Goal: Task Accomplishment & Management: Manage account settings

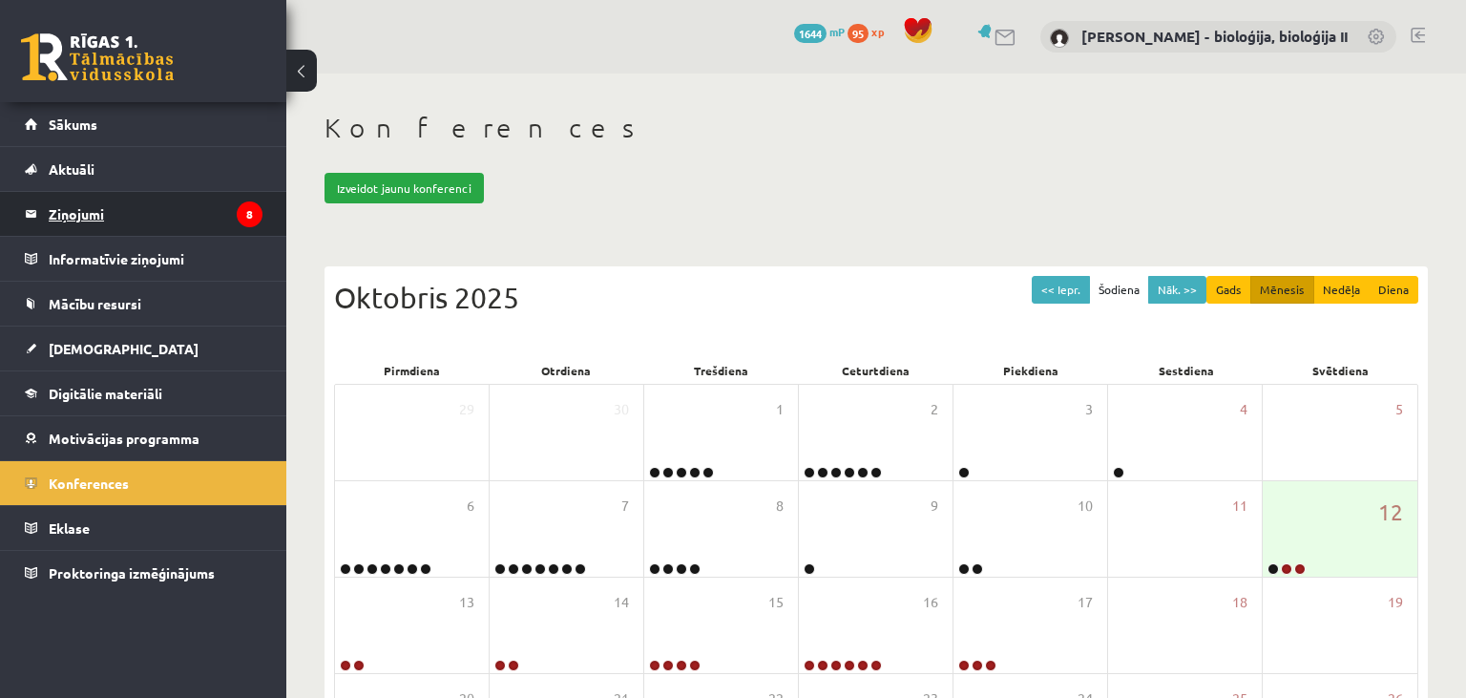
click at [92, 220] on legend "Ziņojumi 8" at bounding box center [156, 214] width 214 height 44
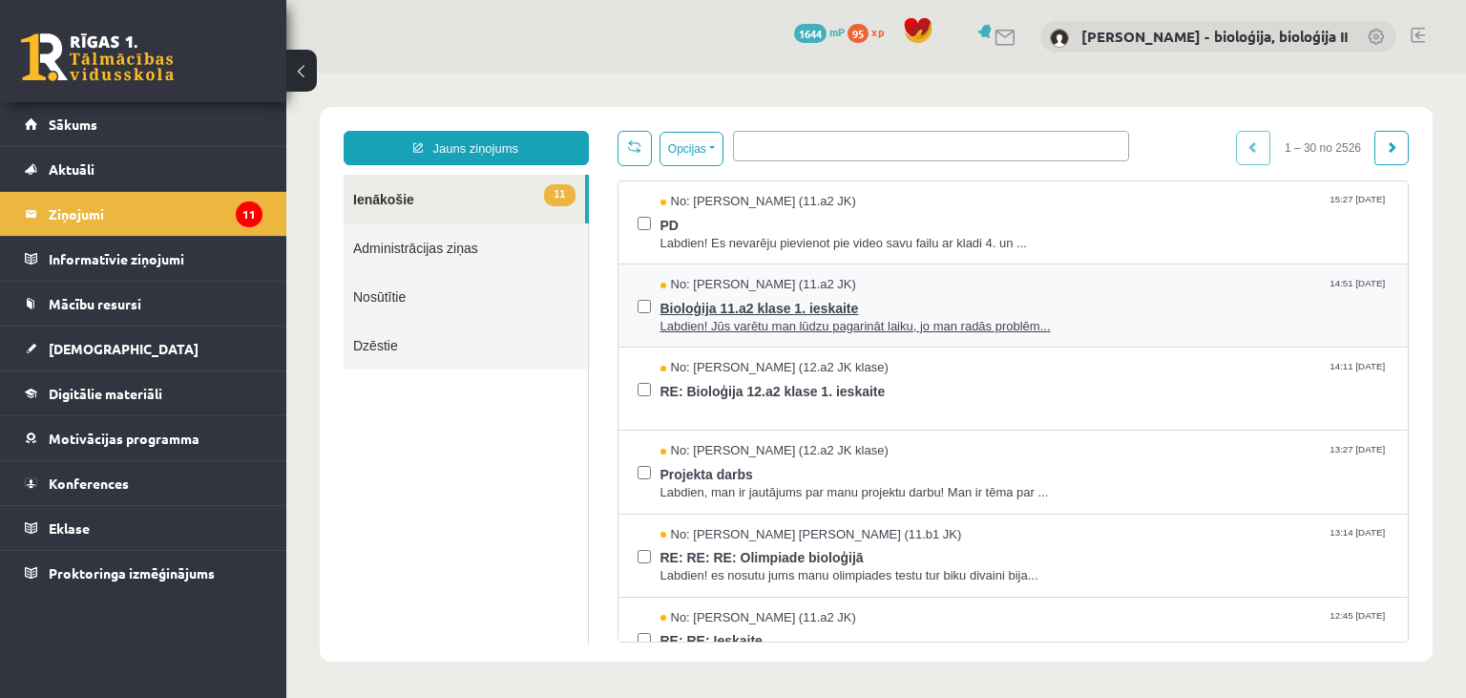
click at [1113, 307] on span "Bioloģija 11.a2 klase 1. ieskaite" at bounding box center [1024, 306] width 729 height 24
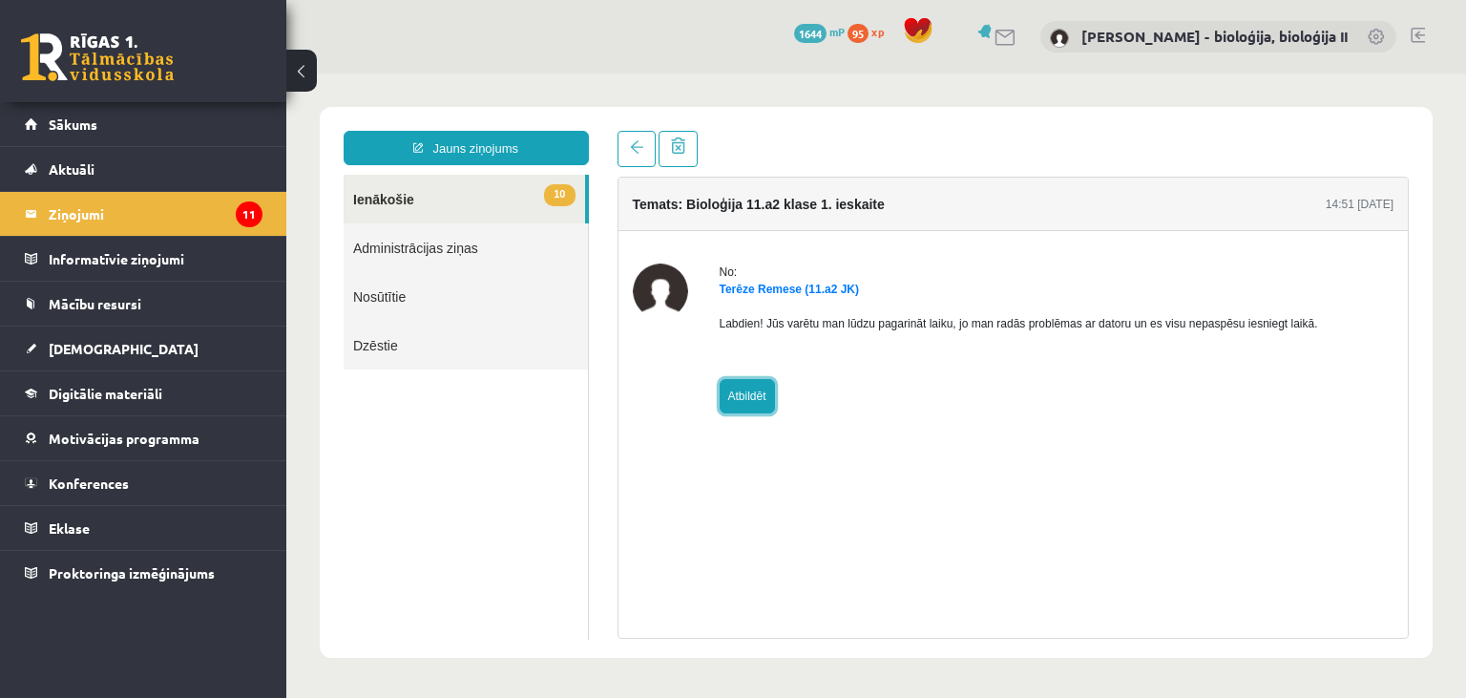
click at [752, 400] on link "Atbildēt" at bounding box center [747, 396] width 55 height 34
type input "**********"
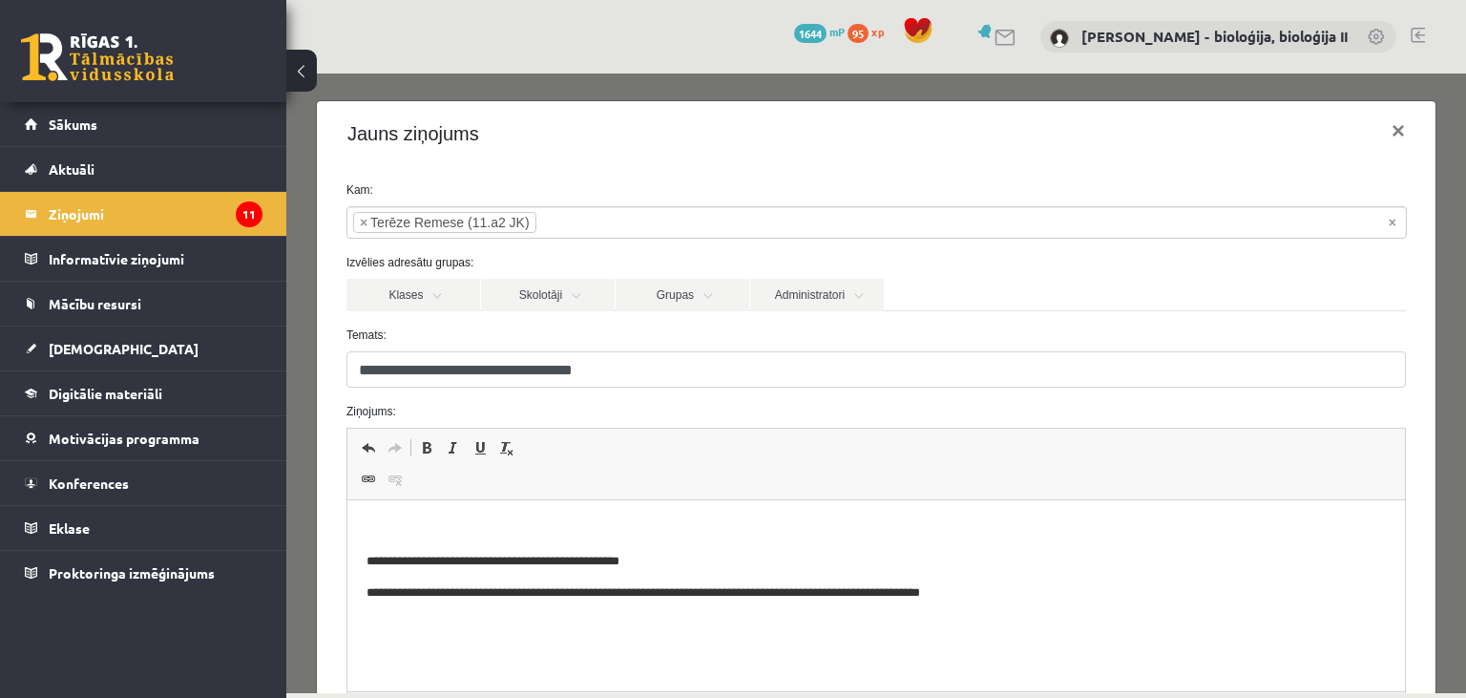
click at [661, 538] on p "Editor, wiswyg-editor-47434005856860-1760277696-423" at bounding box center [875, 529] width 1019 height 20
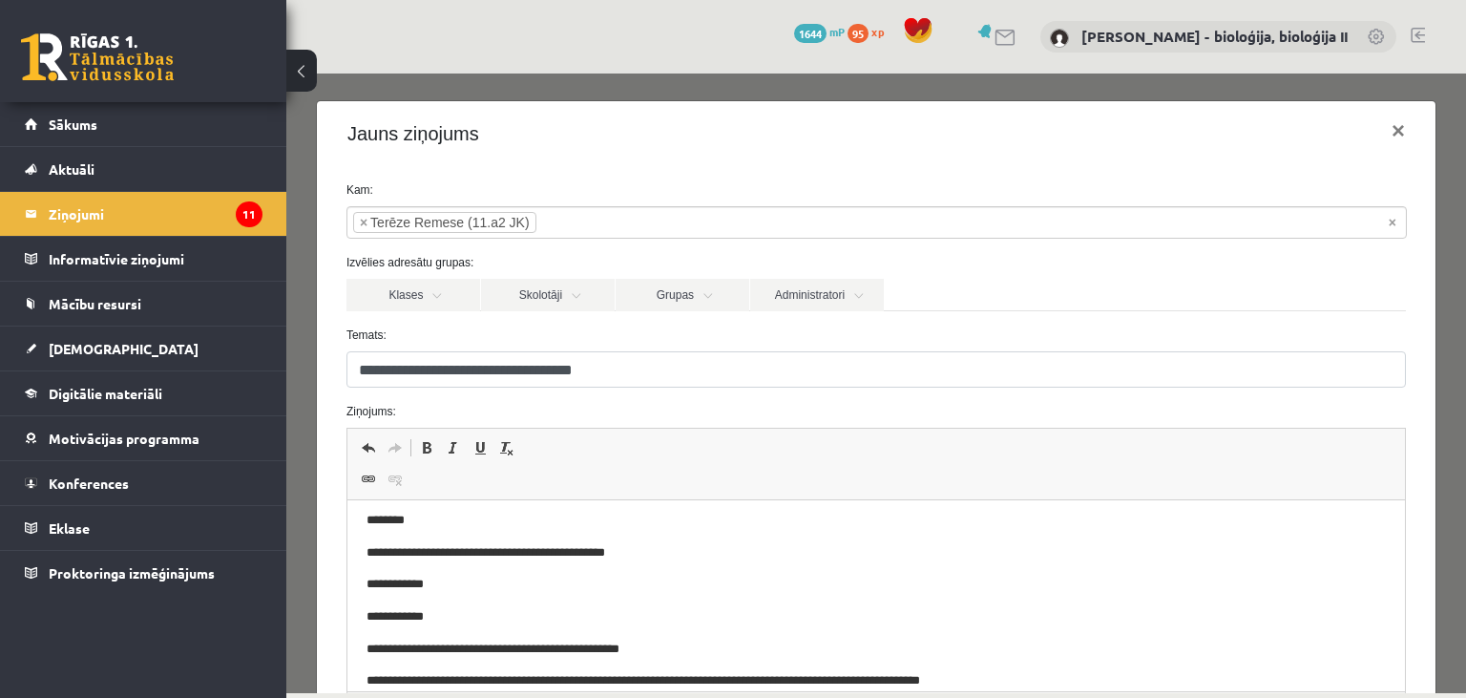
scroll to position [220, 0]
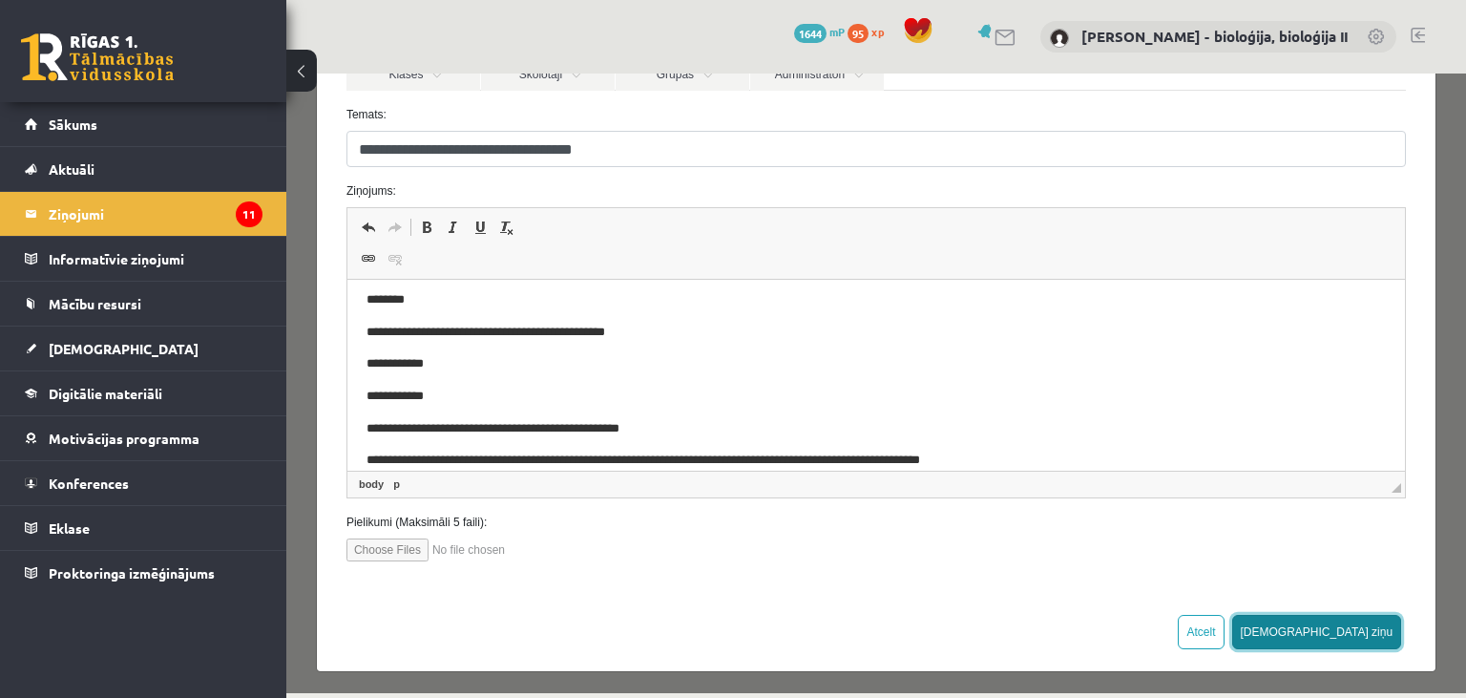
click at [1364, 627] on button "[DEMOGRAPHIC_DATA] ziņu" at bounding box center [1317, 632] width 170 height 34
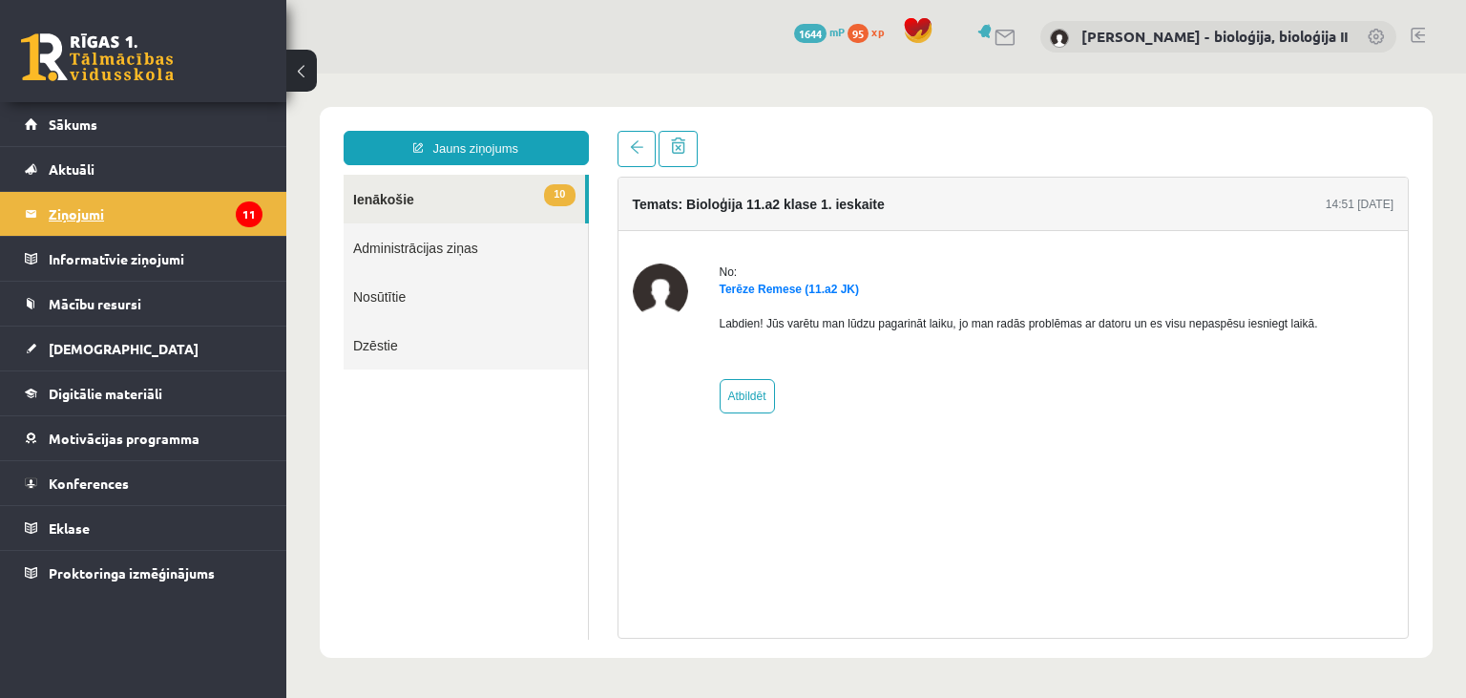
scroll to position [0, 0]
click at [93, 223] on legend "Ziņojumi 11" at bounding box center [156, 214] width 214 height 44
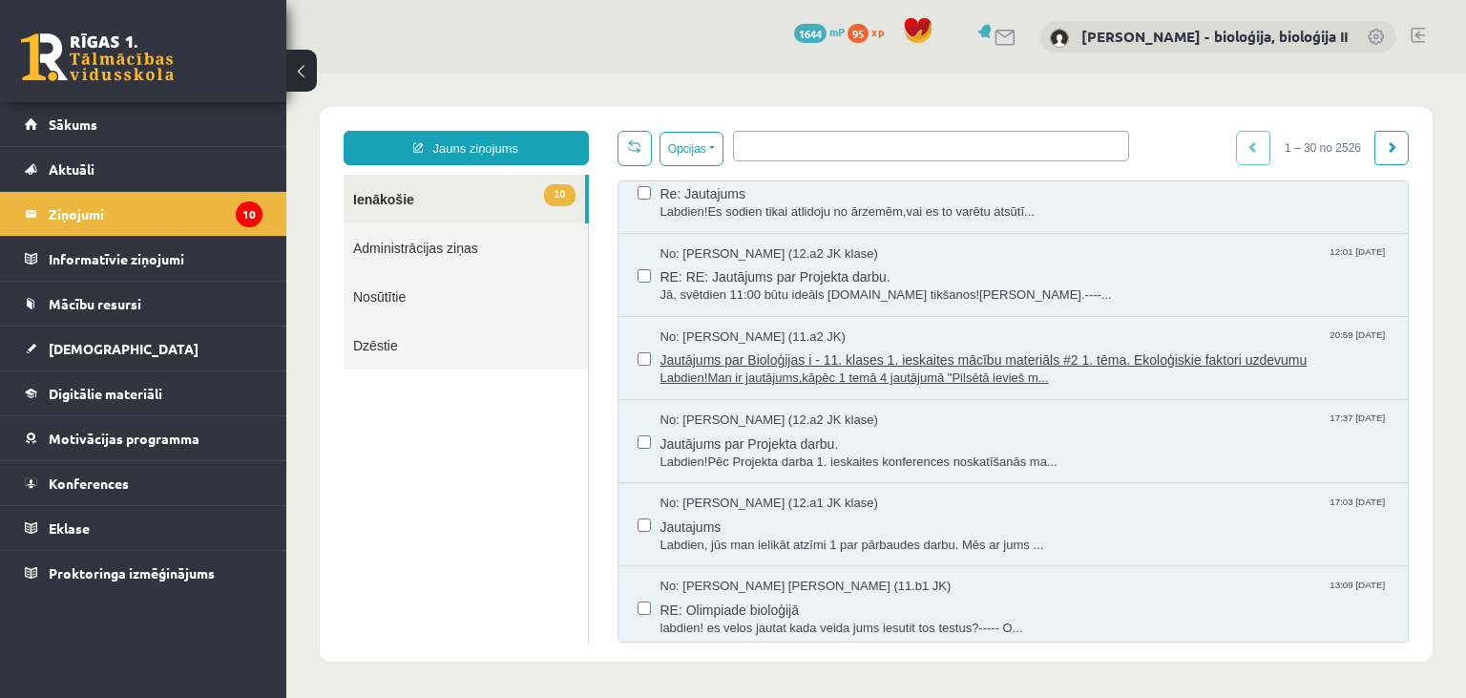
scroll to position [1191, 0]
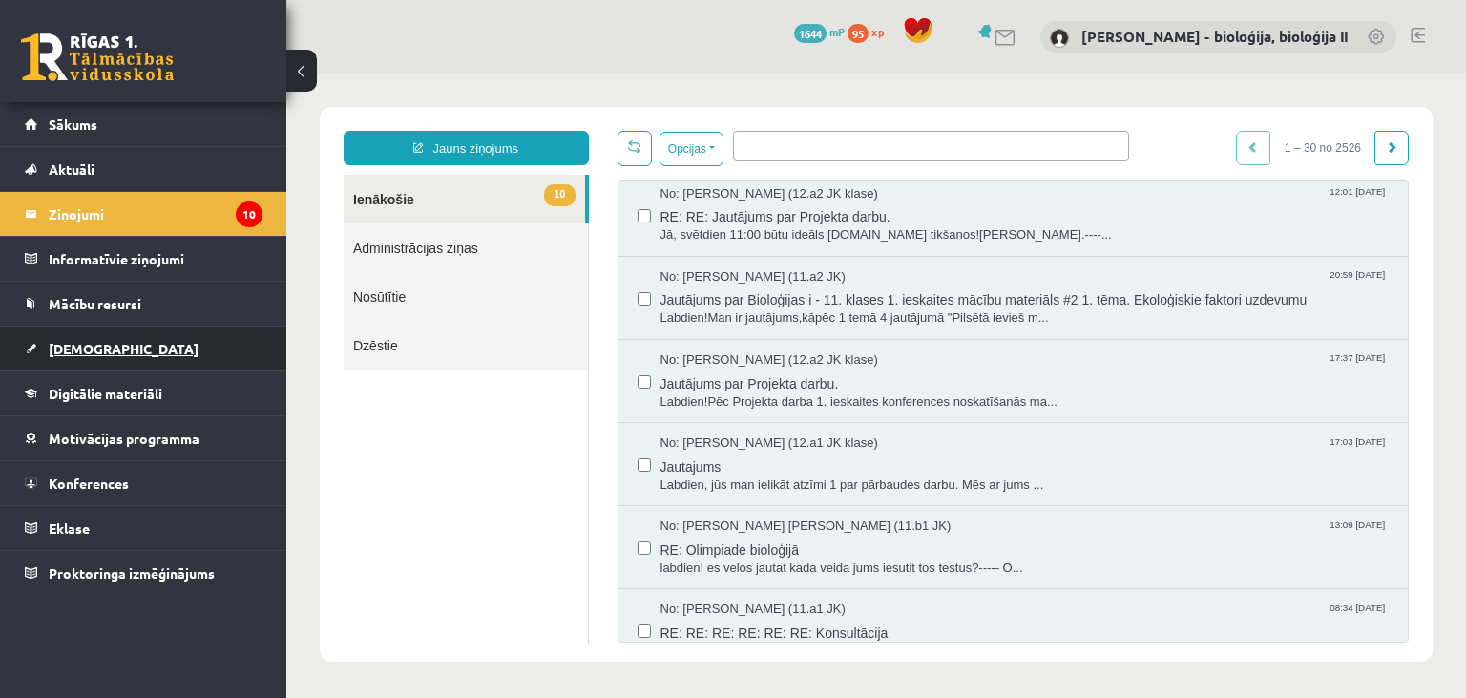
click at [91, 351] on span "[DEMOGRAPHIC_DATA]" at bounding box center [124, 348] width 150 height 17
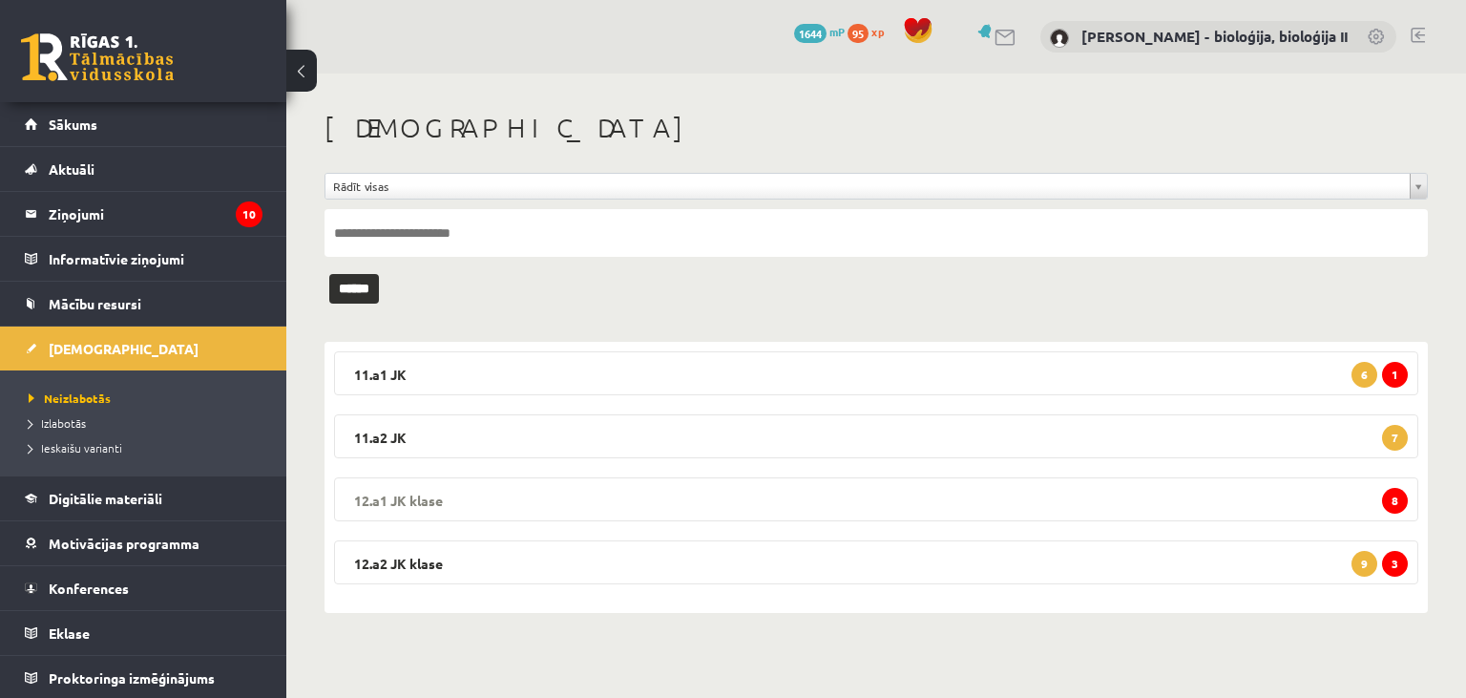
click at [1101, 501] on legend "12.a1 JK klase 8" at bounding box center [876, 499] width 1084 height 44
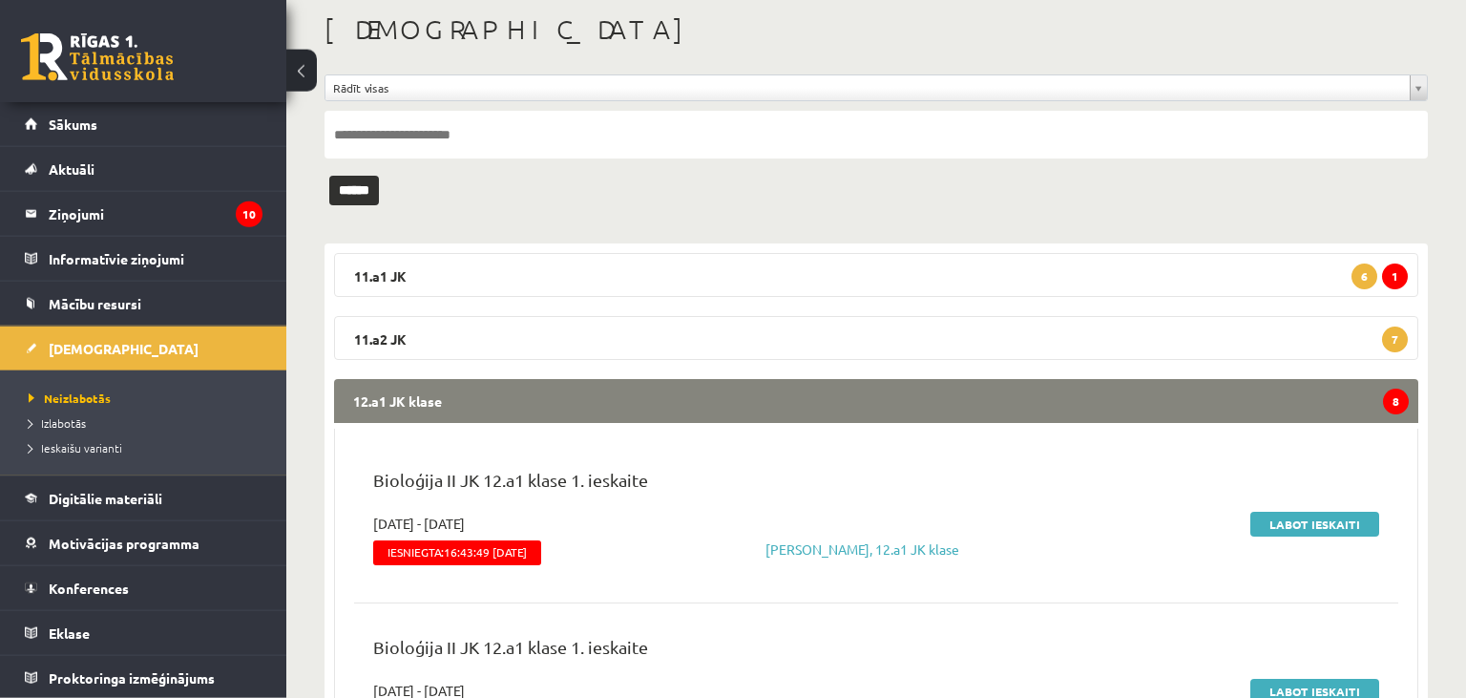
scroll to position [201, 0]
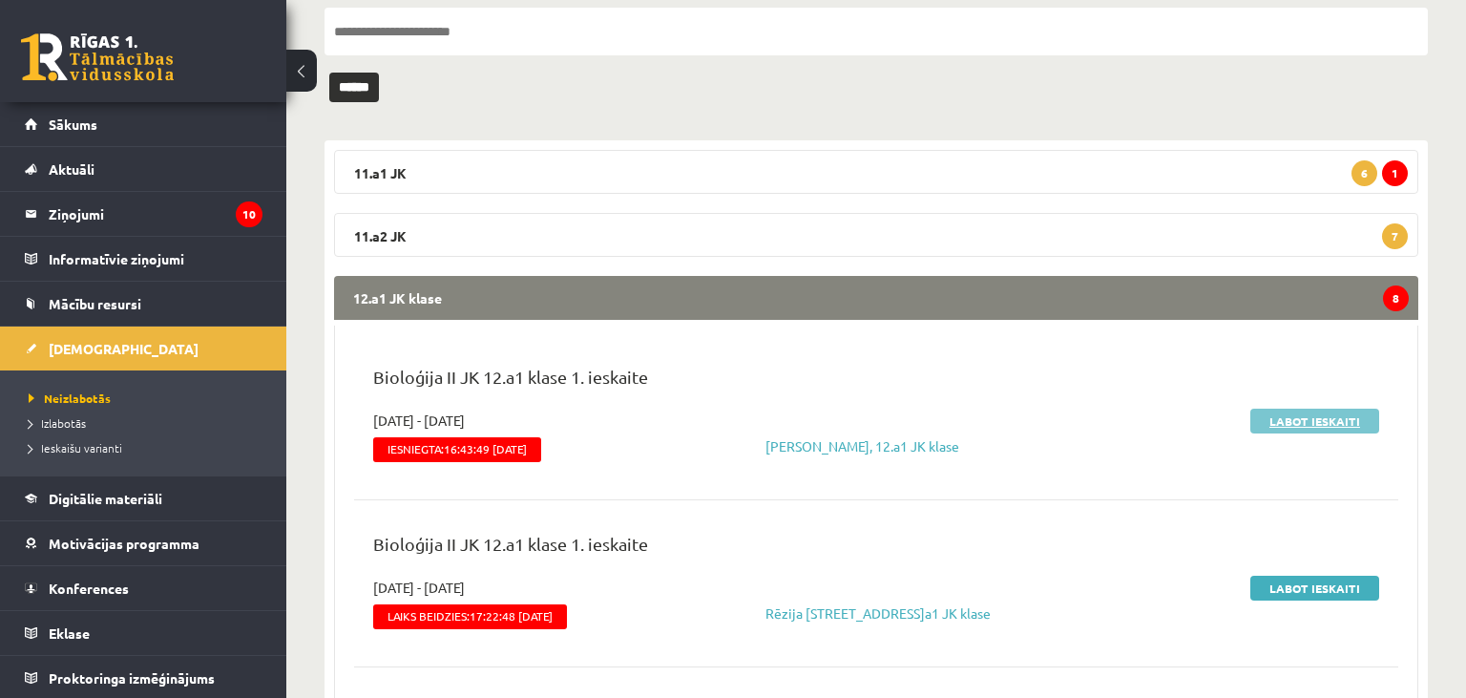
click at [1324, 419] on link "Labot ieskaiti" at bounding box center [1314, 420] width 129 height 25
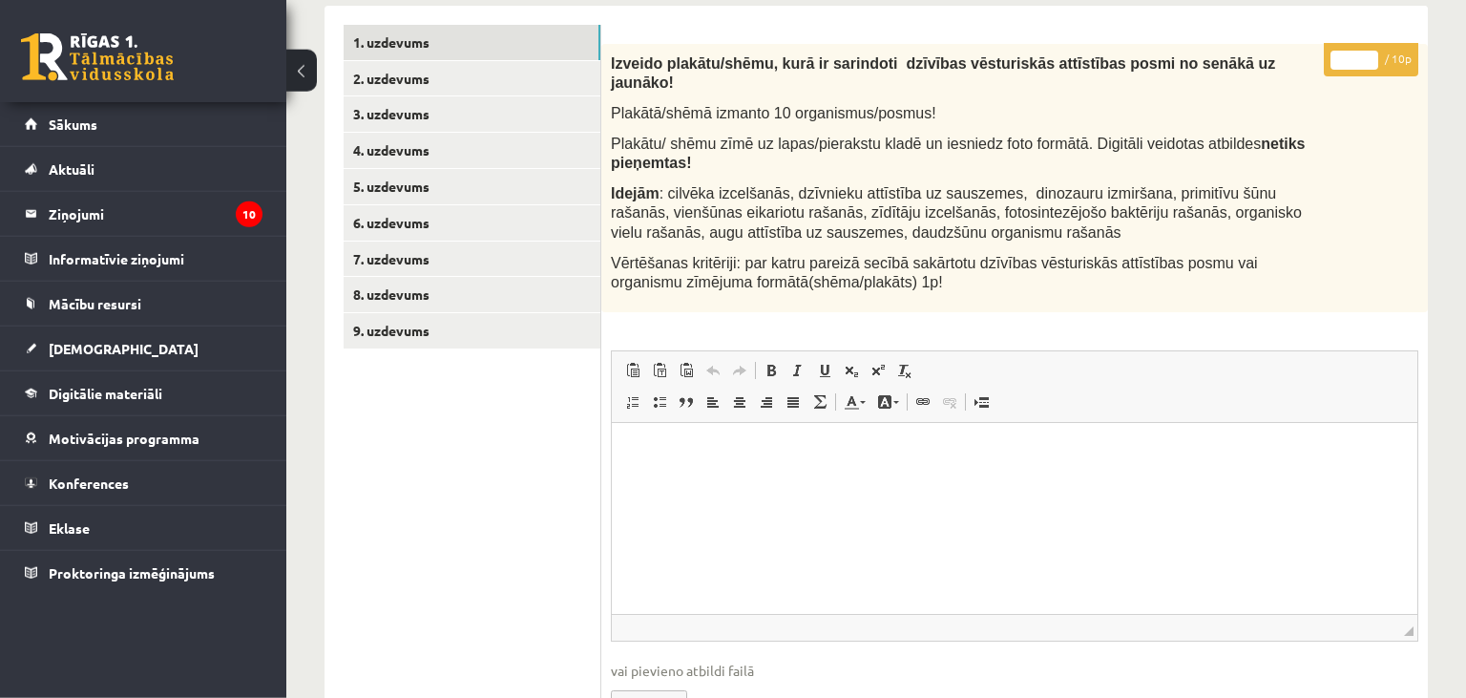
scroll to position [504, 0]
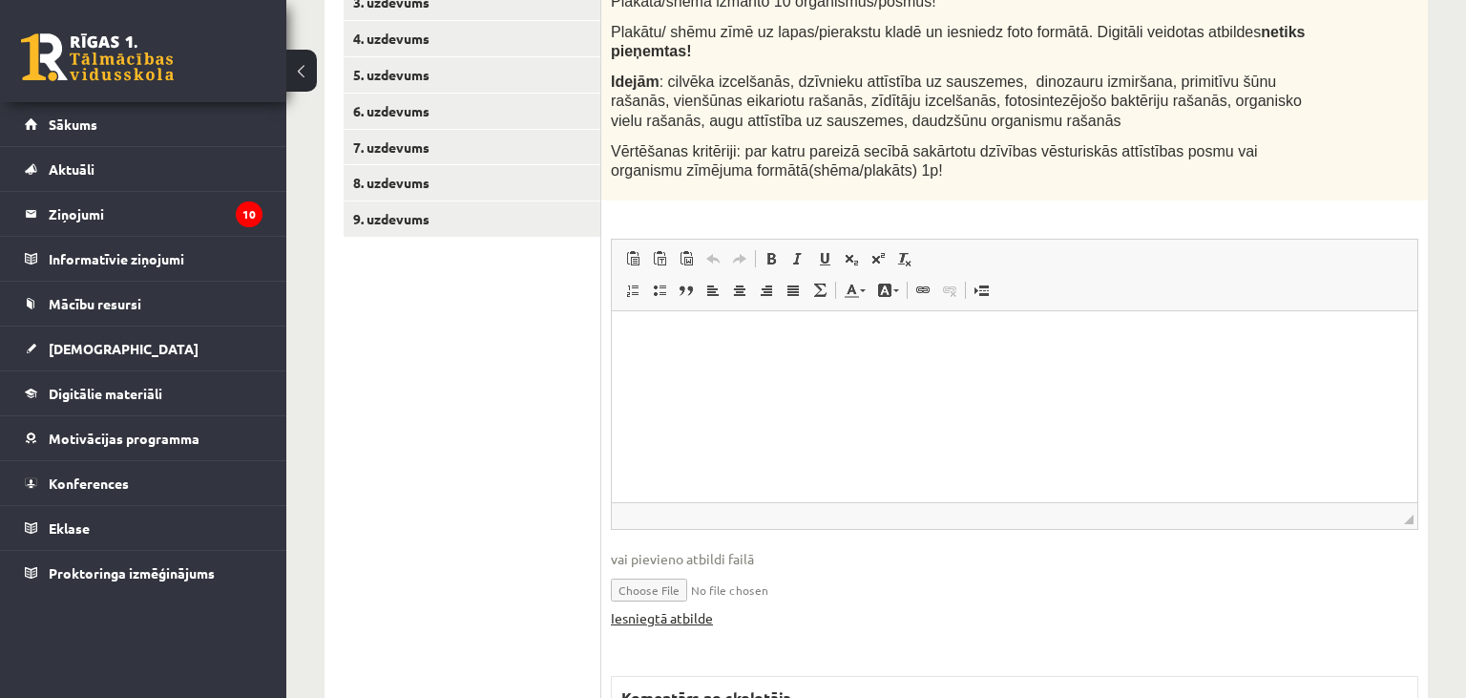
click at [694, 608] on link "Iesniegtā atbilde" at bounding box center [662, 618] width 102 height 20
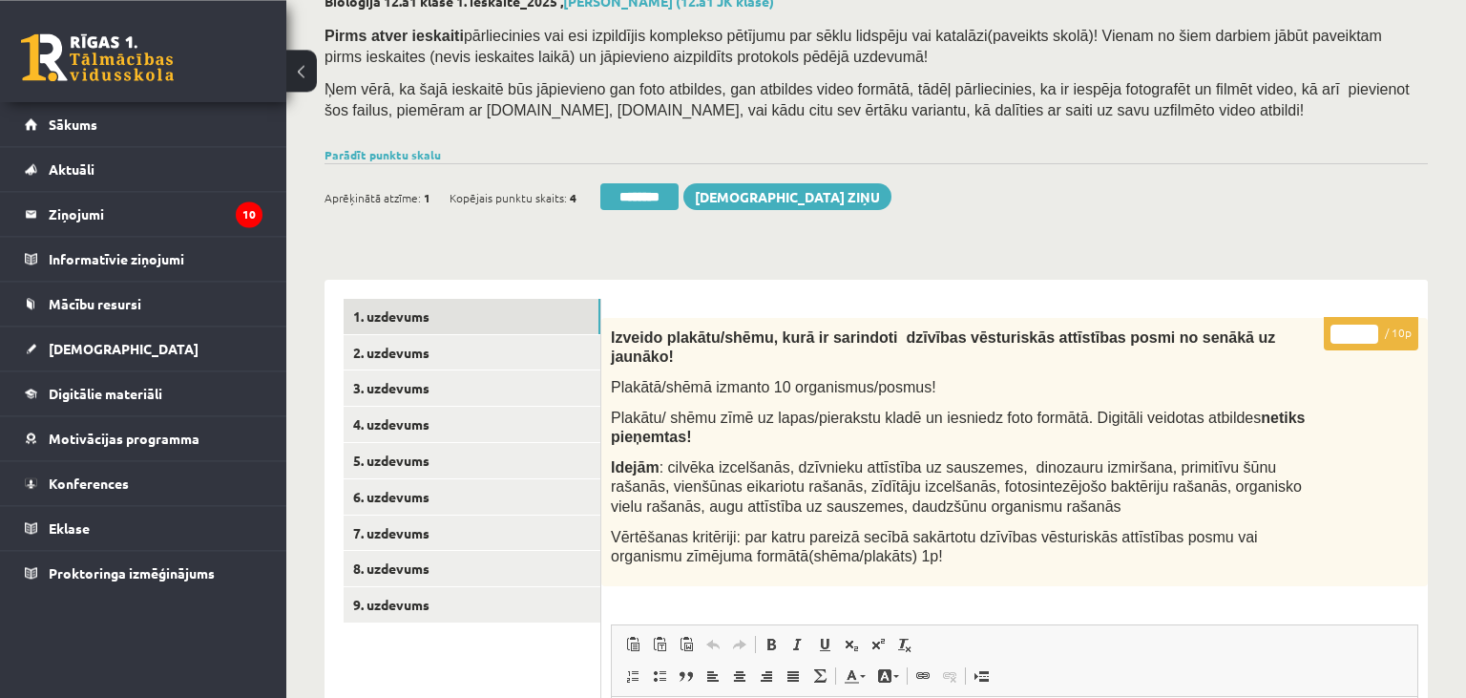
scroll to position [100, 0]
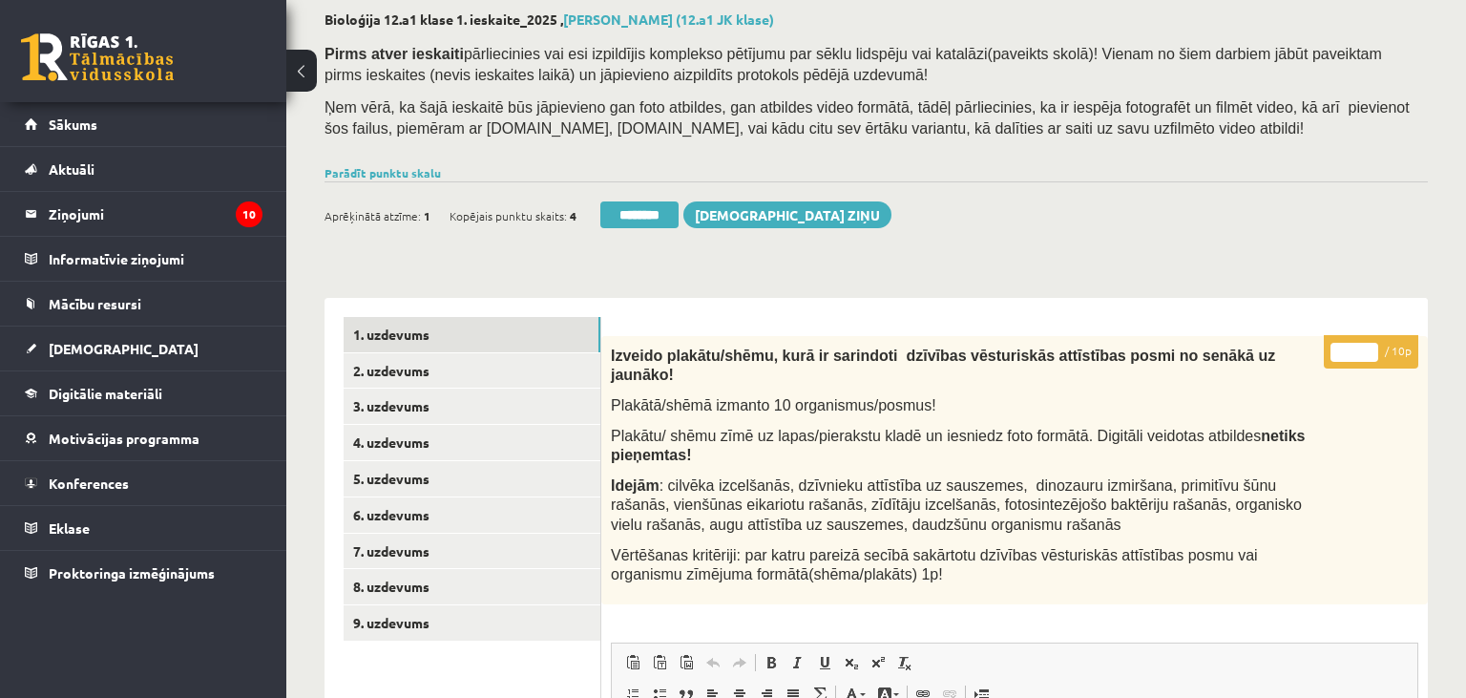
click at [1336, 354] on input "*" at bounding box center [1354, 352] width 48 height 19
type input "**"
click at [420, 383] on link "2. uzdevums" at bounding box center [472, 370] width 257 height 35
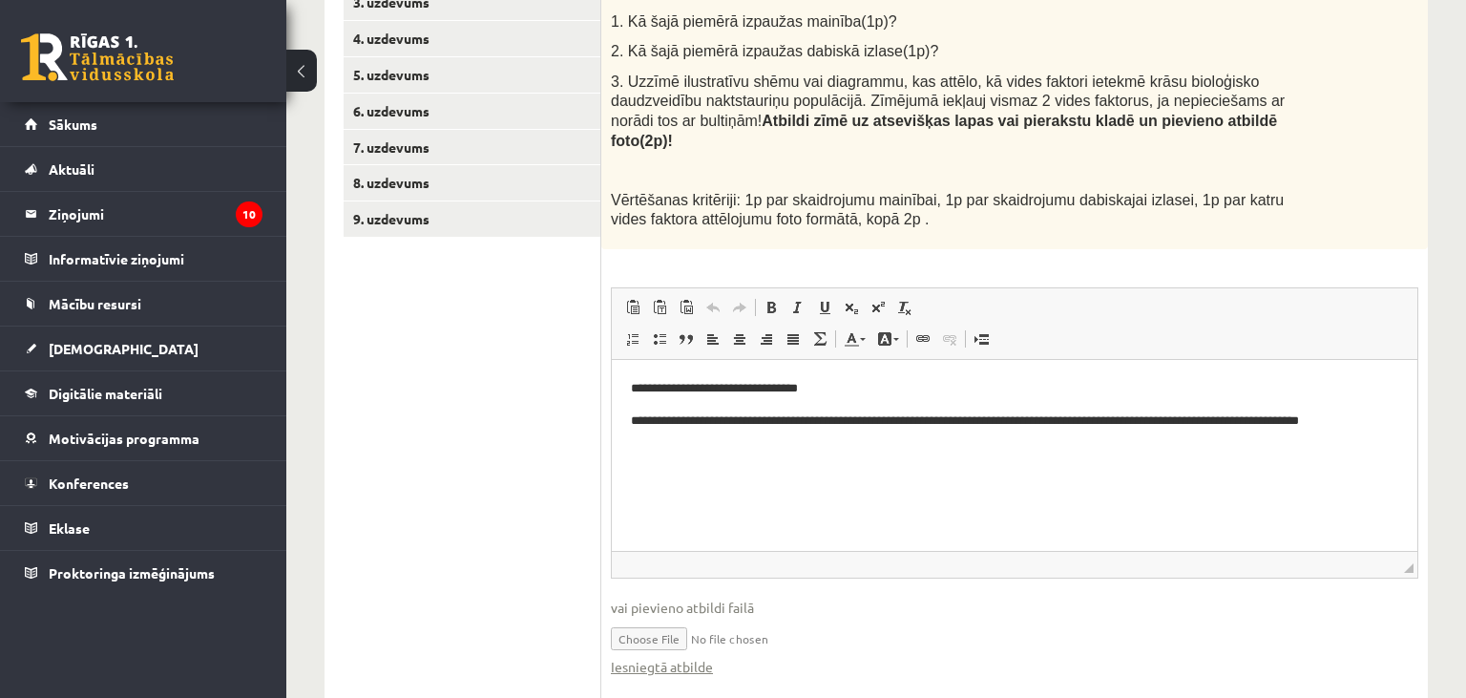
scroll to position [201, 0]
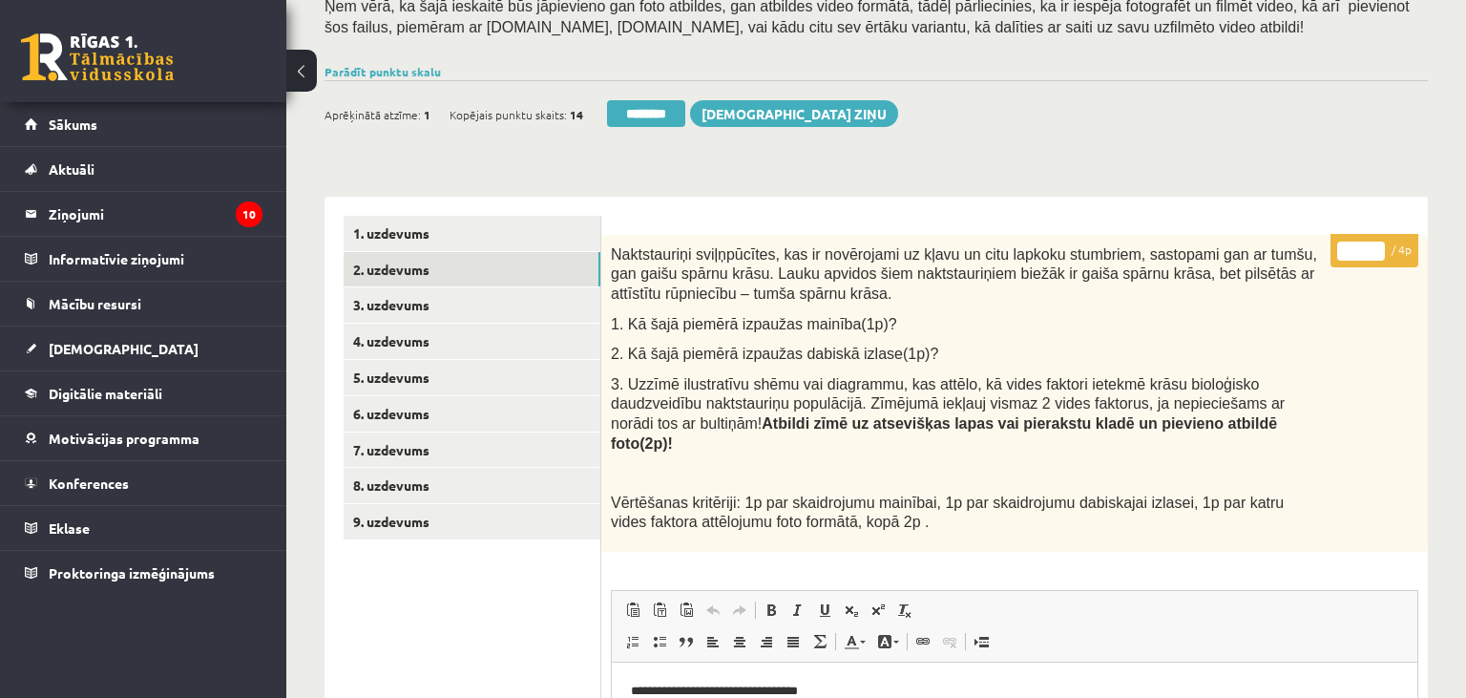
type input "*"
click at [1380, 244] on input "*" at bounding box center [1361, 250] width 48 height 19
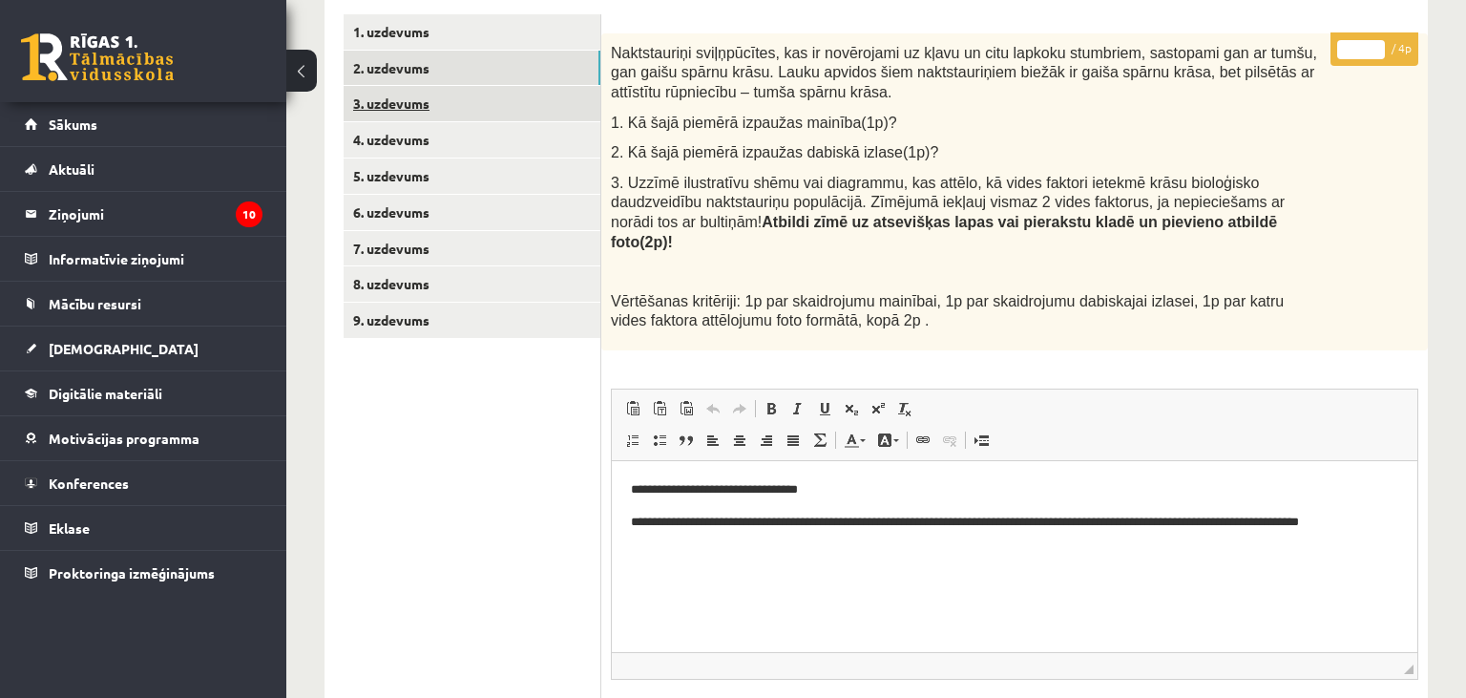
click at [460, 96] on link "3. uzdevums" at bounding box center [472, 103] width 257 height 35
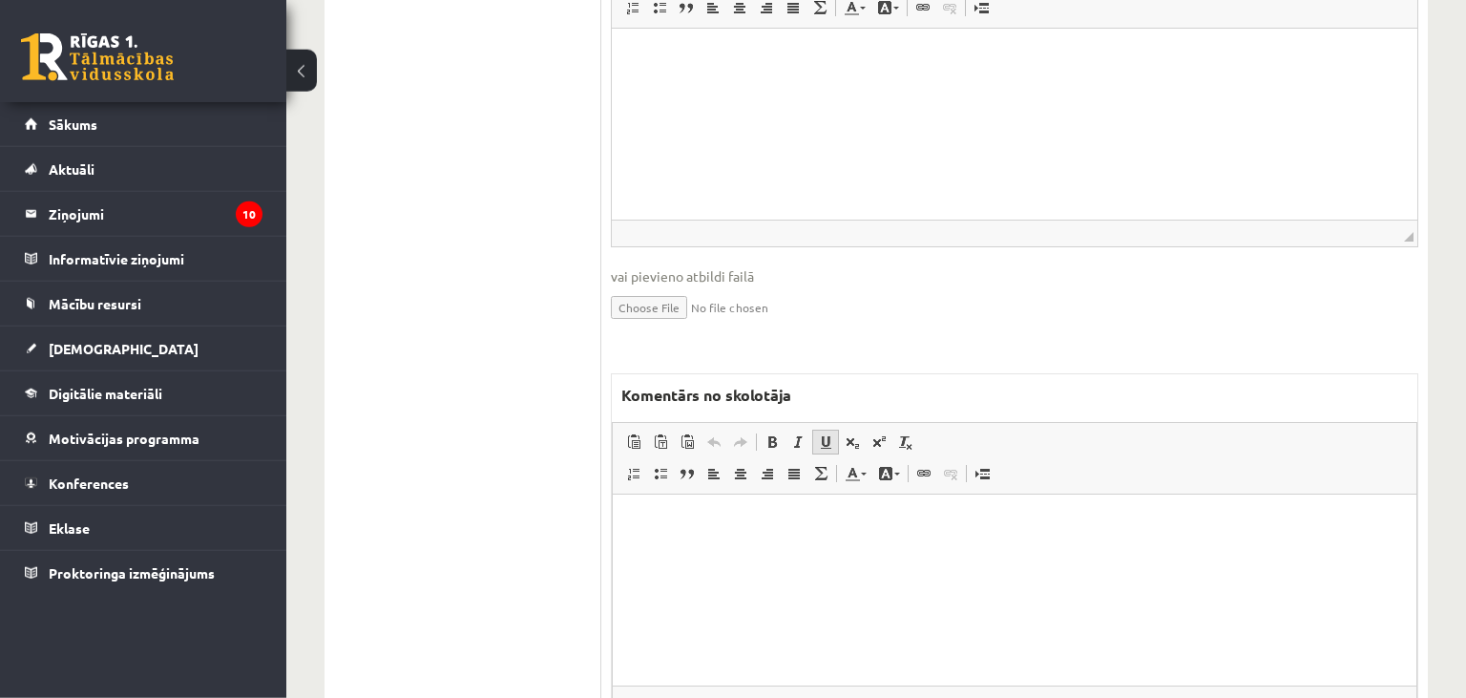
scroll to position [1083, 0]
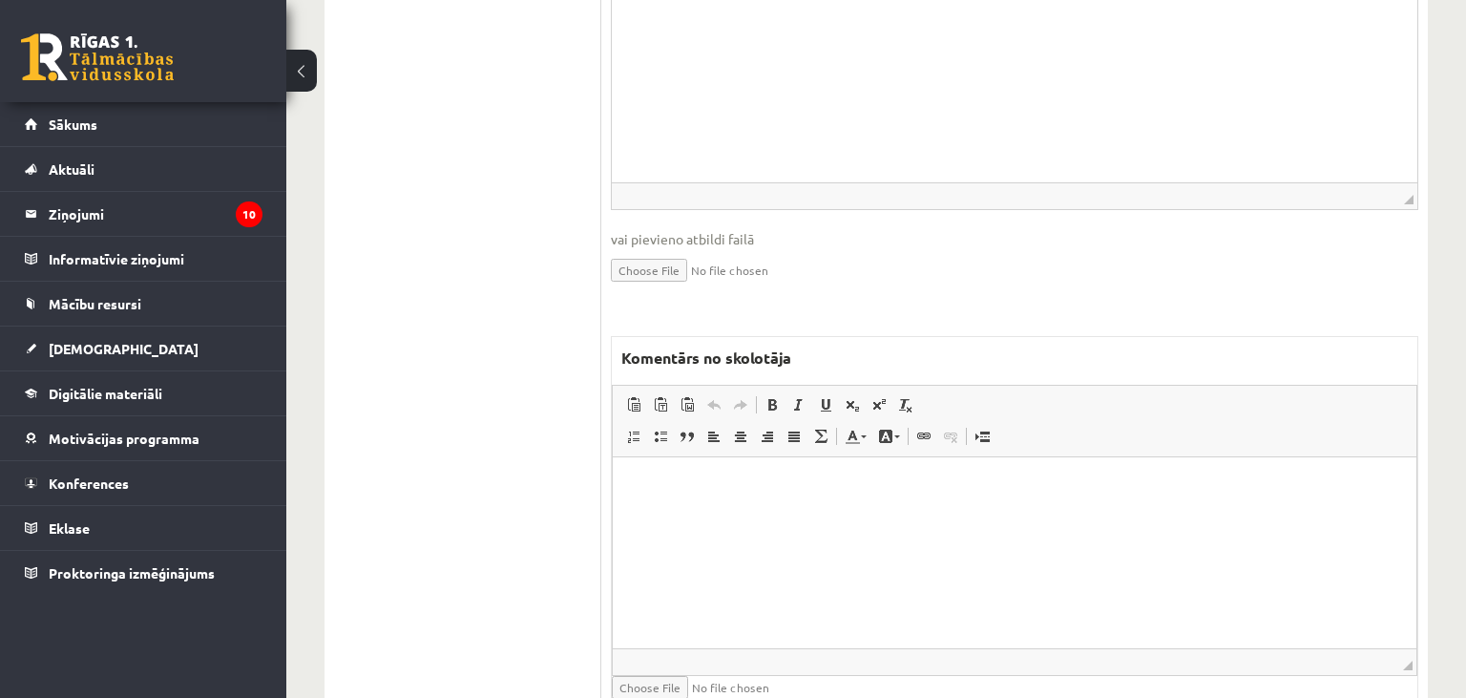
click at [803, 510] on html at bounding box center [1015, 551] width 804 height 191
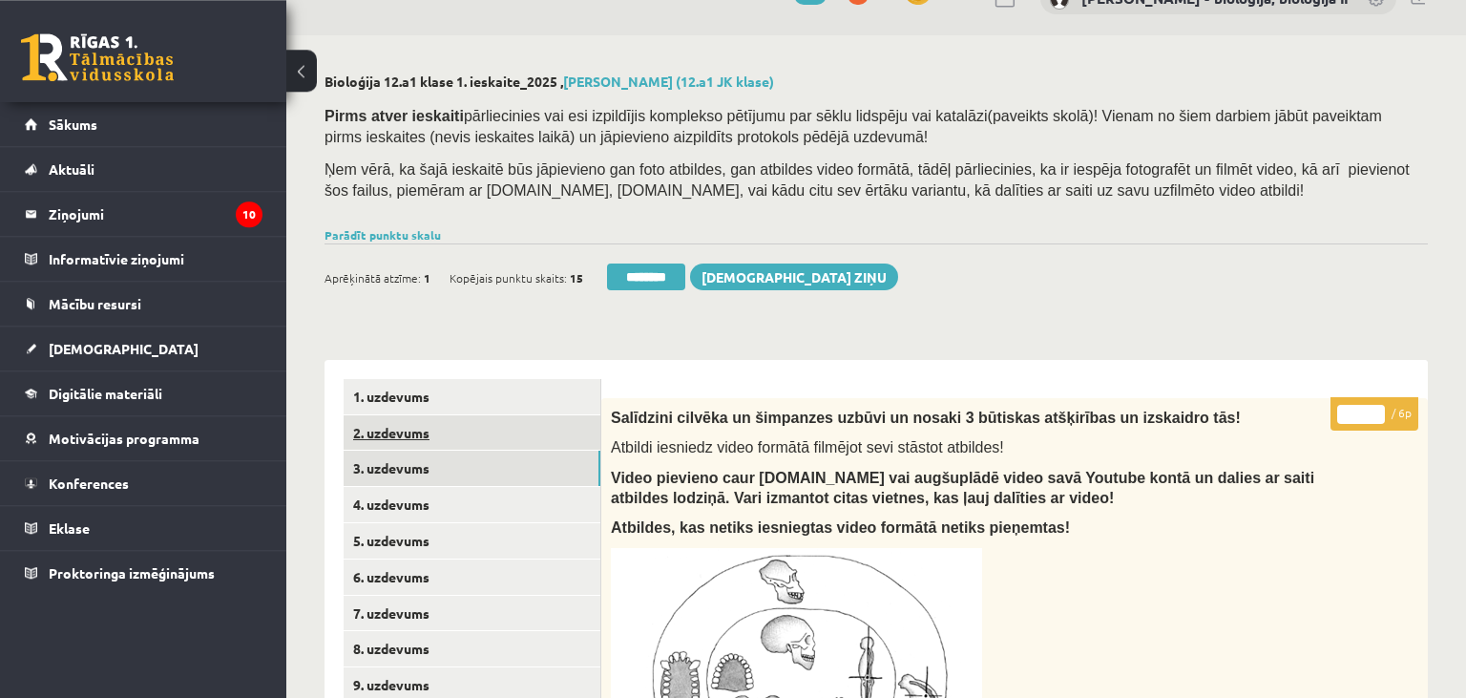
scroll to position [0, 0]
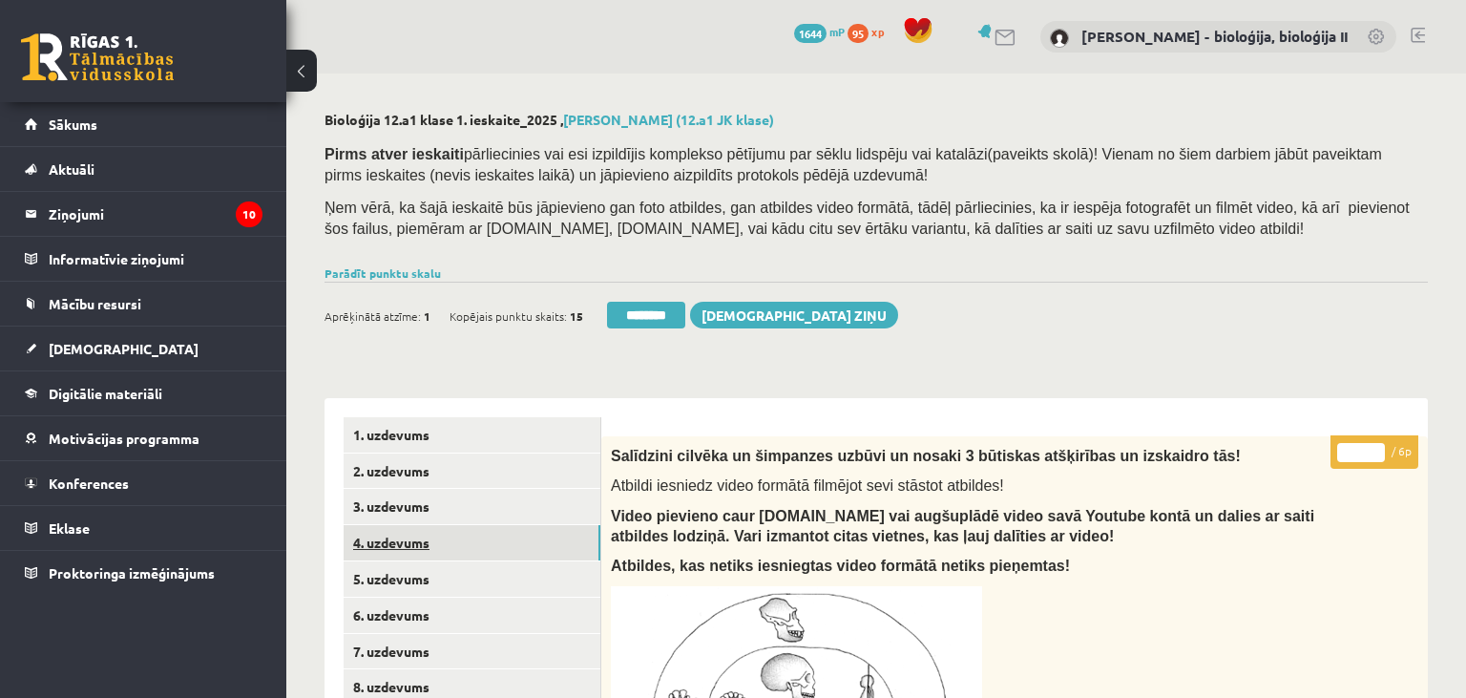
click at [381, 540] on link "4. uzdevums" at bounding box center [472, 542] width 257 height 35
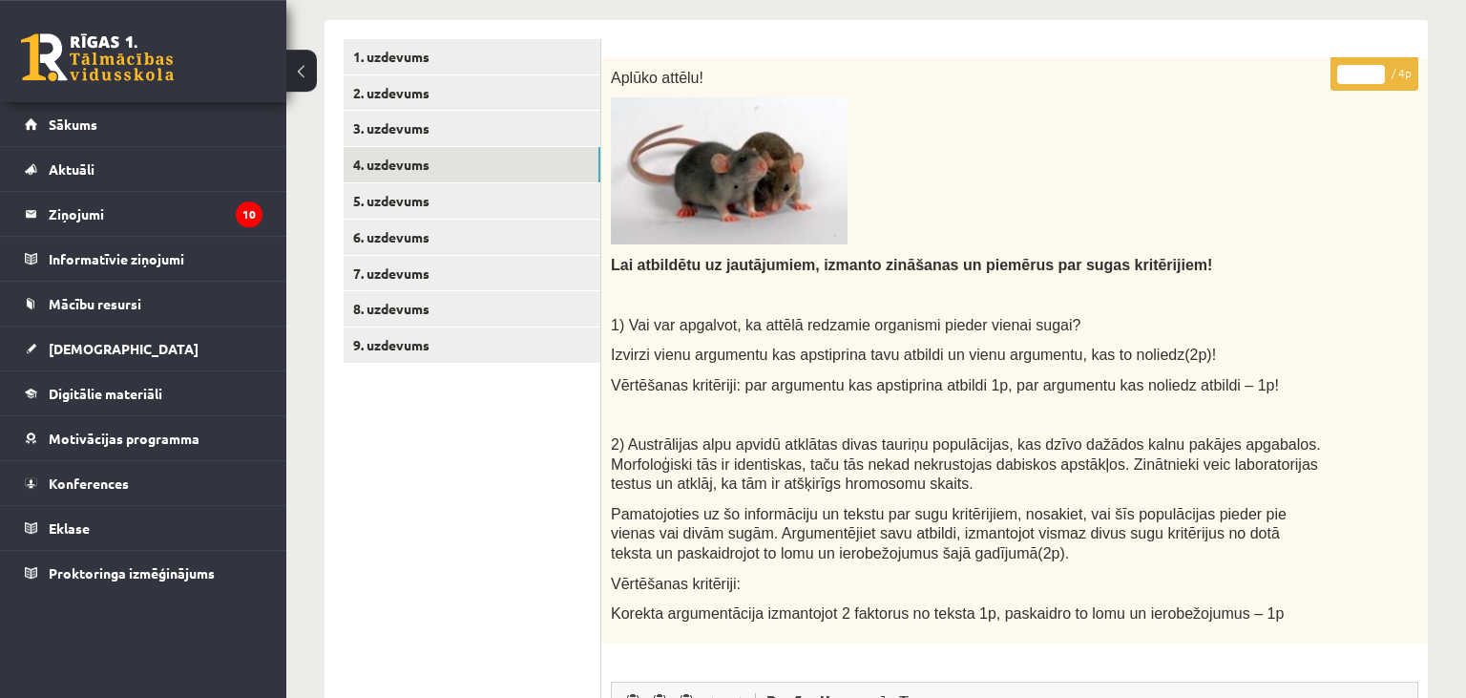
scroll to position [302, 0]
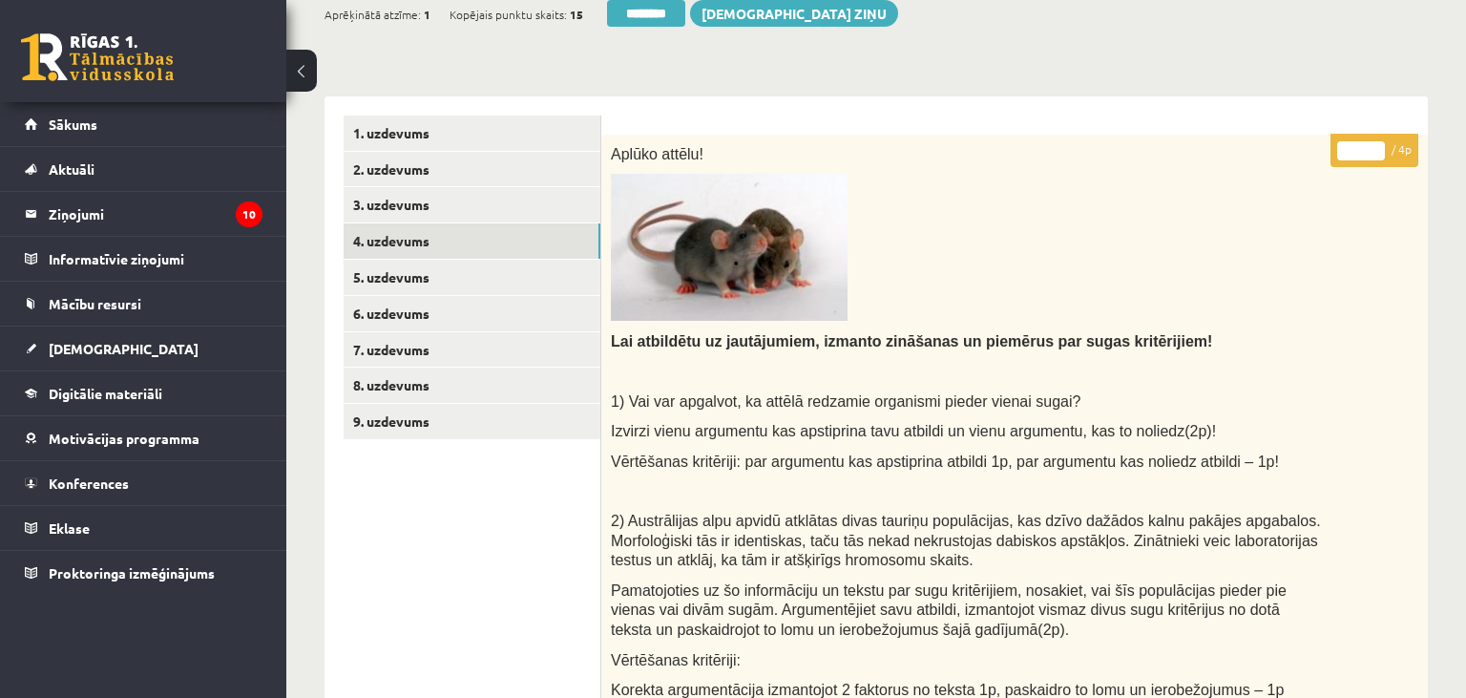
click at [1371, 145] on input "*" at bounding box center [1361, 150] width 48 height 19
type input "*"
click at [1371, 145] on input "*" at bounding box center [1361, 150] width 48 height 19
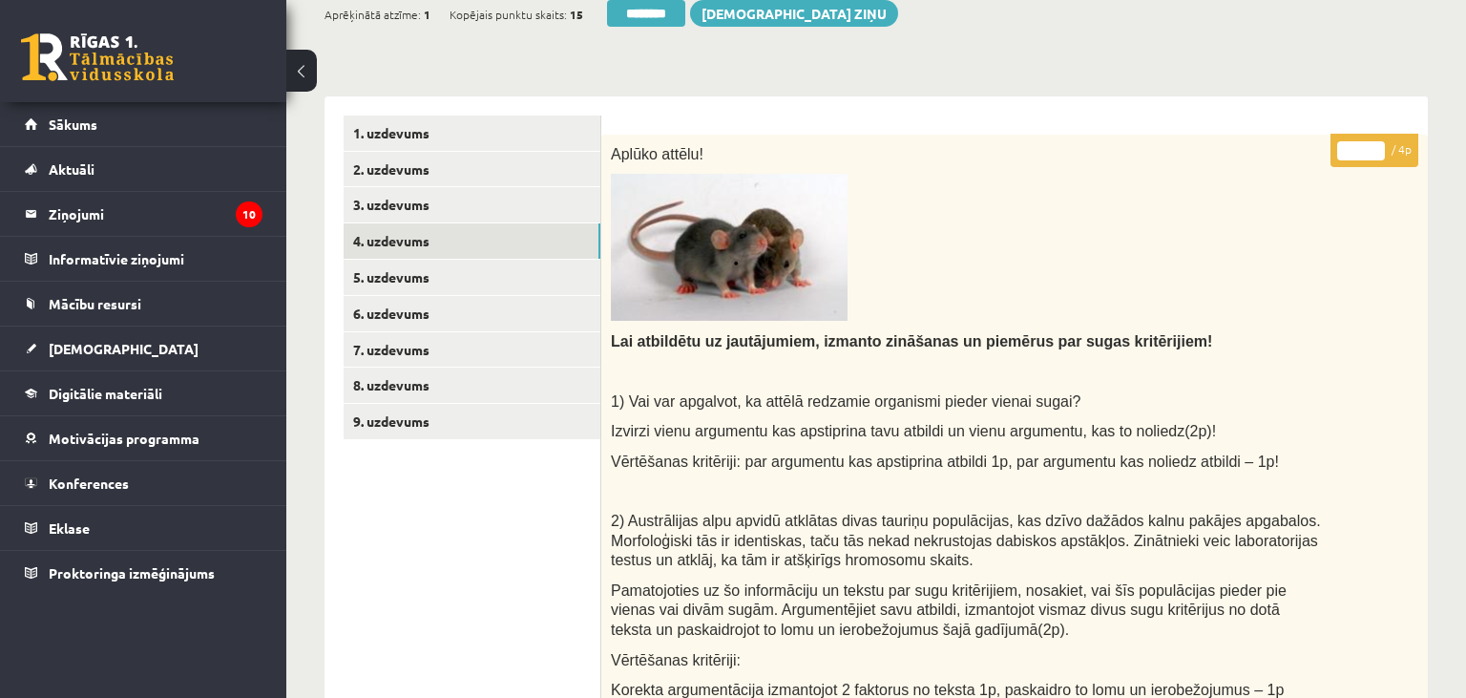
click at [1371, 145] on input "*" at bounding box center [1361, 150] width 48 height 19
click at [412, 273] on link "5. uzdevums" at bounding box center [472, 277] width 257 height 35
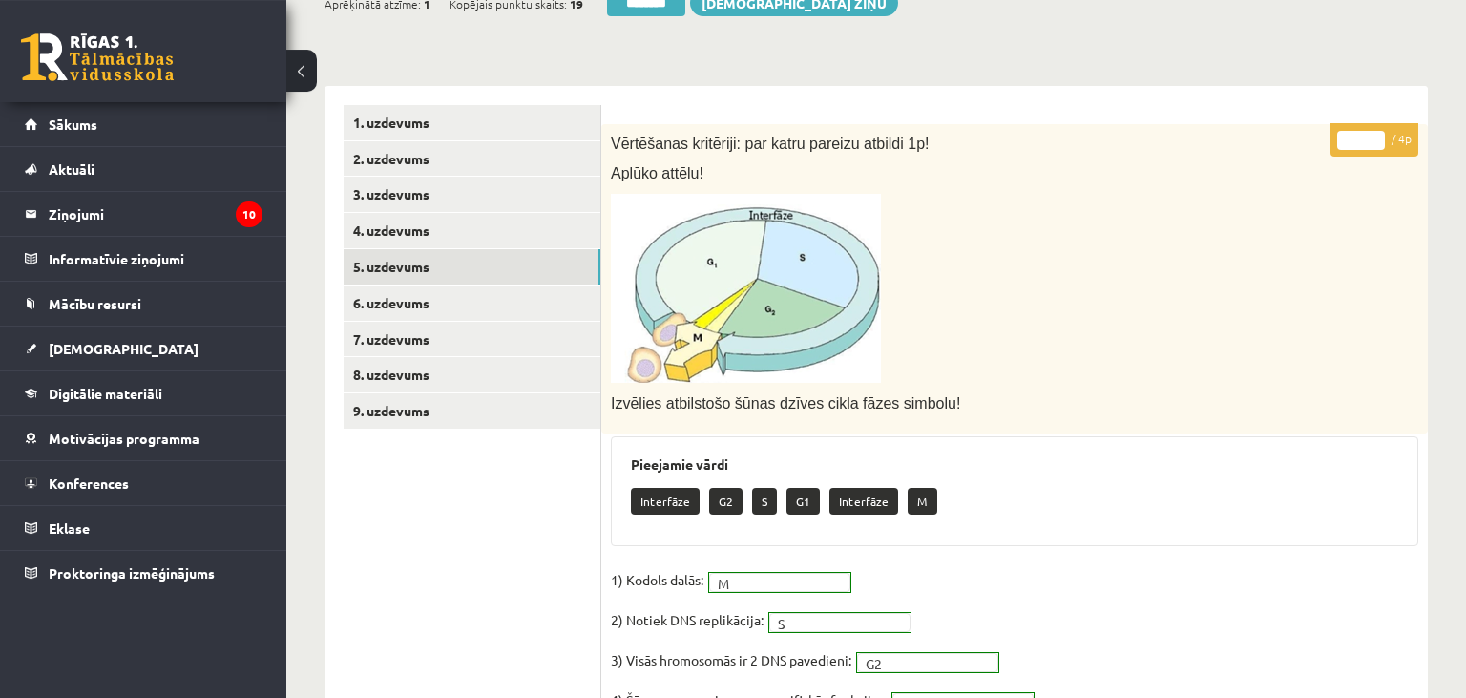
scroll to position [309, 0]
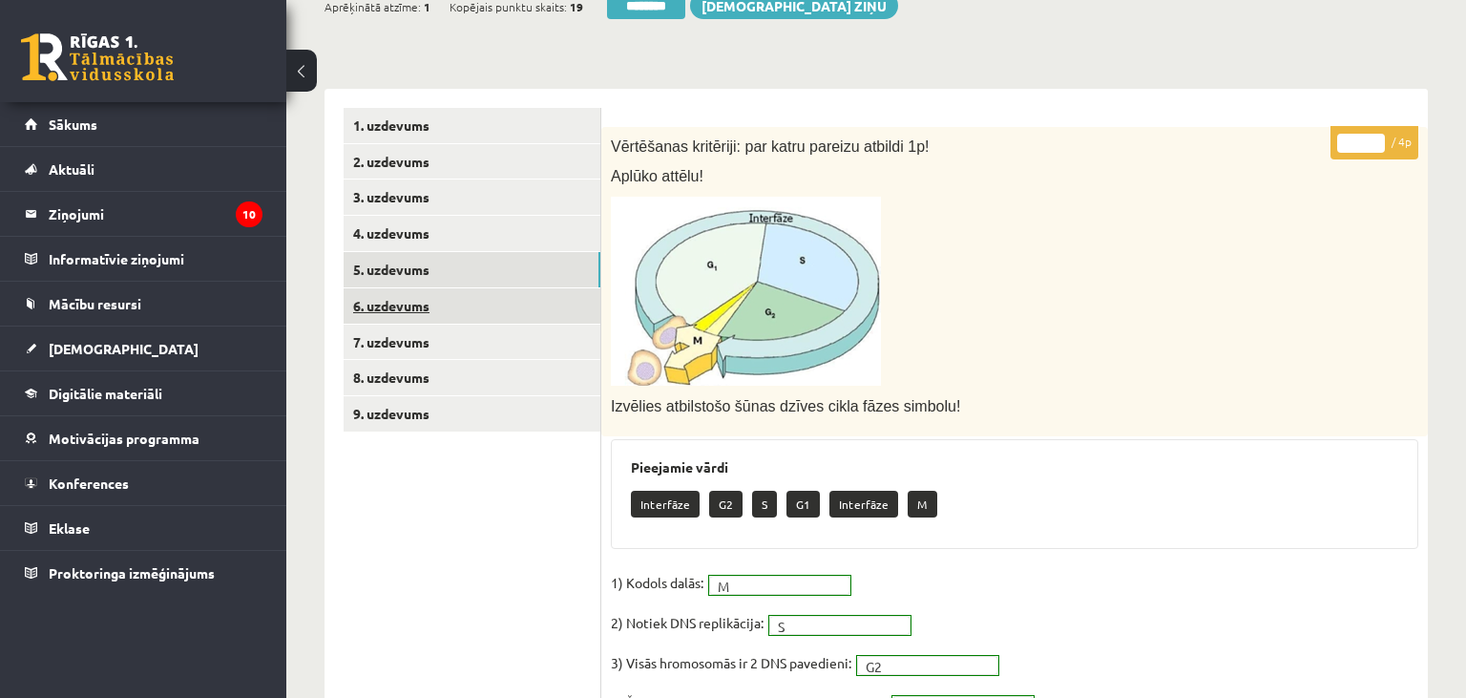
click at [395, 303] on link "6. uzdevums" at bounding box center [472, 305] width 257 height 35
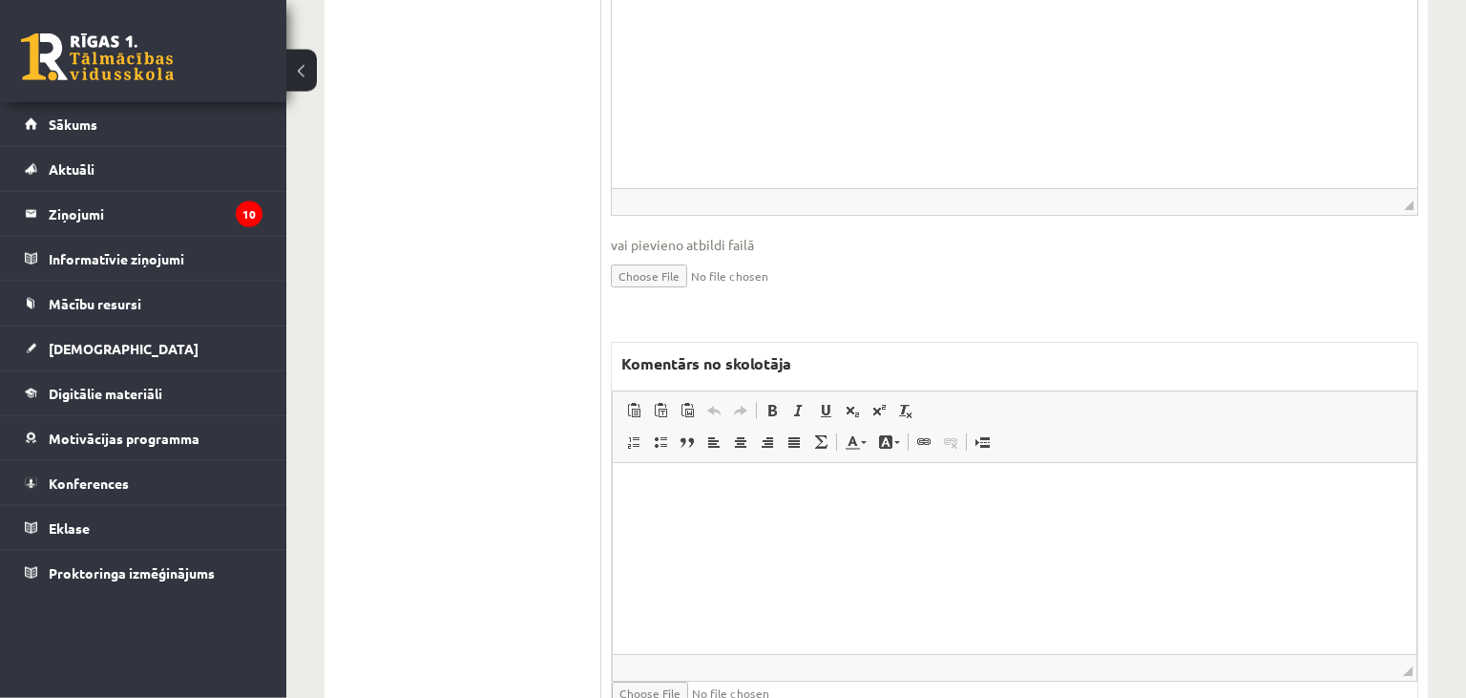
scroll to position [813, 0]
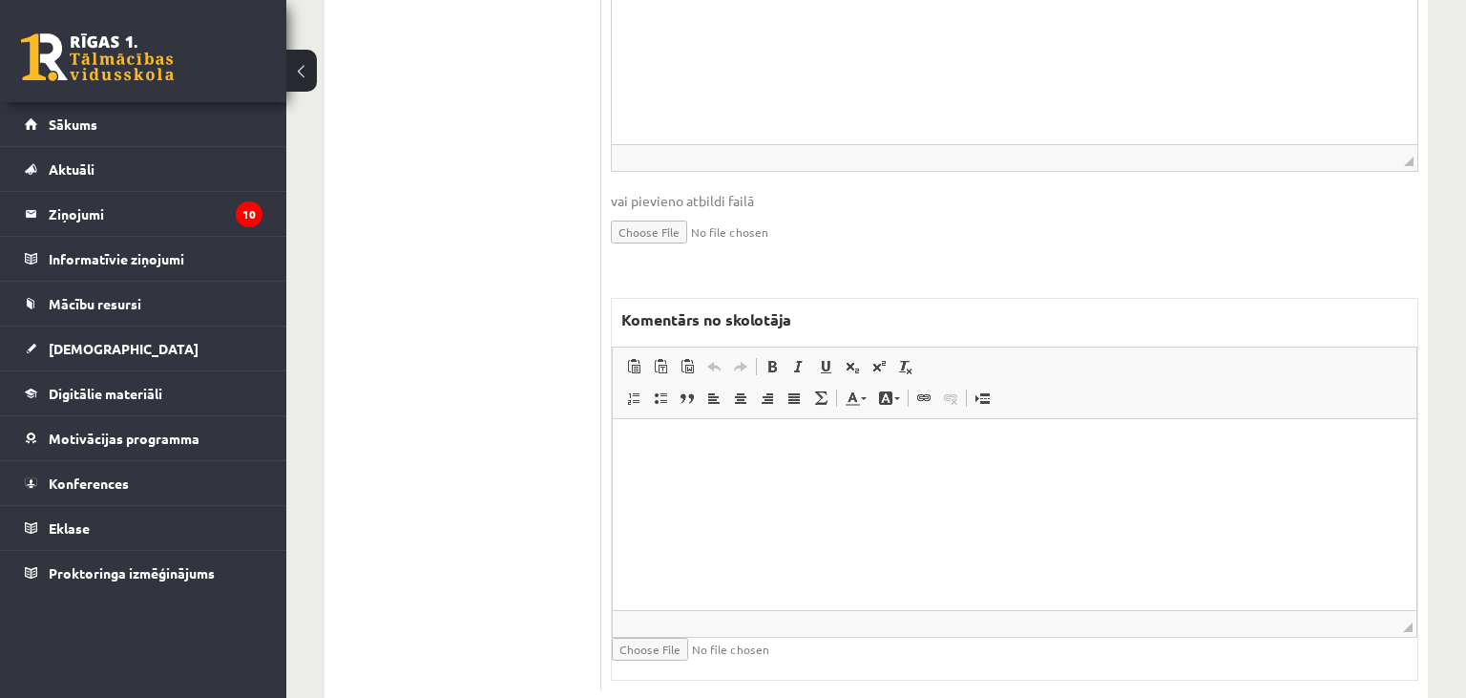
click at [937, 560] on html at bounding box center [1015, 514] width 804 height 191
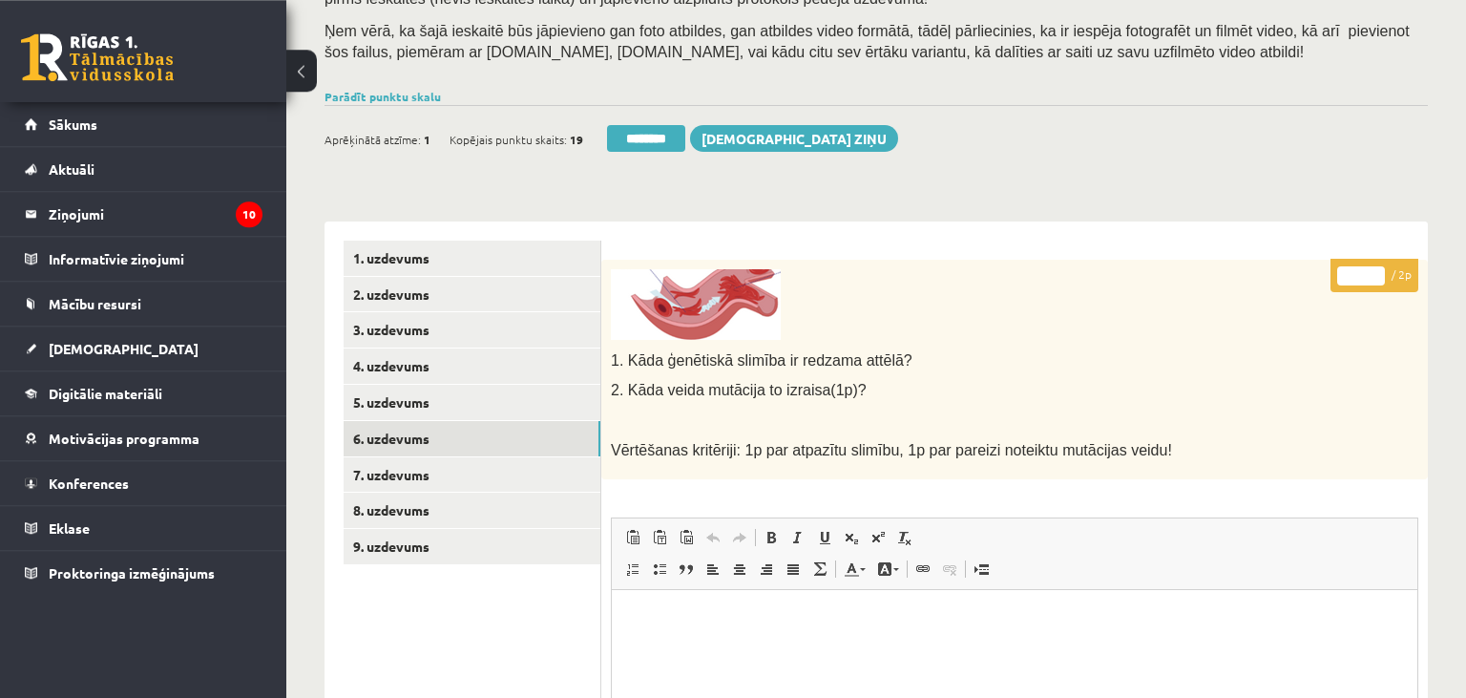
scroll to position [107, 0]
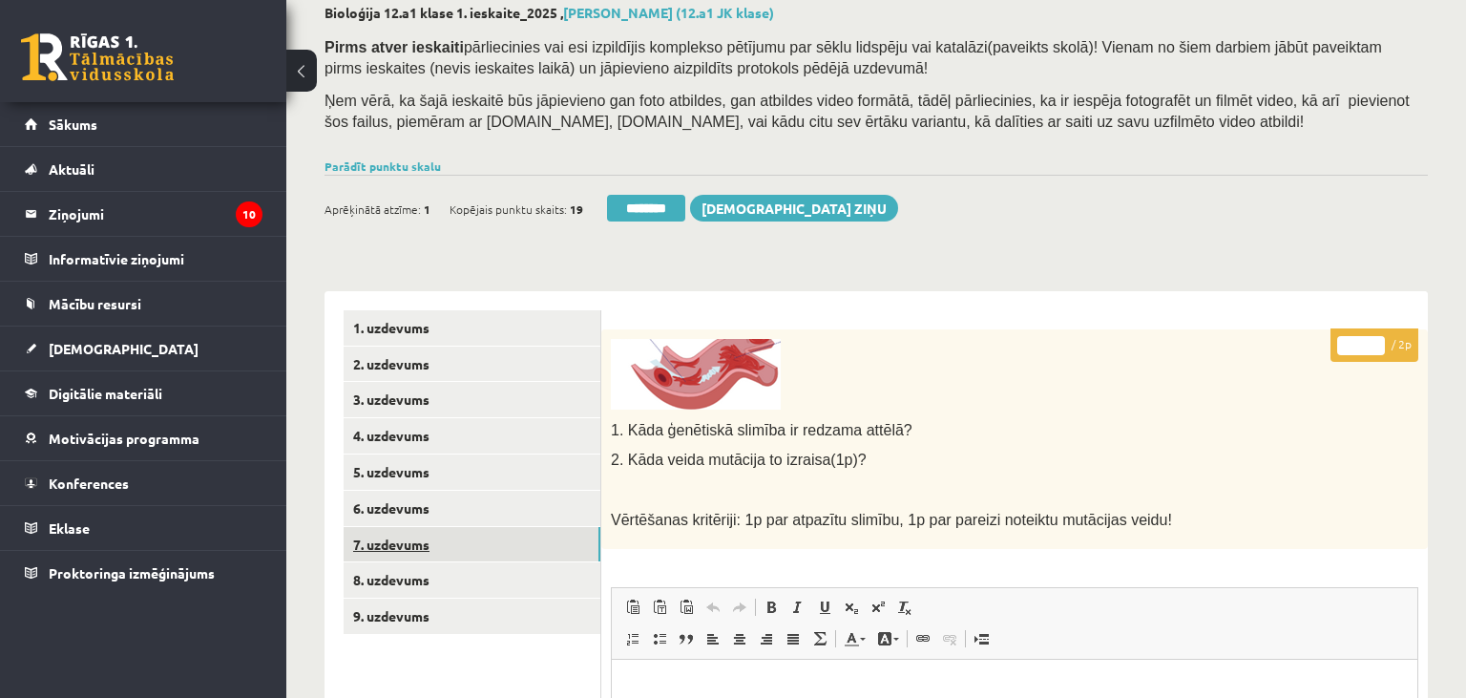
click at [446, 547] on link "7. uzdevums" at bounding box center [472, 544] width 257 height 35
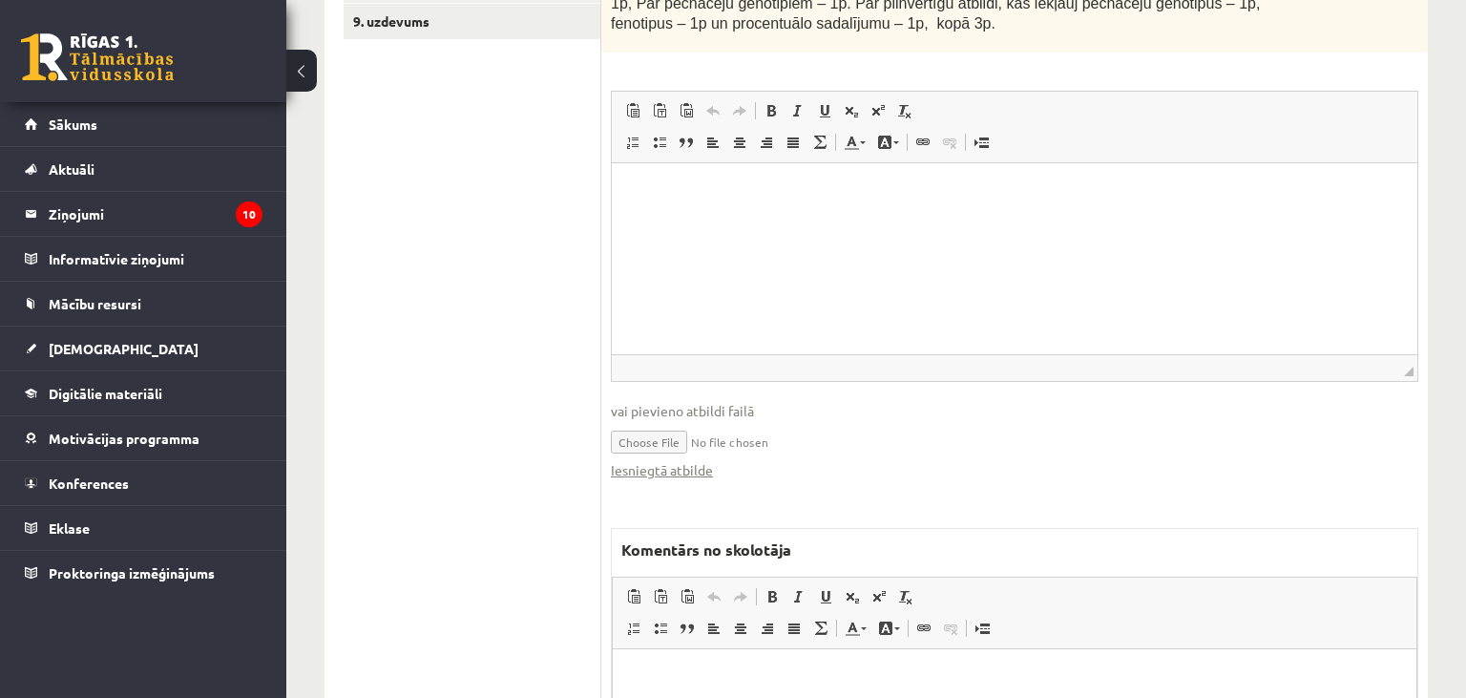
scroll to position [793, 0]
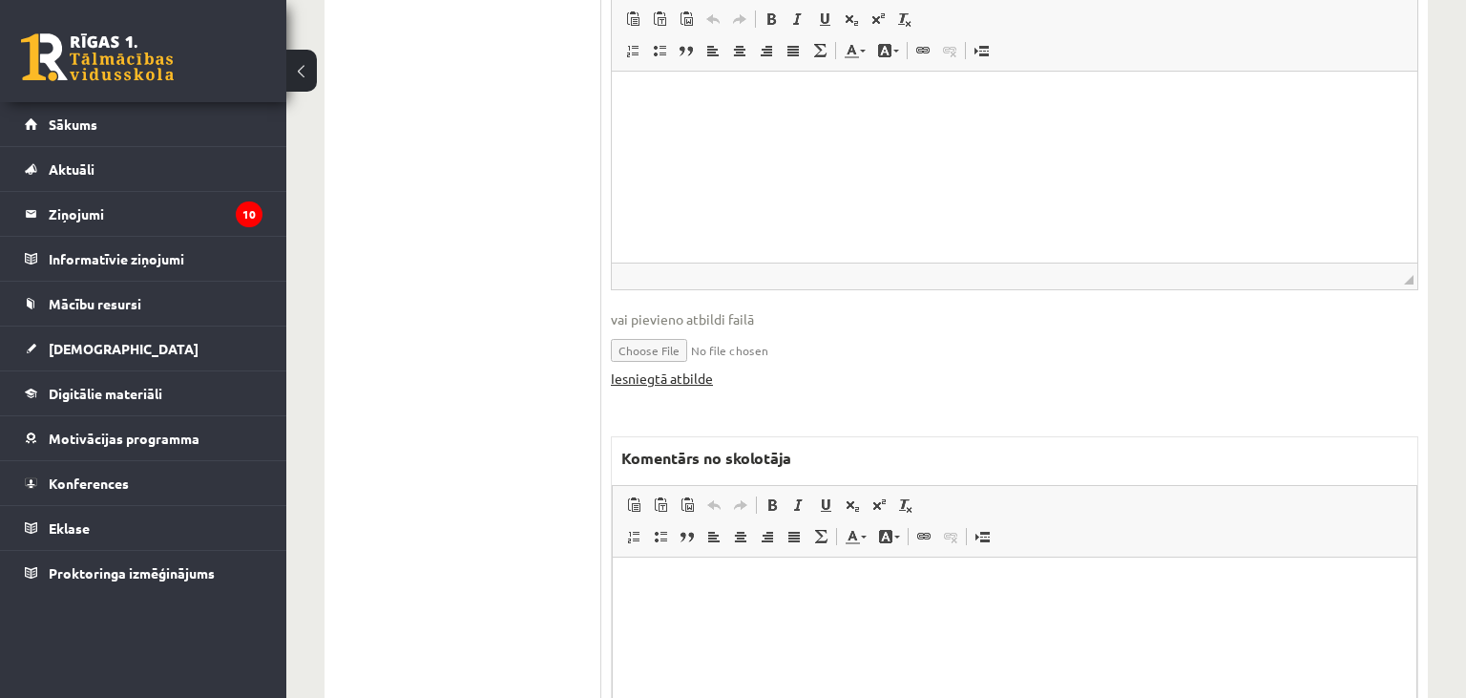
click at [701, 377] on link "Iesniegtā atbilde" at bounding box center [662, 378] width 102 height 20
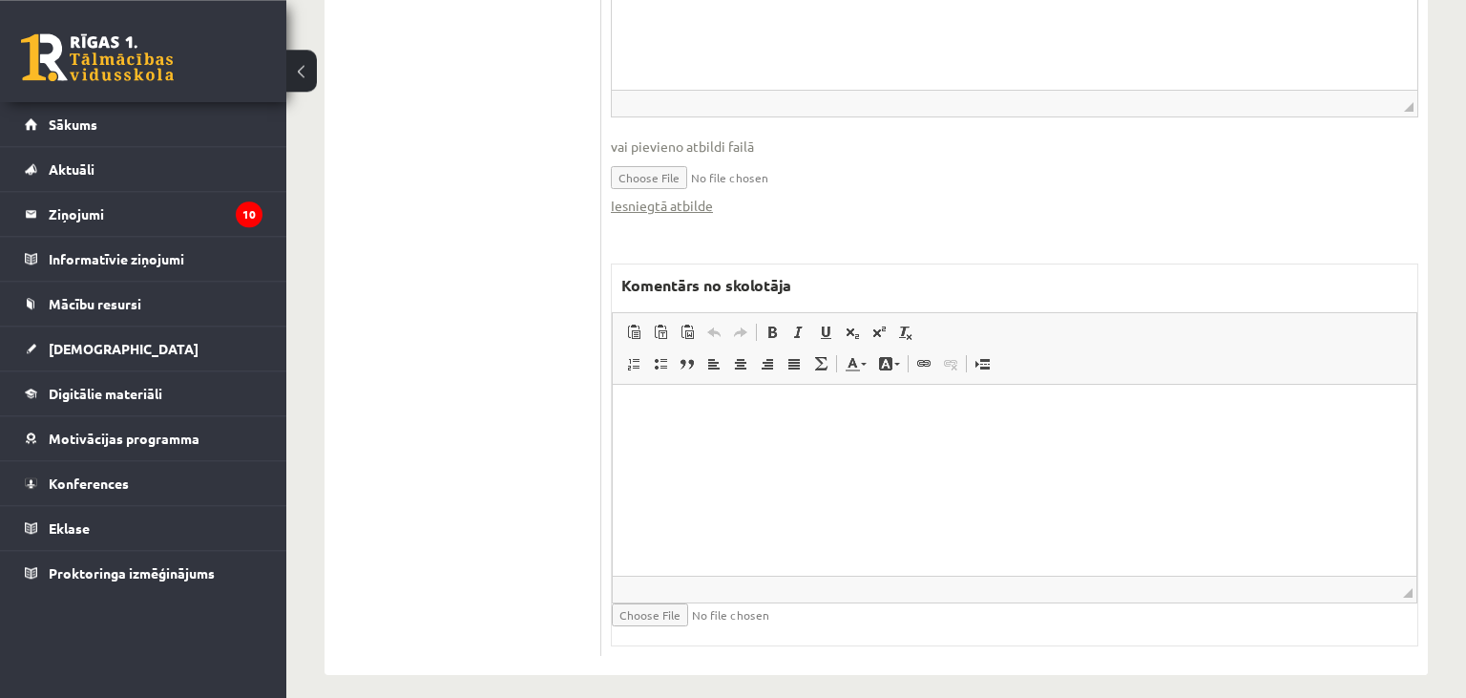
scroll to position [972, 0]
click at [754, 480] on html at bounding box center [1015, 474] width 804 height 191
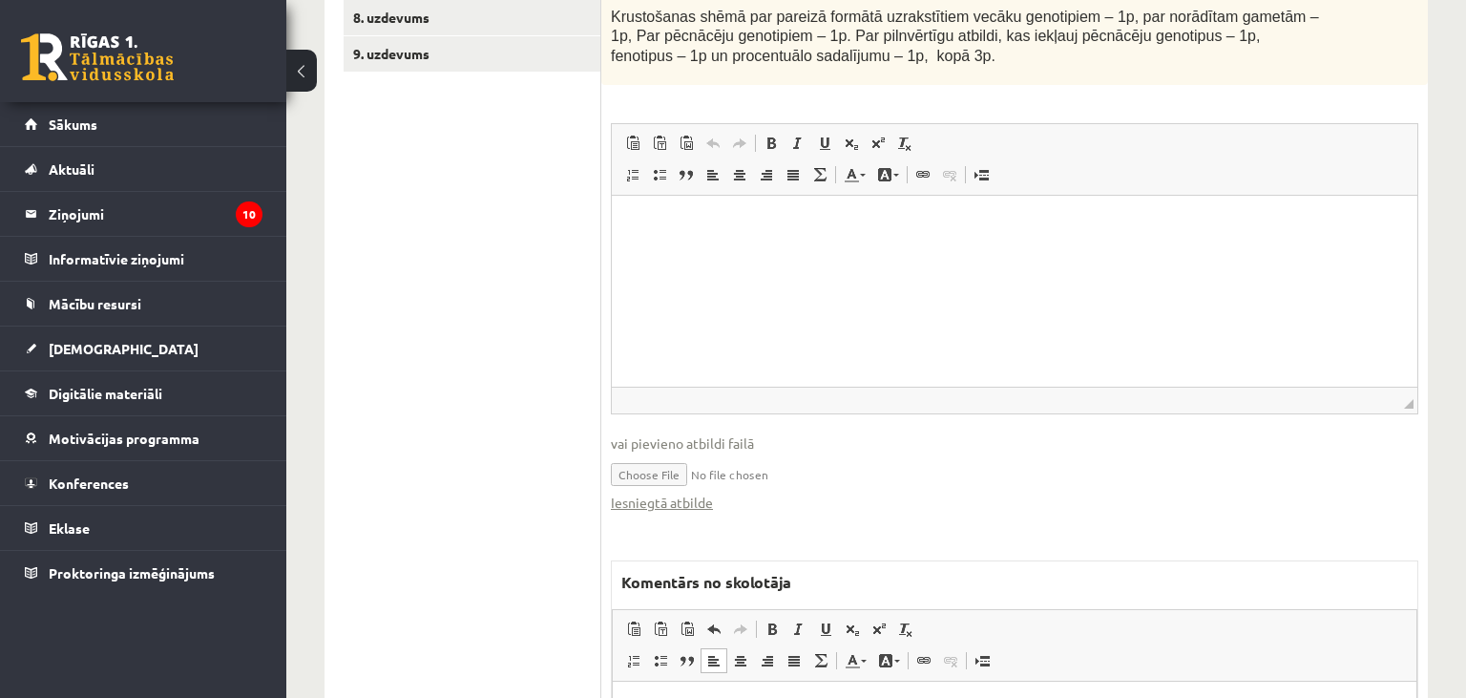
scroll to position [266, 0]
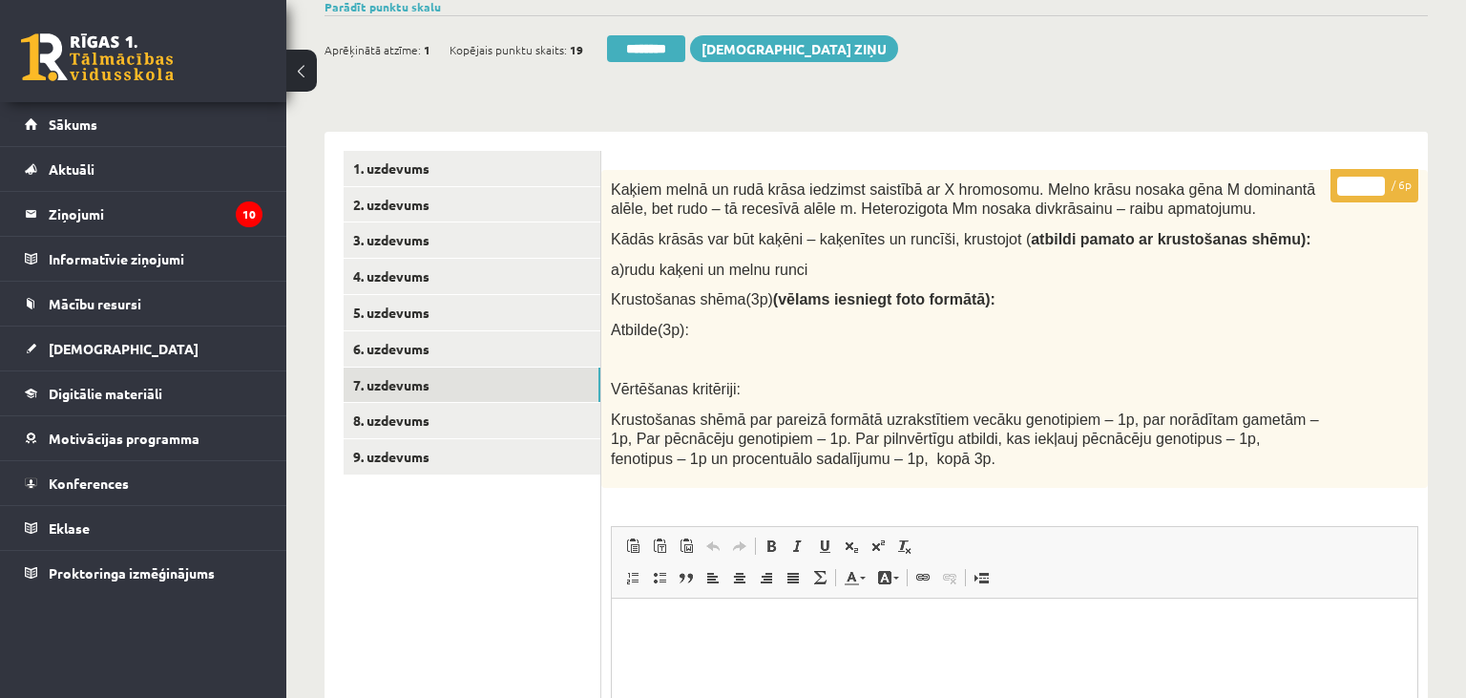
click at [1347, 181] on input "*" at bounding box center [1361, 186] width 48 height 19
type input "*"
click at [429, 421] on link "8. uzdevums" at bounding box center [472, 420] width 257 height 35
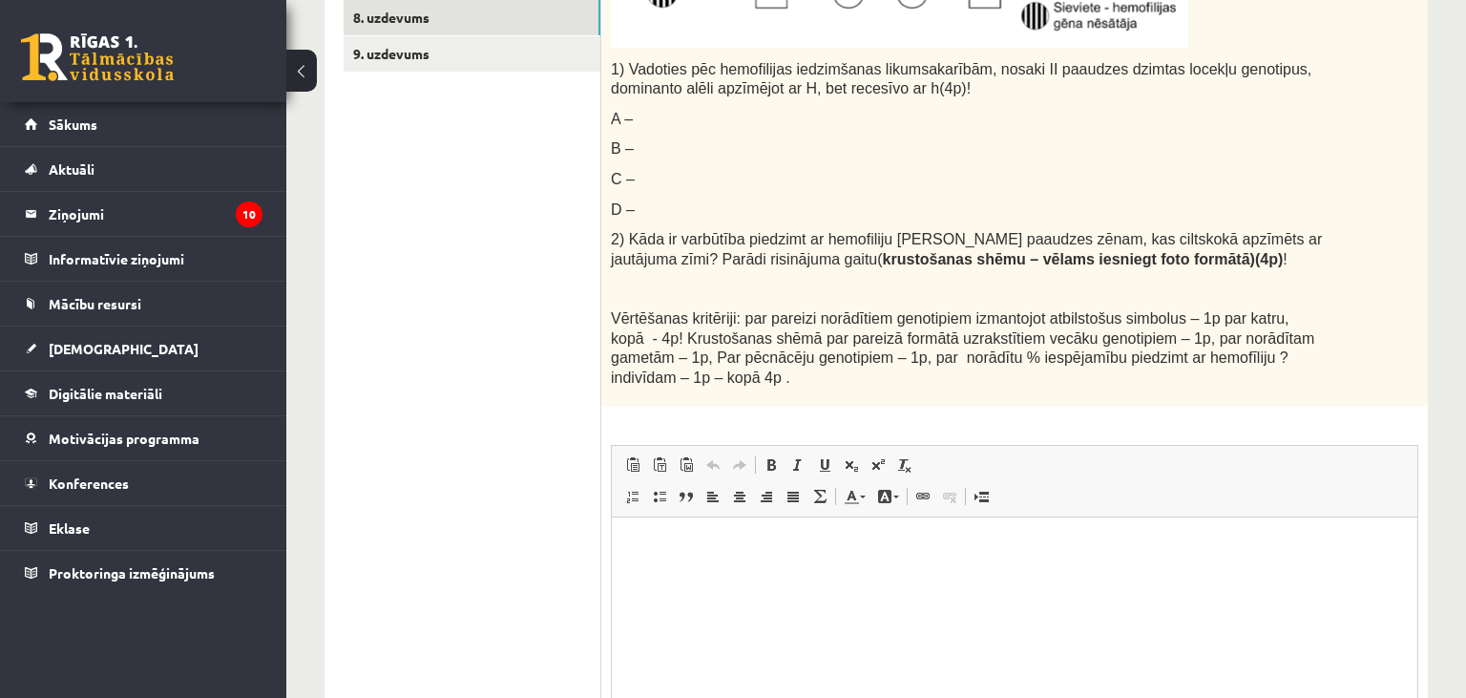
scroll to position [1253, 0]
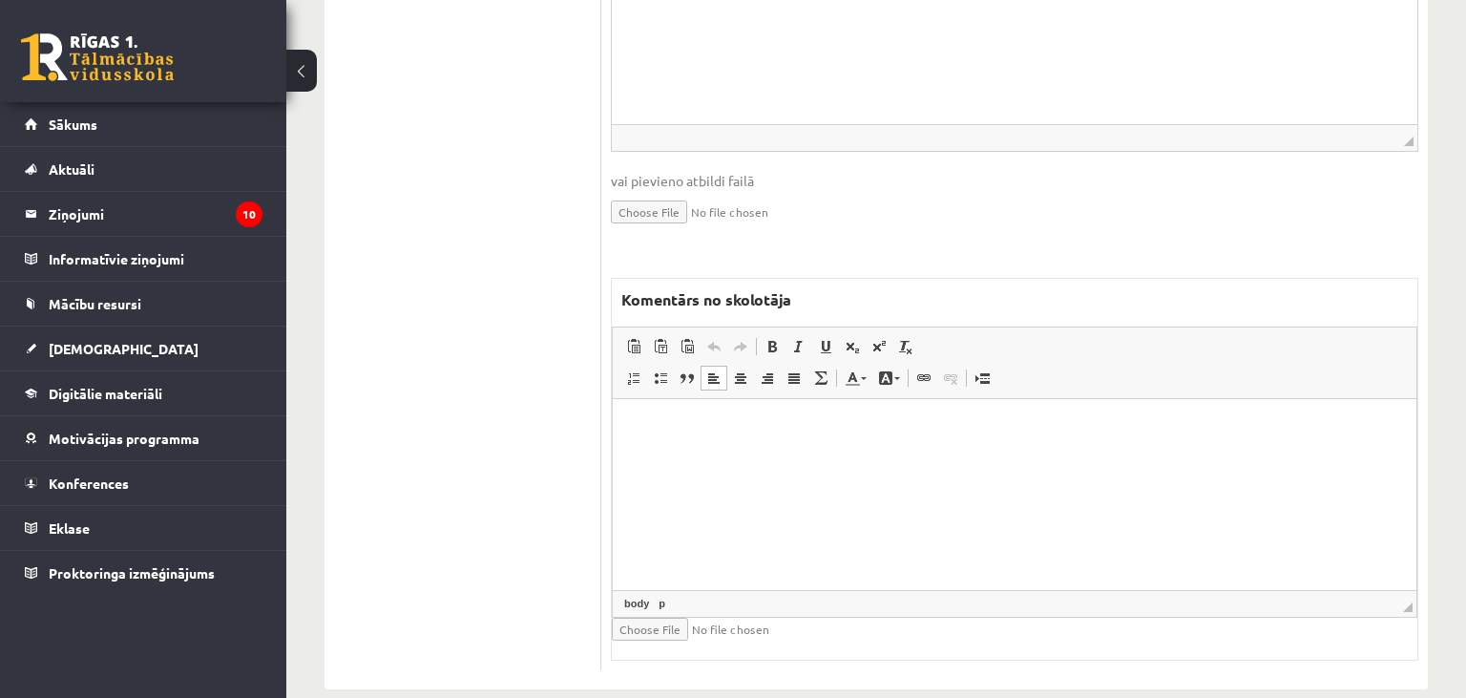
click at [771, 520] on html at bounding box center [1015, 494] width 804 height 191
paste body "Editor, wiswyg-editor-47433892016660-1760277917-663"
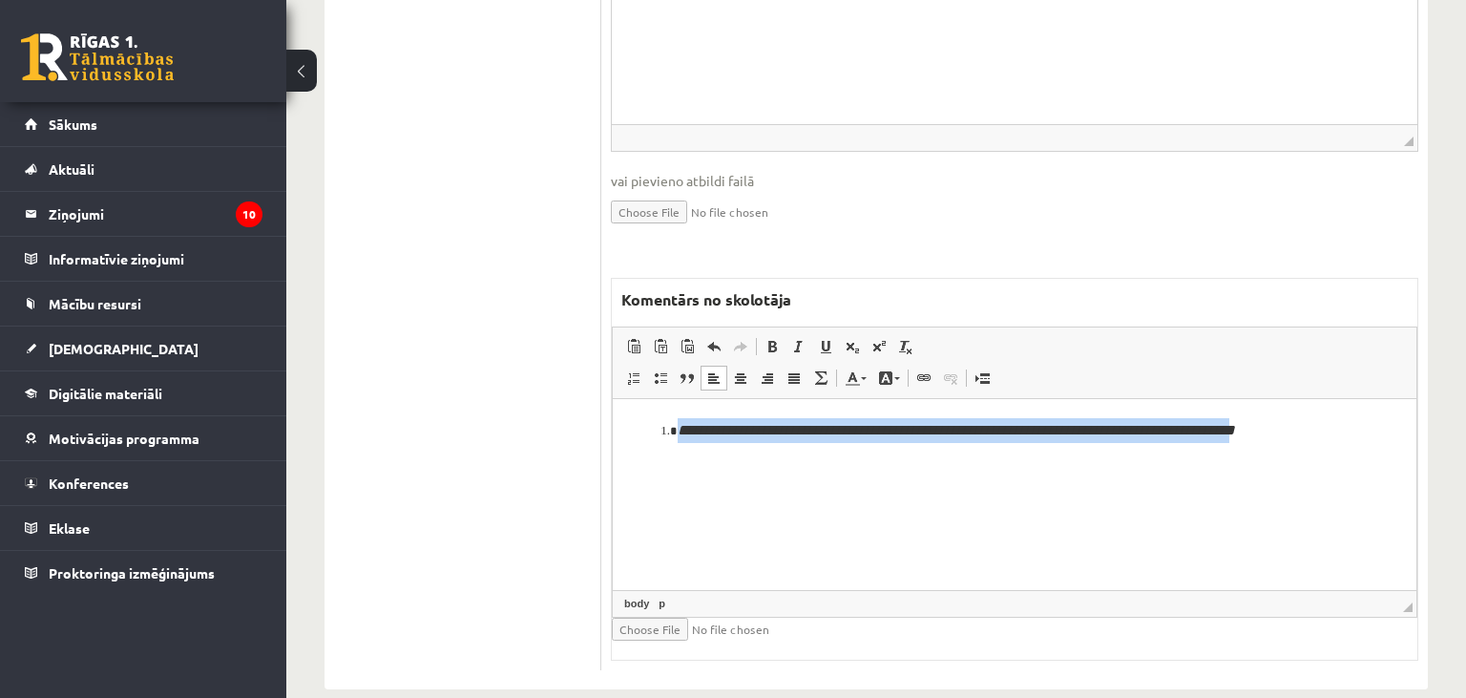
drag, startPoint x: 1214, startPoint y: 440, endPoint x: 462, endPoint y: 440, distance: 752.1
click at [613, 440] on html "**********" at bounding box center [1015, 494] width 804 height 191
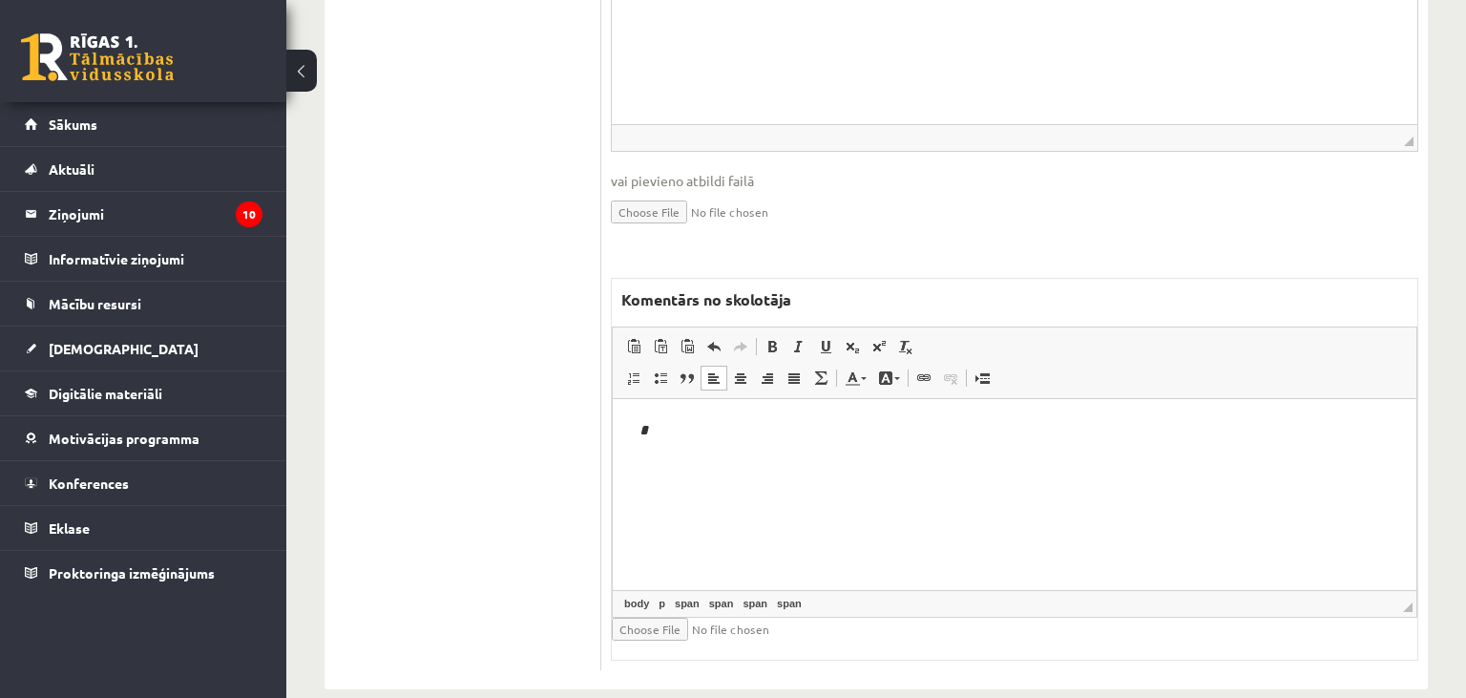
click at [746, 445] on body "*" at bounding box center [1014, 446] width 765 height 56
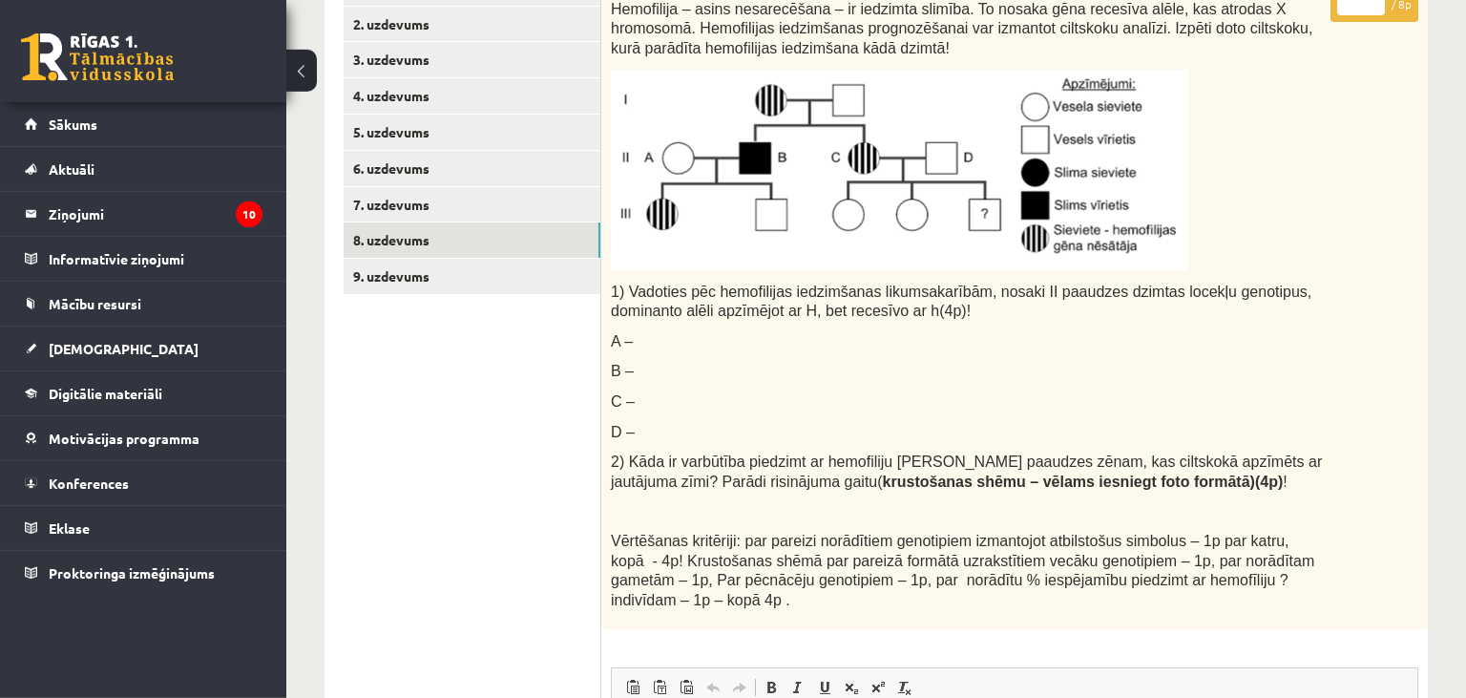
scroll to position [548, 0]
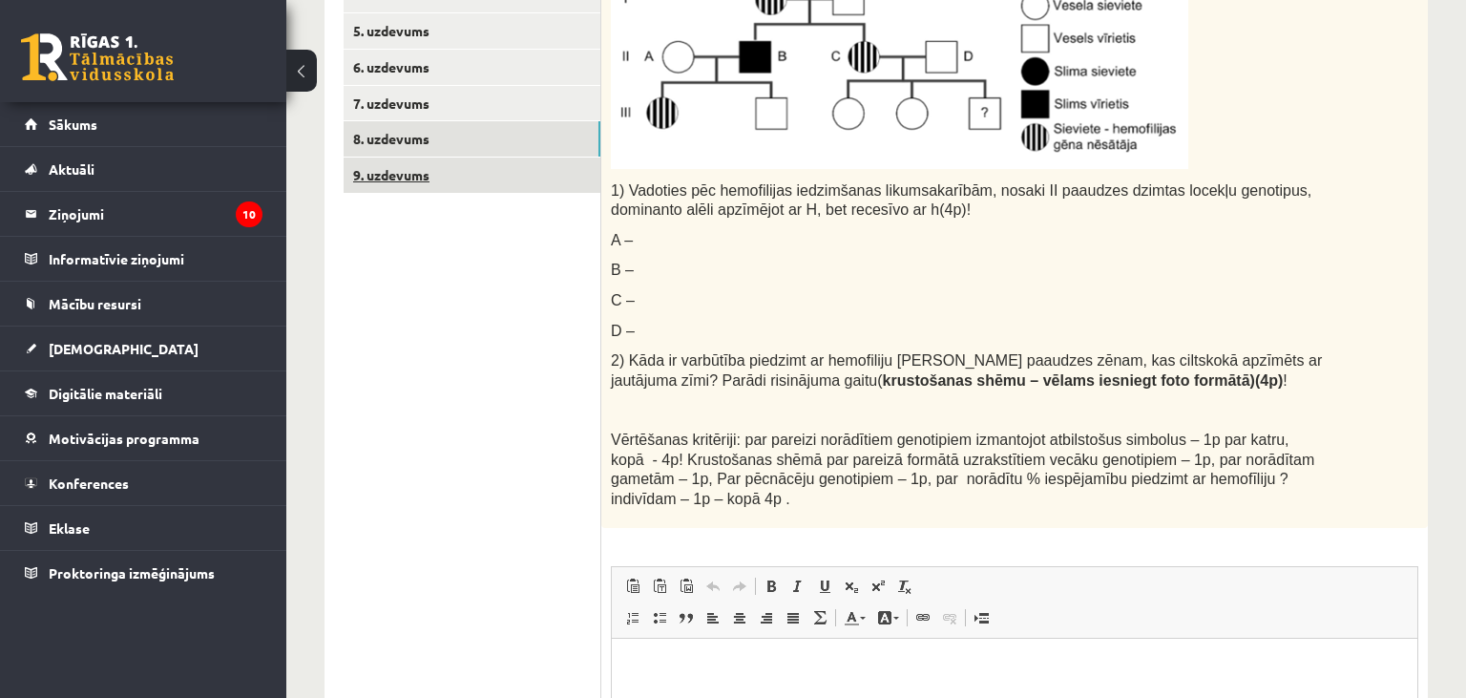
click at [382, 184] on link "9. uzdevums" at bounding box center [472, 174] width 257 height 35
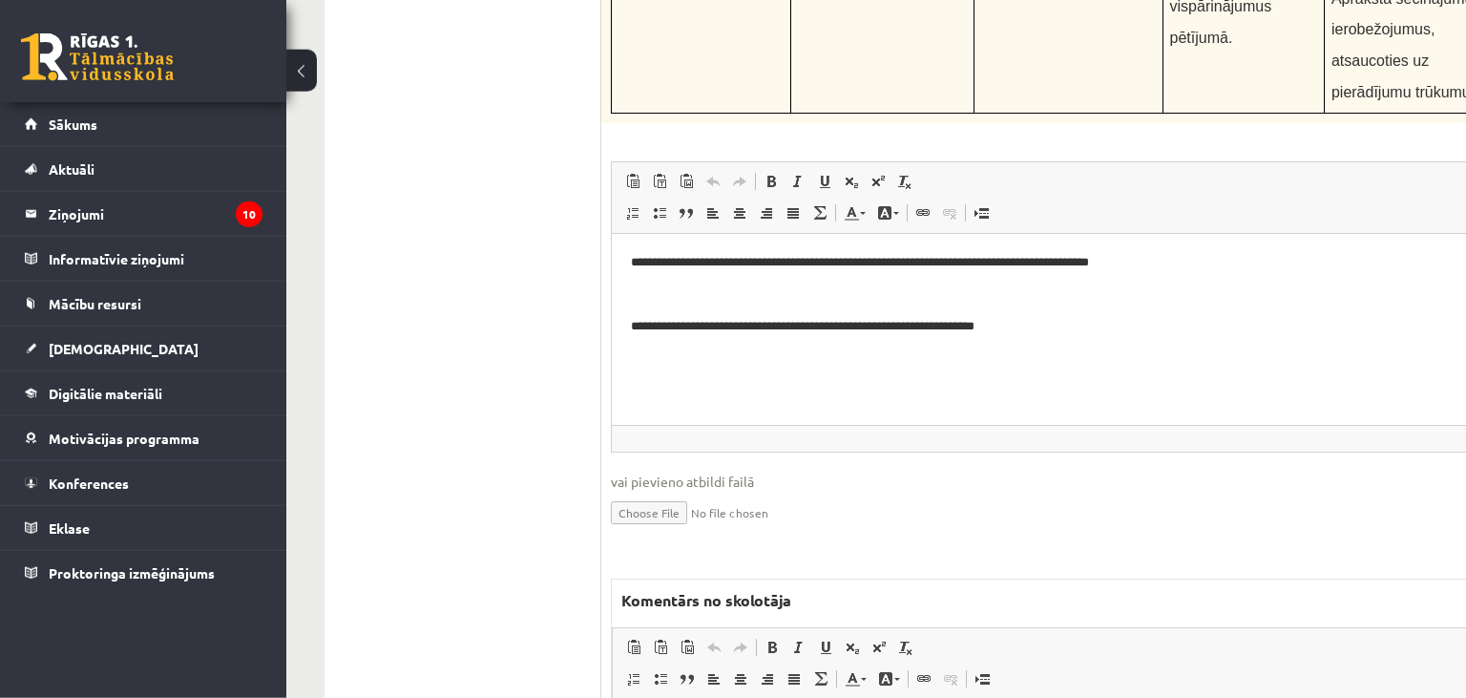
scroll to position [6948, 0]
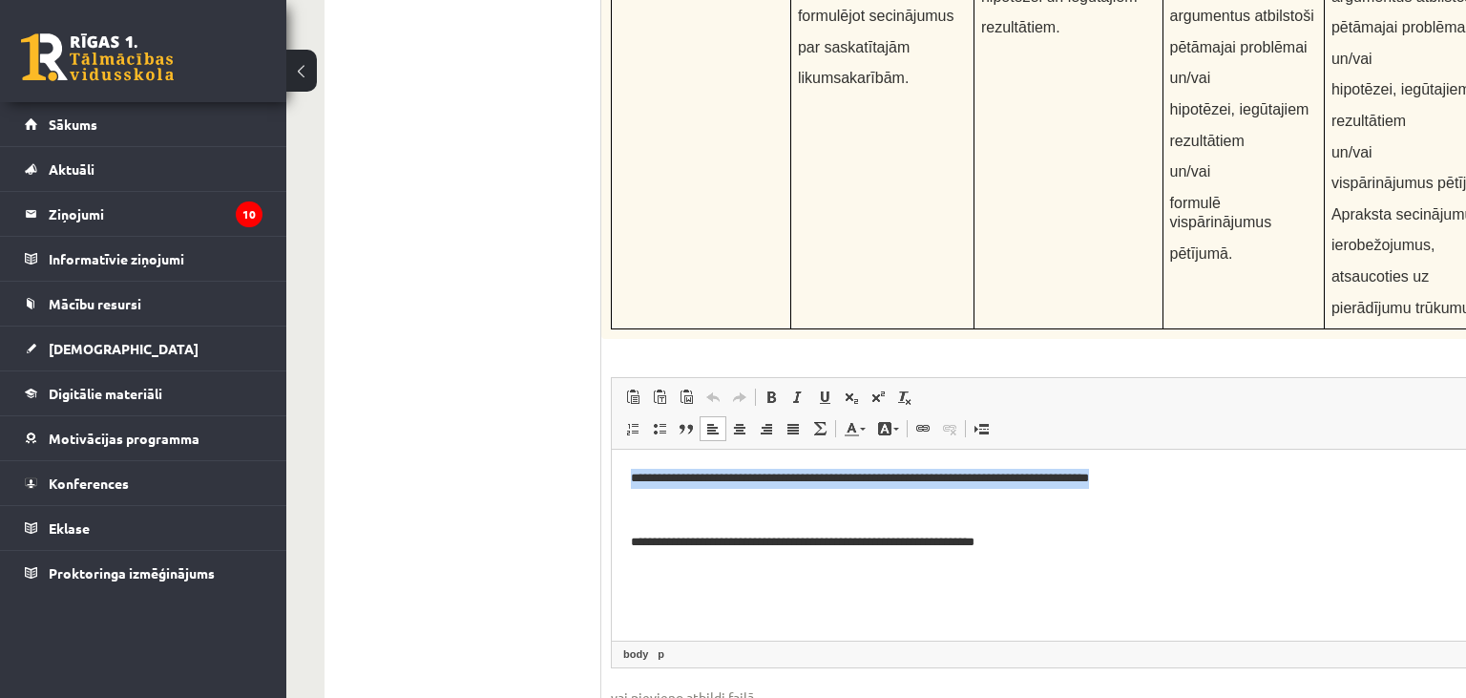
drag, startPoint x: 1163, startPoint y: 482, endPoint x: 622, endPoint y: 490, distance: 541.2
click at [622, 490] on html "**********" at bounding box center [1107, 545] width 991 height 191
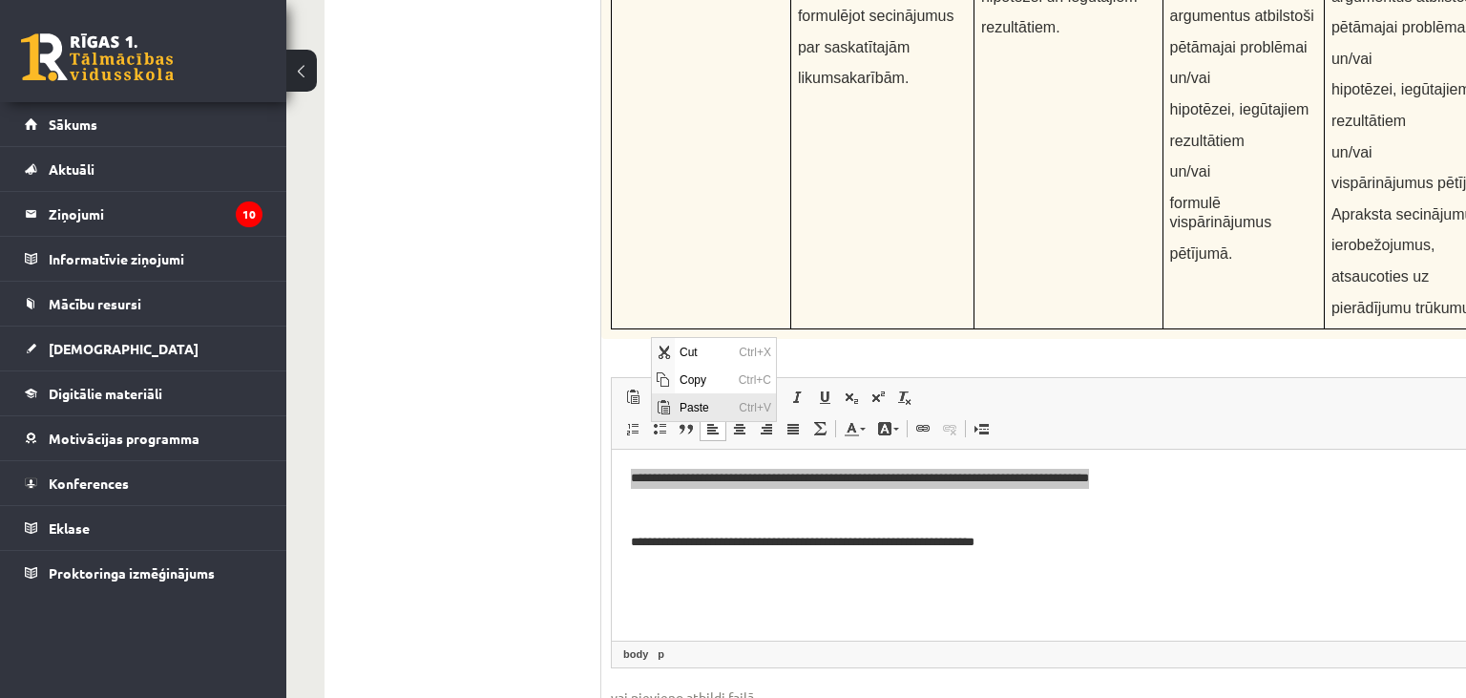
scroll to position [0, 0]
click at [705, 386] on span "Copy" at bounding box center [703, 380] width 59 height 28
click at [919, 384] on span "Copy" at bounding box center [924, 380] width 59 height 28
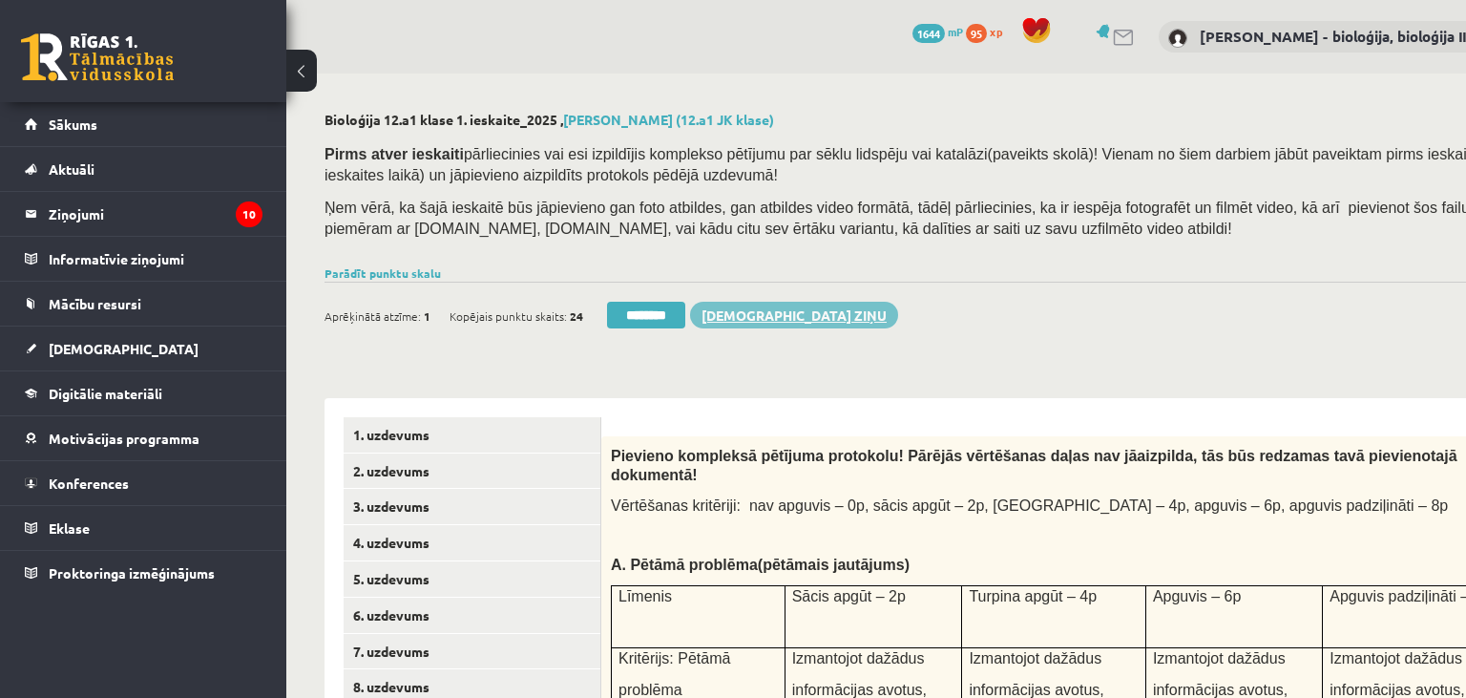
click at [756, 317] on link "Sūtīt ziņu" at bounding box center [794, 315] width 208 height 27
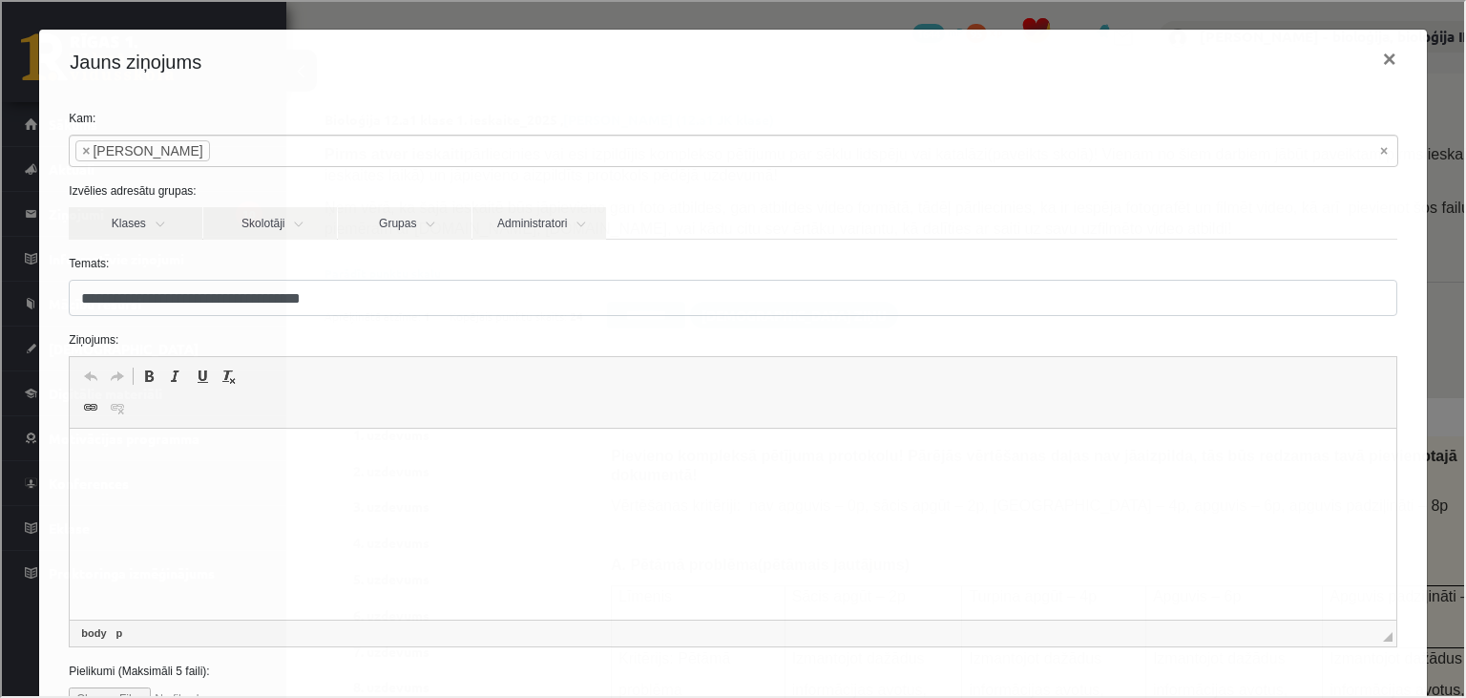
click at [205, 452] on p "Editor, wiswyg-editor-47433853610440-1760277969-563" at bounding box center [732, 458] width 1287 height 20
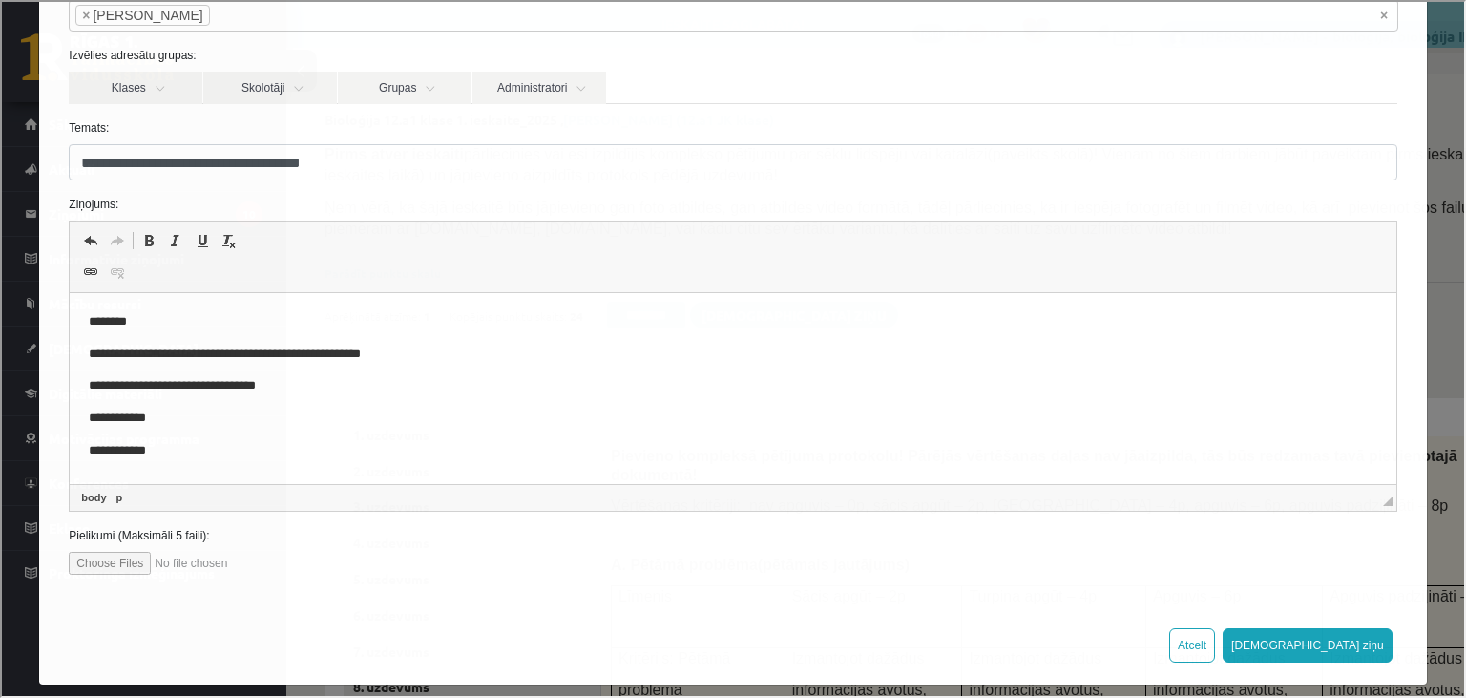
scroll to position [145, 0]
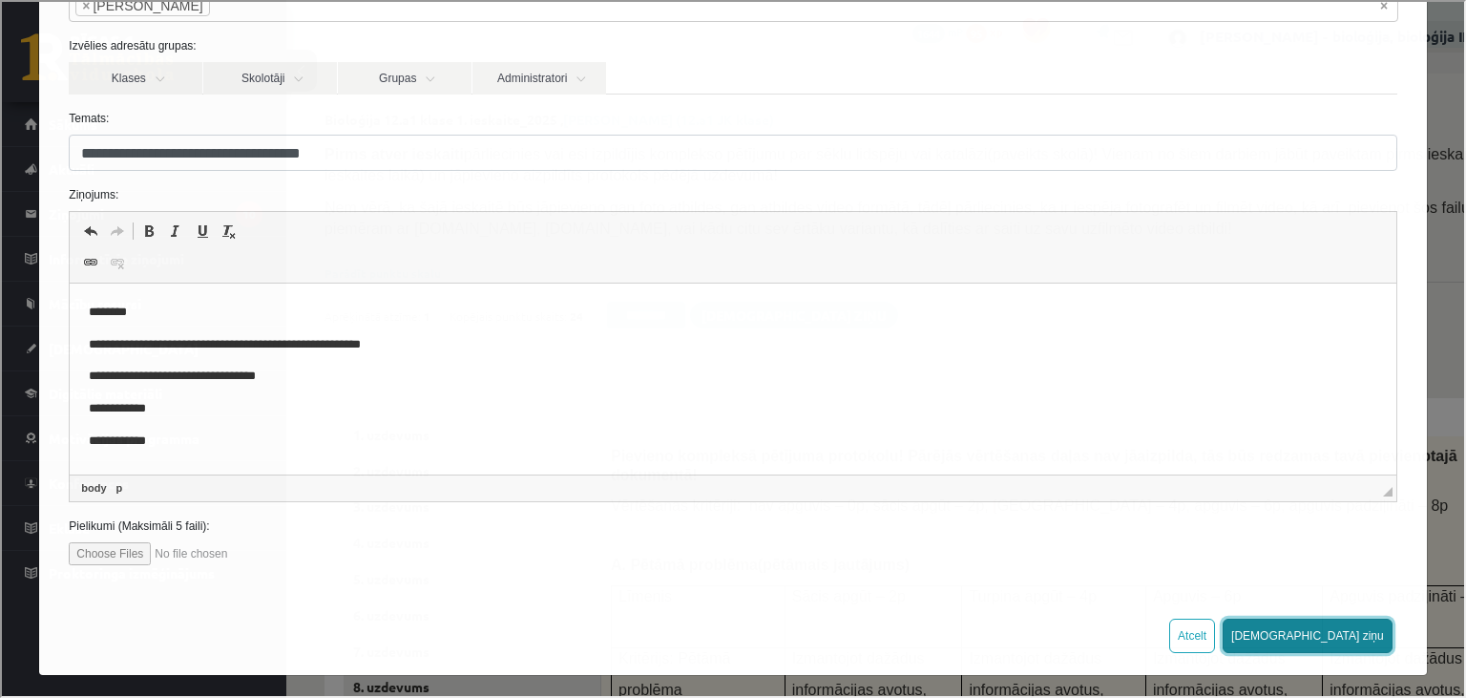
click at [1364, 633] on button "Sūtīt ziņu" at bounding box center [1306, 634] width 170 height 34
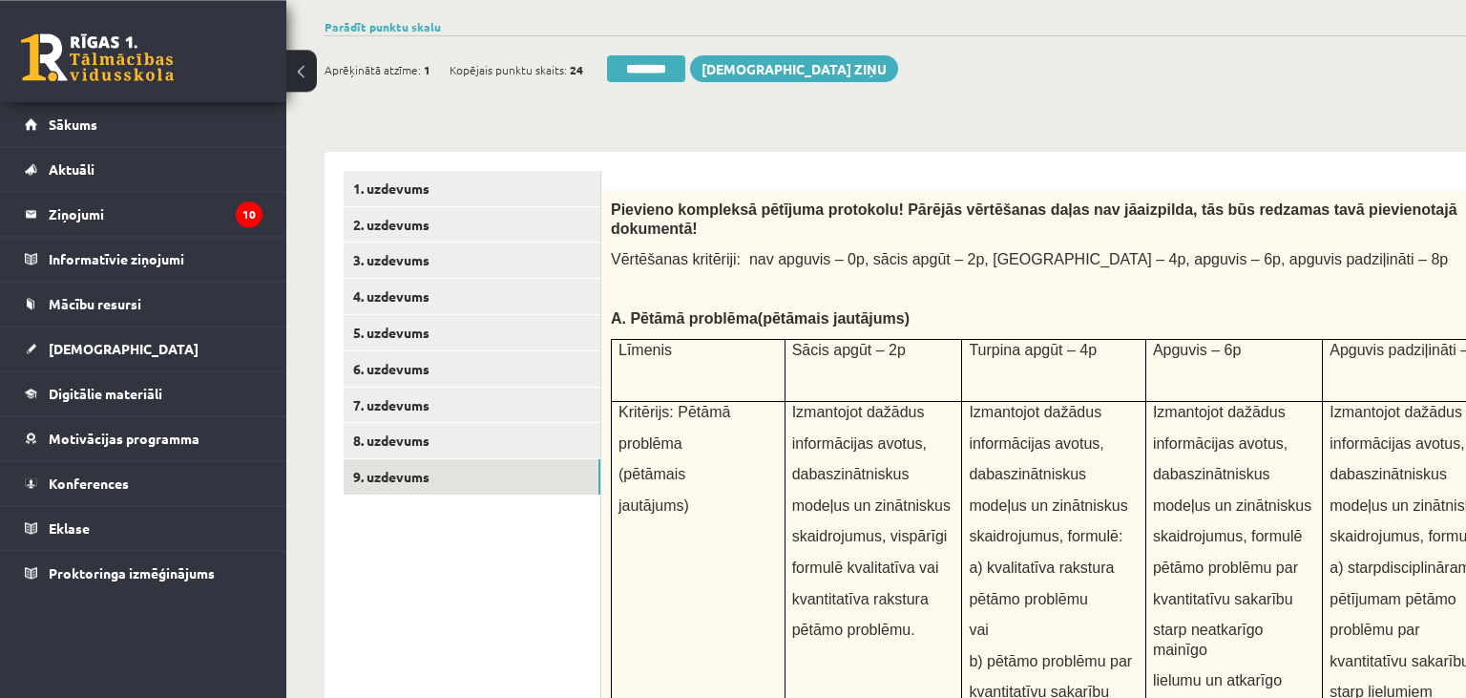
scroll to position [302, 0]
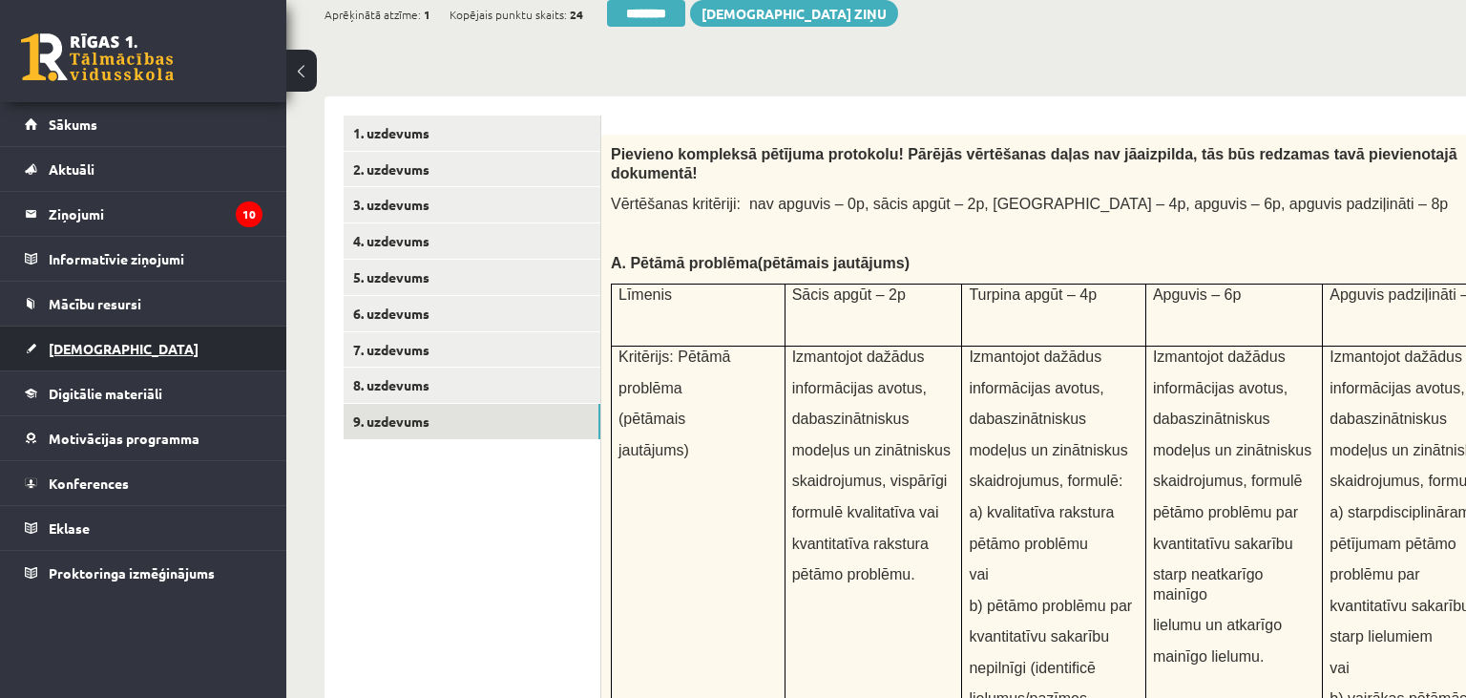
click at [105, 349] on span "[DEMOGRAPHIC_DATA]" at bounding box center [124, 348] width 150 height 17
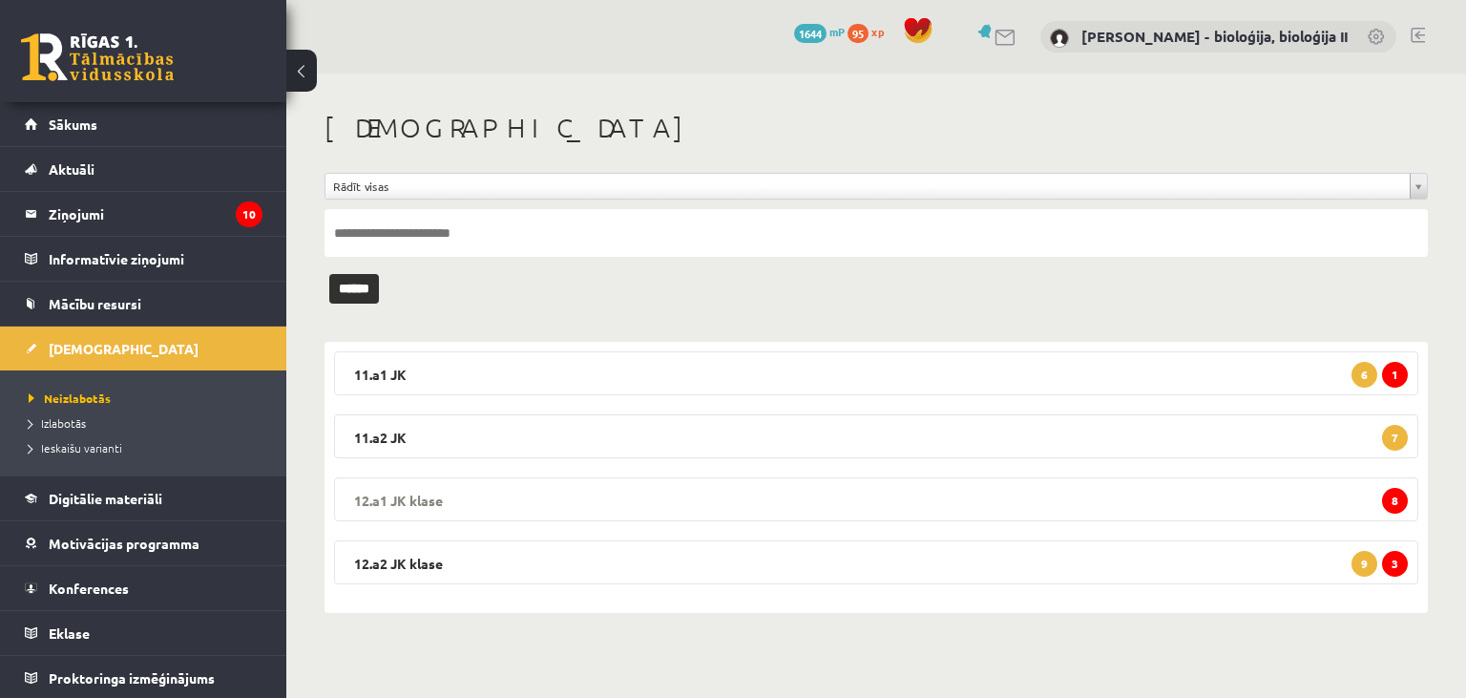
click at [806, 494] on legend "12.a1 JK klase 8" at bounding box center [876, 499] width 1084 height 44
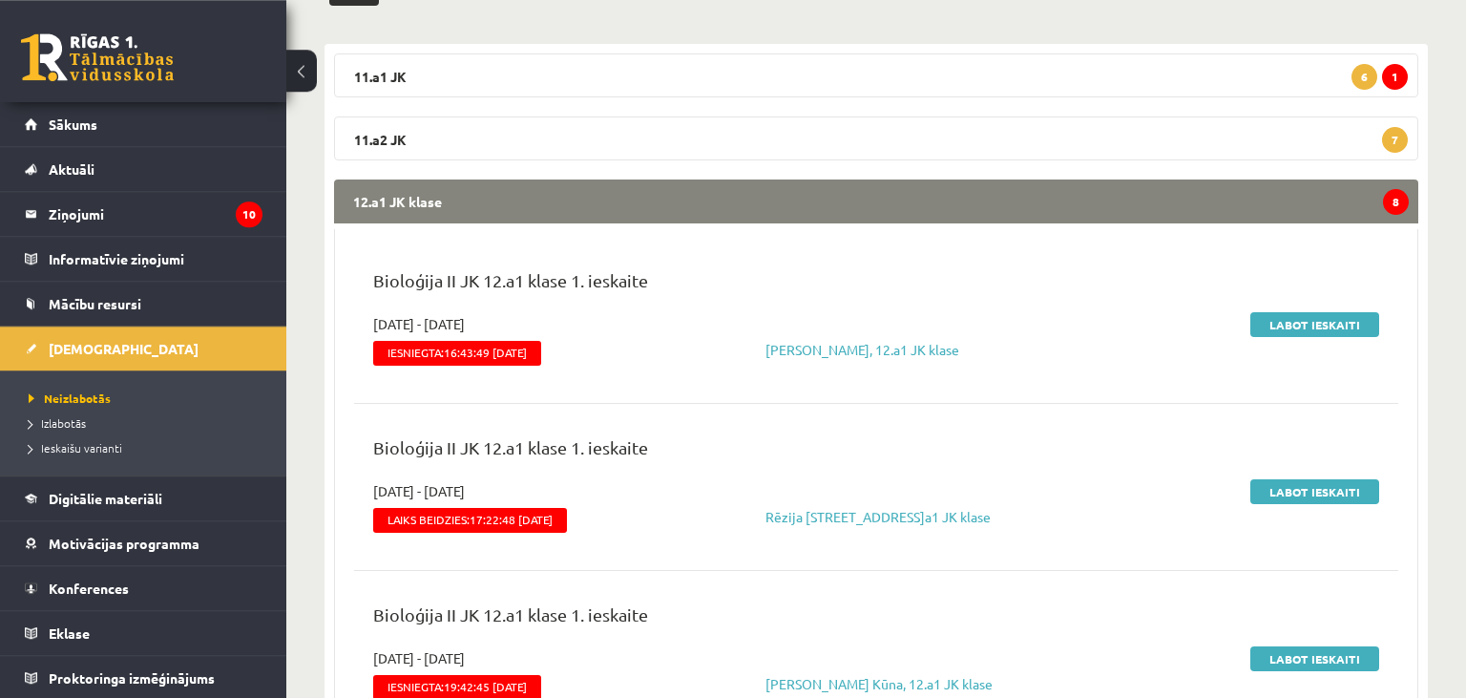
scroll to position [302, 0]
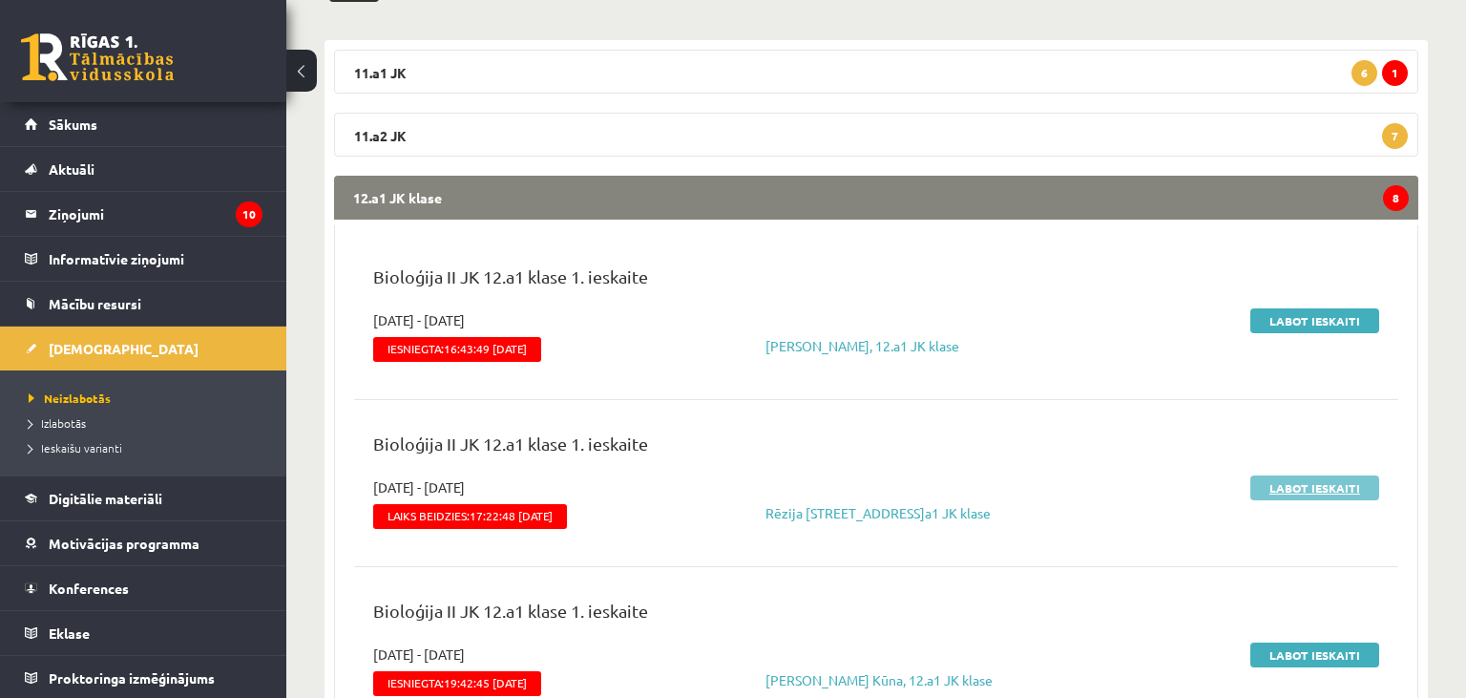
click at [1307, 491] on link "Labot ieskaiti" at bounding box center [1314, 487] width 129 height 25
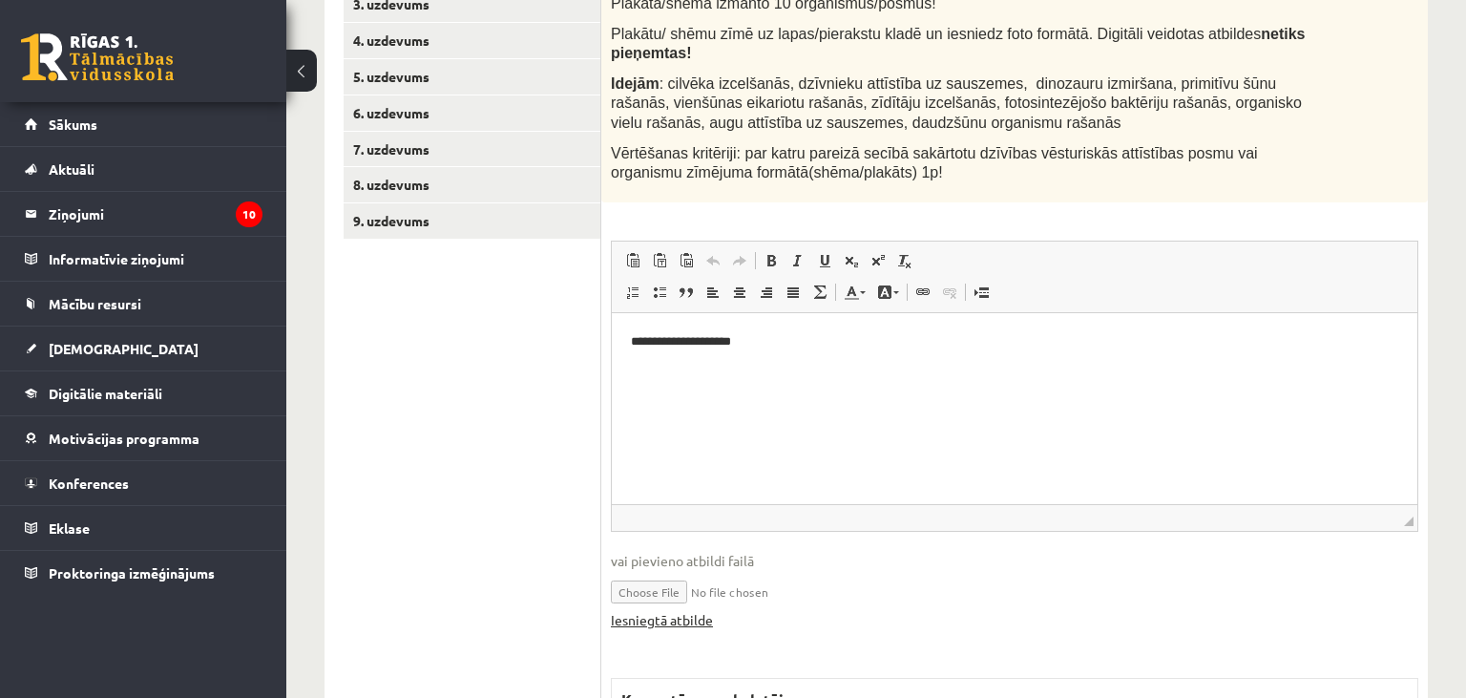
click at [684, 610] on link "Iesniegtā atbilde" at bounding box center [662, 620] width 102 height 20
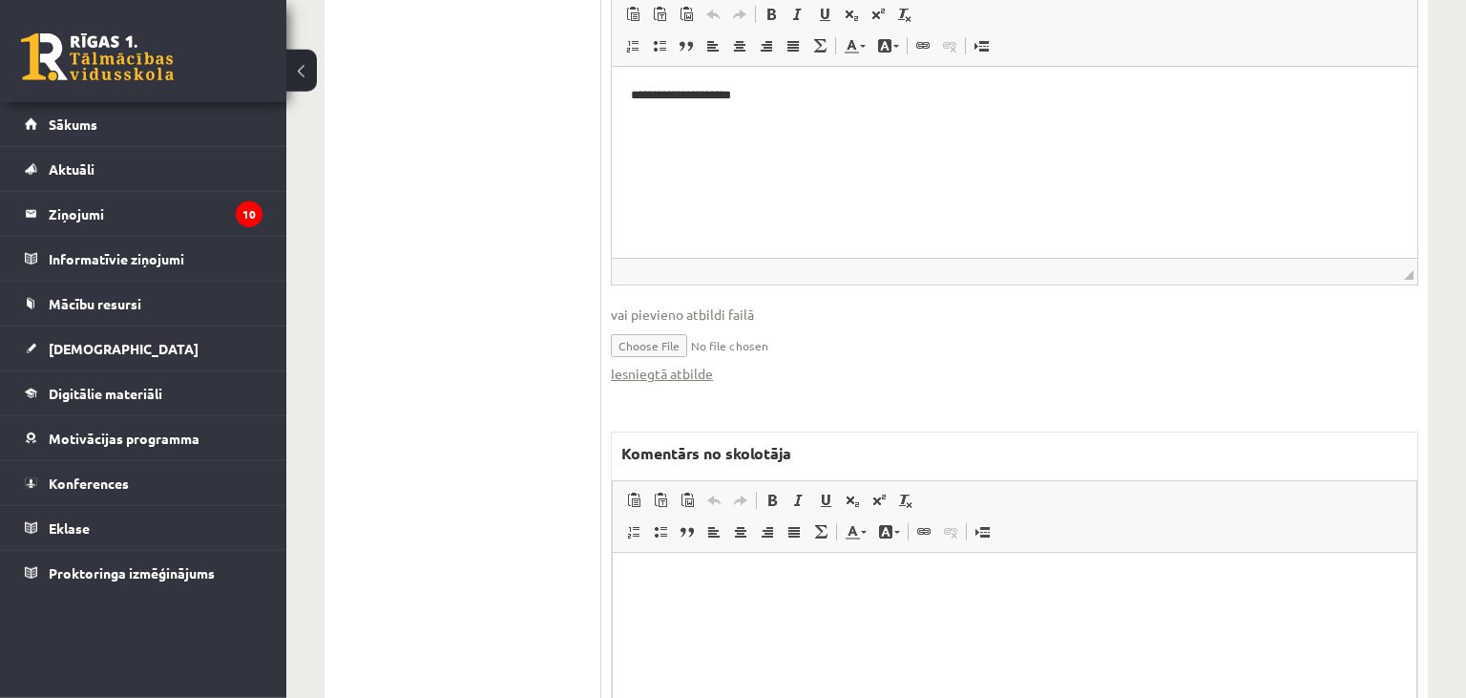
scroll to position [805, 0]
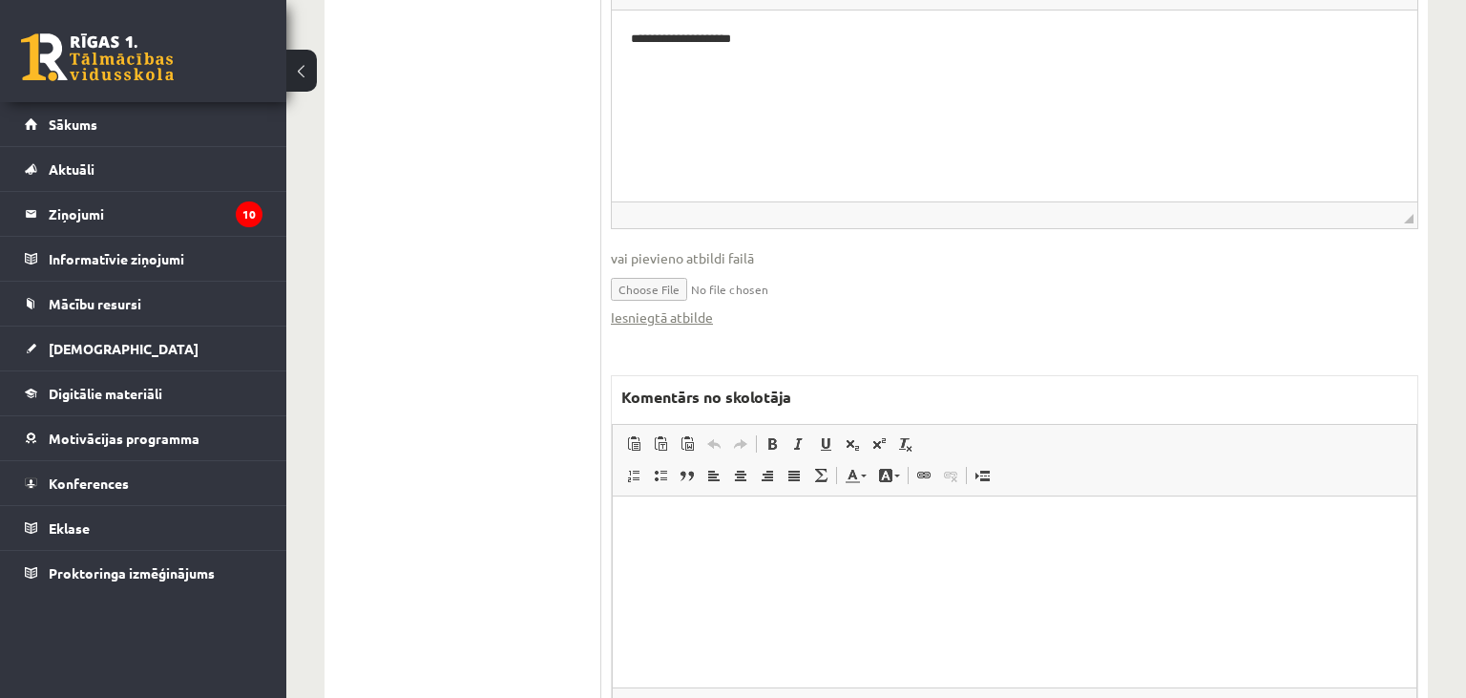
drag, startPoint x: 754, startPoint y: 571, endPoint x: 775, endPoint y: 566, distance: 21.5
click at [757, 569] on html at bounding box center [1015, 590] width 804 height 191
click at [843, 526] on p "**********" at bounding box center [1015, 524] width 766 height 20
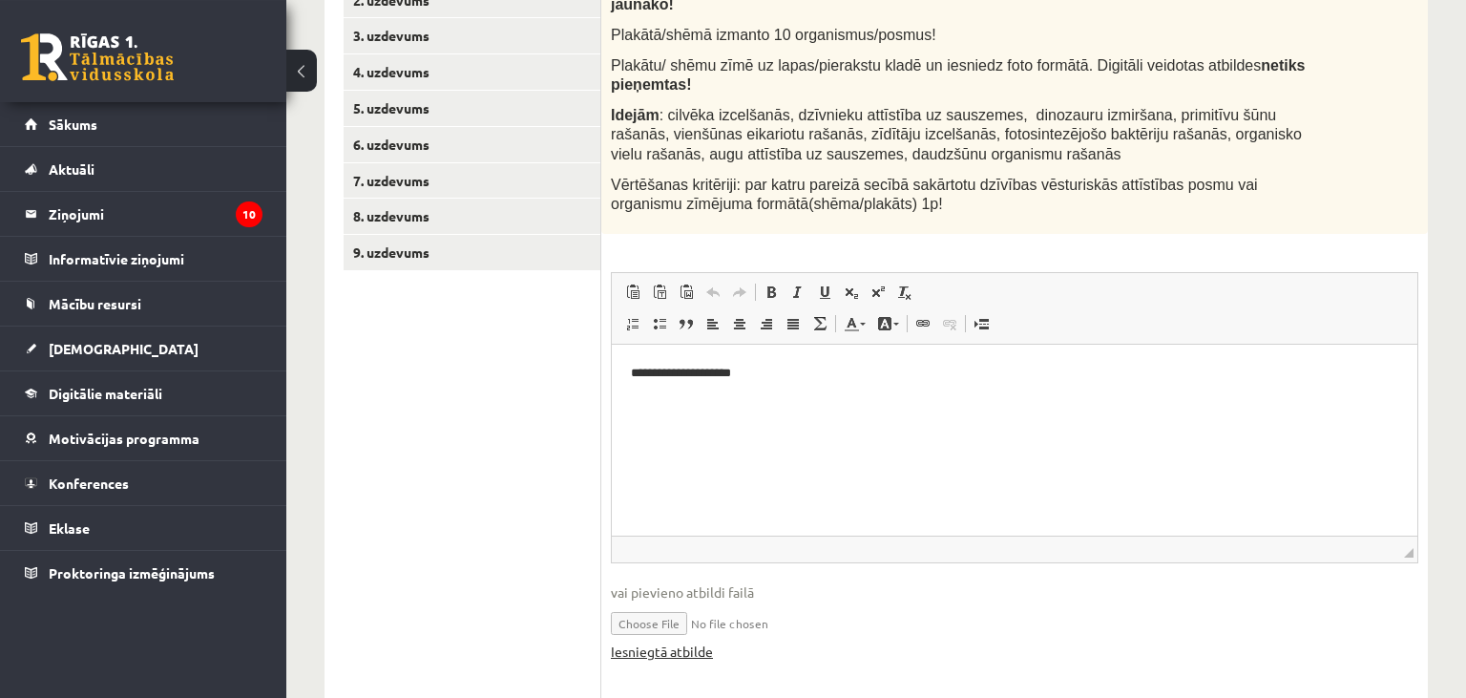
scroll to position [401, 0]
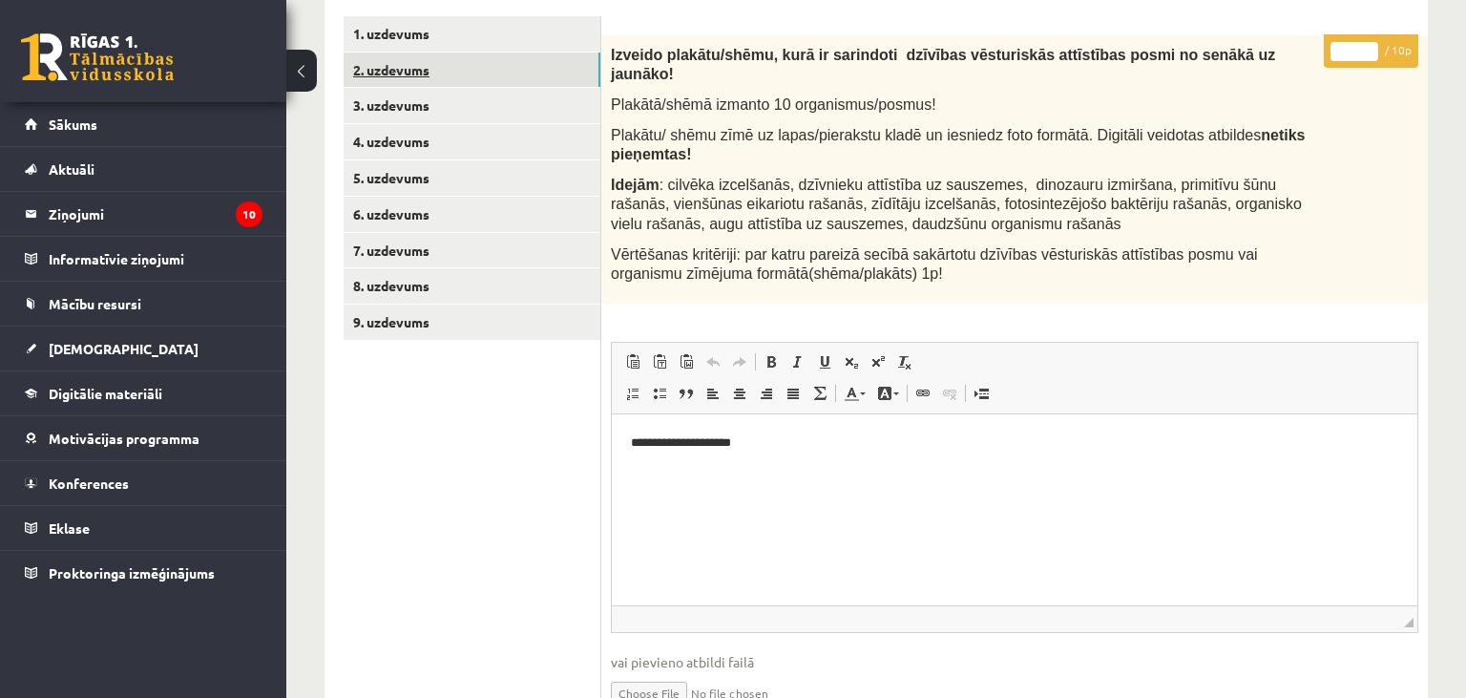
click at [468, 67] on link "2. uzdevums" at bounding box center [472, 69] width 257 height 35
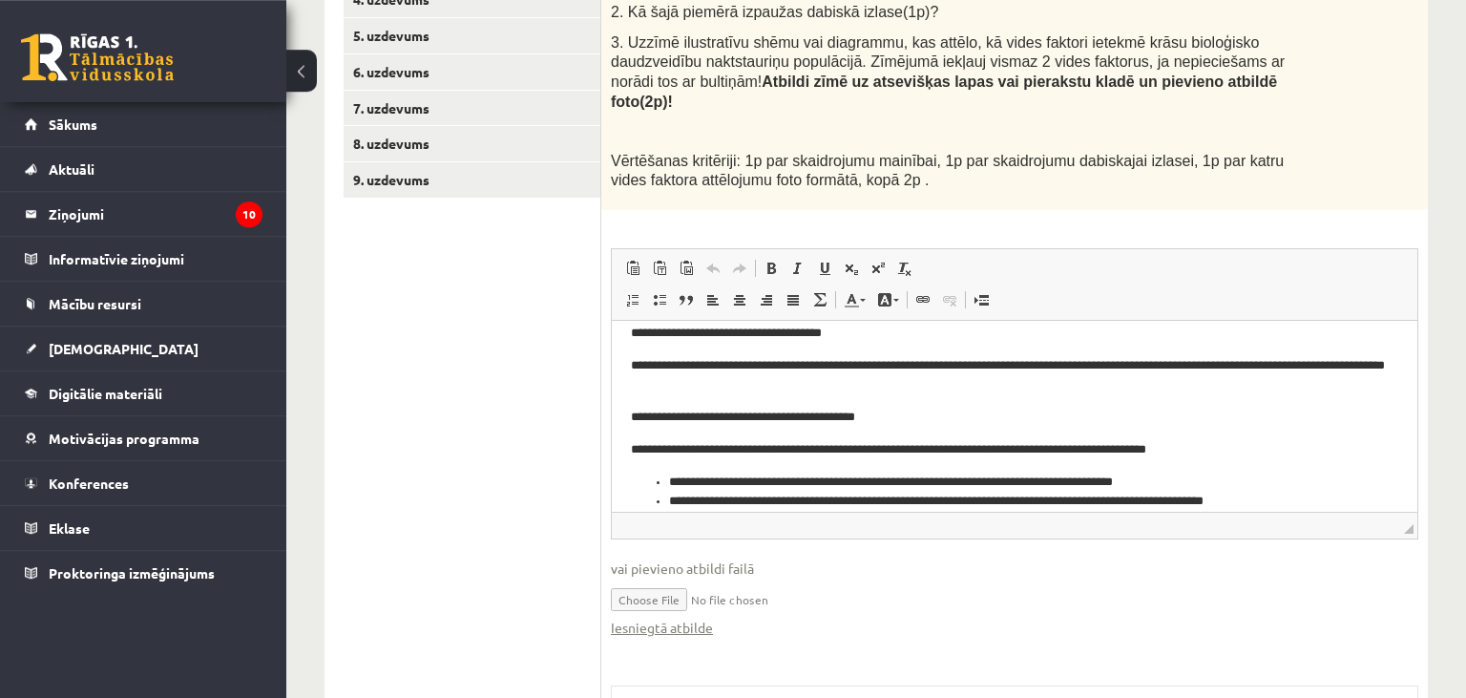
scroll to position [570, 0]
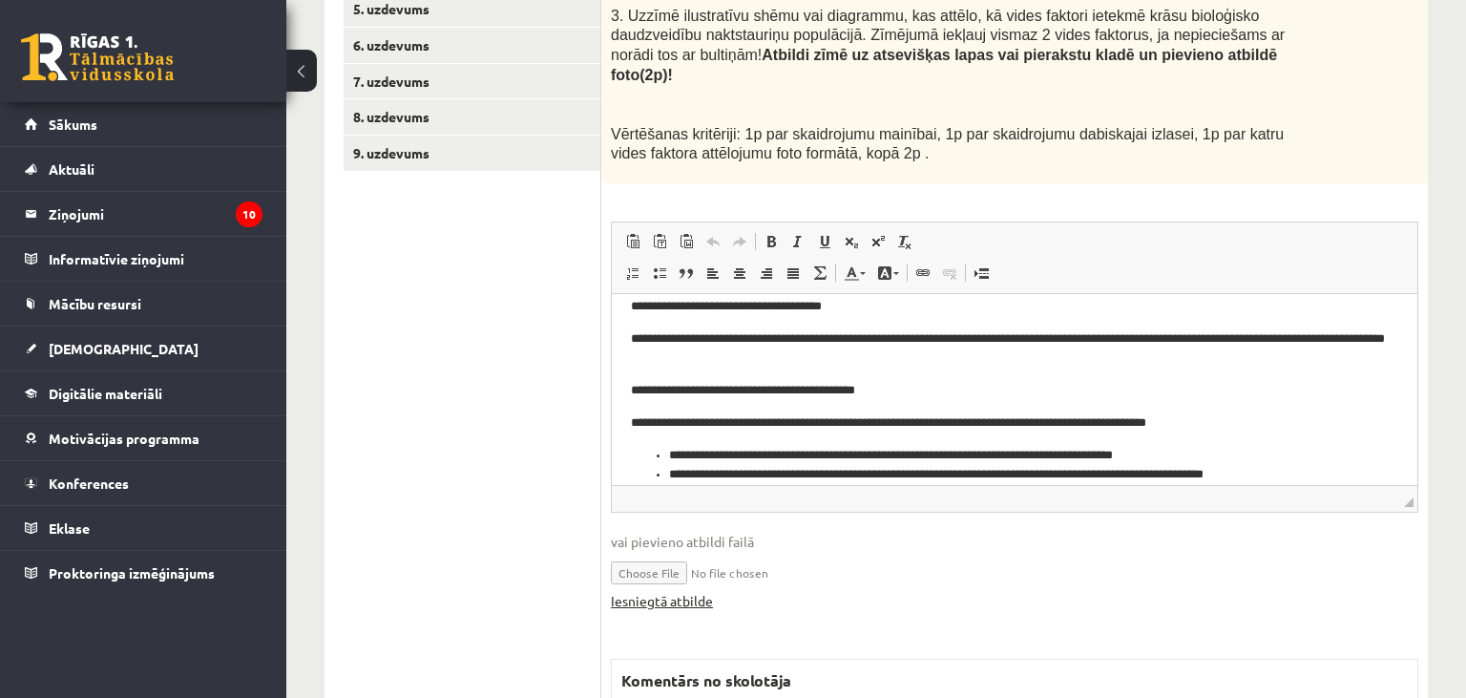
click at [671, 591] on link "Iesniegtā atbilde" at bounding box center [662, 601] width 102 height 20
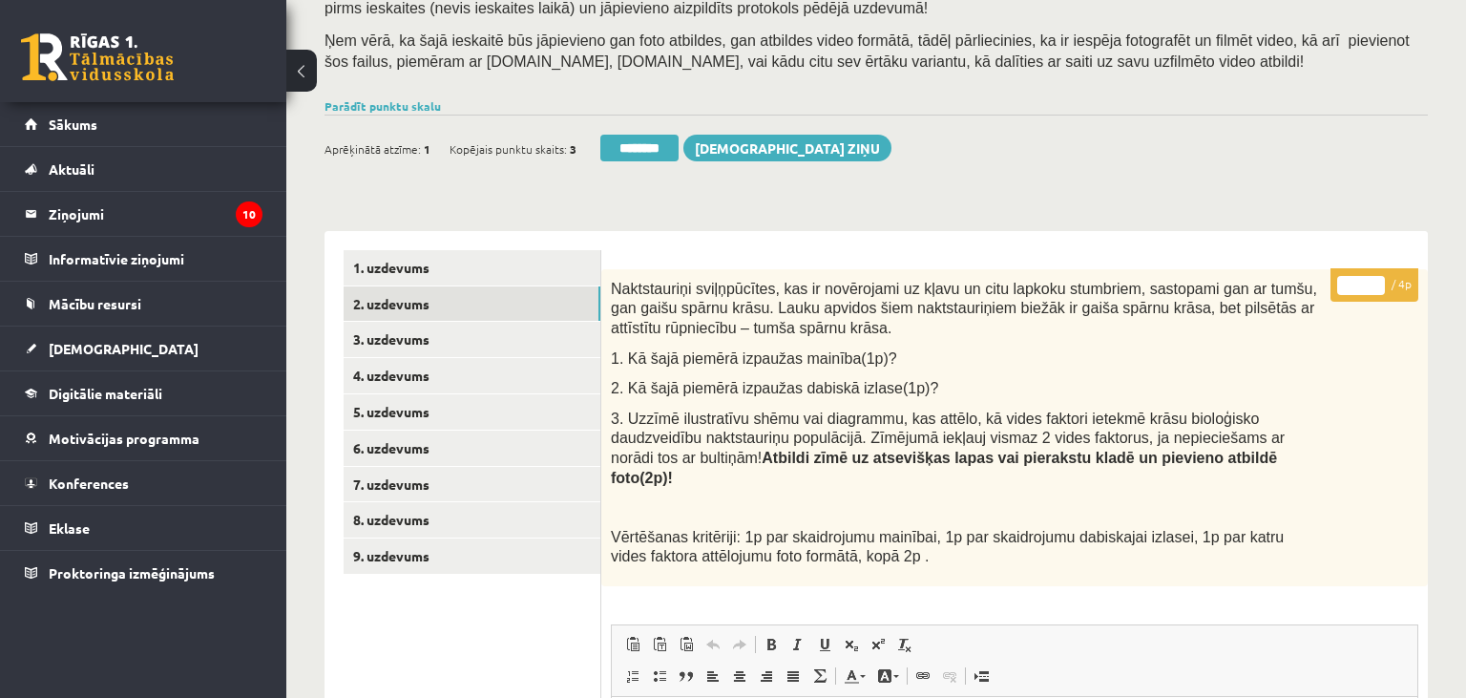
click at [1374, 277] on input "*" at bounding box center [1361, 285] width 48 height 19
type input "*"
click at [1374, 277] on input "*" at bounding box center [1361, 285] width 48 height 19
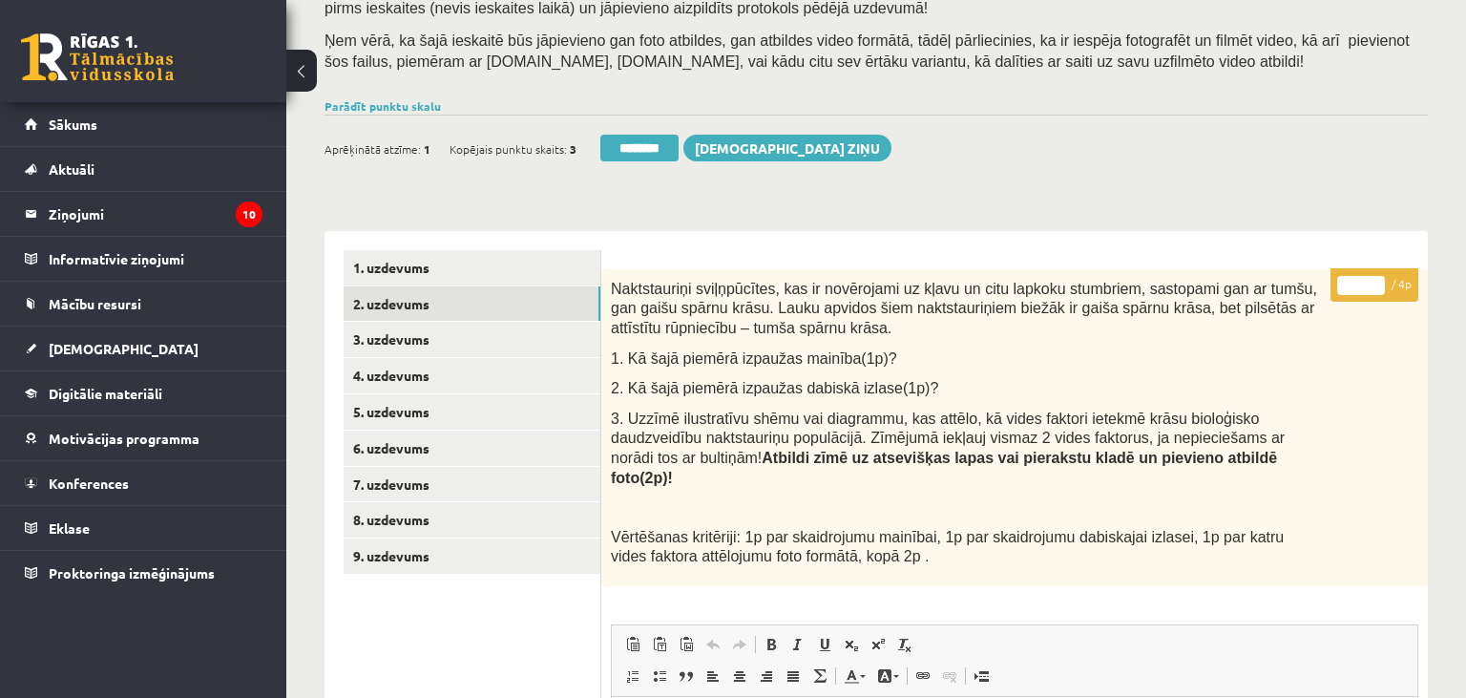
click at [1374, 277] on input "*" at bounding box center [1361, 285] width 48 height 19
click at [422, 345] on link "3. uzdevums" at bounding box center [472, 339] width 257 height 35
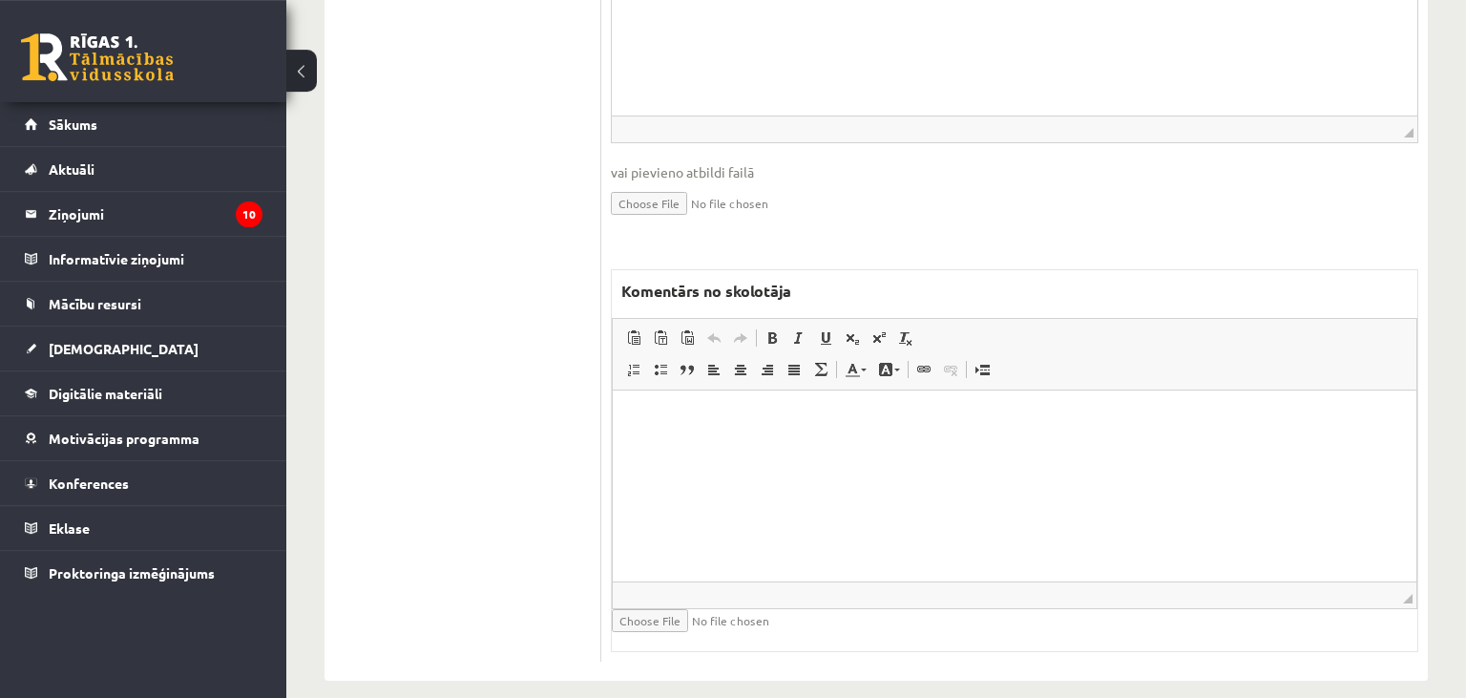
scroll to position [1161, 0]
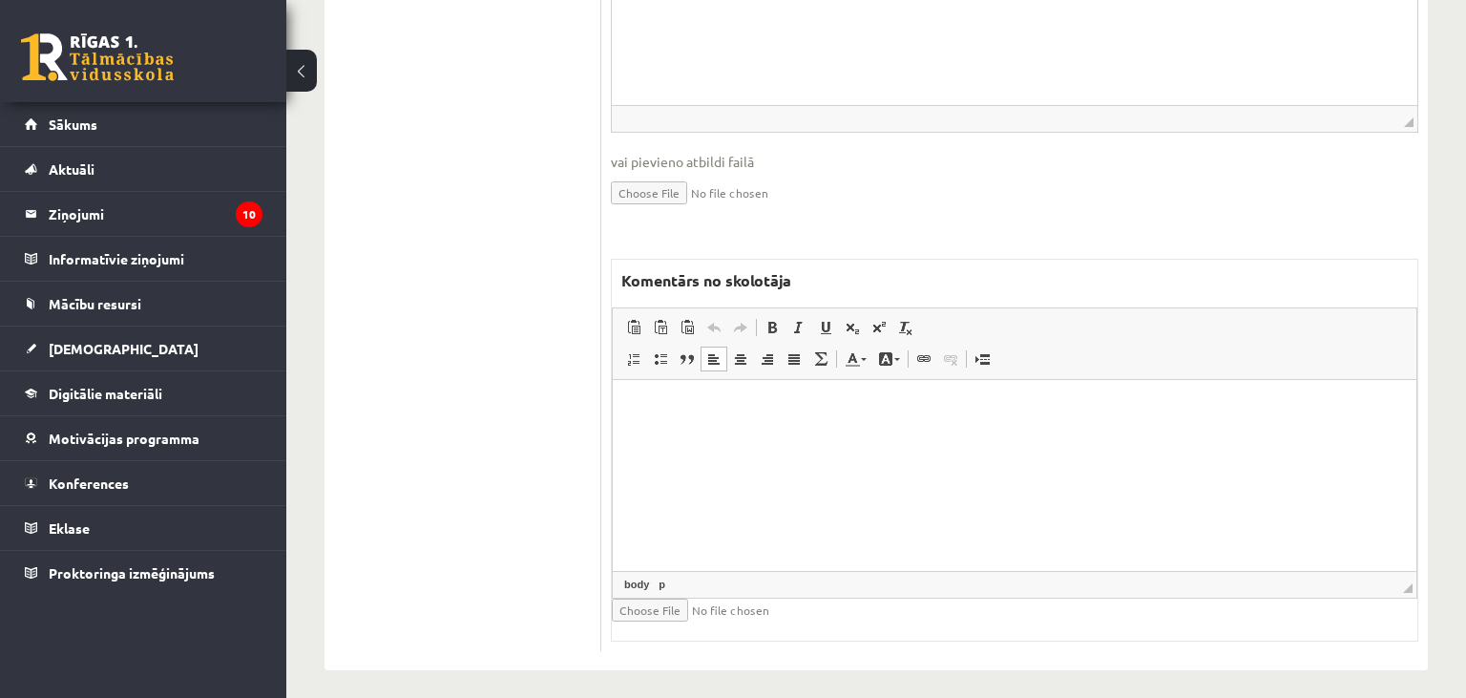
click at [712, 396] on html at bounding box center [1015, 474] width 804 height 191
drag, startPoint x: 767, startPoint y: 417, endPoint x: 625, endPoint y: 417, distance: 142.2
click at [625, 417] on html "**********" at bounding box center [1015, 474] width 804 height 191
click at [691, 445] on span "Copy" at bounding box center [703, 442] width 59 height 28
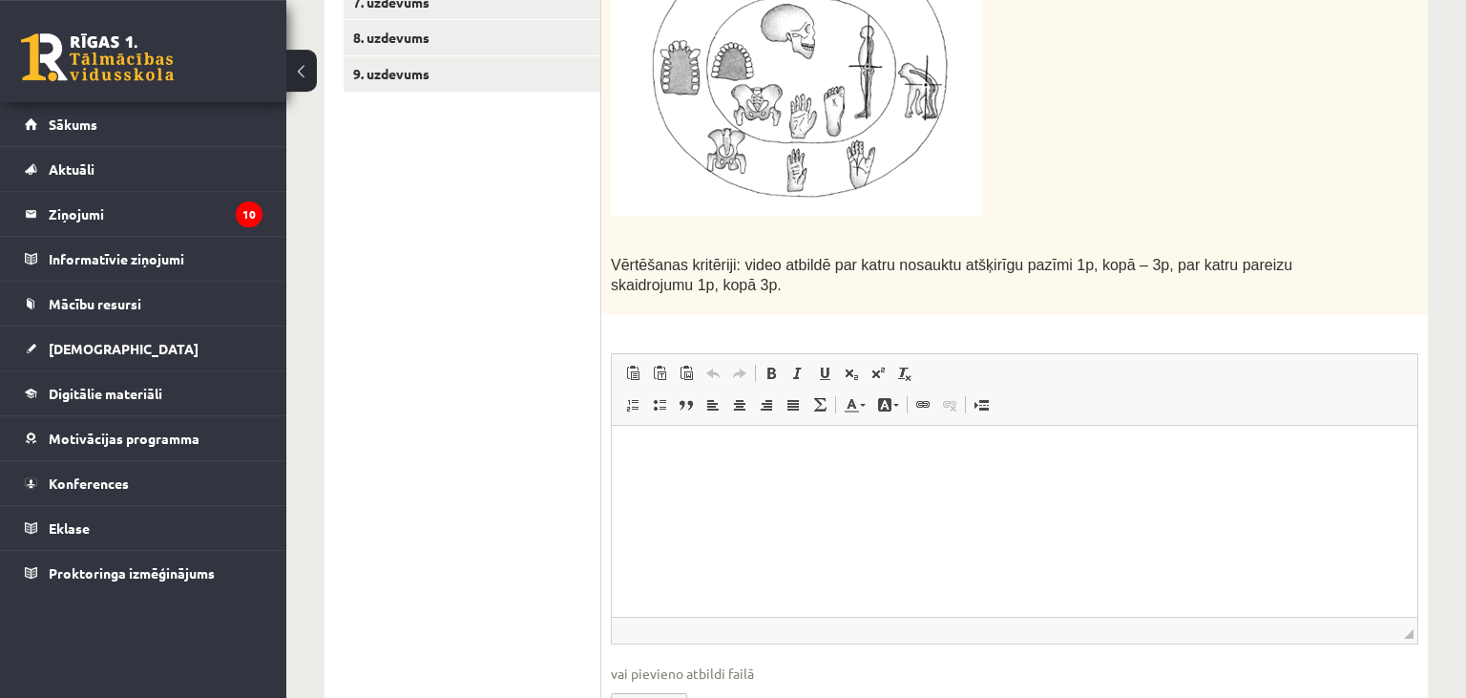
scroll to position [455, 0]
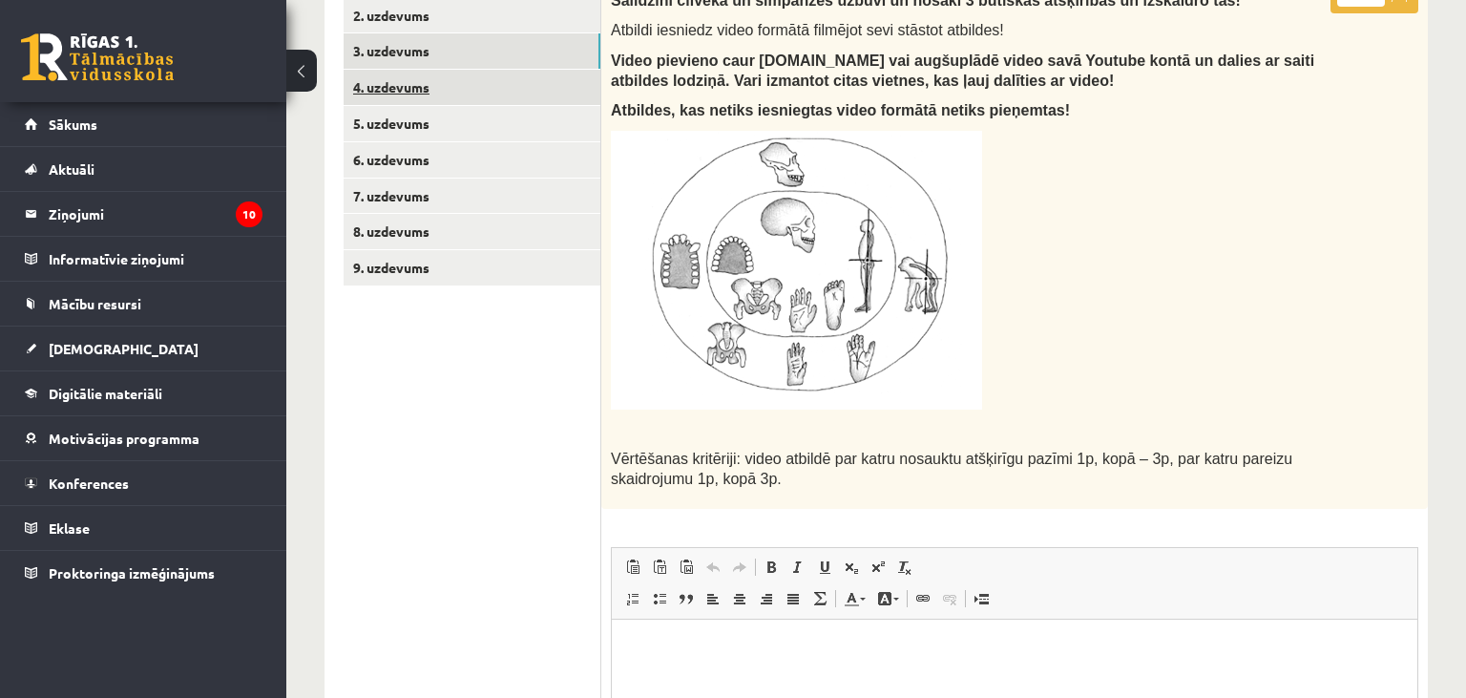
click at [473, 88] on link "4. uzdevums" at bounding box center [472, 87] width 257 height 35
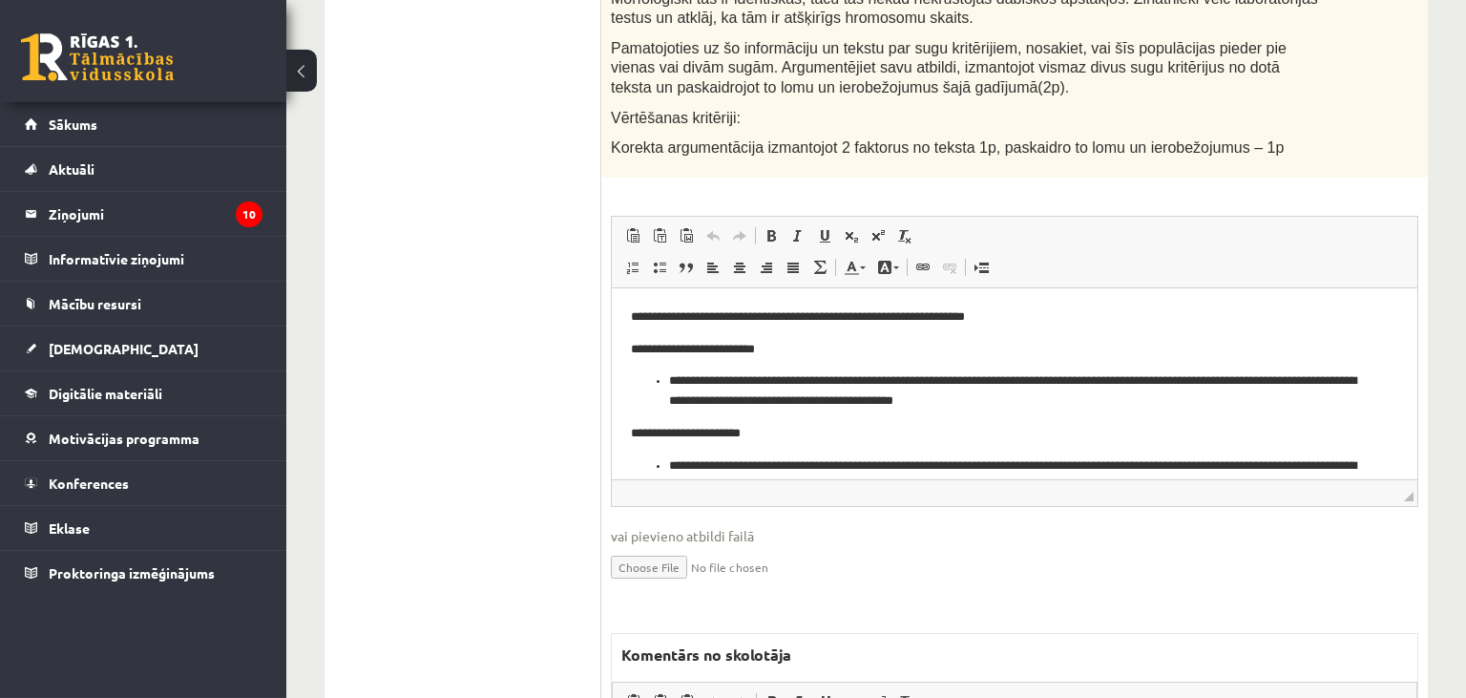
scroll to position [1218, 0]
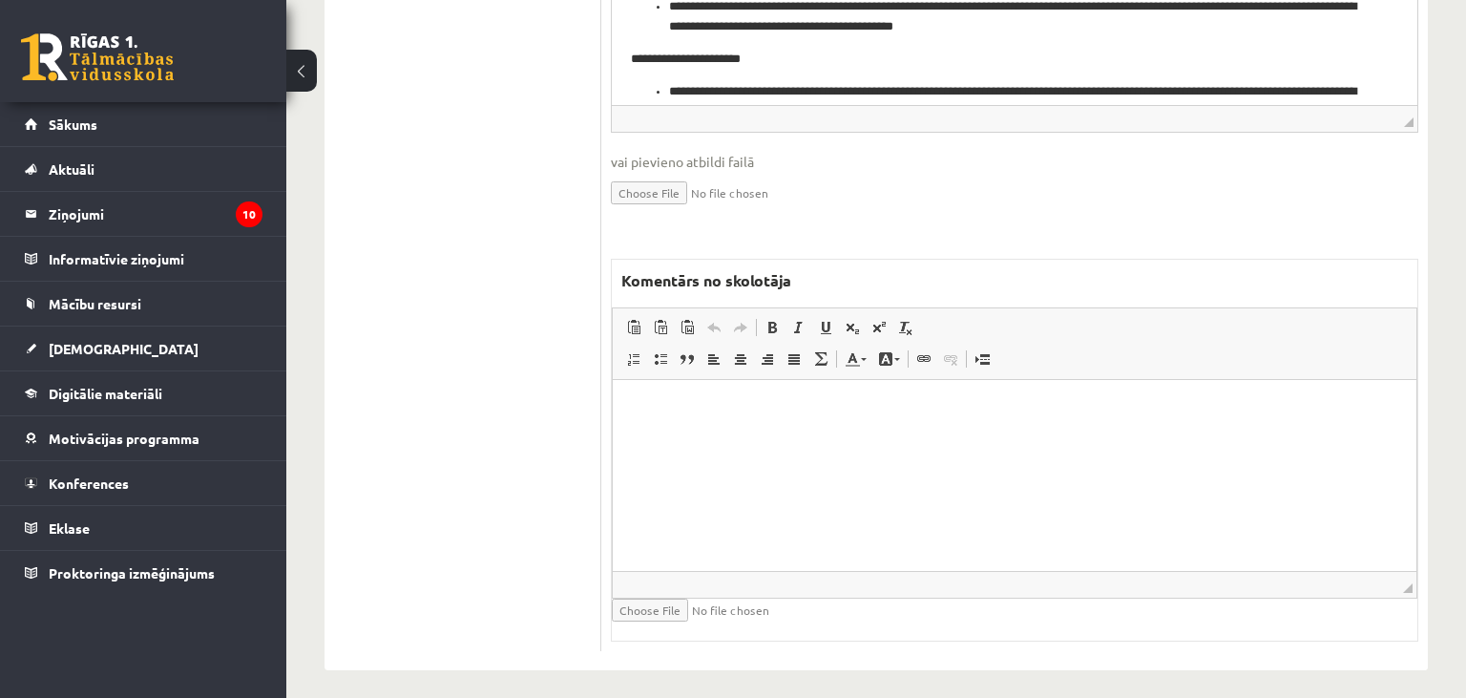
click at [809, 467] on html at bounding box center [1015, 474] width 804 height 191
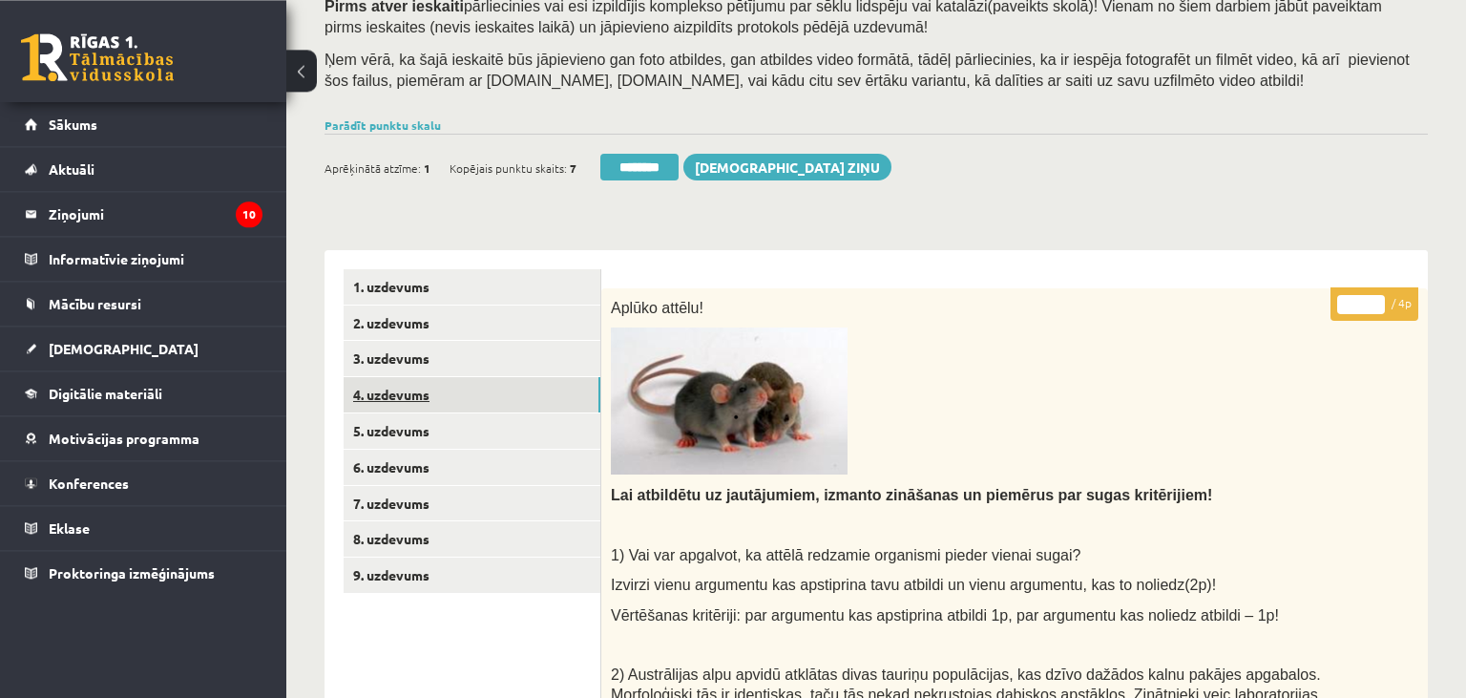
scroll to position [110, 0]
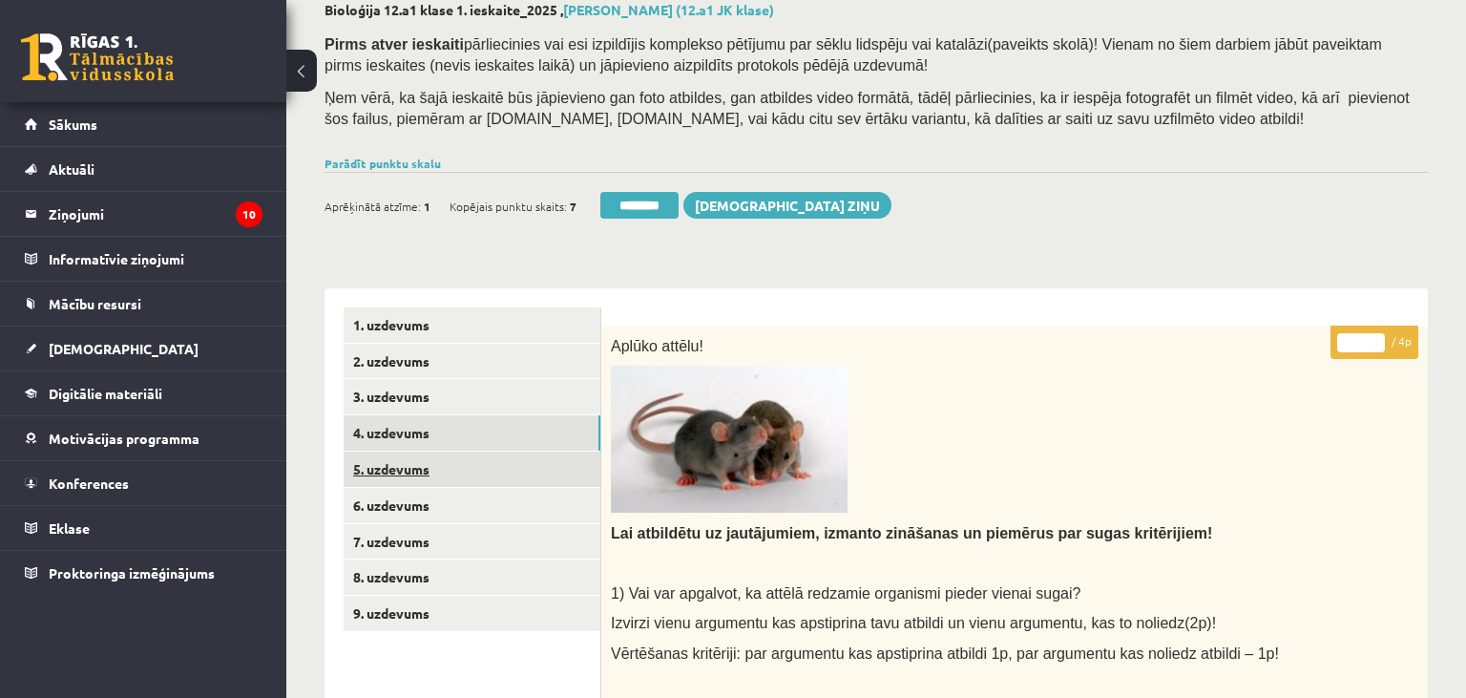
click at [414, 477] on link "5. uzdevums" at bounding box center [472, 468] width 257 height 35
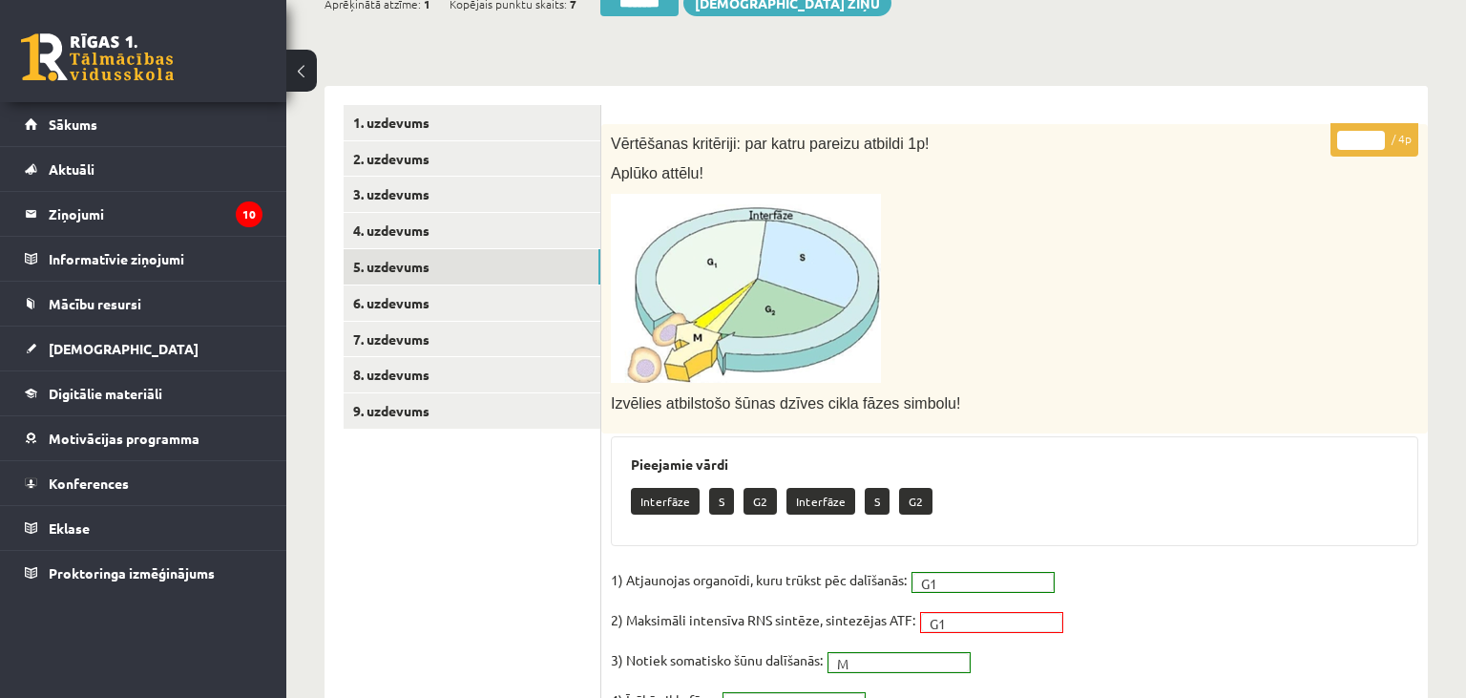
scroll to position [0, 0]
click at [501, 299] on link "6. uzdevums" at bounding box center [472, 303] width 257 height 35
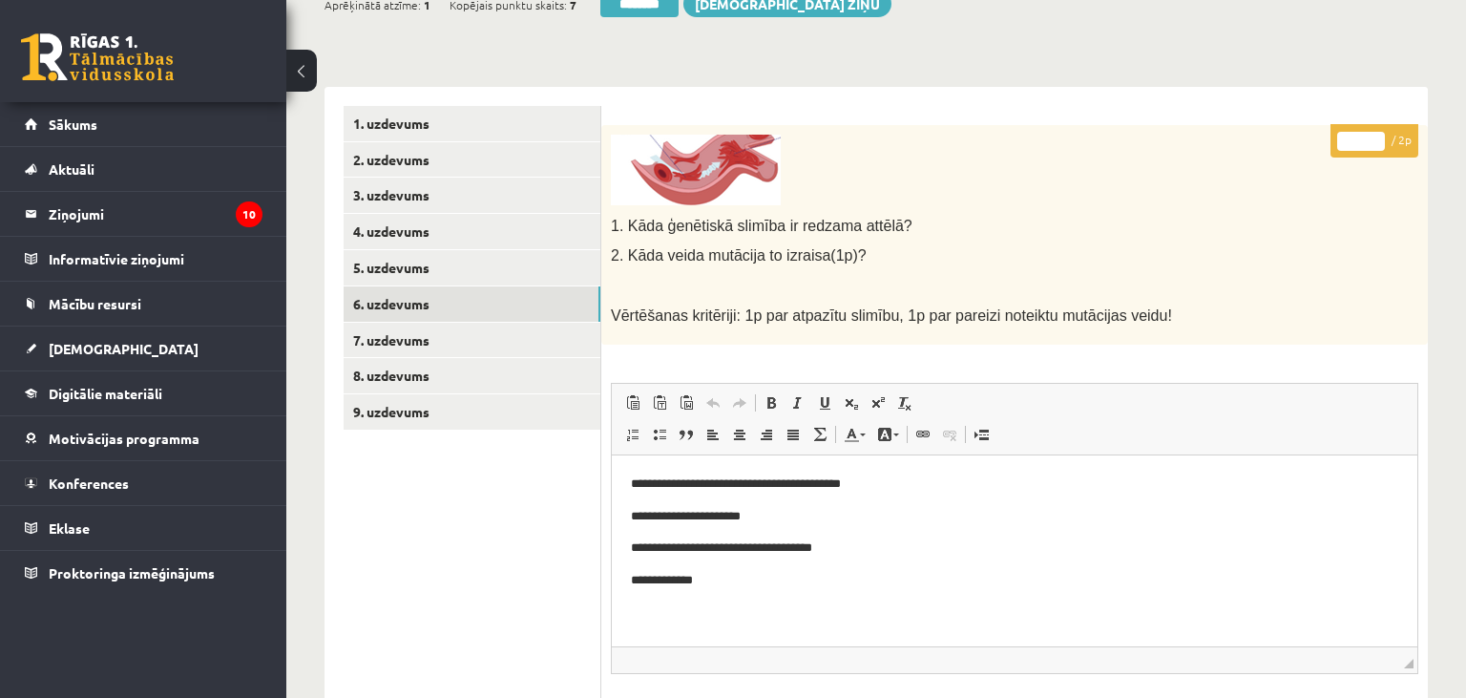
click at [1382, 136] on input "*" at bounding box center [1361, 141] width 48 height 19
type input "*"
click at [1382, 136] on input "*" at bounding box center [1361, 141] width 48 height 19
click at [476, 334] on link "7. uzdevums" at bounding box center [472, 340] width 257 height 35
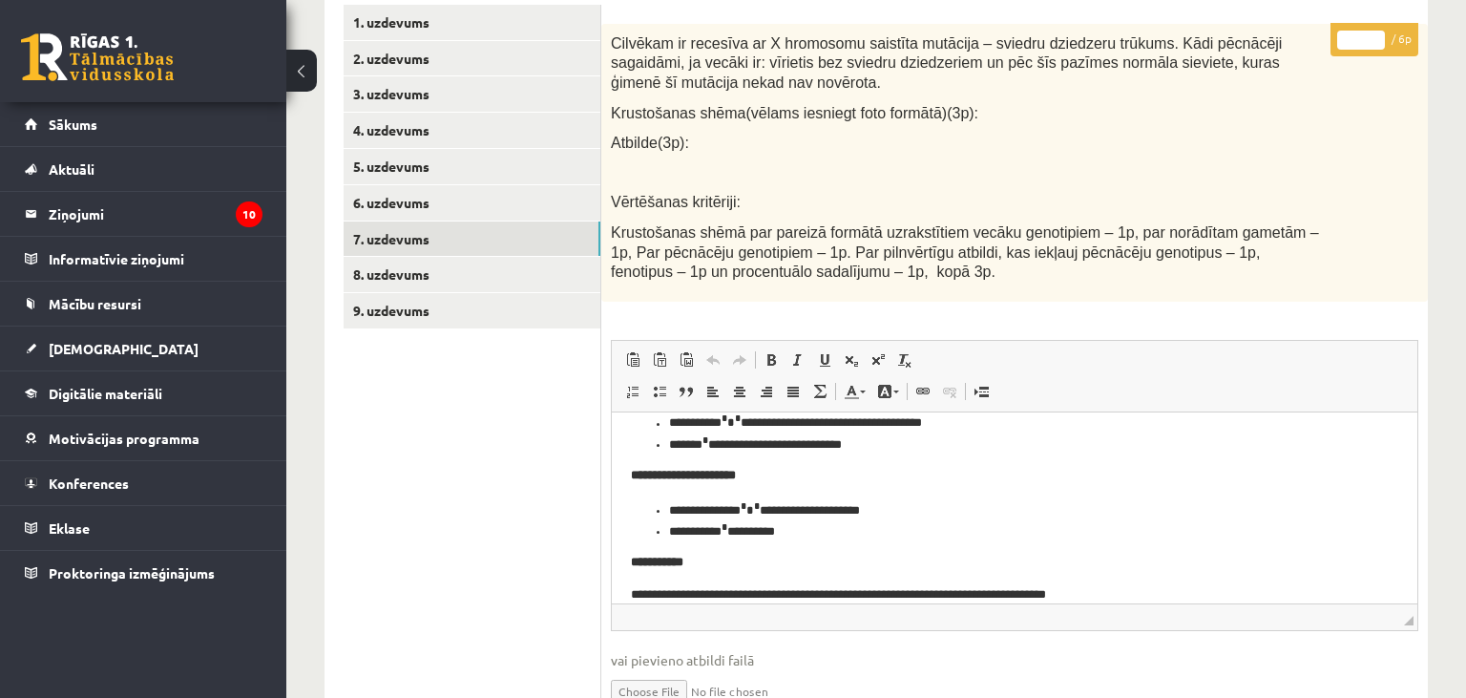
scroll to position [714, 0]
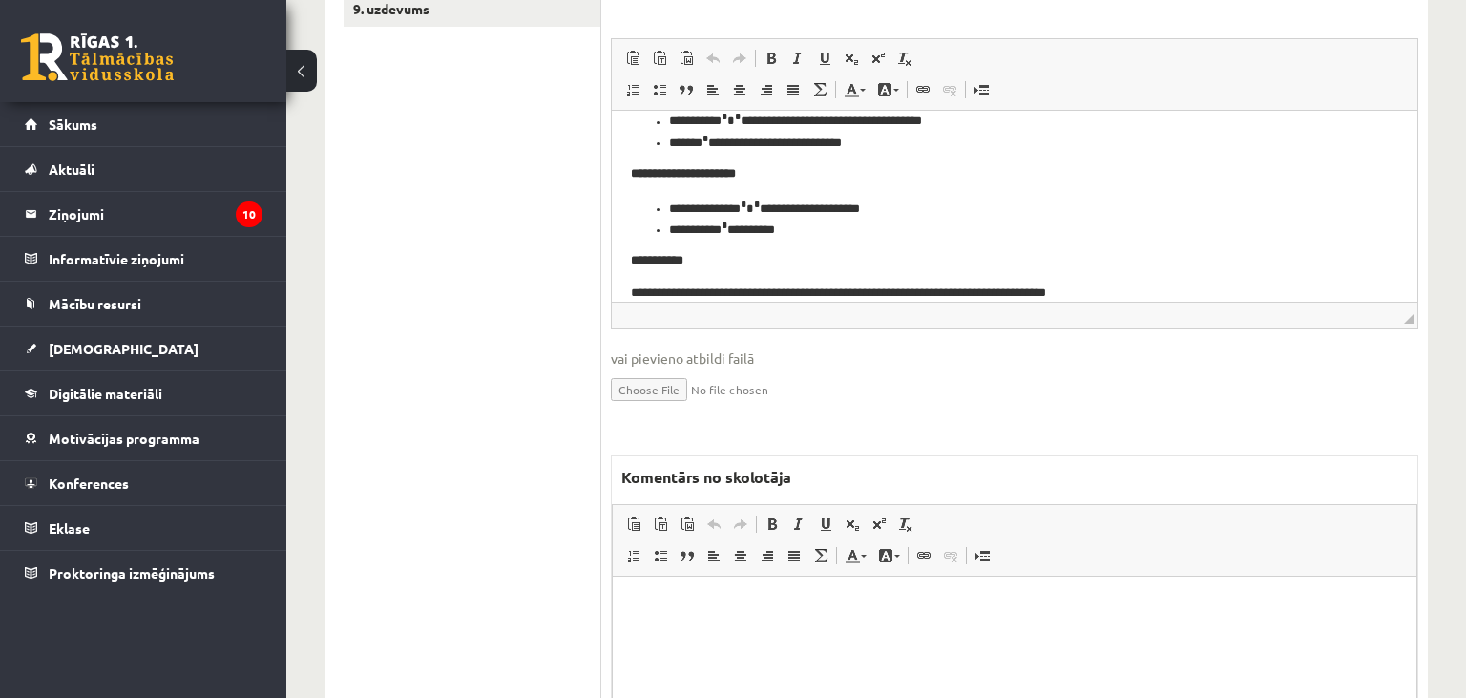
click at [736, 609] on p "Editor, wiswyg-editor-47433922995740-1760278258-441" at bounding box center [1014, 605] width 765 height 20
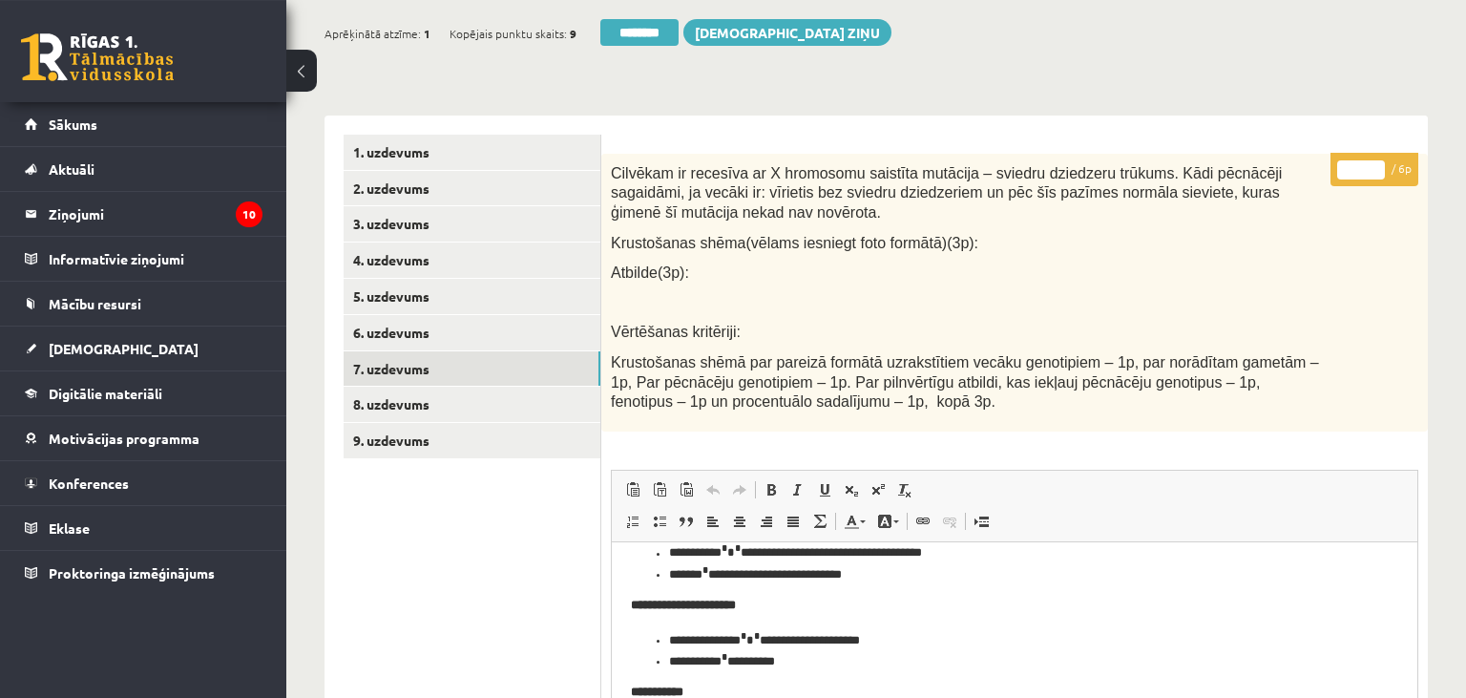
scroll to position [9, 0]
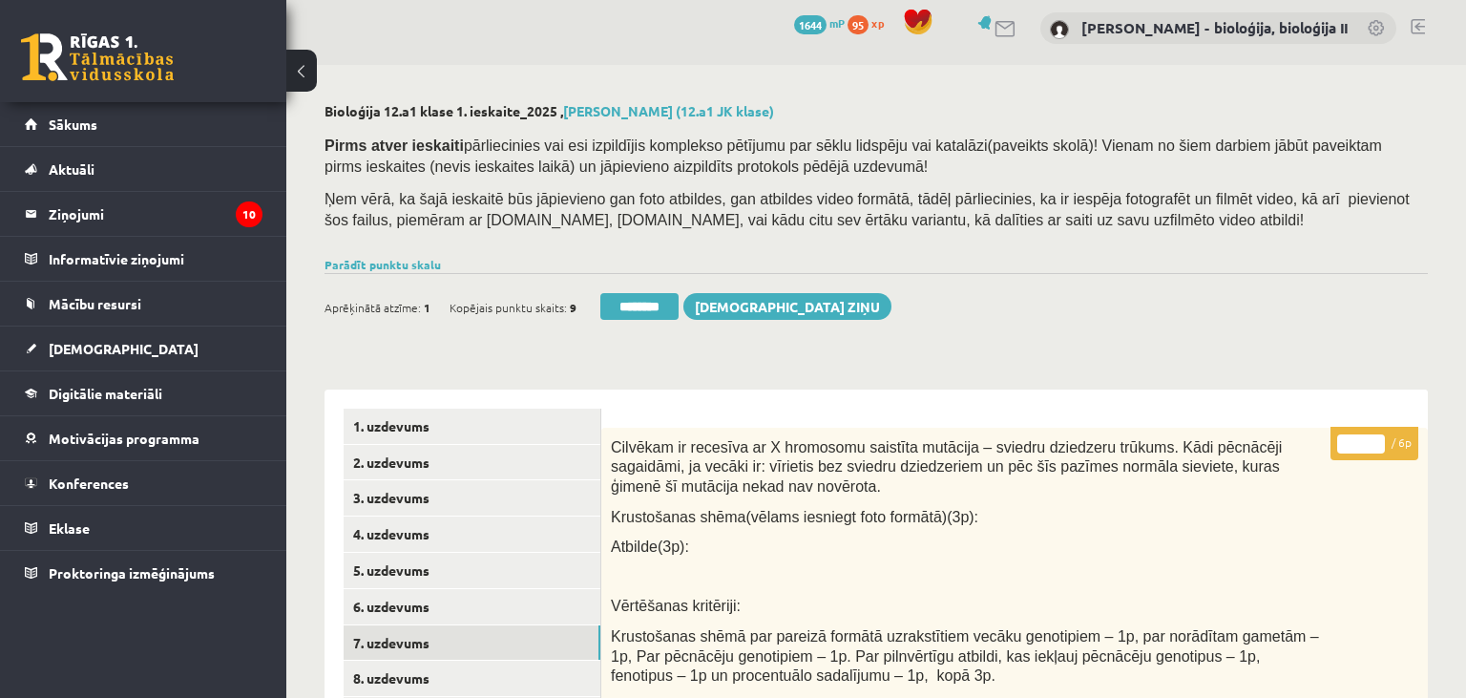
click at [404, 680] on link "8. uzdevums" at bounding box center [472, 677] width 257 height 35
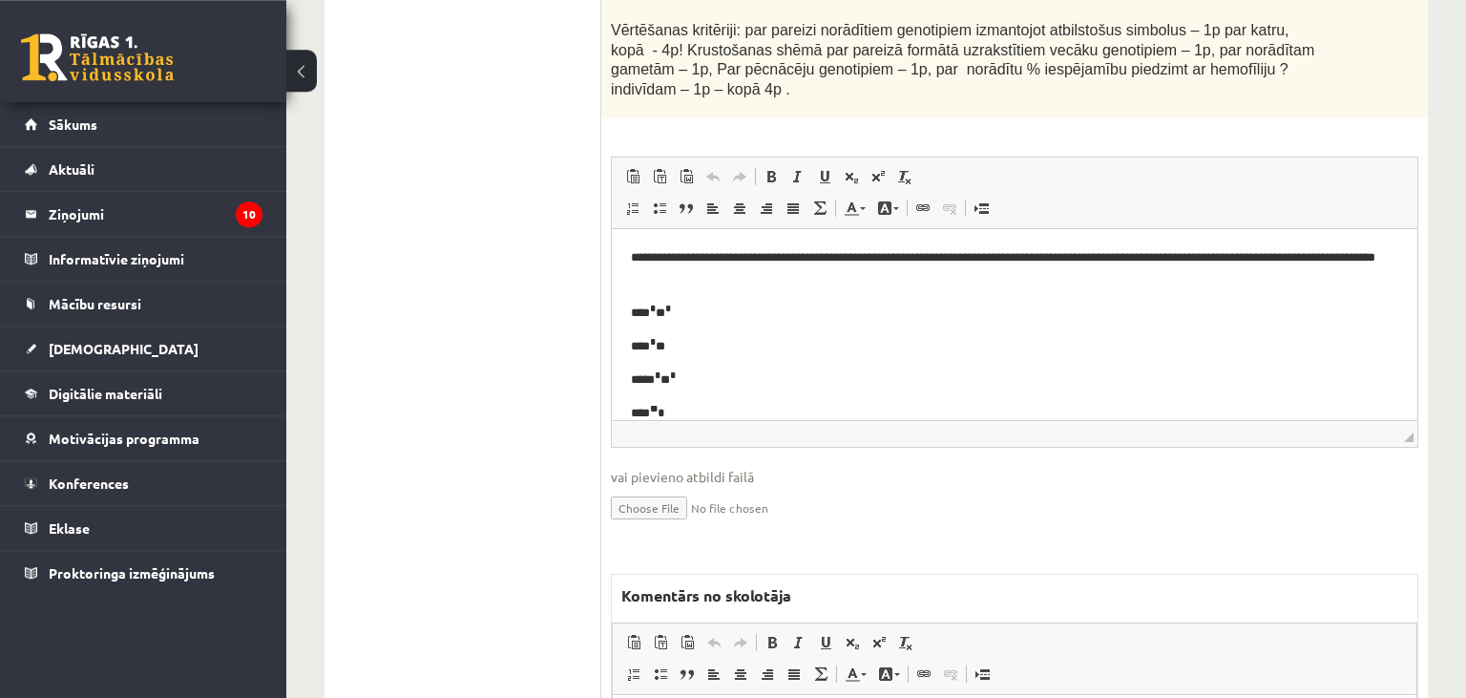
scroll to position [815, 0]
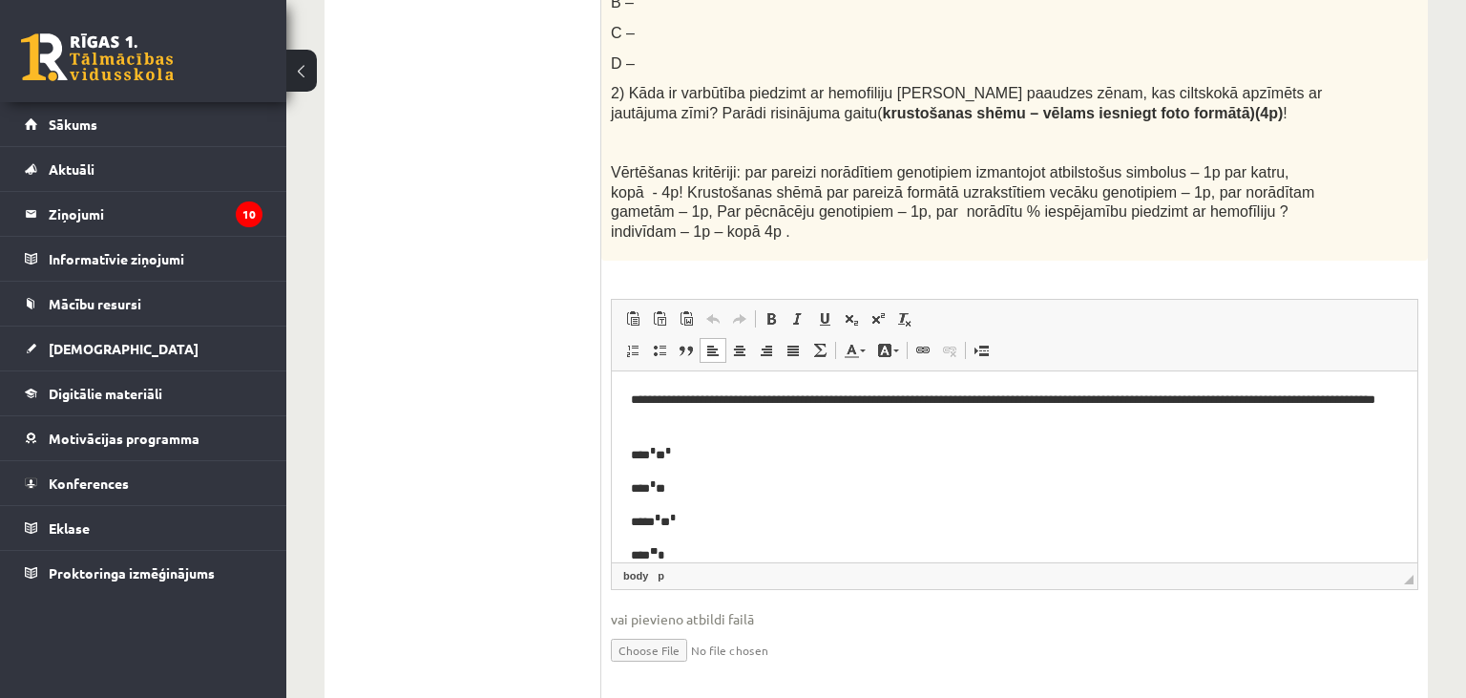
click at [829, 484] on p "**** * *" at bounding box center [1015, 486] width 768 height 21
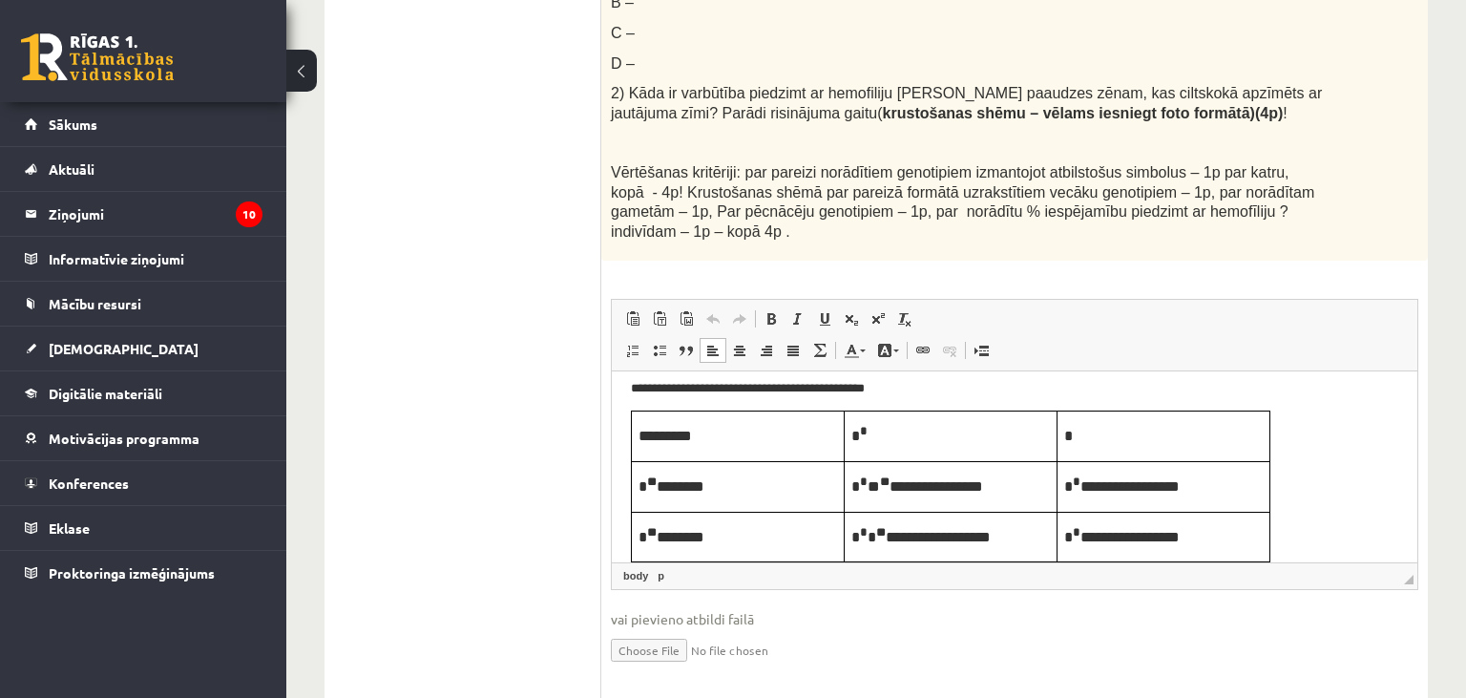
scroll to position [0, 0]
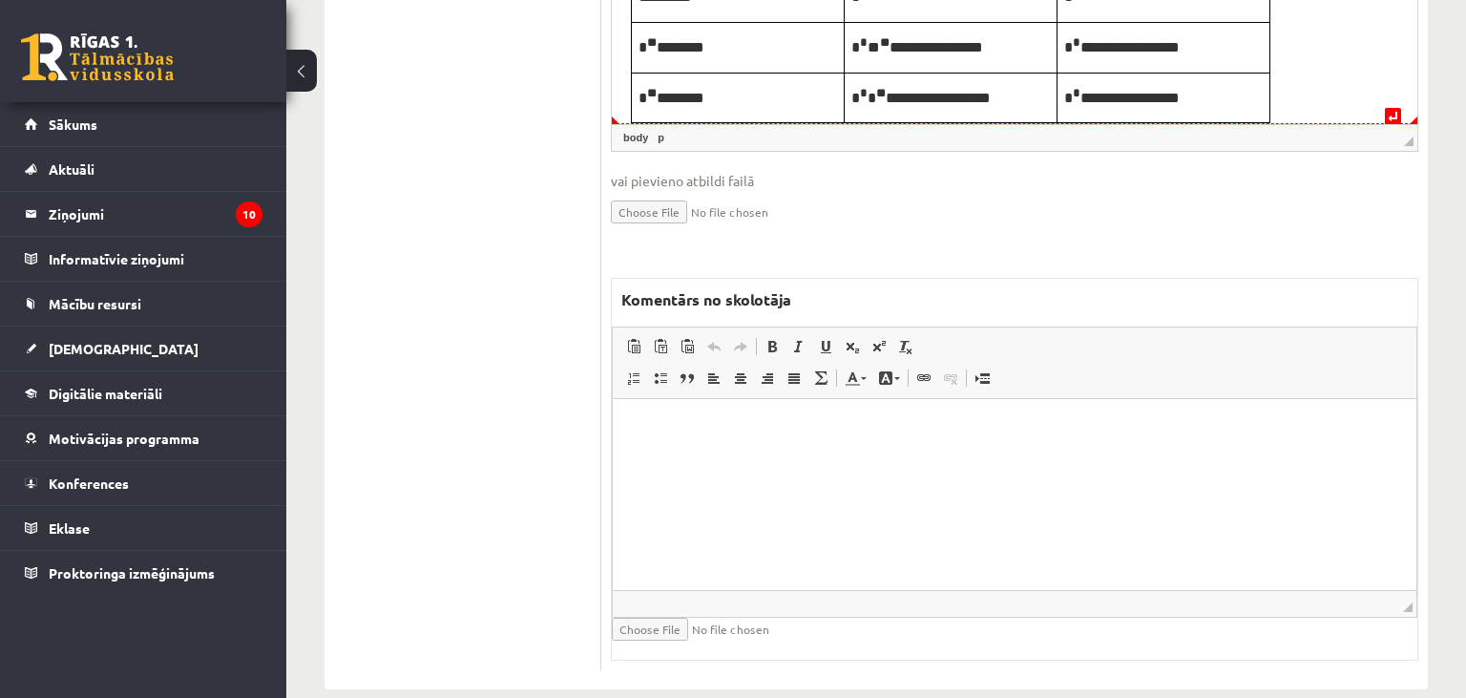
click at [999, 76] on td "**********" at bounding box center [951, 98] width 213 height 51
click at [767, 556] on html at bounding box center [1015, 494] width 804 height 191
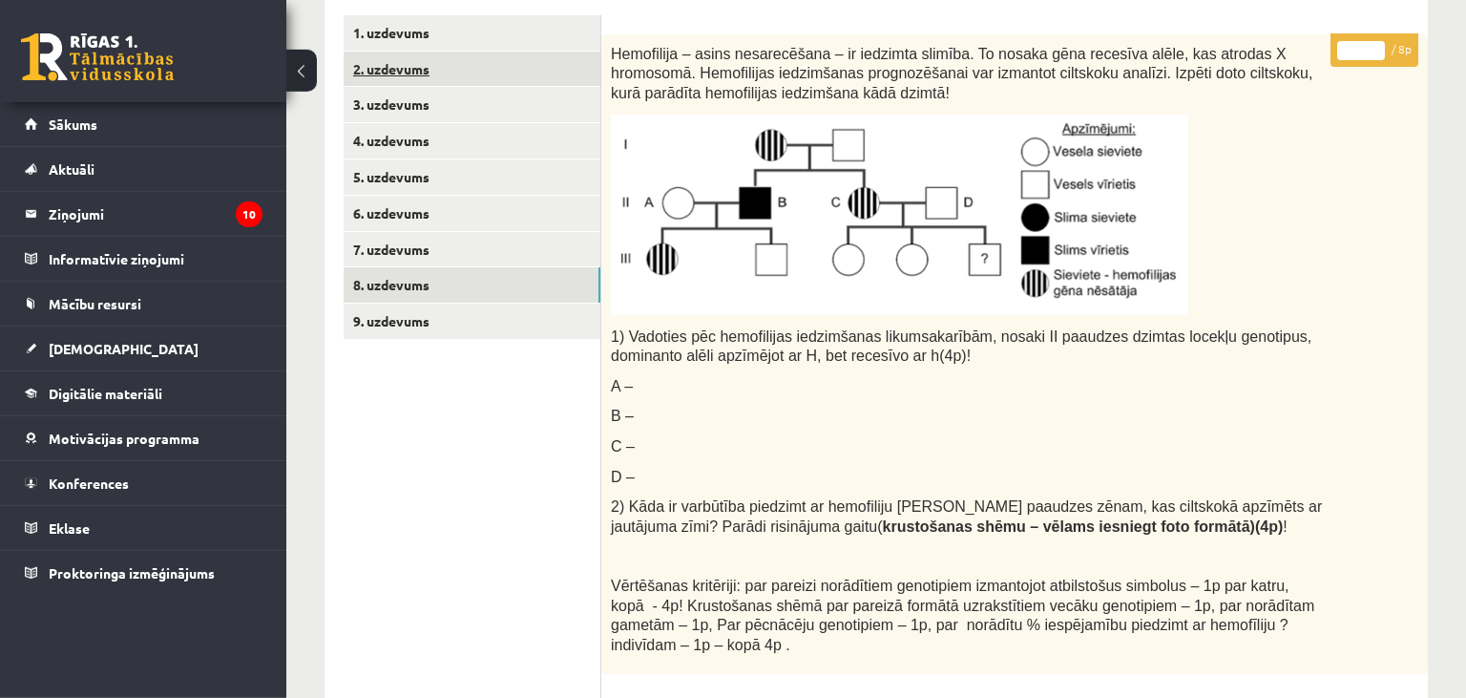
scroll to position [403, 0]
click at [452, 325] on link "9. uzdevums" at bounding box center [472, 320] width 257 height 35
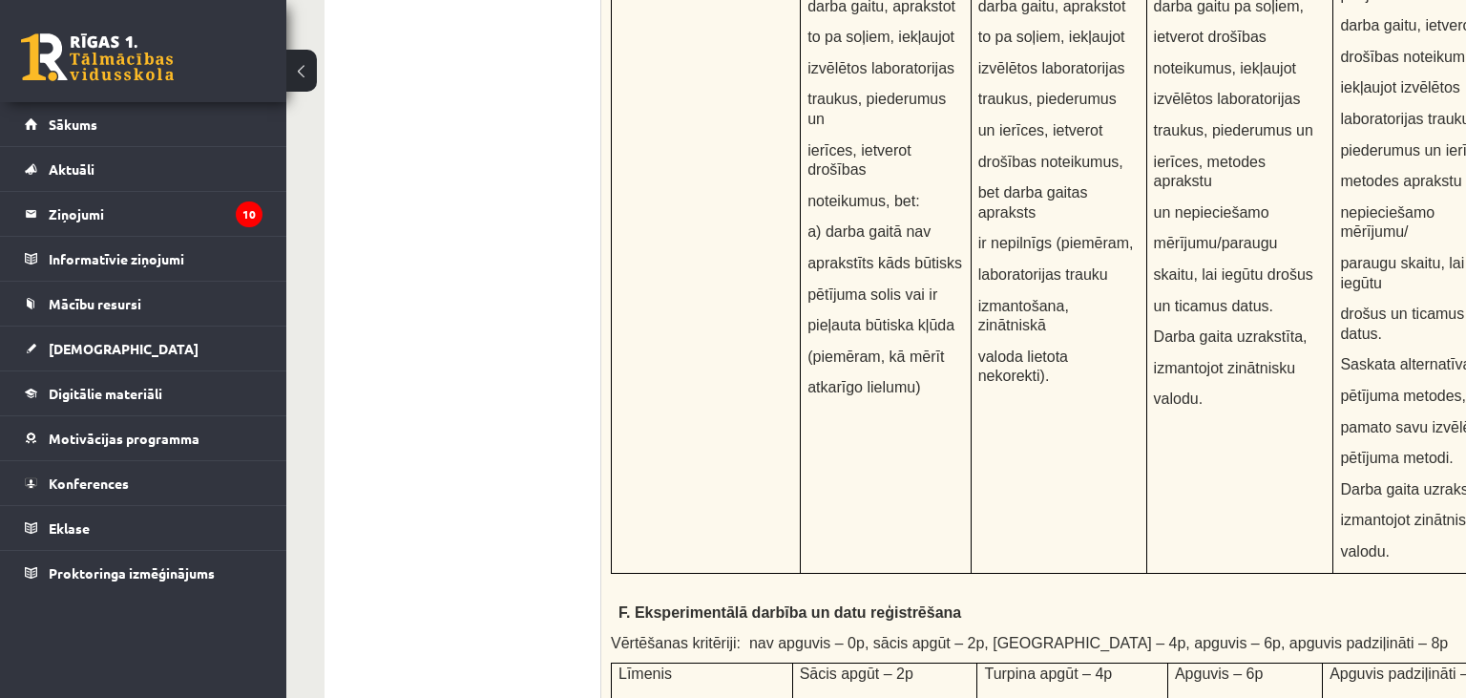
scroll to position [3628, 0]
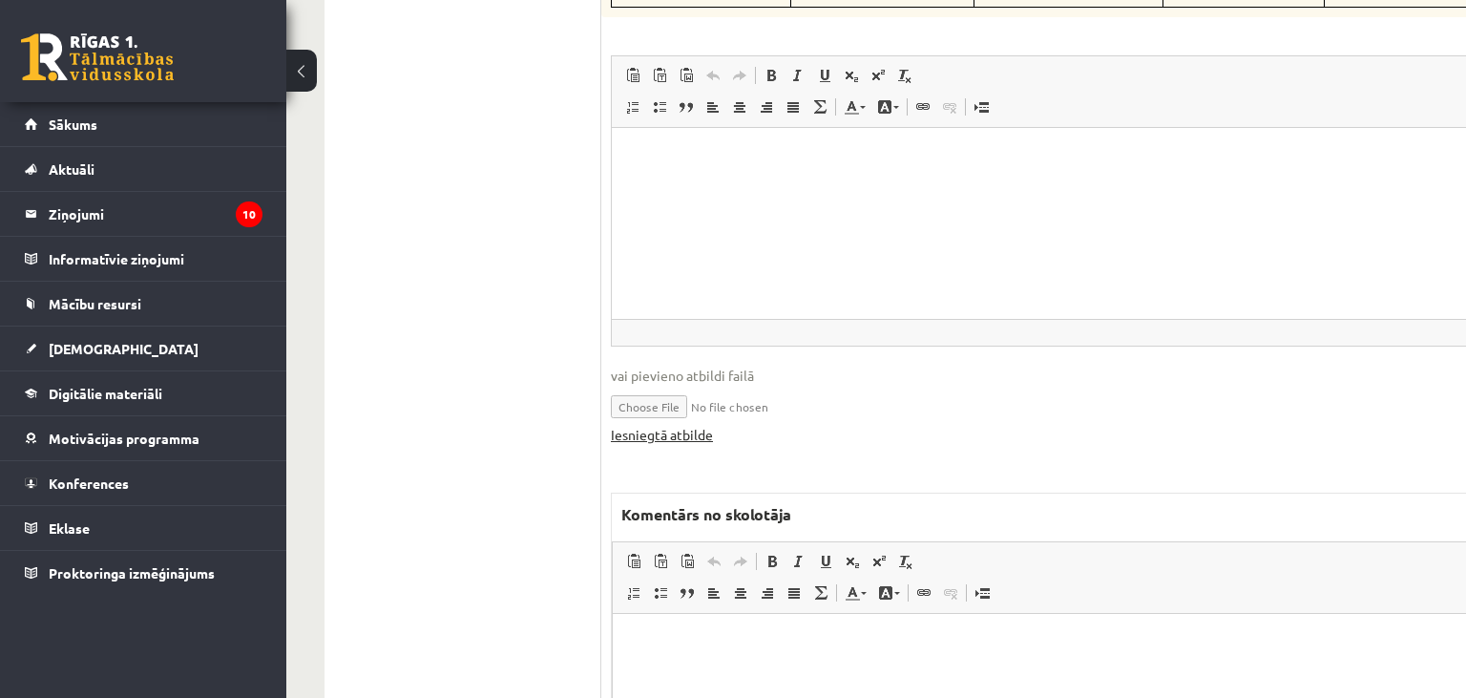
click at [696, 425] on link "Iesniegtā atbilde" at bounding box center [662, 435] width 102 height 20
click at [799, 691] on html at bounding box center [1107, 709] width 989 height 191
click at [802, 641] on p "**********" at bounding box center [1107, 644] width 951 height 22
click at [790, 644] on p "**********" at bounding box center [1107, 644] width 951 height 22
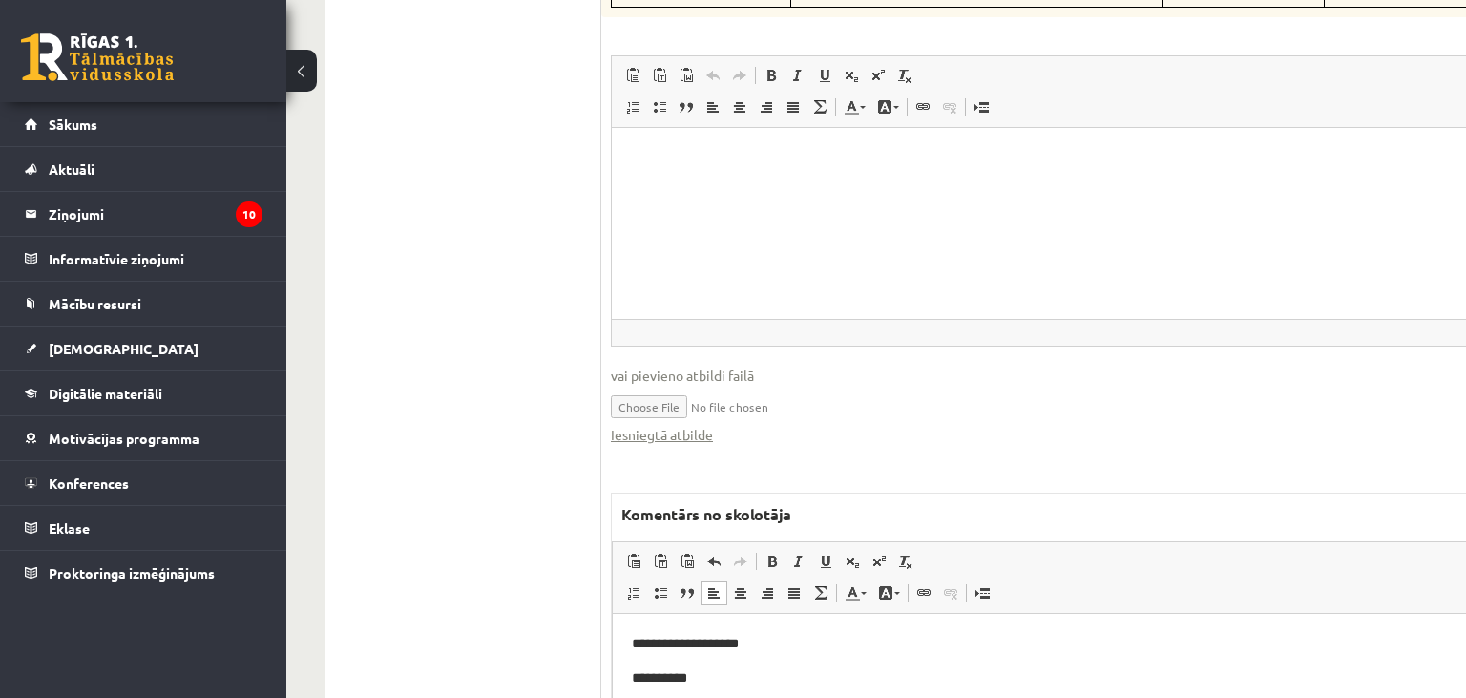
click at [739, 672] on p "**********" at bounding box center [1107, 678] width 951 height 22
drag, startPoint x: 750, startPoint y: 721, endPoint x: 807, endPoint y: 751, distance: 64.9
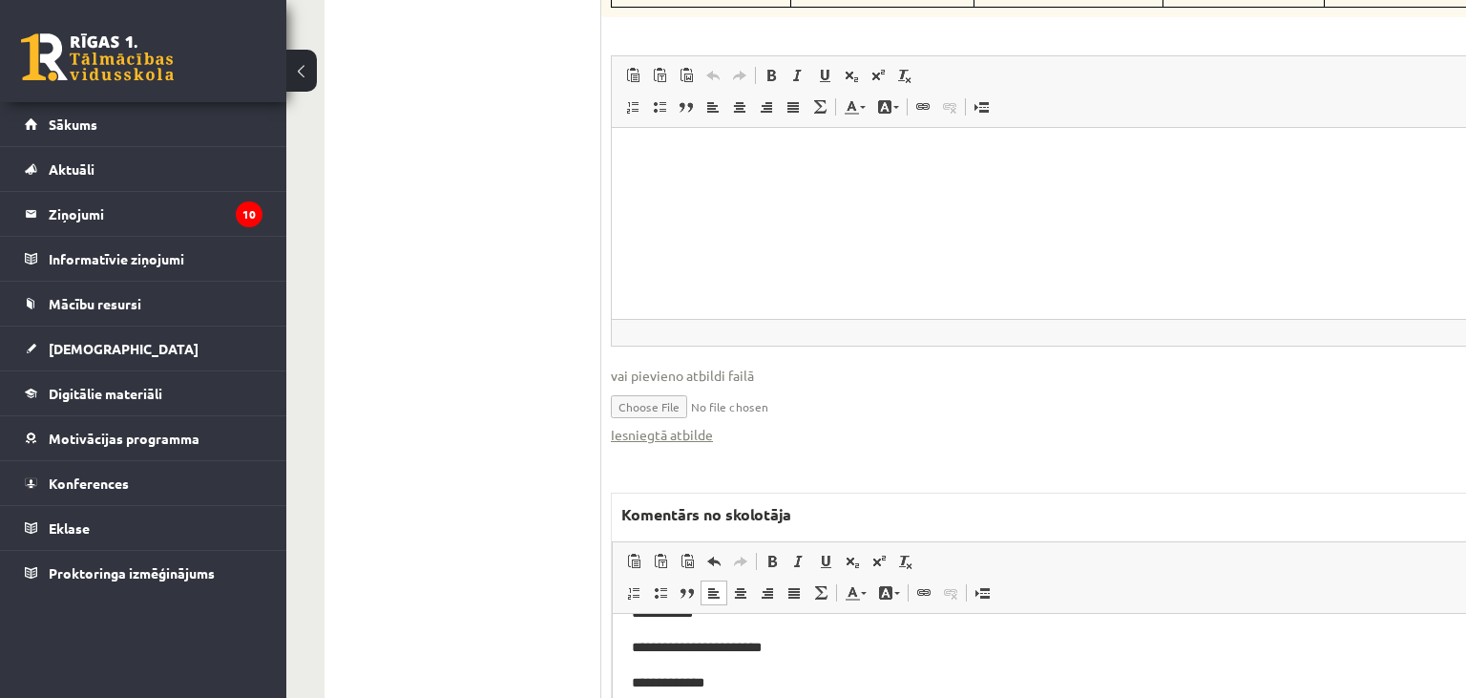
click at [737, 682] on p "**********" at bounding box center [1107, 683] width 951 height 22
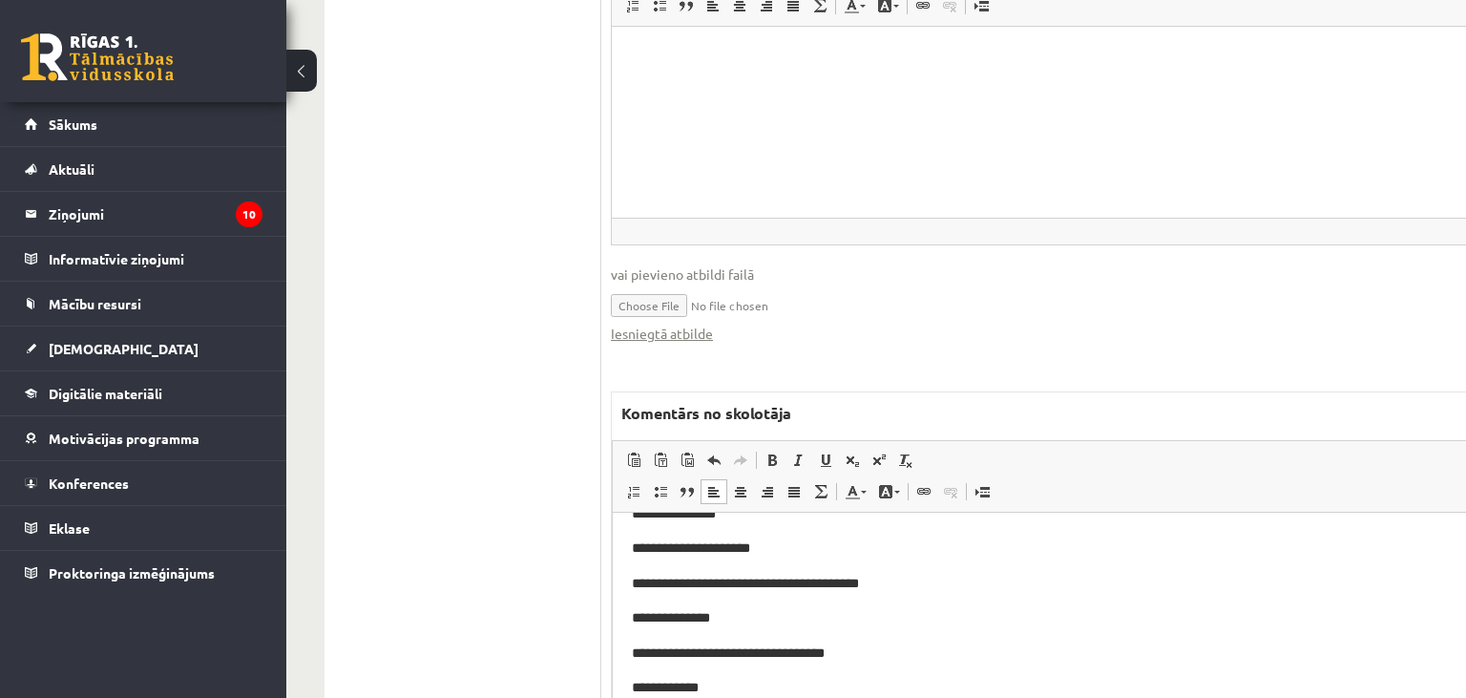
scroll to position [201, 0]
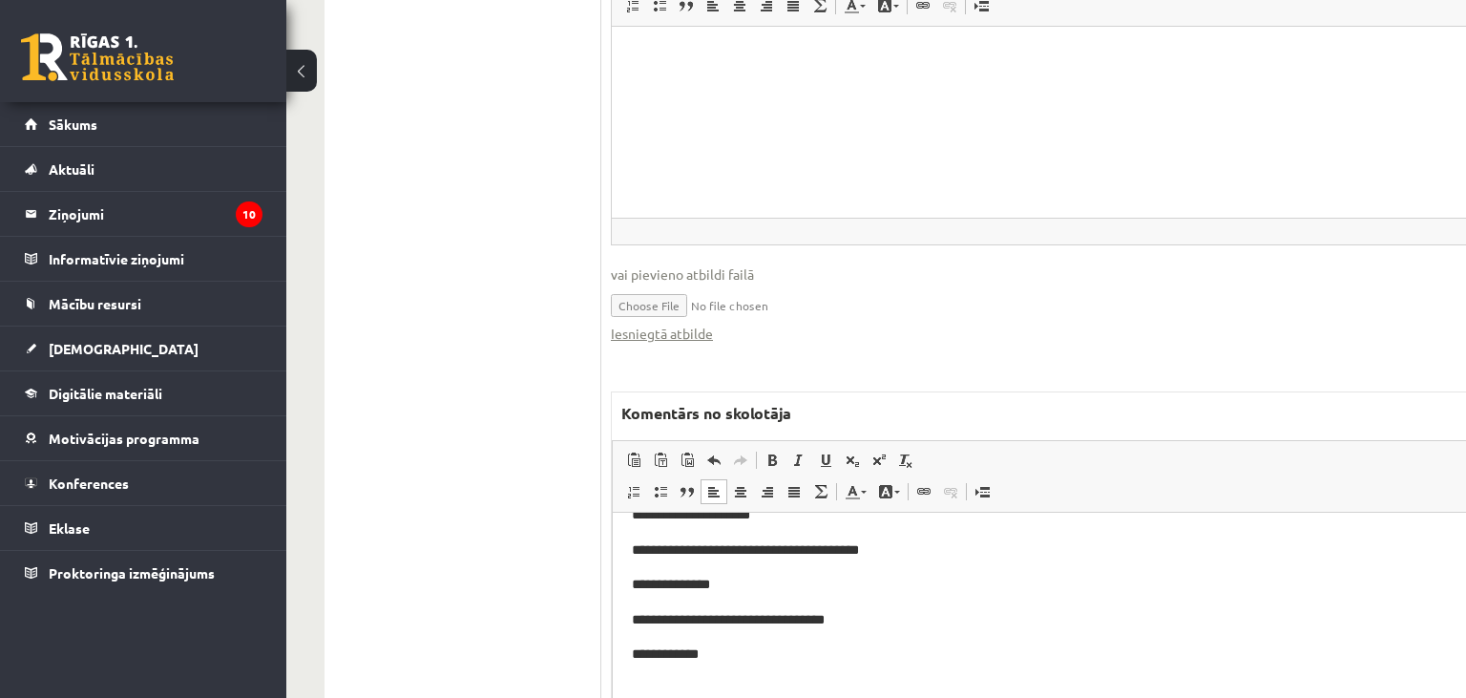
click at [736, 580] on p "**********" at bounding box center [1107, 585] width 951 height 22
click at [877, 622] on p "**********" at bounding box center [1107, 620] width 951 height 22
click at [847, 658] on p "**********" at bounding box center [1107, 654] width 951 height 22
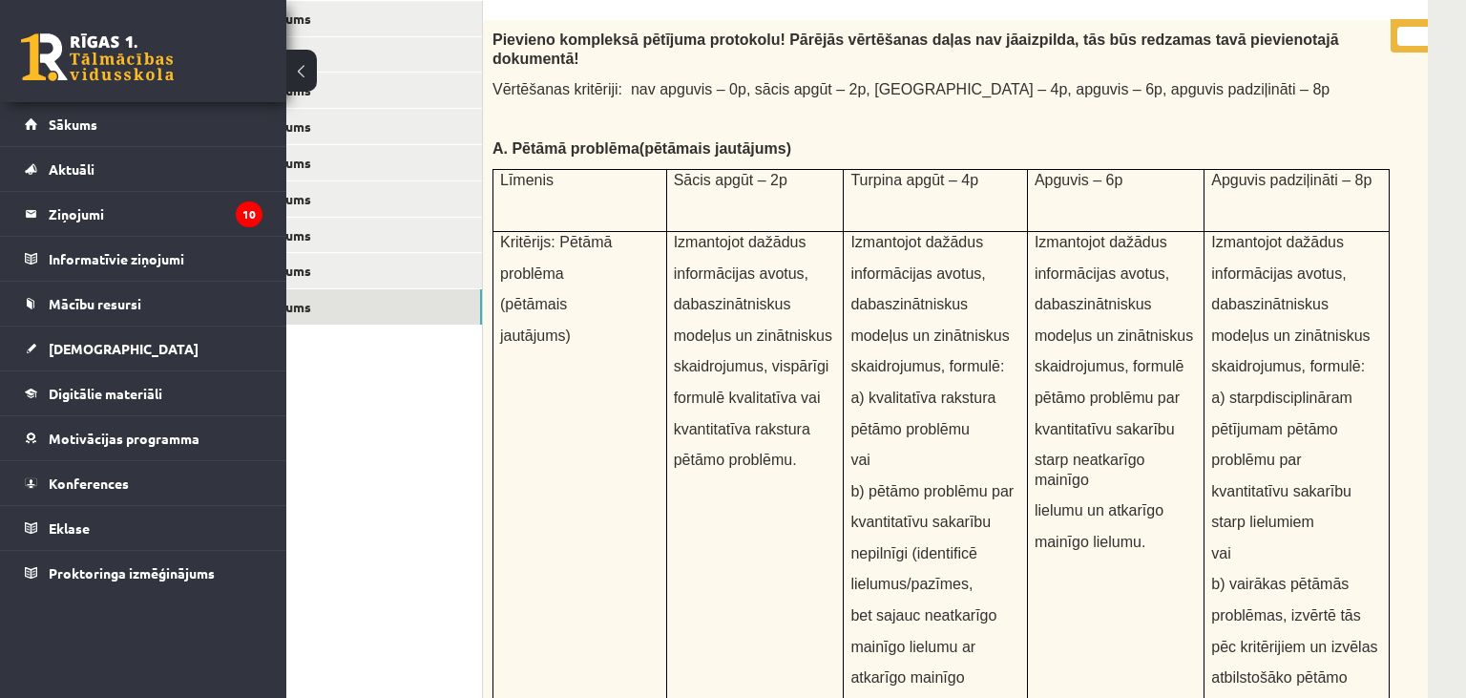
scroll to position [0, 118]
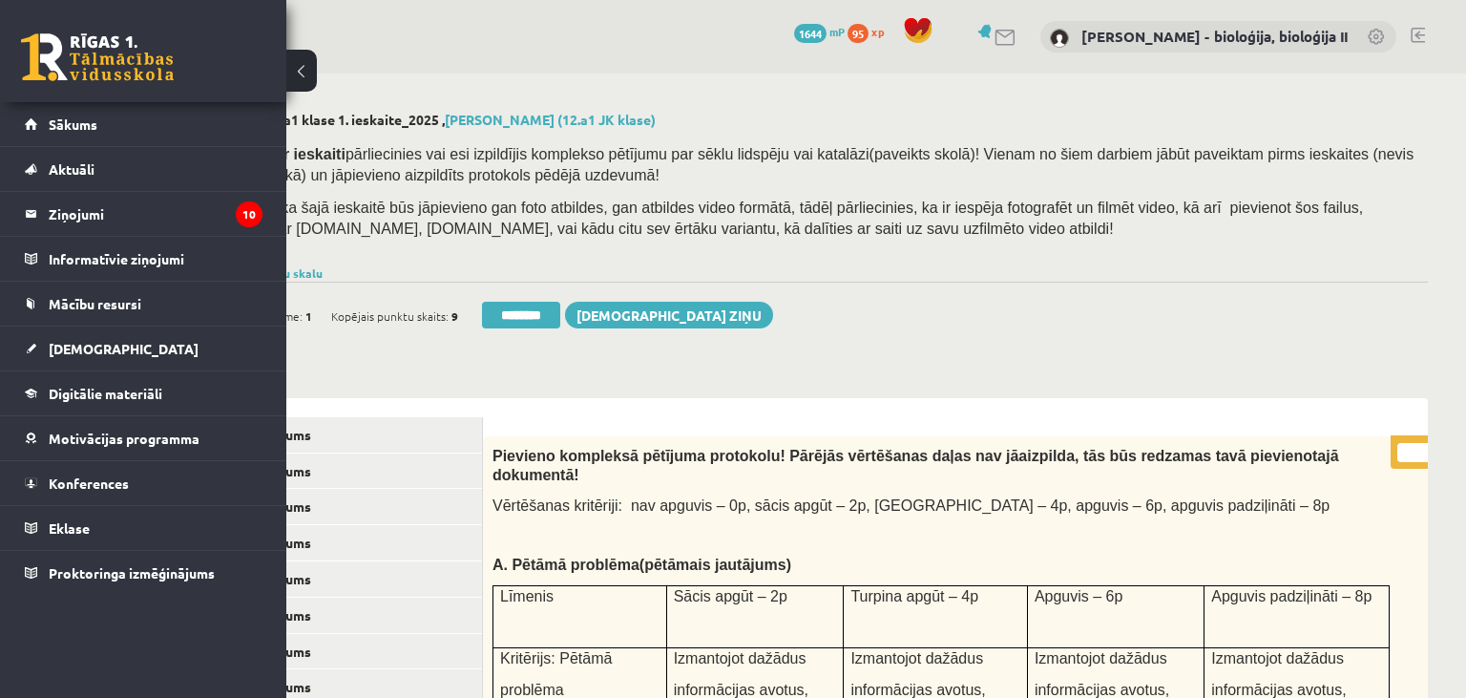
click at [1402, 455] on input "*" at bounding box center [1421, 452] width 48 height 19
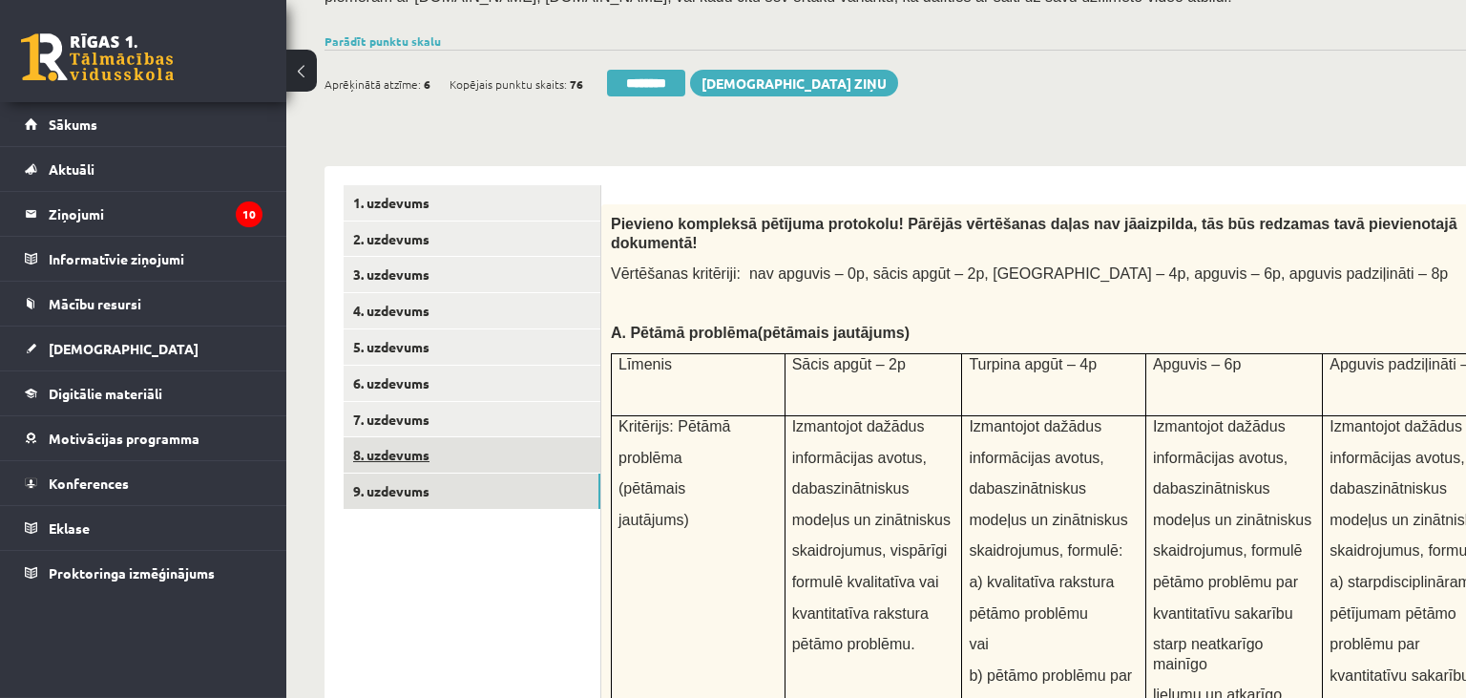
scroll to position [201, 0]
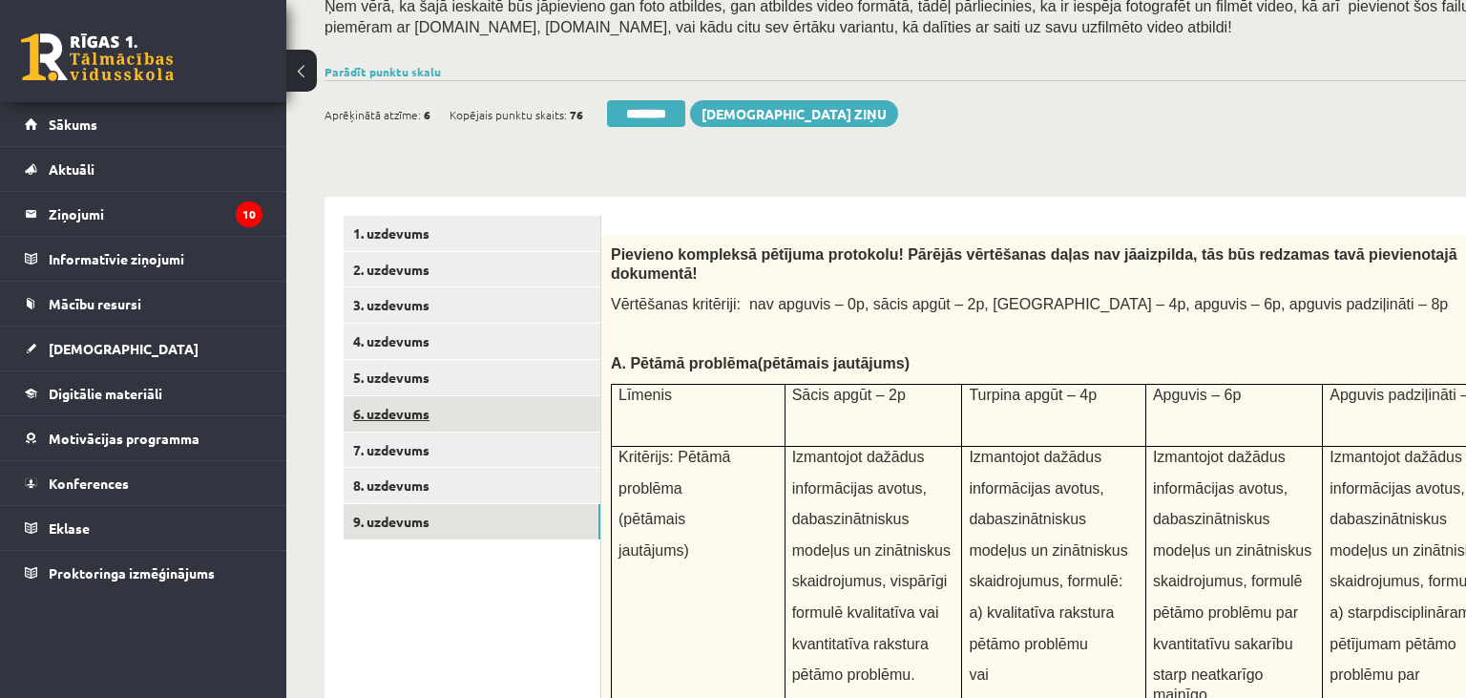
type input "**"
click at [549, 429] on link "6. uzdevums" at bounding box center [472, 413] width 257 height 35
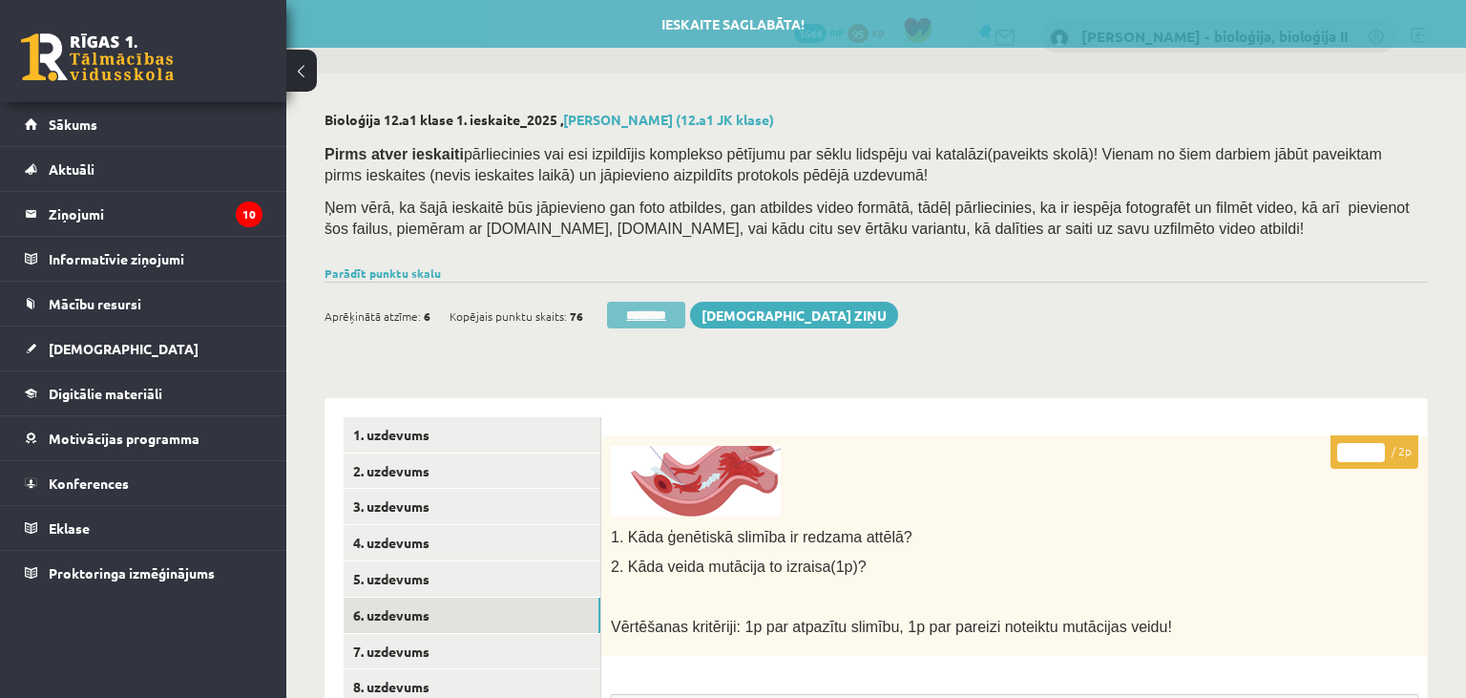
scroll to position [0, 0]
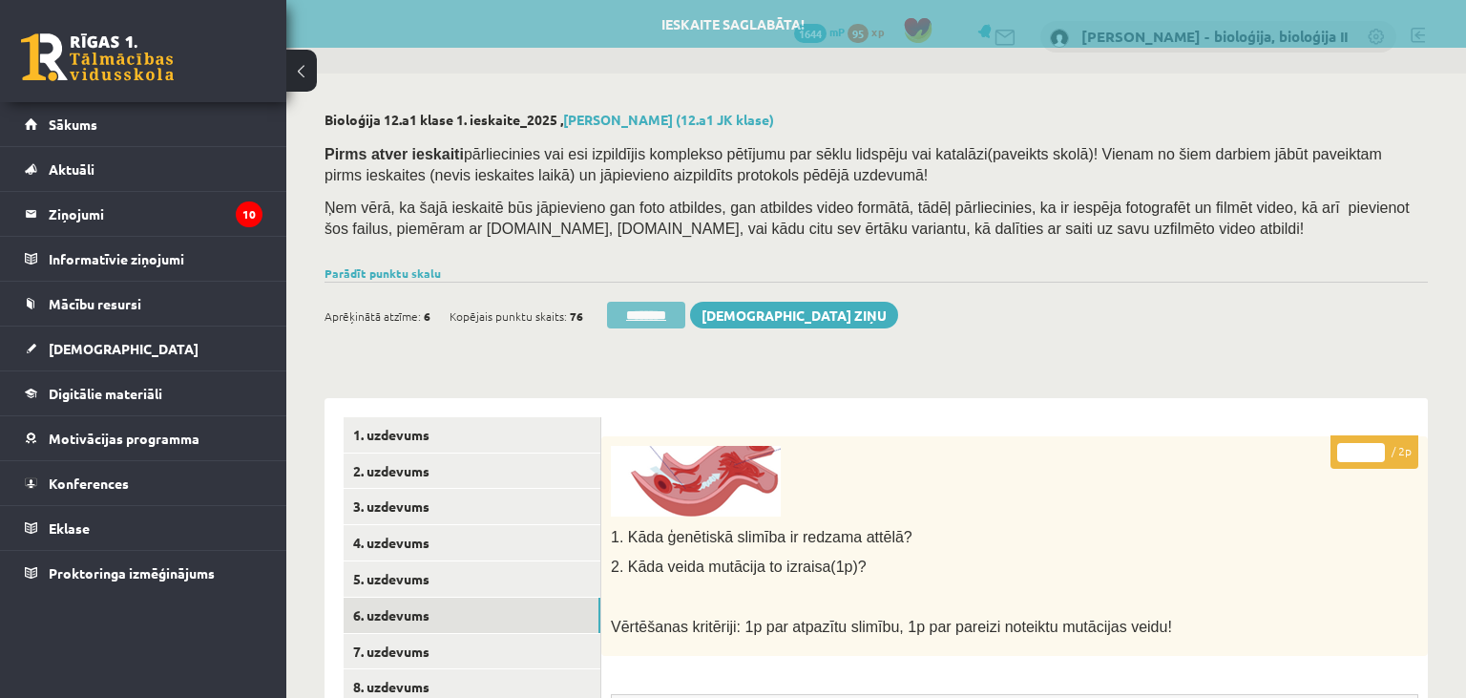
click at [647, 315] on input "********" at bounding box center [646, 315] width 78 height 27
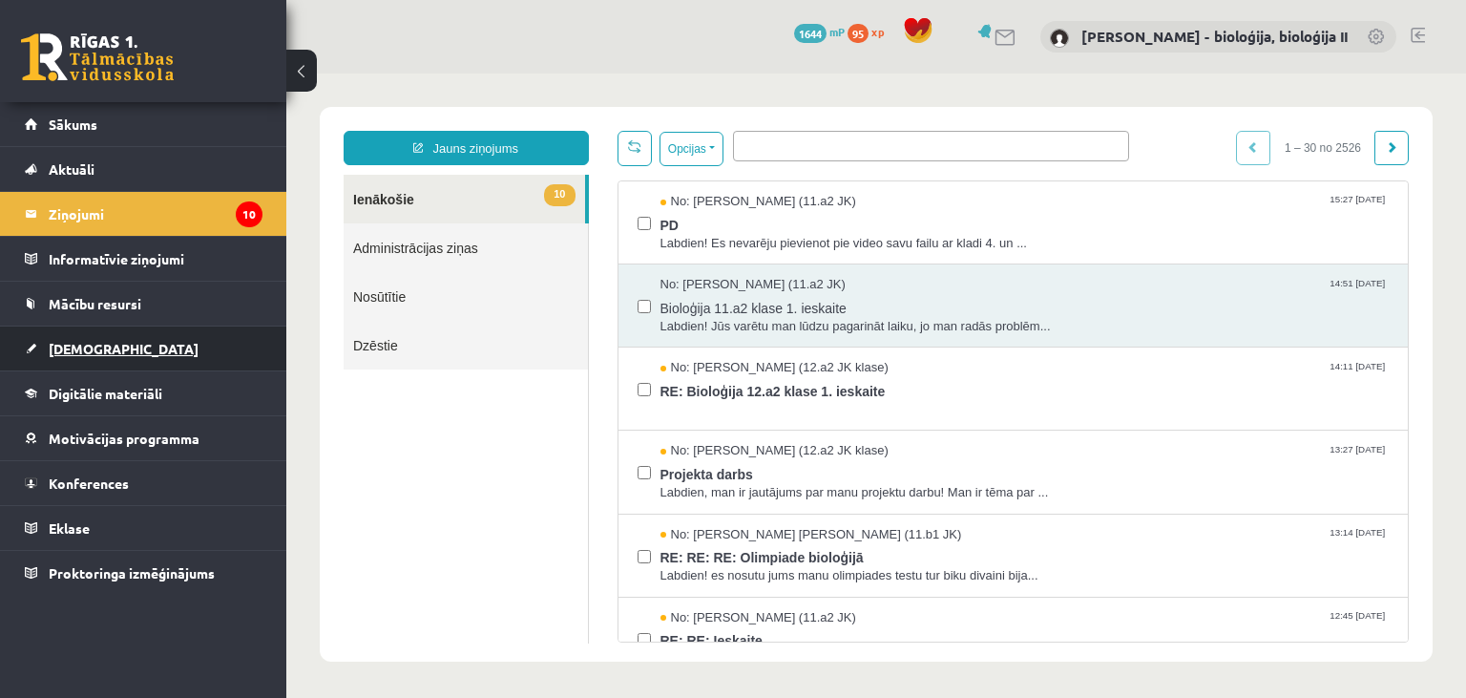
click at [100, 361] on link "[DEMOGRAPHIC_DATA]" at bounding box center [144, 348] width 238 height 44
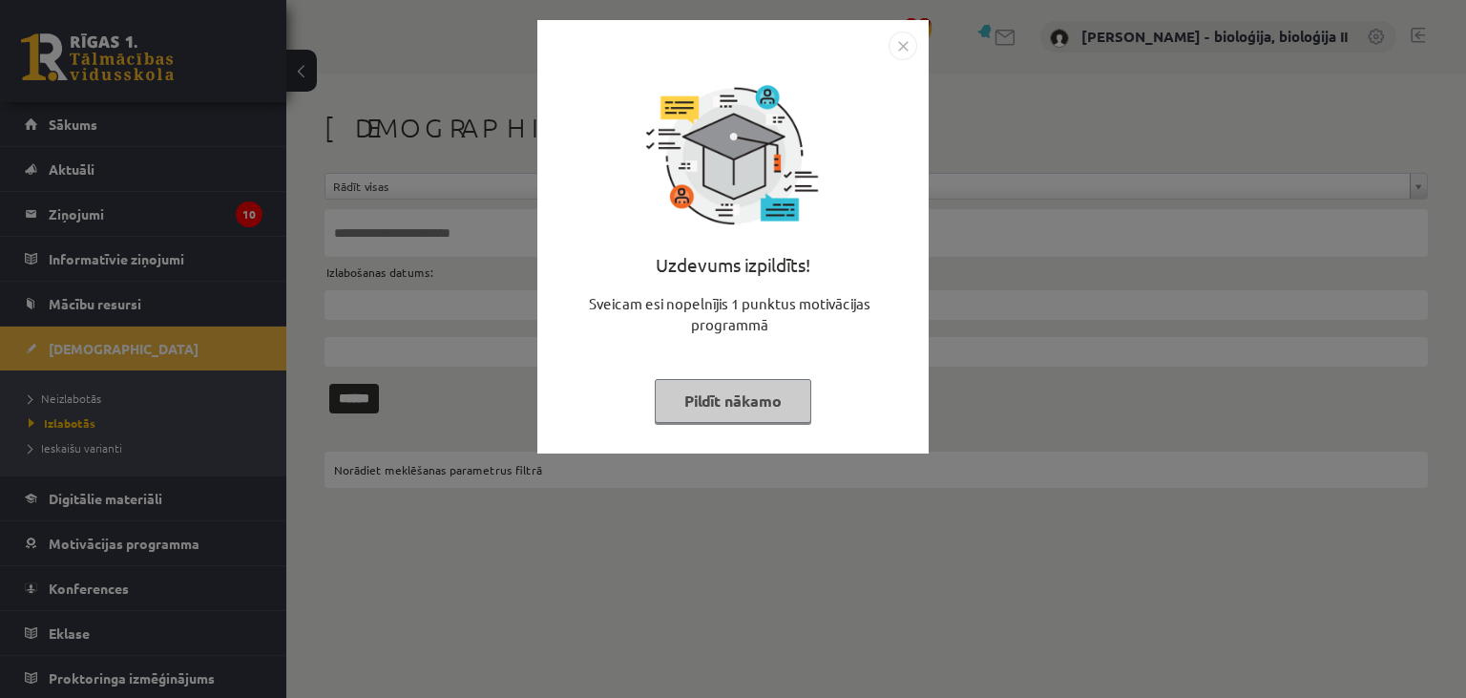
click at [751, 395] on button "Pildīt nākamo" at bounding box center [733, 401] width 157 height 44
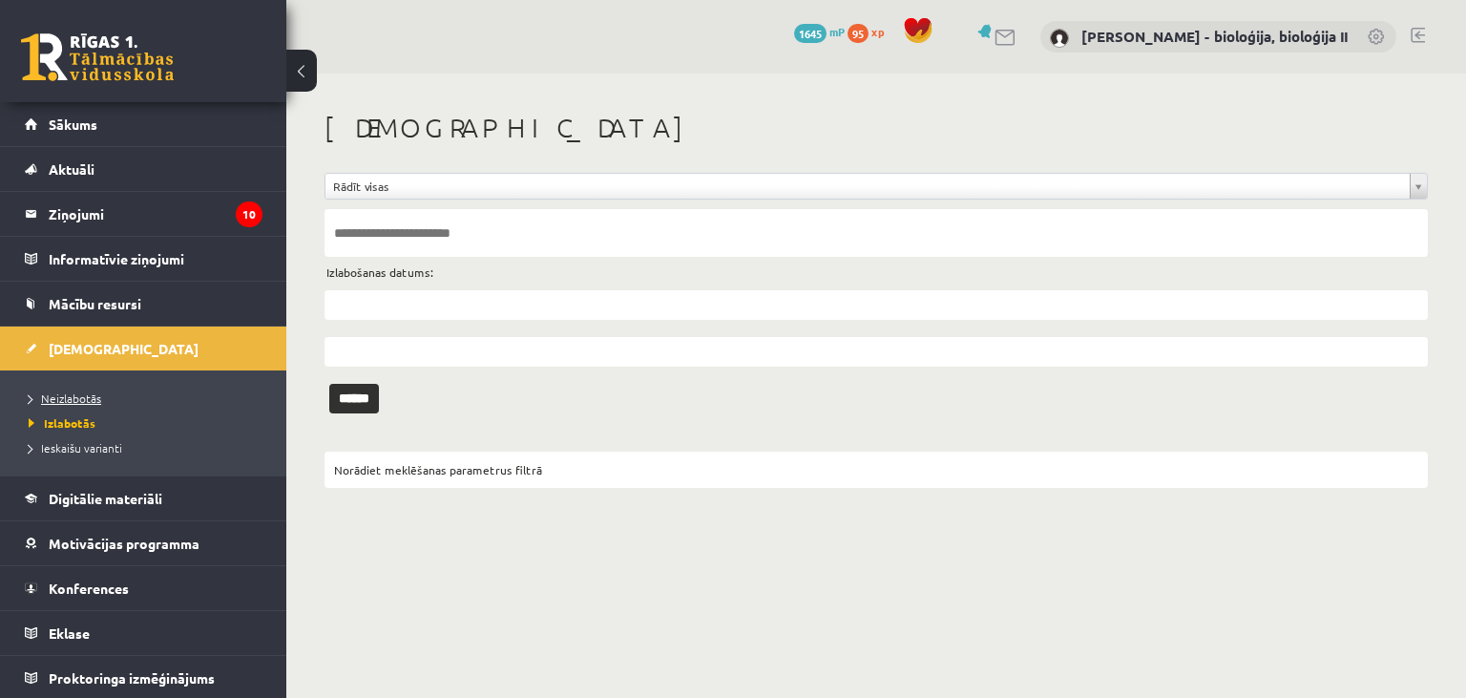
click at [94, 395] on span "Neizlabotās" at bounding box center [65, 397] width 73 height 15
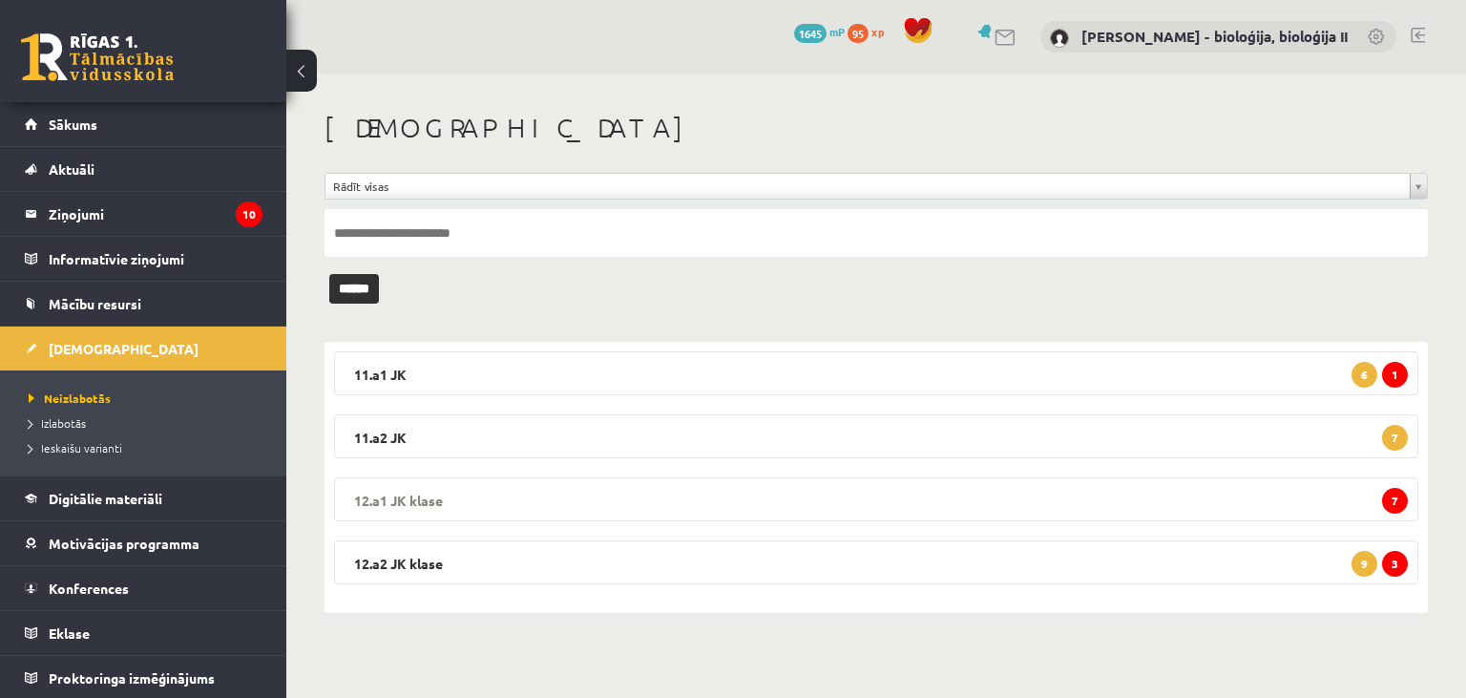
click at [1120, 500] on legend "12.a1 JK klase 7" at bounding box center [876, 499] width 1084 height 44
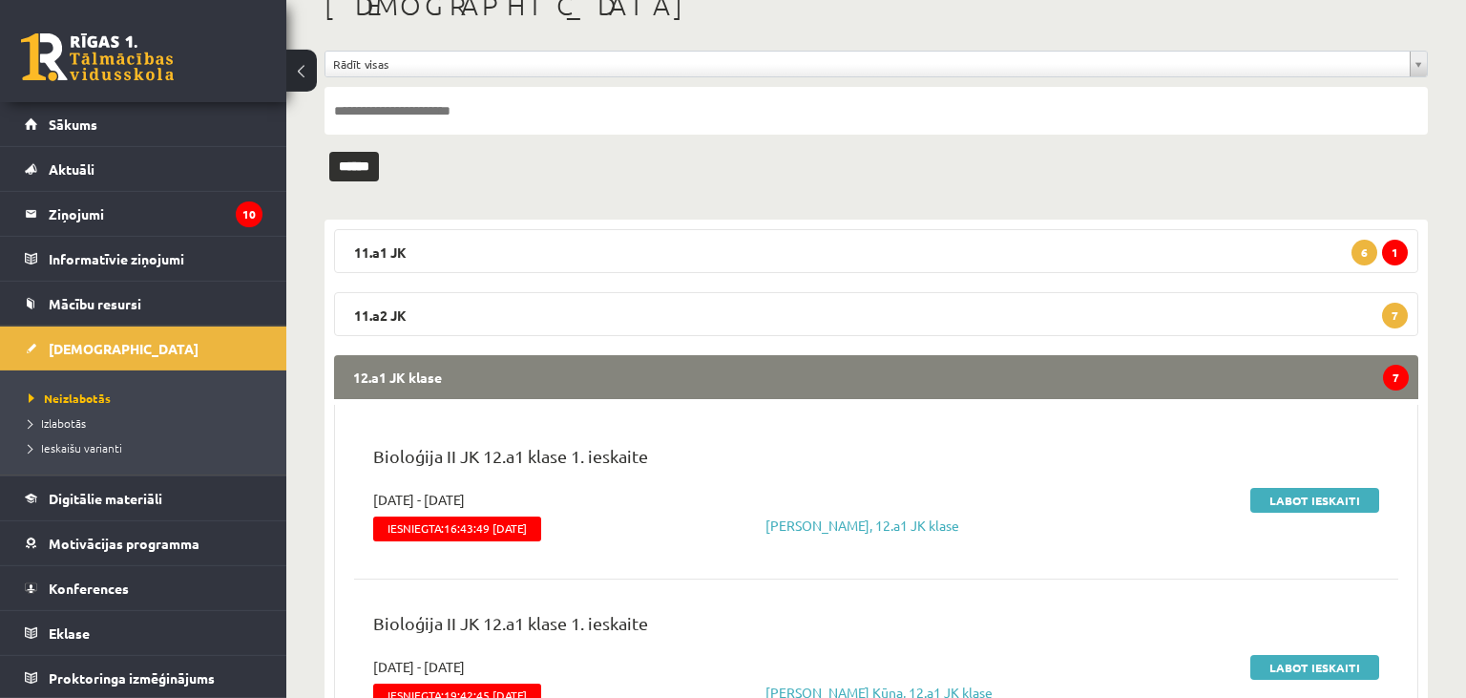
scroll to position [201, 0]
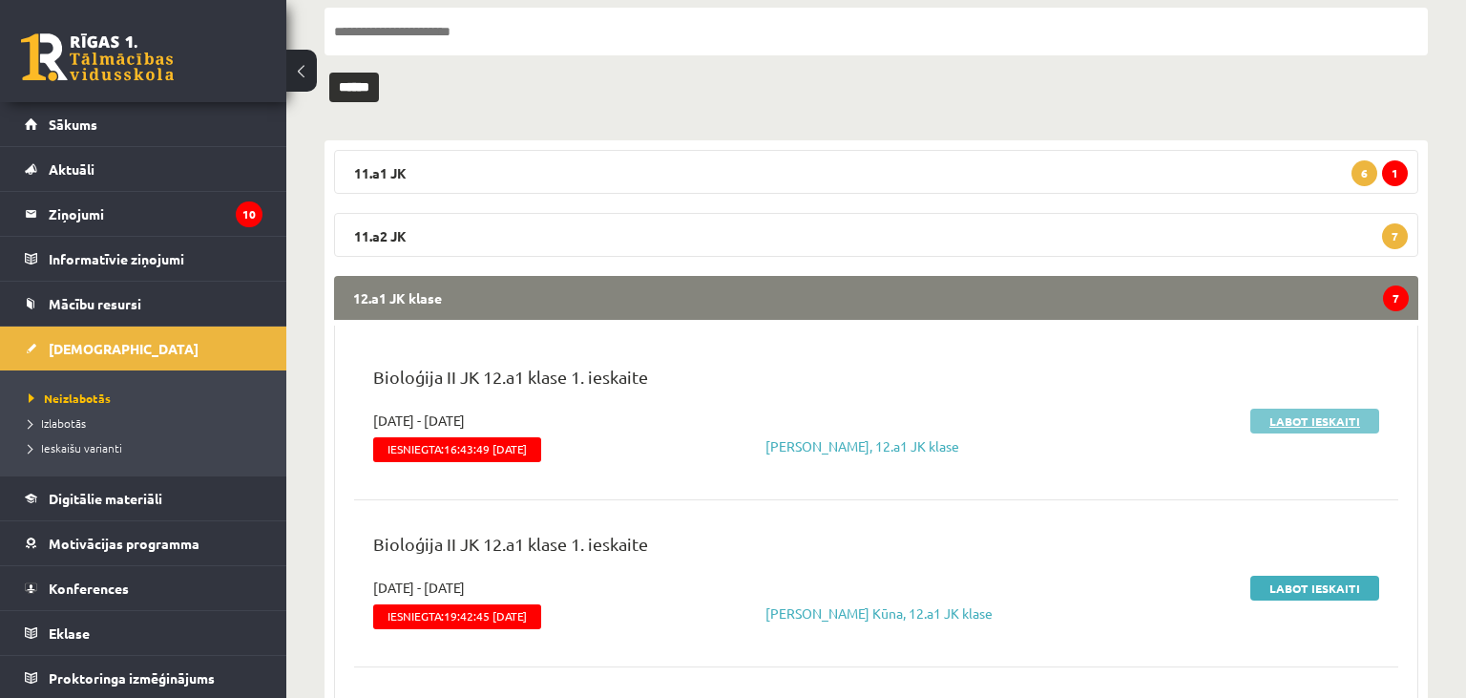
click at [1290, 422] on link "Labot ieskaiti" at bounding box center [1314, 420] width 129 height 25
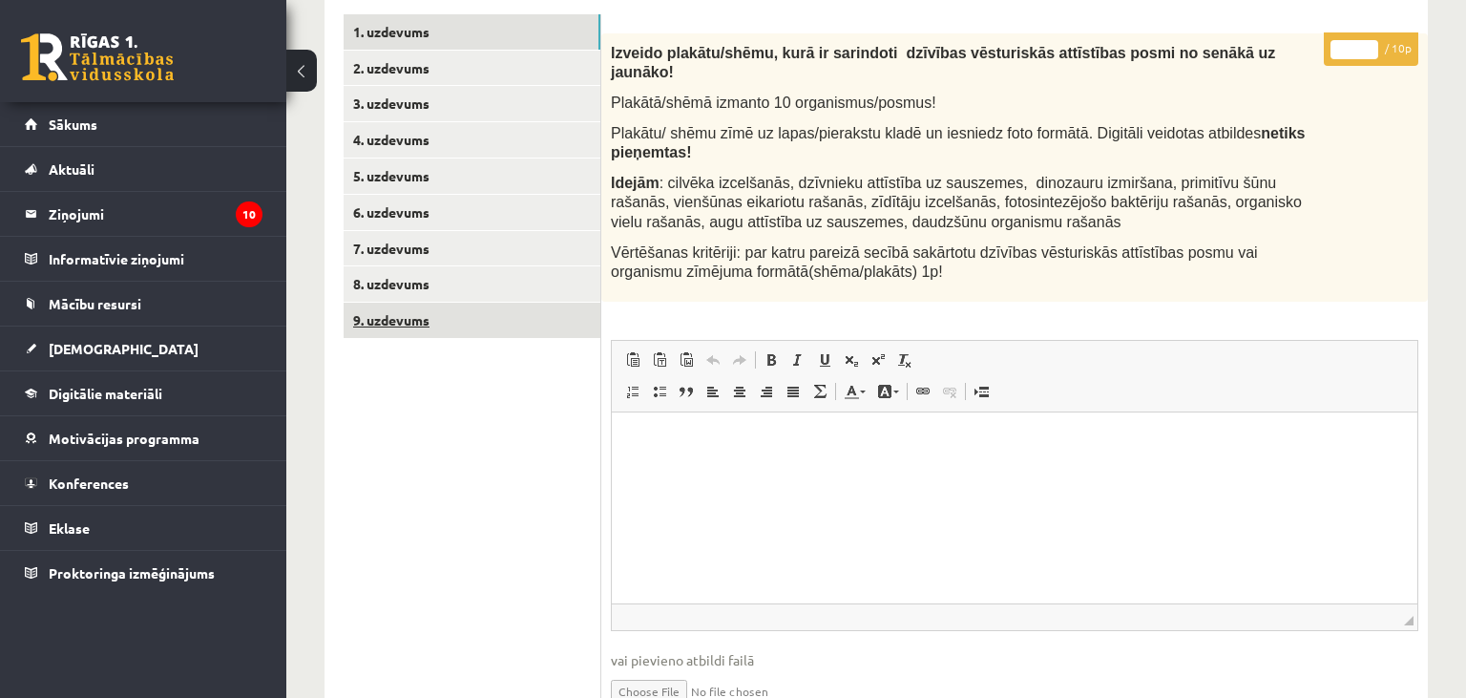
click at [441, 324] on link "9. uzdevums" at bounding box center [472, 320] width 257 height 35
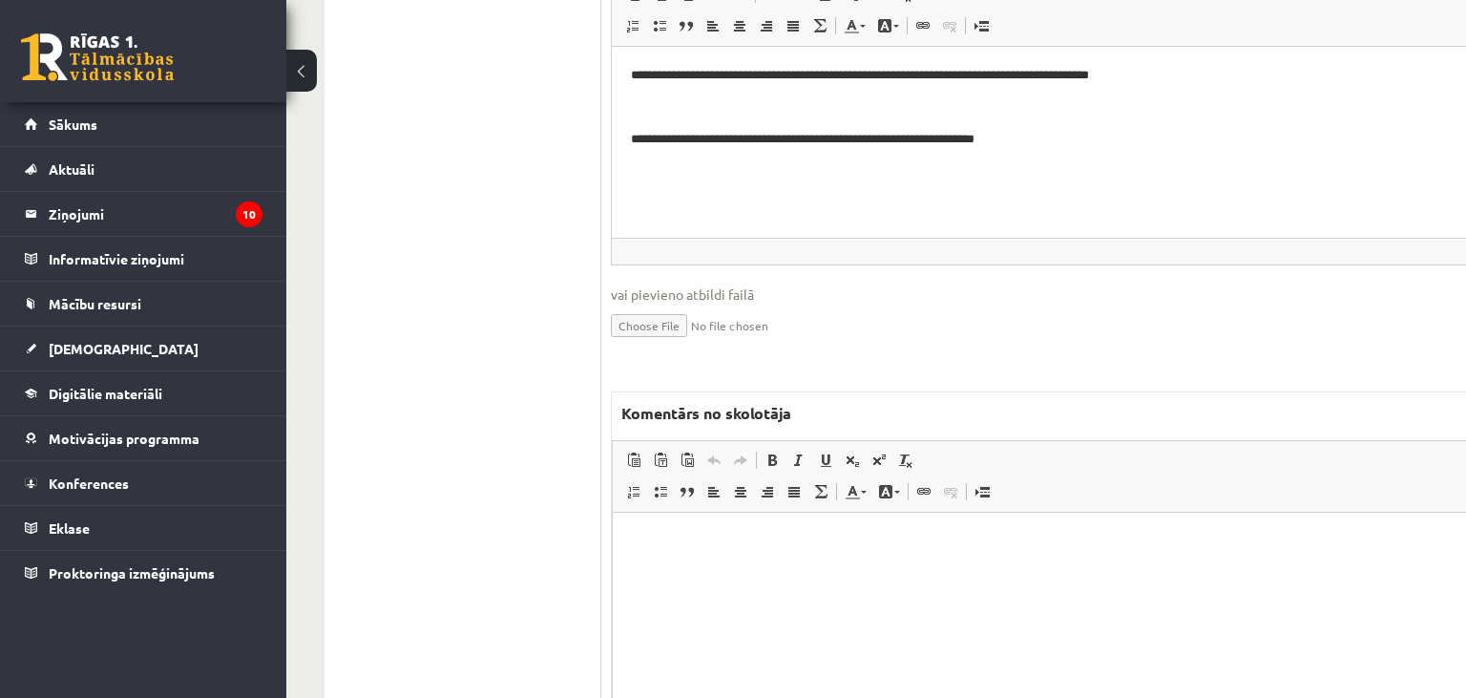
scroll to position [6948, 0]
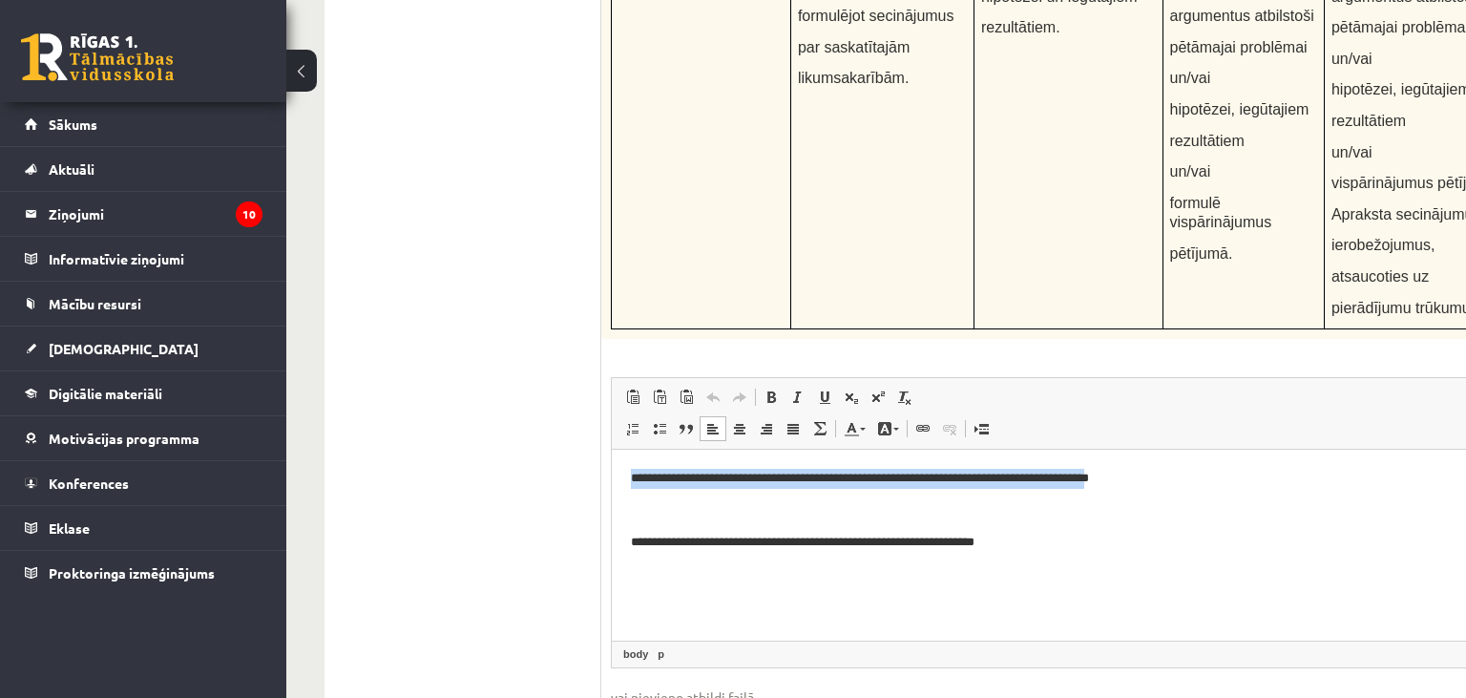
drag, startPoint x: 891, startPoint y: 505, endPoint x: 621, endPoint y: 485, distance: 270.8
click at [621, 485] on html "**********" at bounding box center [1107, 545] width 991 height 191
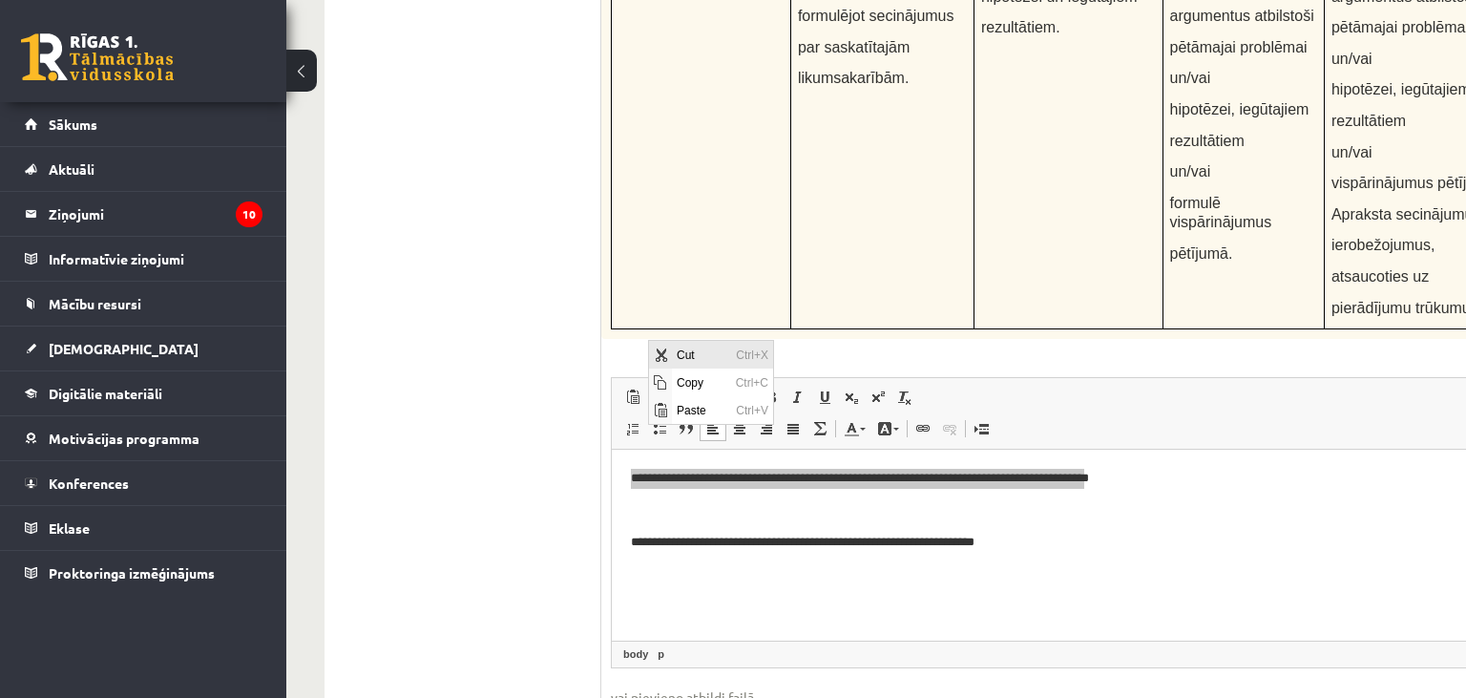
scroll to position [0, 0]
click at [701, 380] on span "Copy" at bounding box center [700, 382] width 59 height 28
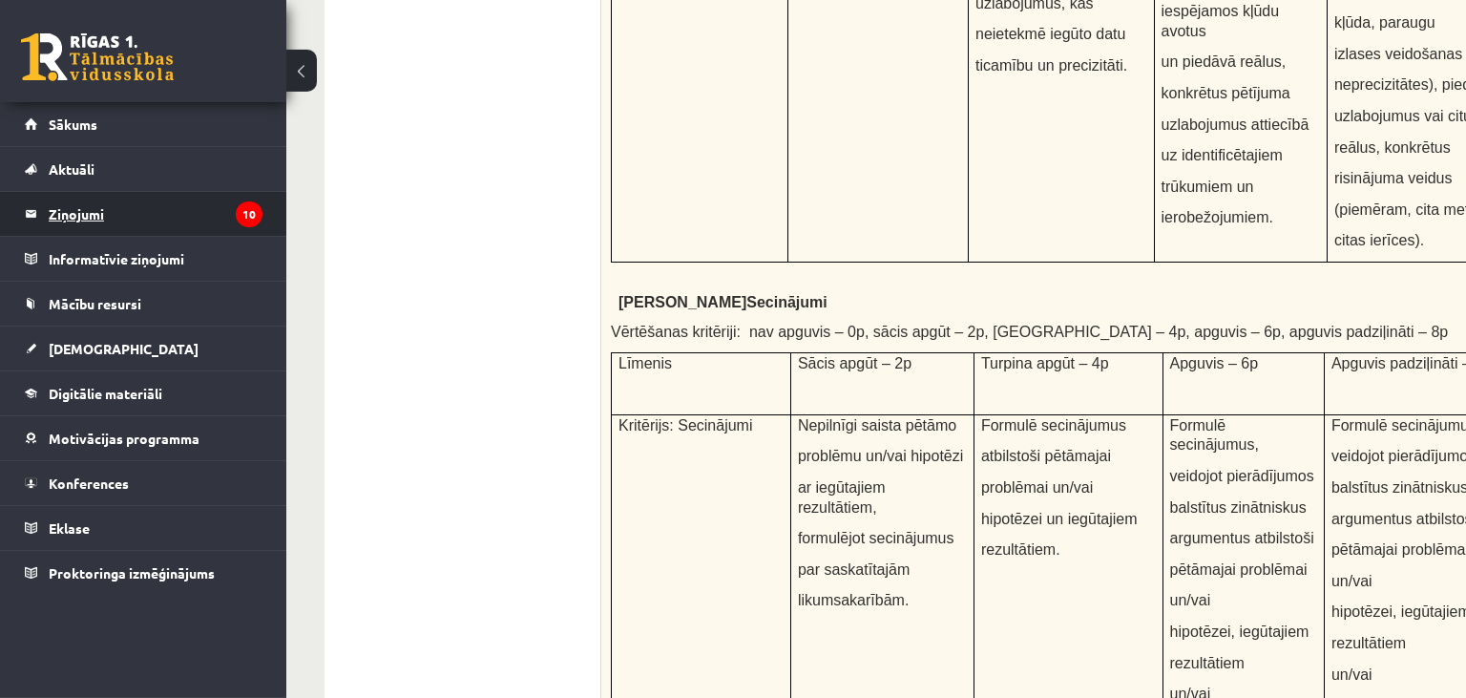
scroll to position [6343, 0]
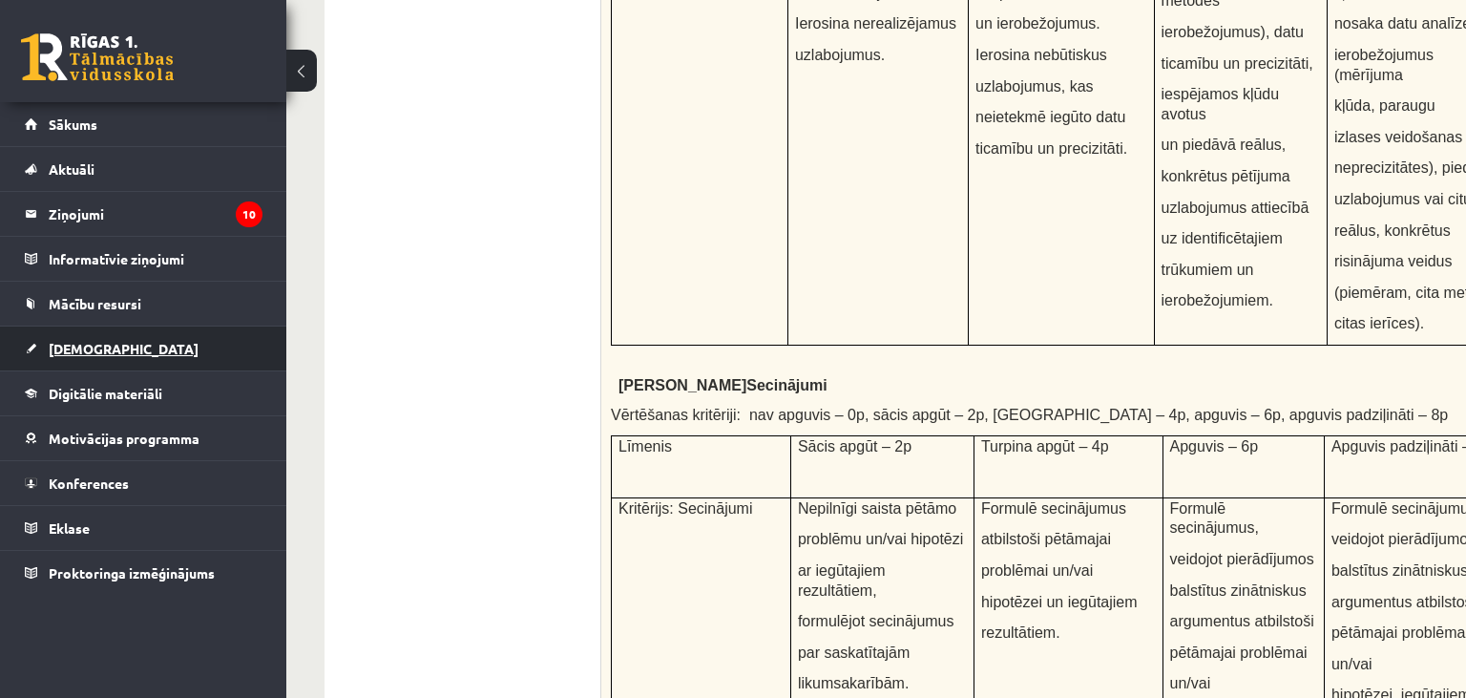
click at [84, 359] on link "[DEMOGRAPHIC_DATA]" at bounding box center [144, 348] width 238 height 44
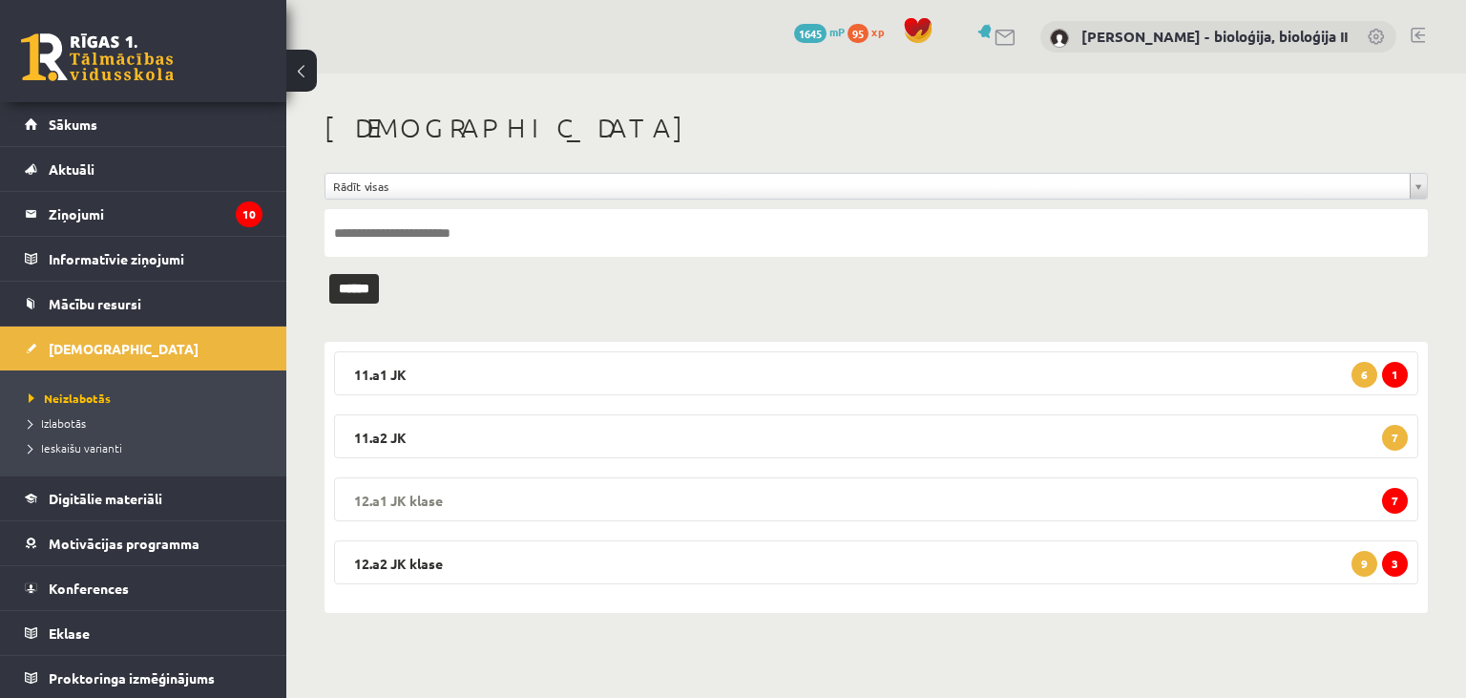
click at [708, 496] on legend "12.a1 JK klase 7" at bounding box center [876, 499] width 1084 height 44
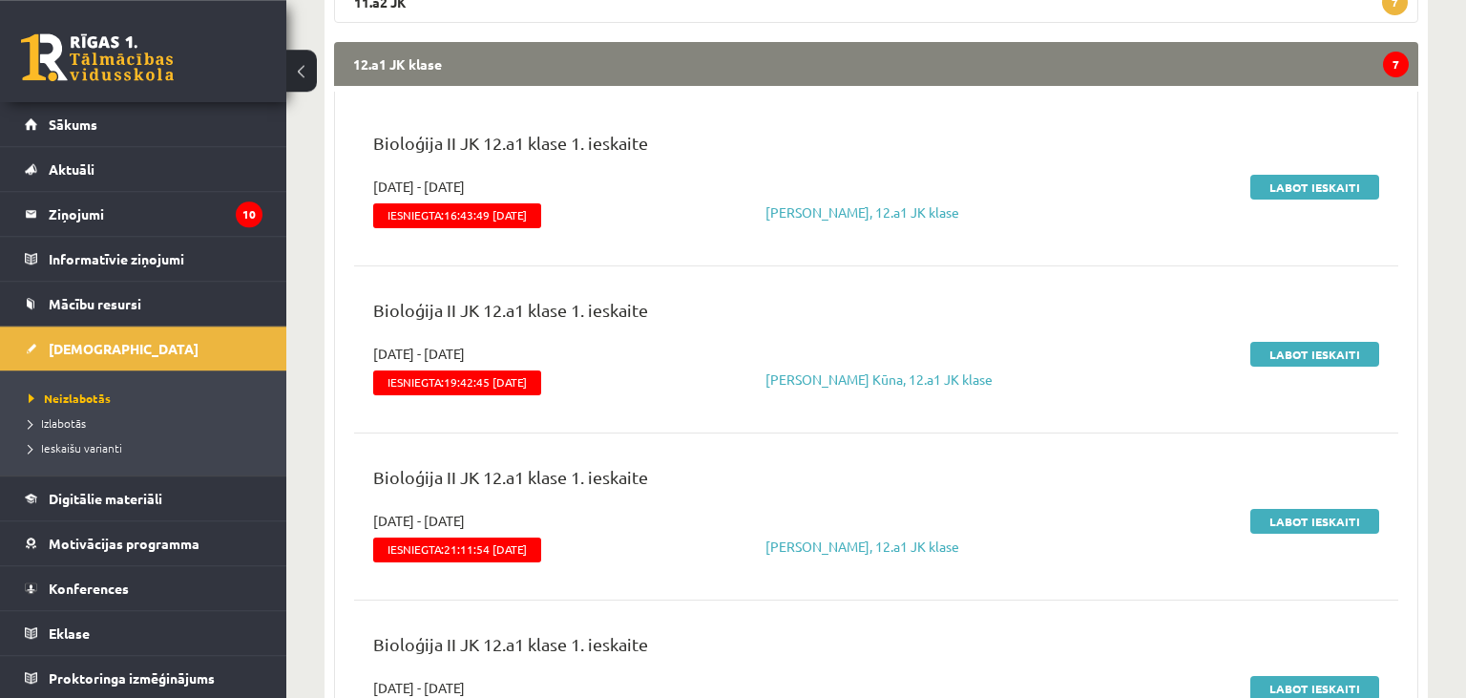
scroll to position [604, 0]
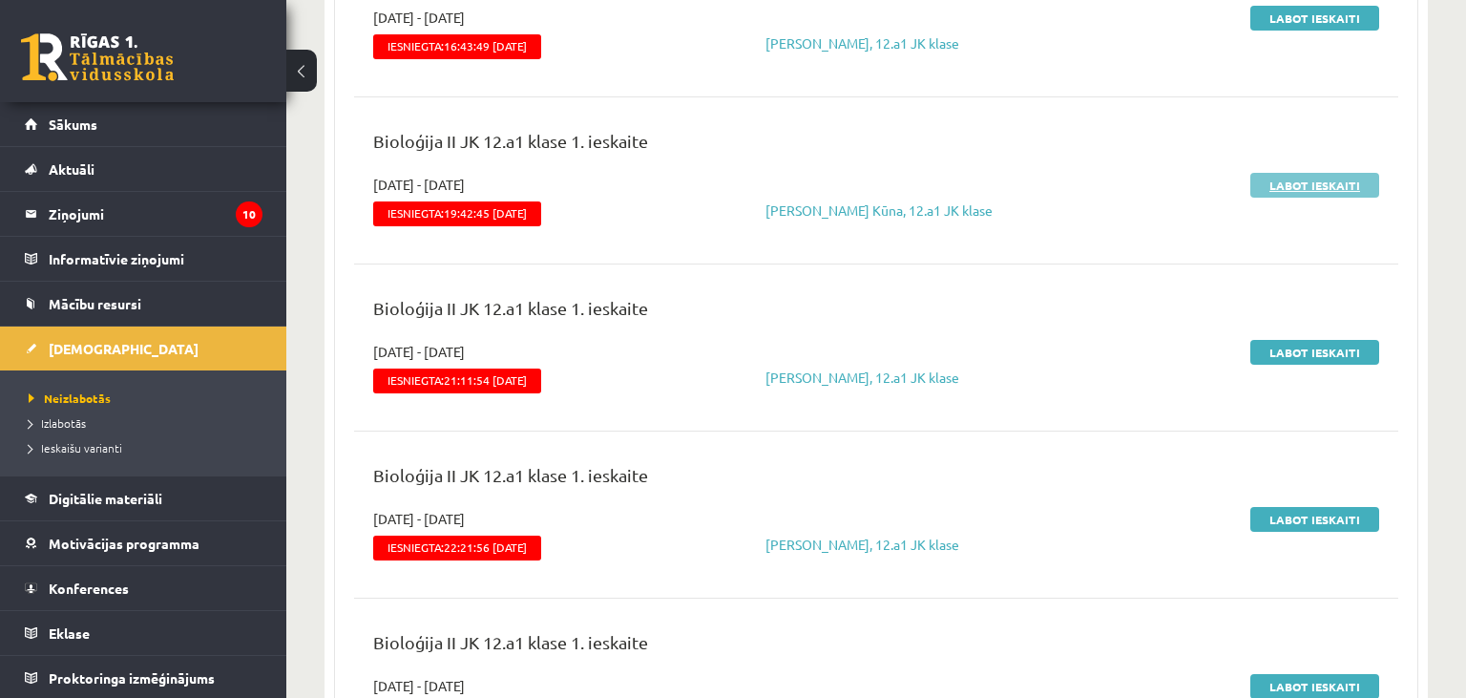
click at [1314, 187] on link "Labot ieskaiti" at bounding box center [1314, 185] width 129 height 25
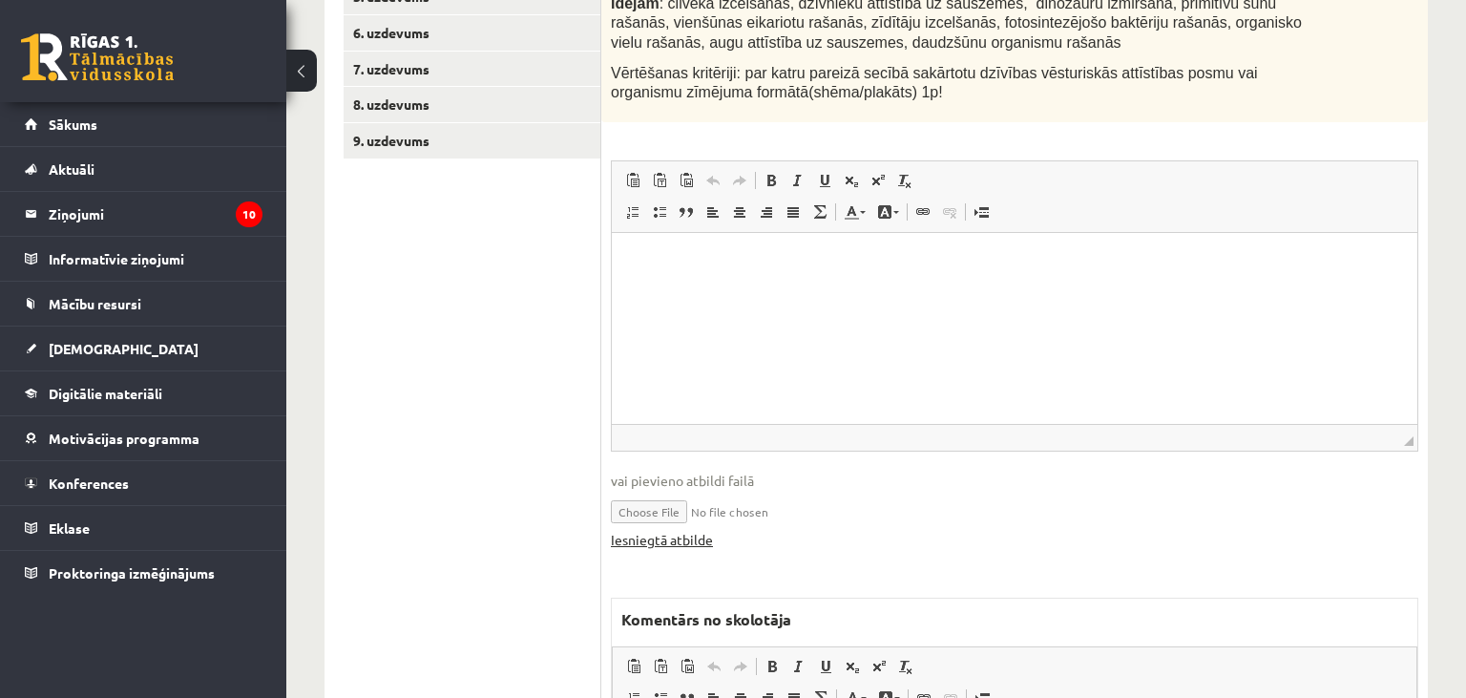
click at [691, 530] on link "Iesniegtā atbilde" at bounding box center [662, 540] width 102 height 20
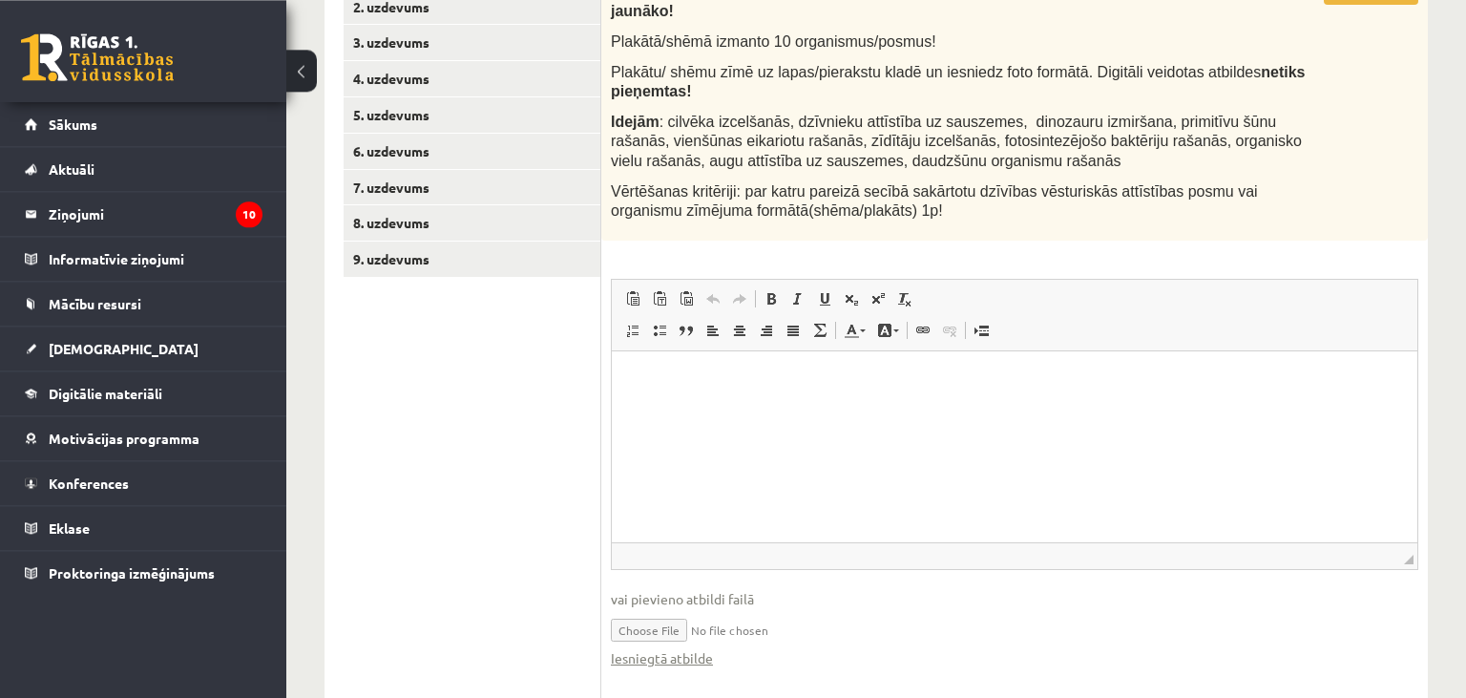
scroll to position [378, 0]
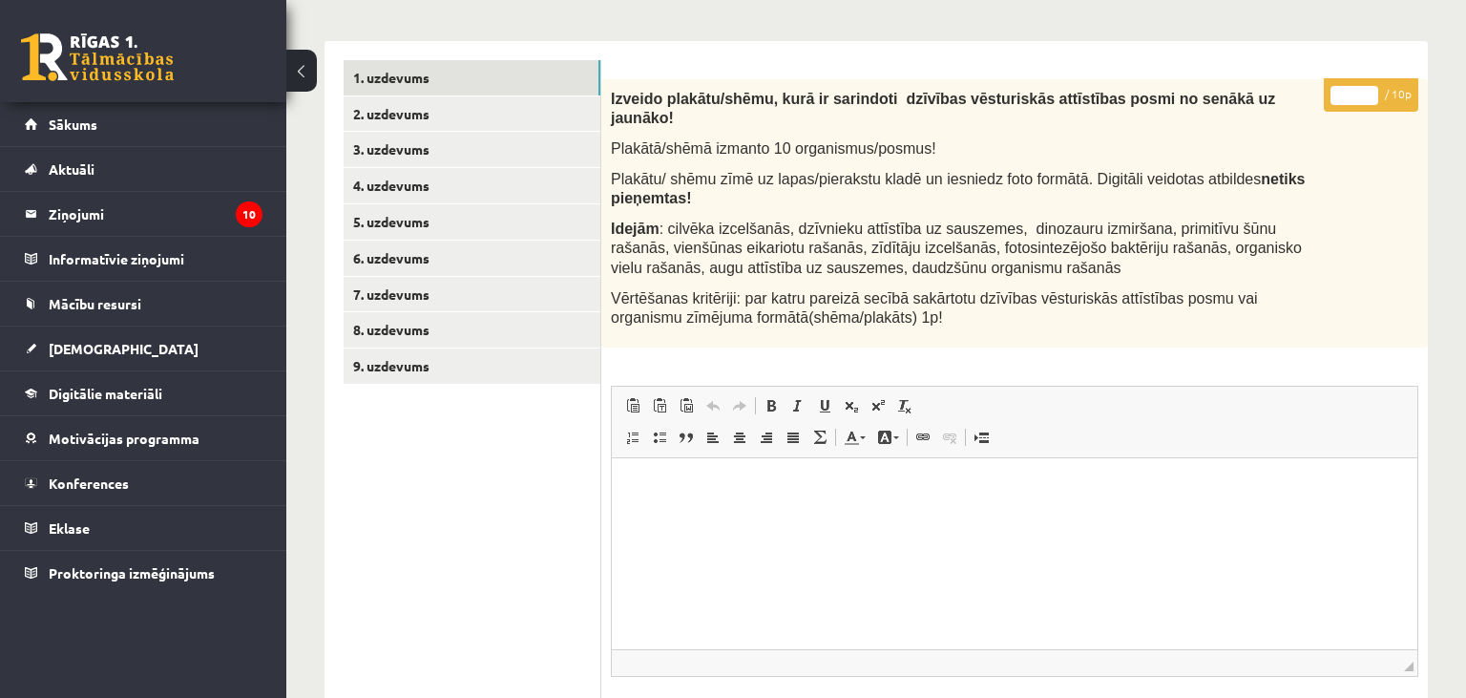
click at [1334, 86] on input "*" at bounding box center [1354, 95] width 48 height 19
type input "**"
click at [471, 132] on link "3. uzdevums" at bounding box center [472, 149] width 257 height 35
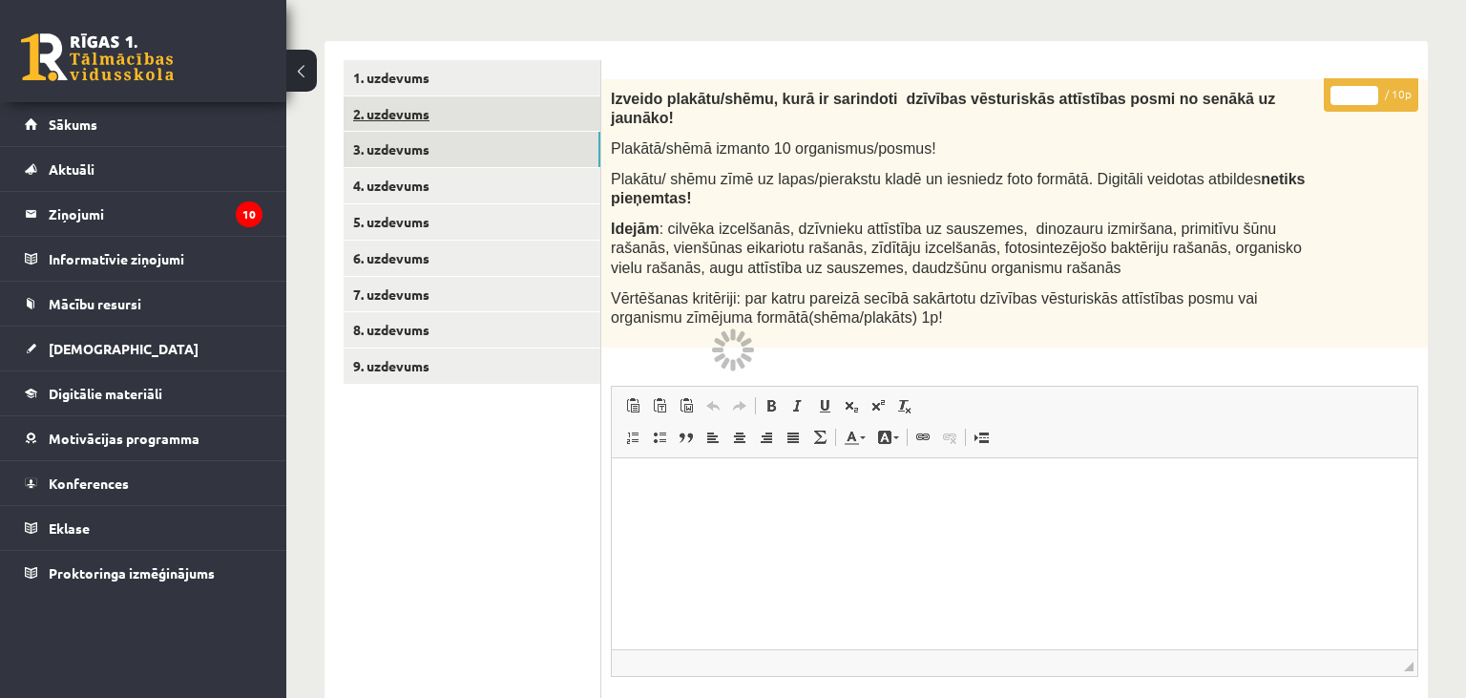
click at [483, 96] on link "2. uzdevums" at bounding box center [472, 113] width 257 height 35
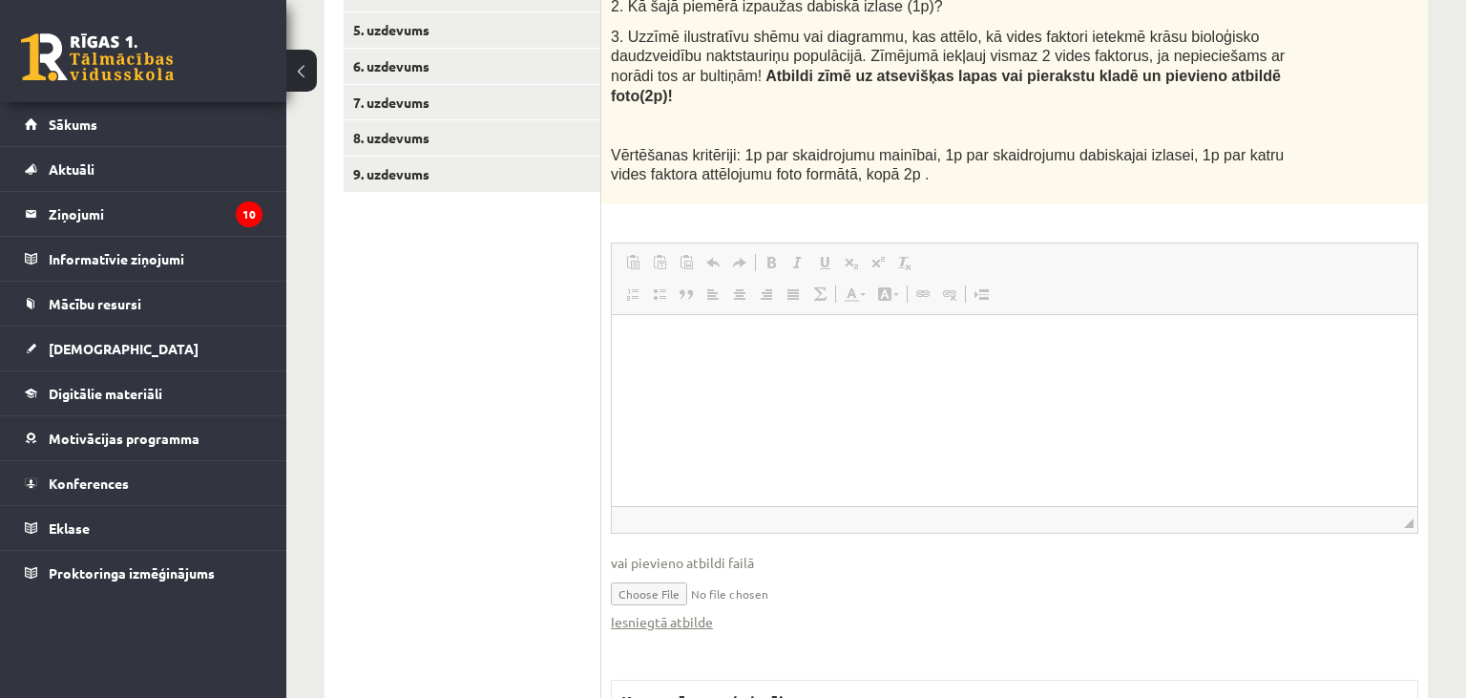
scroll to position [0, 0]
click at [677, 612] on link "Iesniegtā atbilde" at bounding box center [662, 622] width 102 height 20
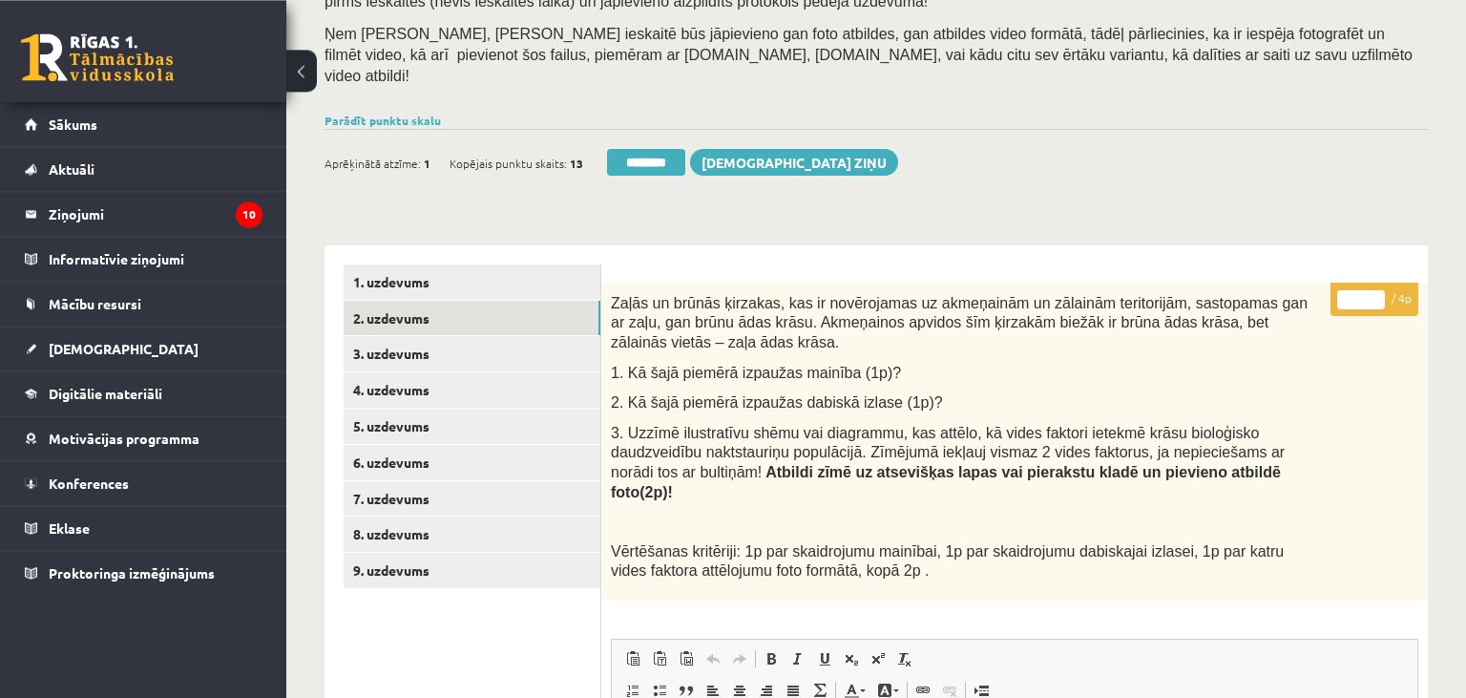
scroll to position [167, 0]
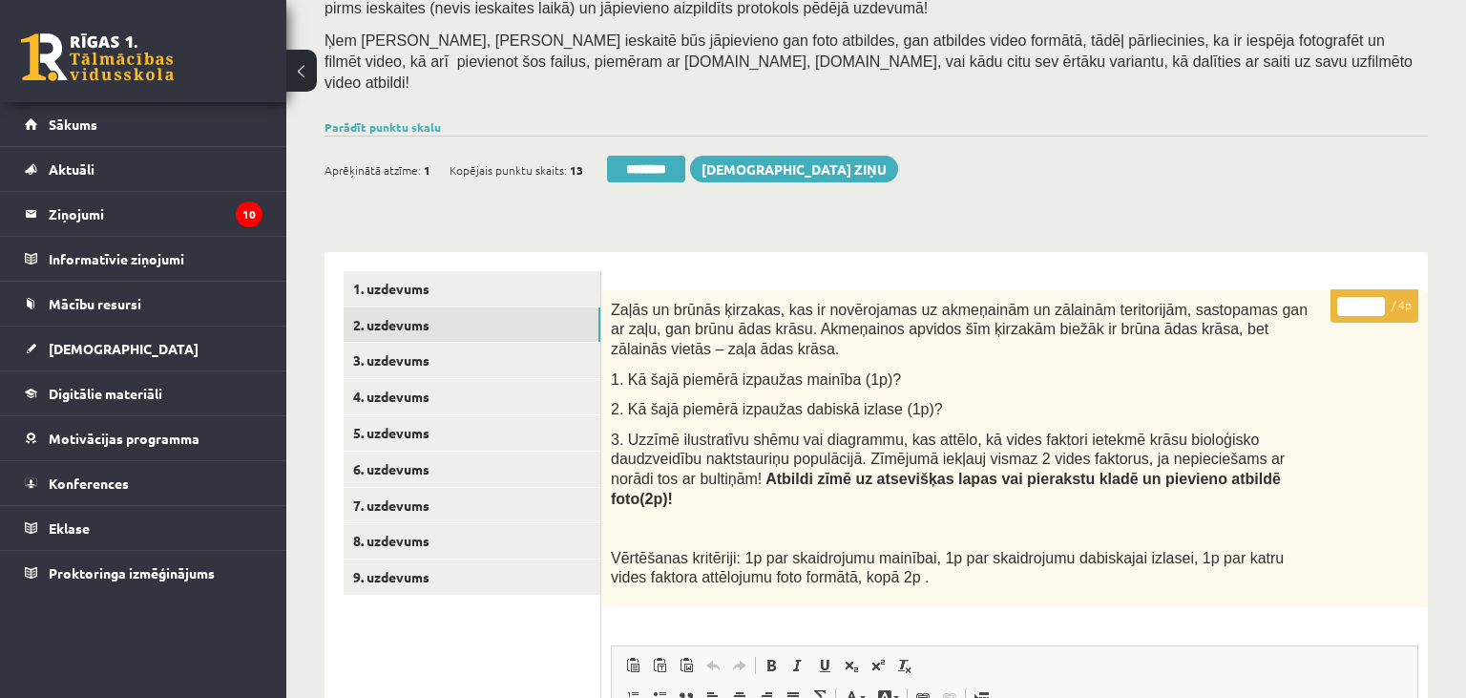
click at [1370, 297] on input "*" at bounding box center [1361, 306] width 48 height 19
type input "*"
click at [1370, 297] on input "*" at bounding box center [1361, 306] width 48 height 19
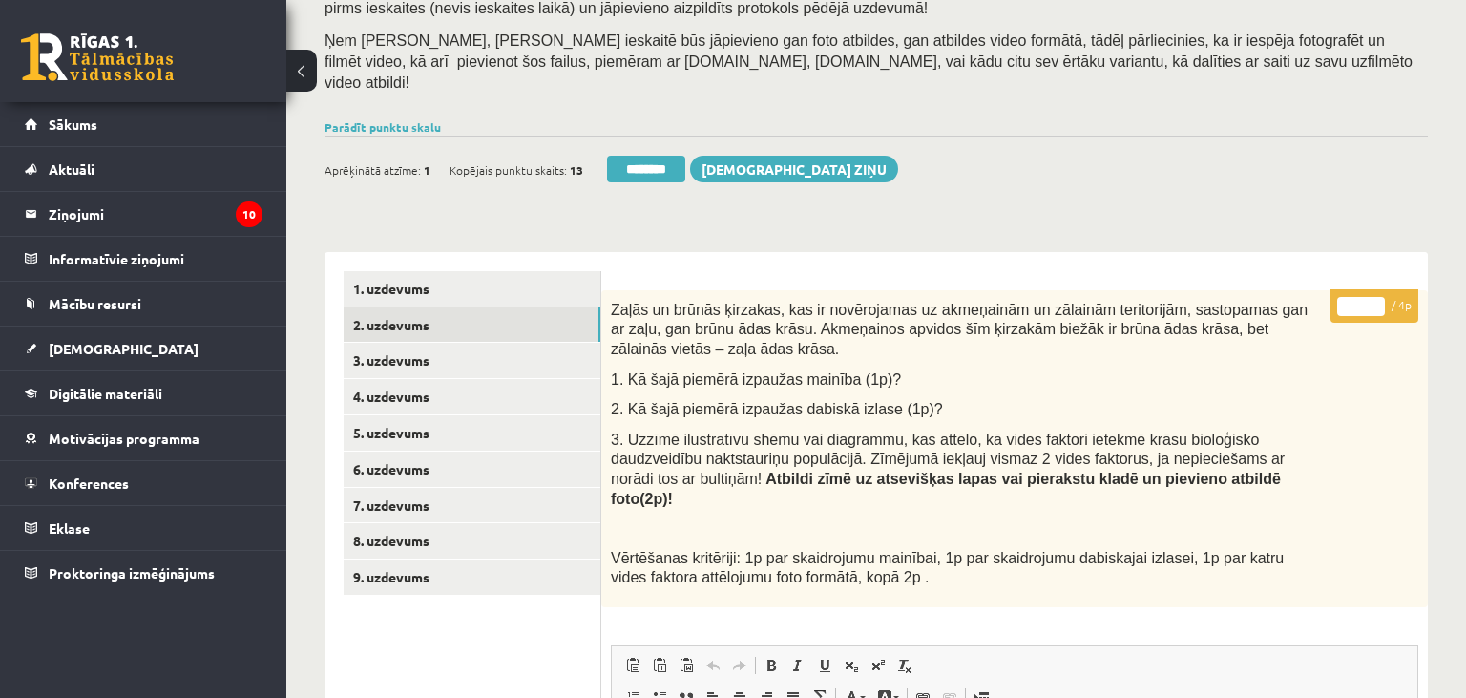
click at [1370, 297] on input "*" at bounding box center [1361, 306] width 48 height 19
click at [350, 343] on link "3. uzdevums" at bounding box center [472, 360] width 257 height 35
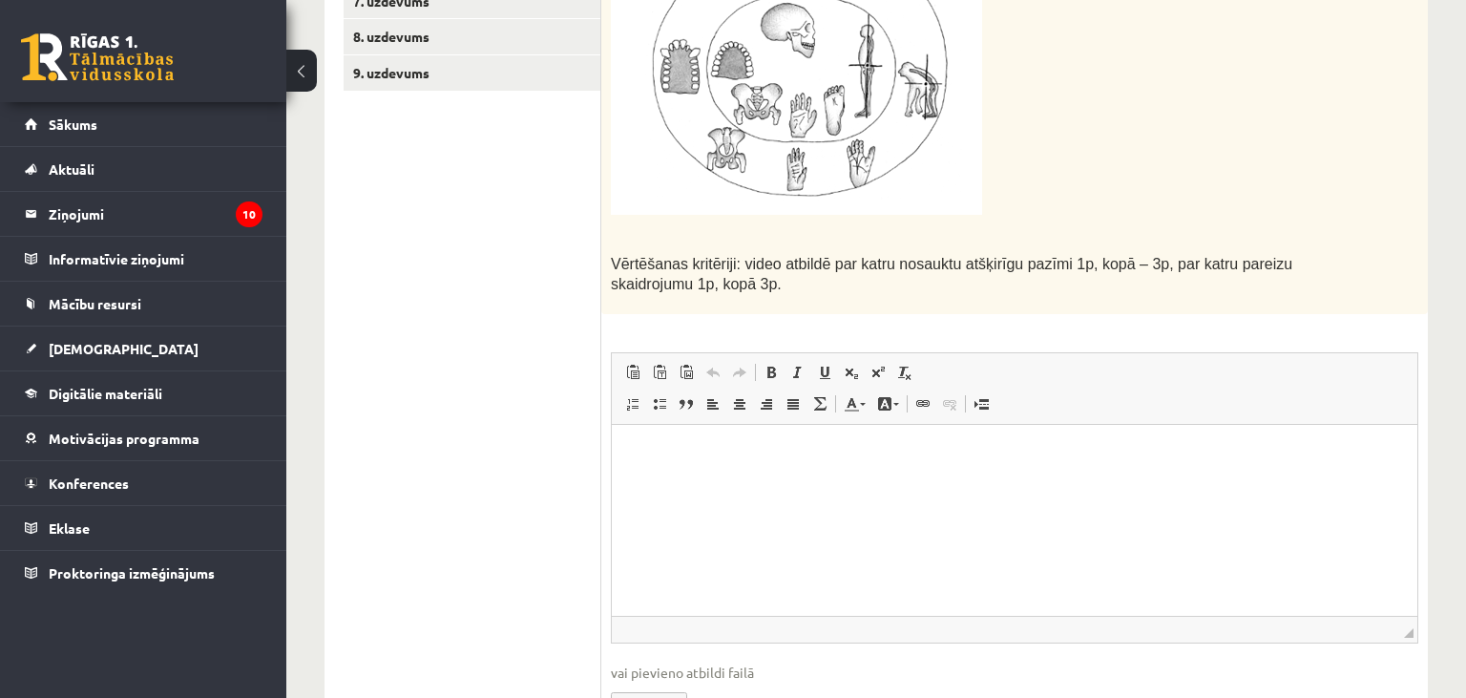
scroll to position [1074, 0]
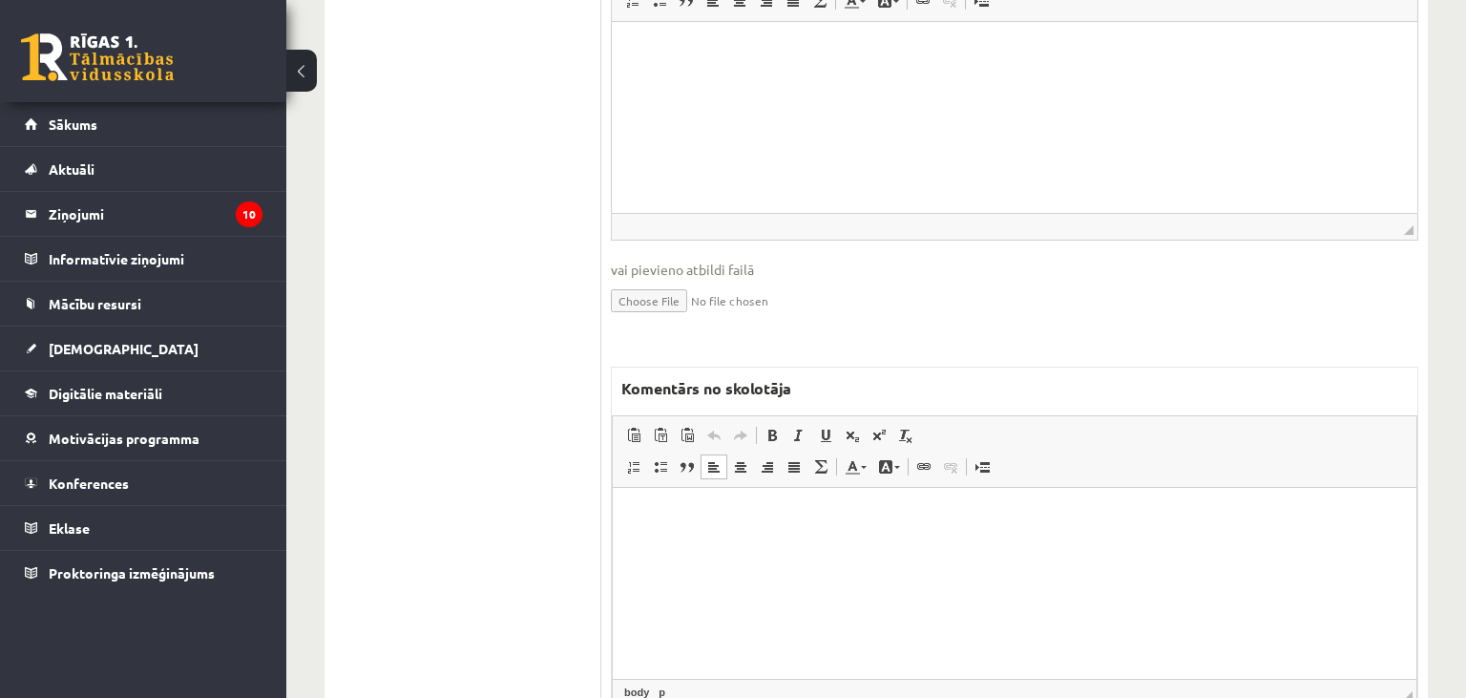
click at [690, 554] on html at bounding box center [1015, 582] width 804 height 191
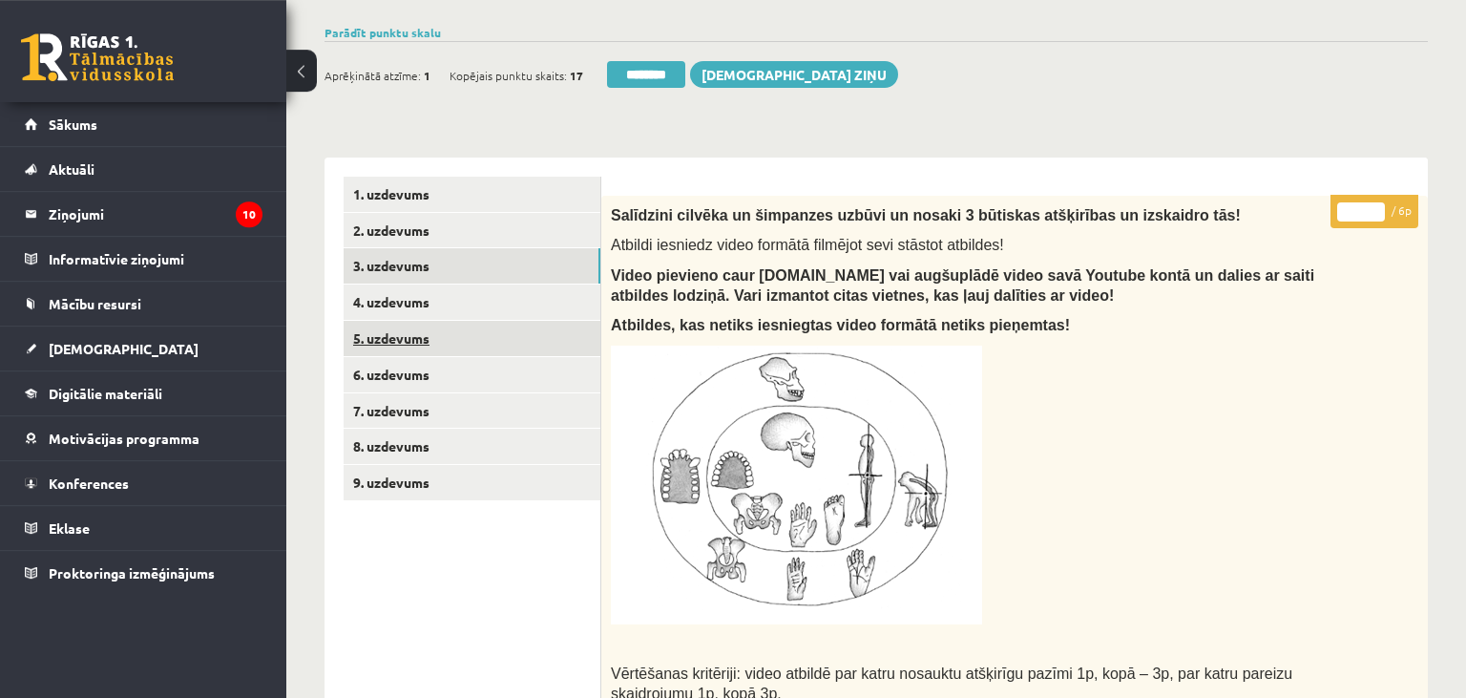
scroll to position [167, 0]
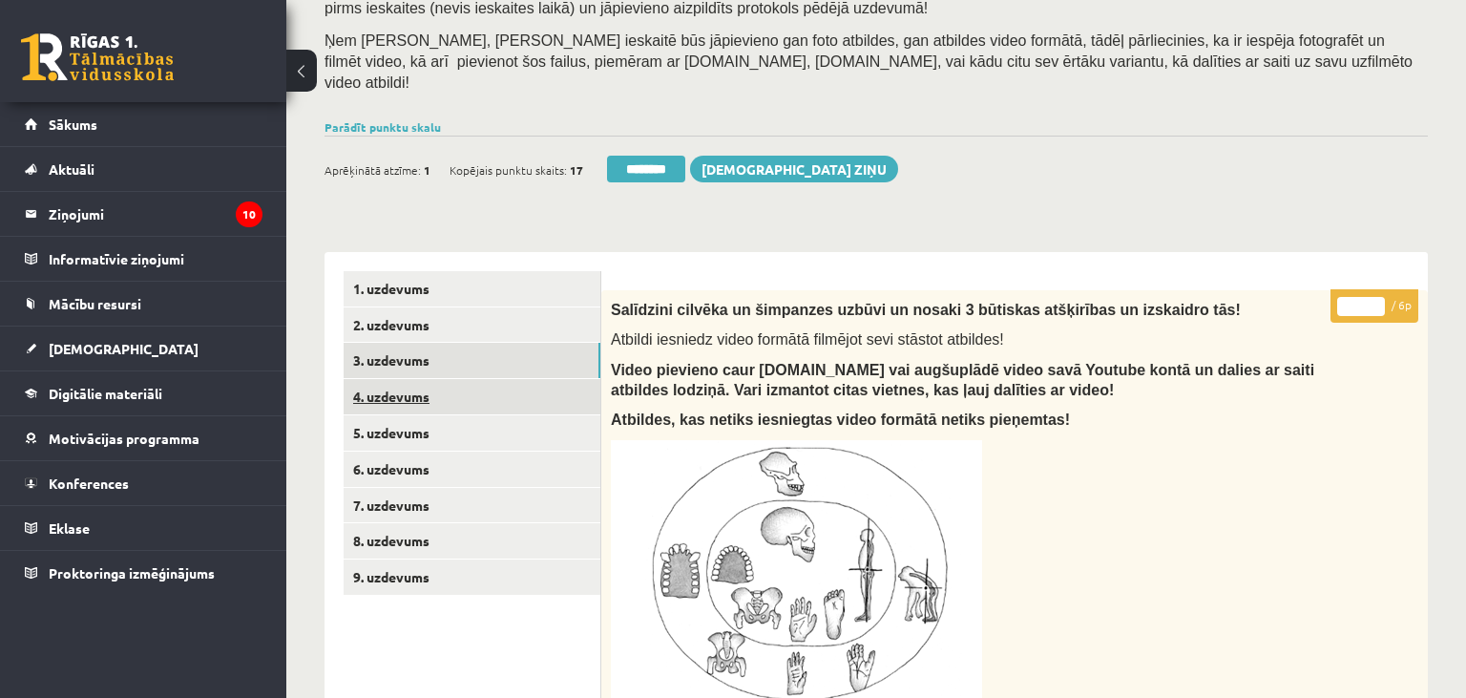
click at [480, 379] on link "4. uzdevums" at bounding box center [472, 396] width 257 height 35
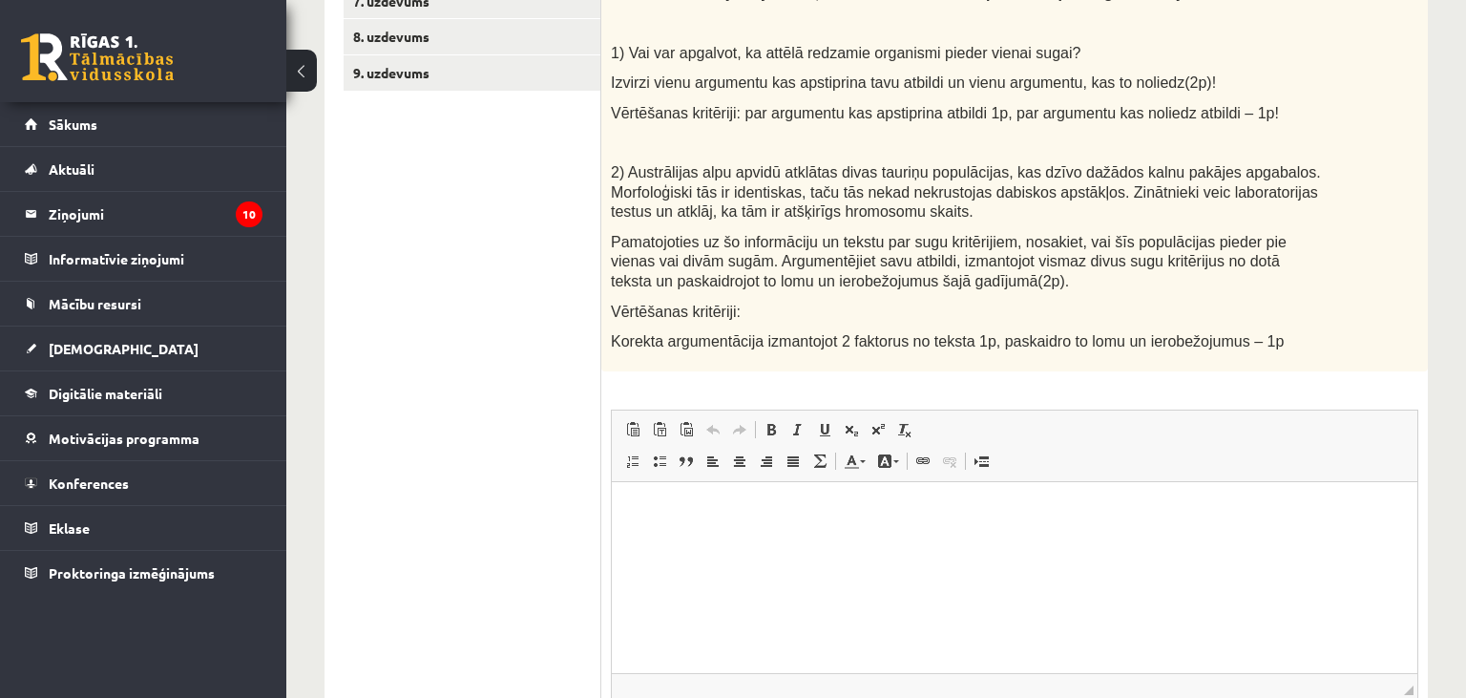
scroll to position [267, 0]
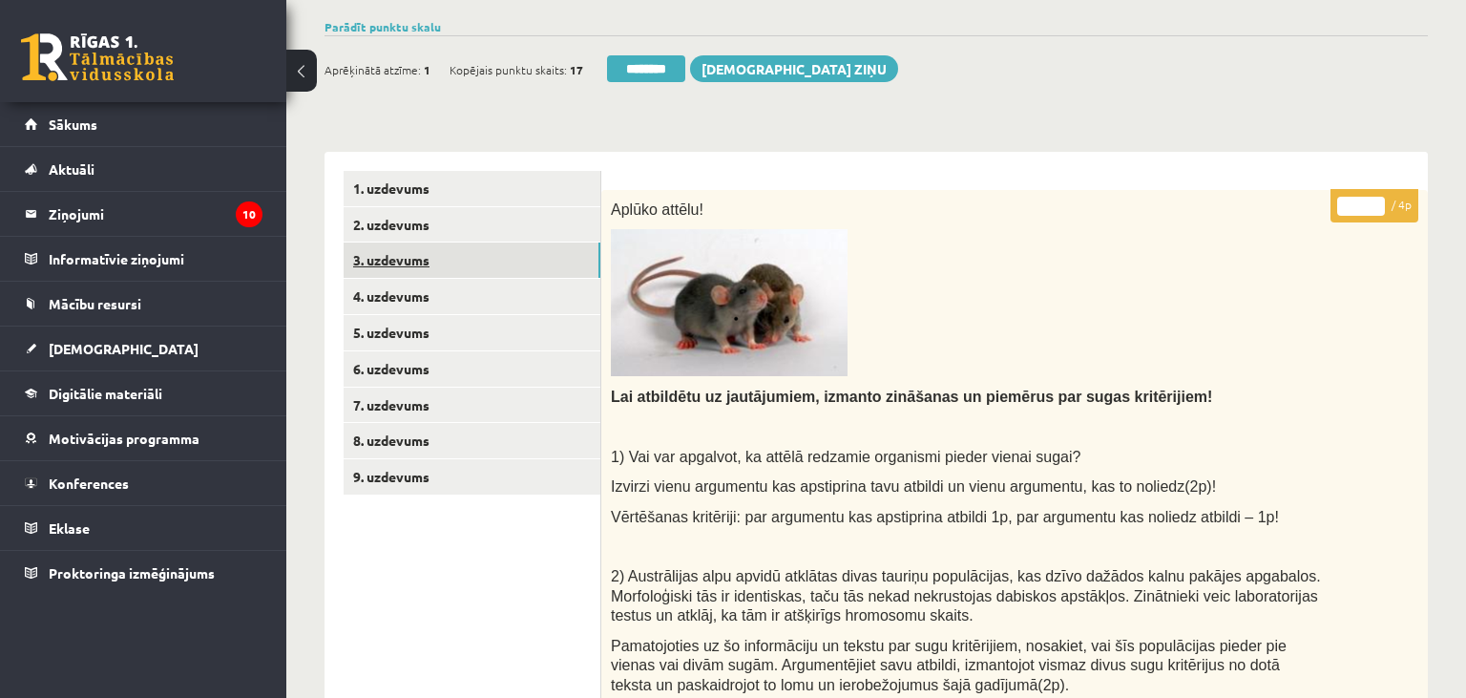
click at [460, 243] on link "3. uzdevums" at bounding box center [472, 259] width 257 height 35
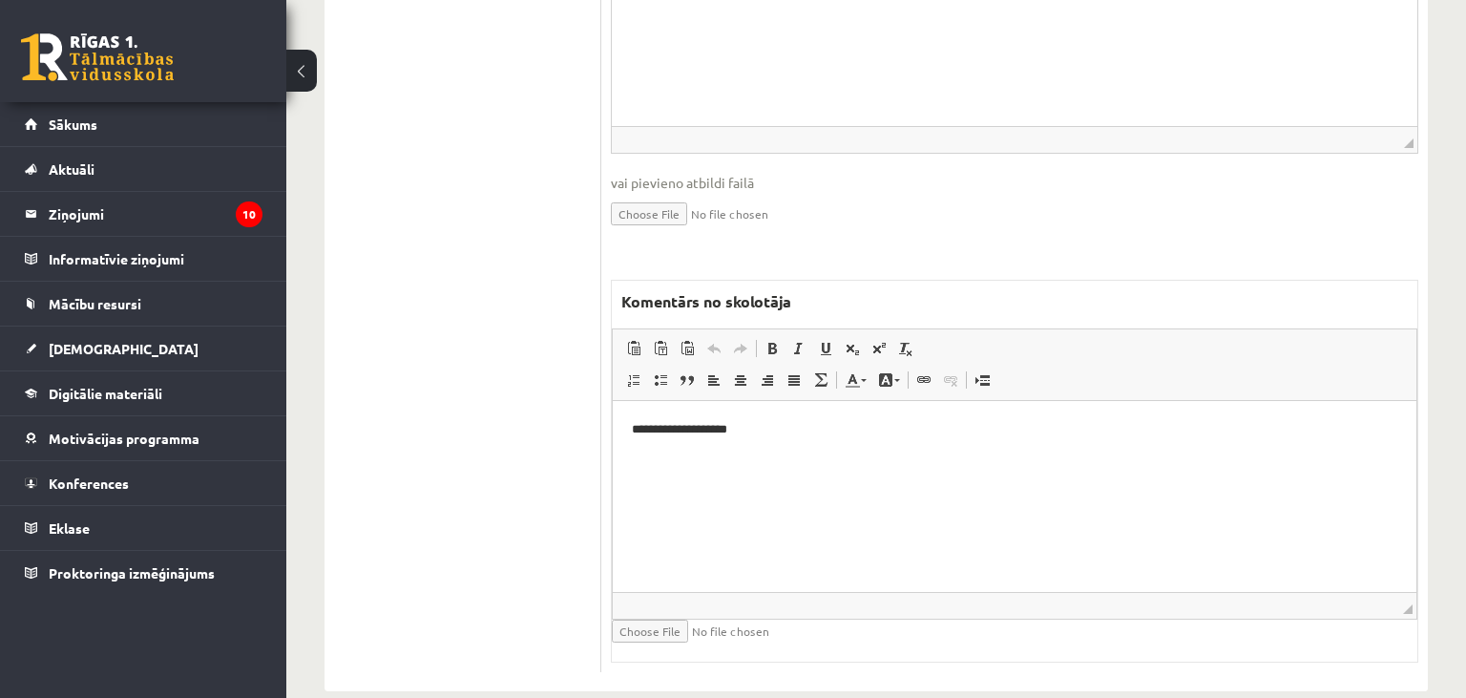
scroll to position [0, 0]
drag, startPoint x: 794, startPoint y: 449, endPoint x: 569, endPoint y: 437, distance: 225.5
click at [613, 437] on html "**********" at bounding box center [1015, 495] width 804 height 191
click at [693, 443] on span "Copy" at bounding box center [693, 439] width 59 height 28
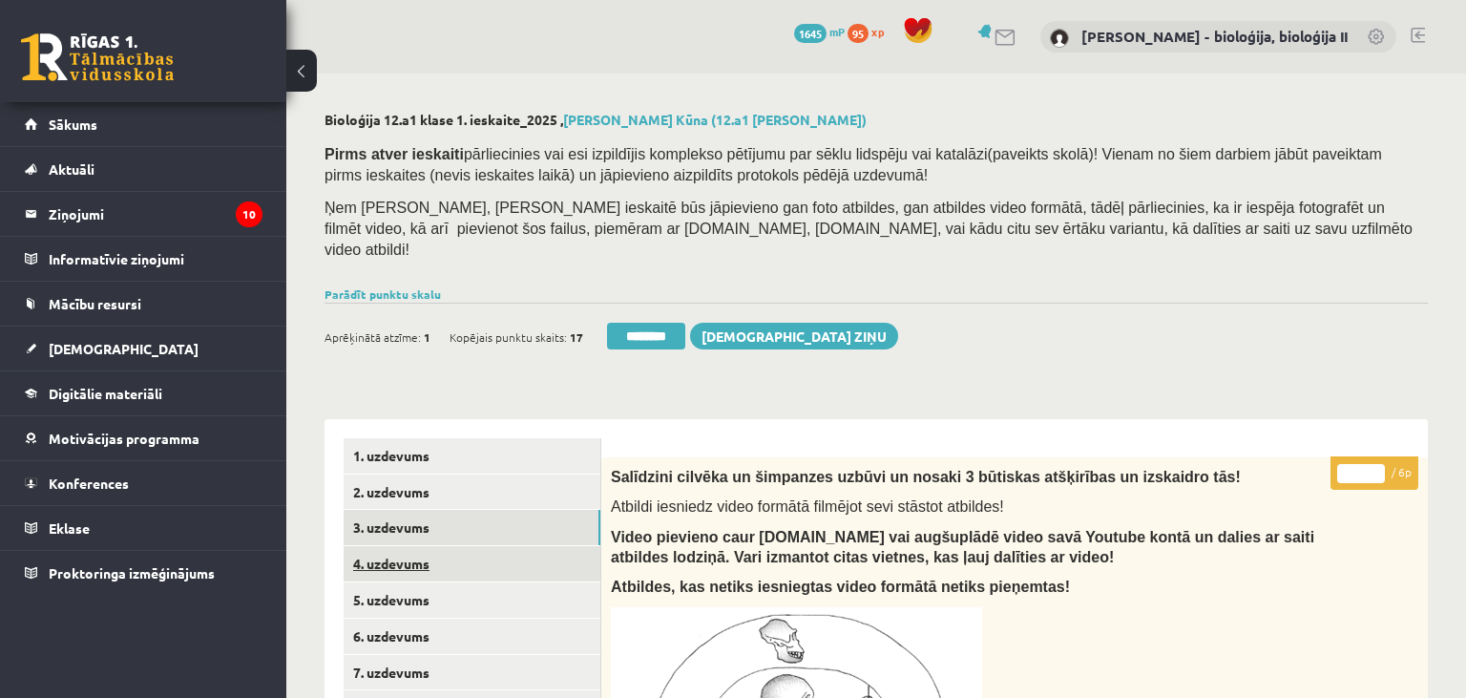
click at [448, 546] on link "4. uzdevums" at bounding box center [472, 563] width 257 height 35
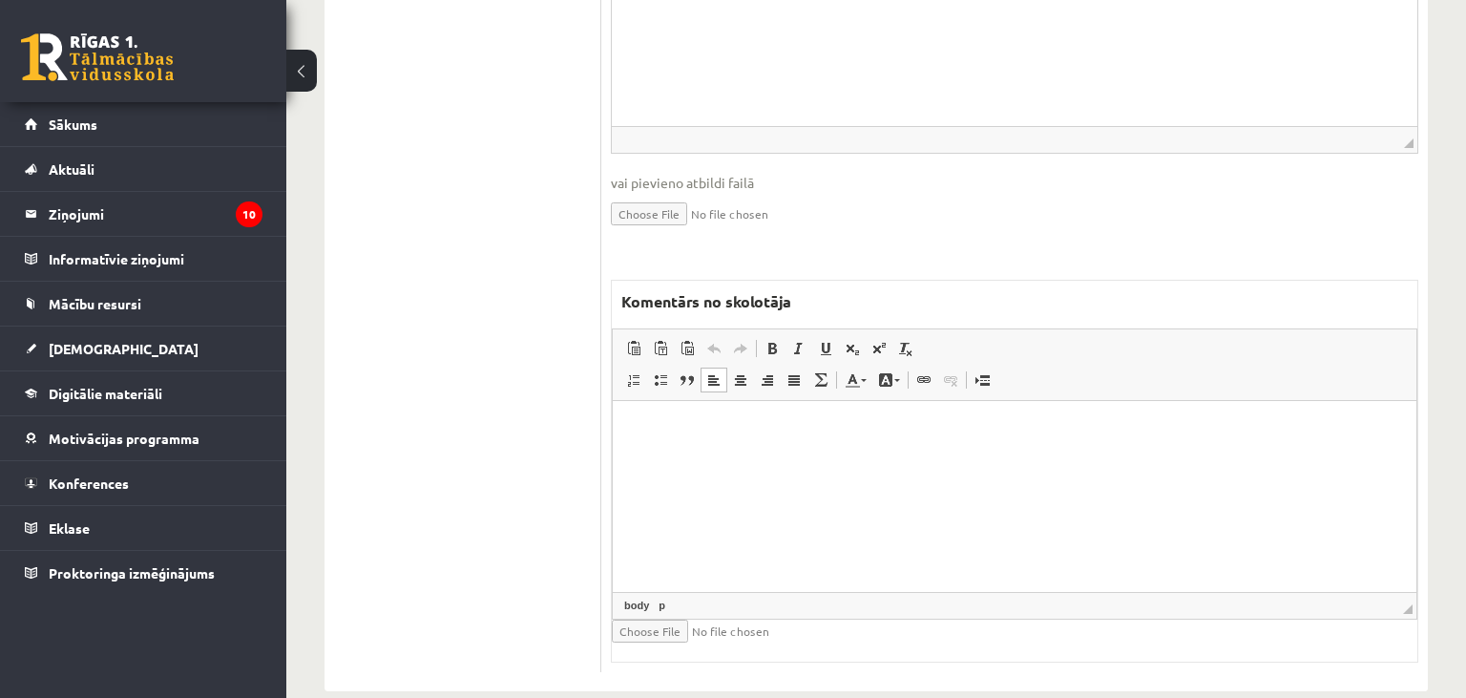
click at [764, 450] on html at bounding box center [1015, 495] width 804 height 191
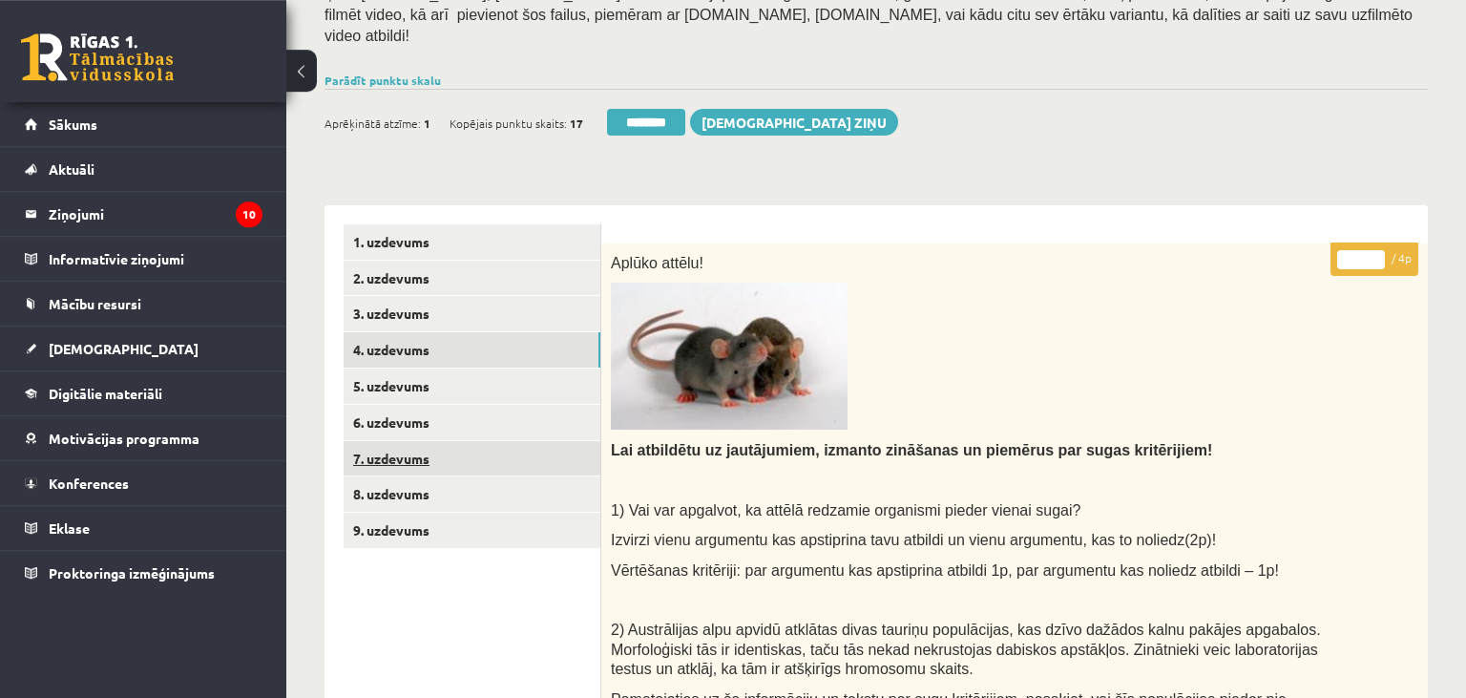
scroll to position [210, 0]
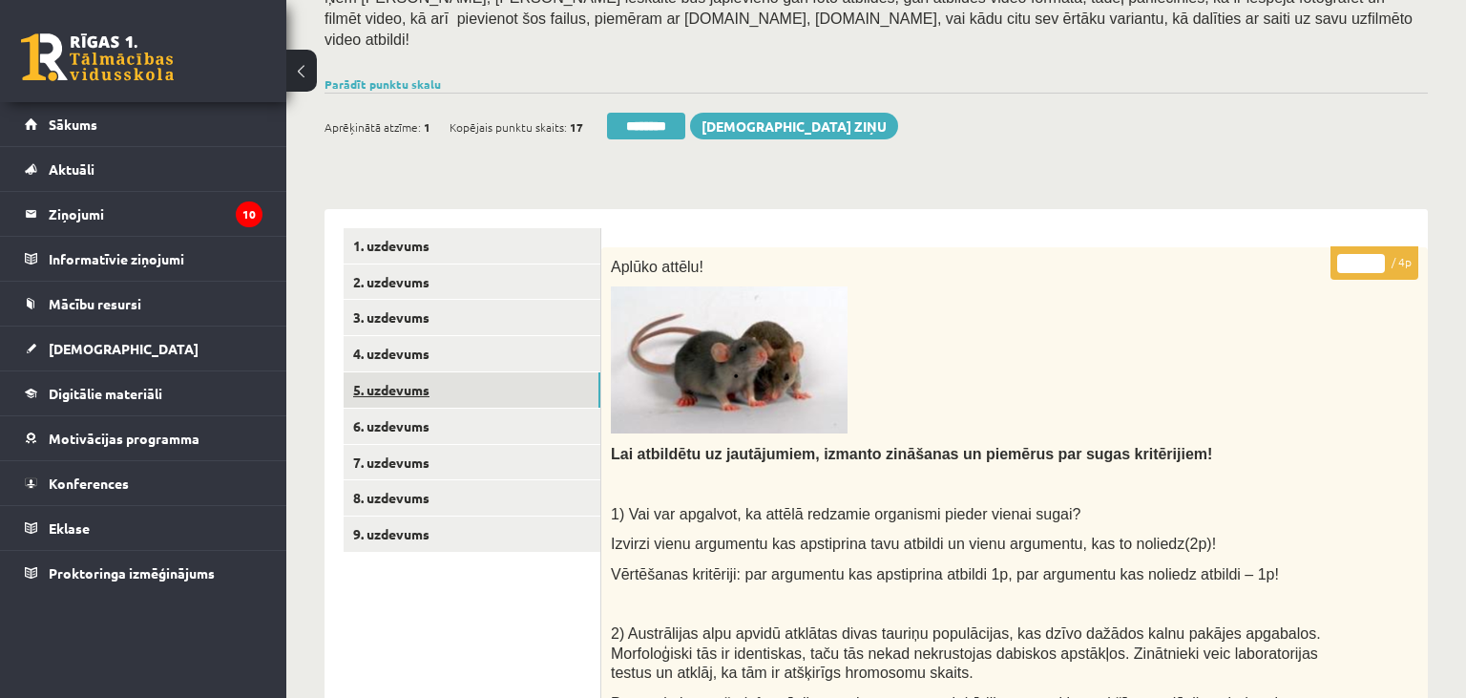
click at [428, 372] on link "5. uzdevums" at bounding box center [472, 389] width 257 height 35
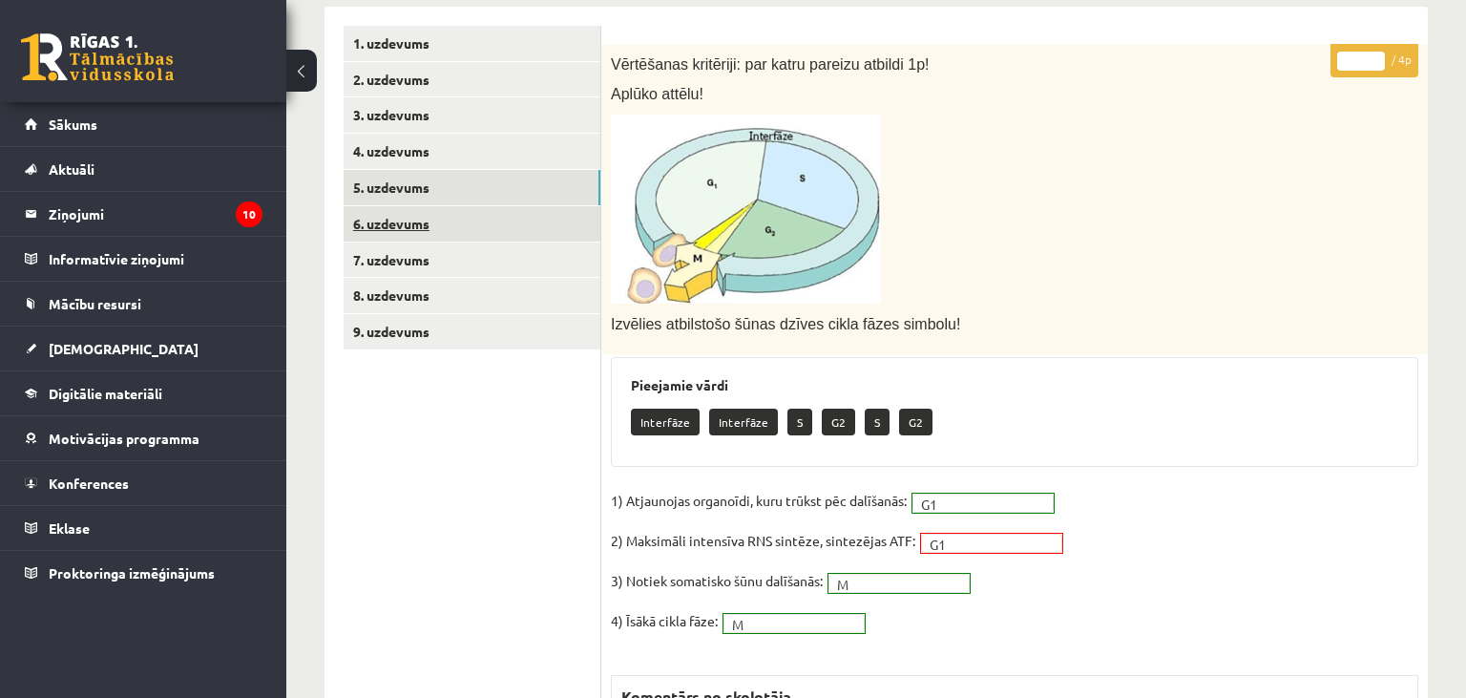
scroll to position [0, 0]
click at [438, 206] on link "6. uzdevums" at bounding box center [472, 223] width 257 height 35
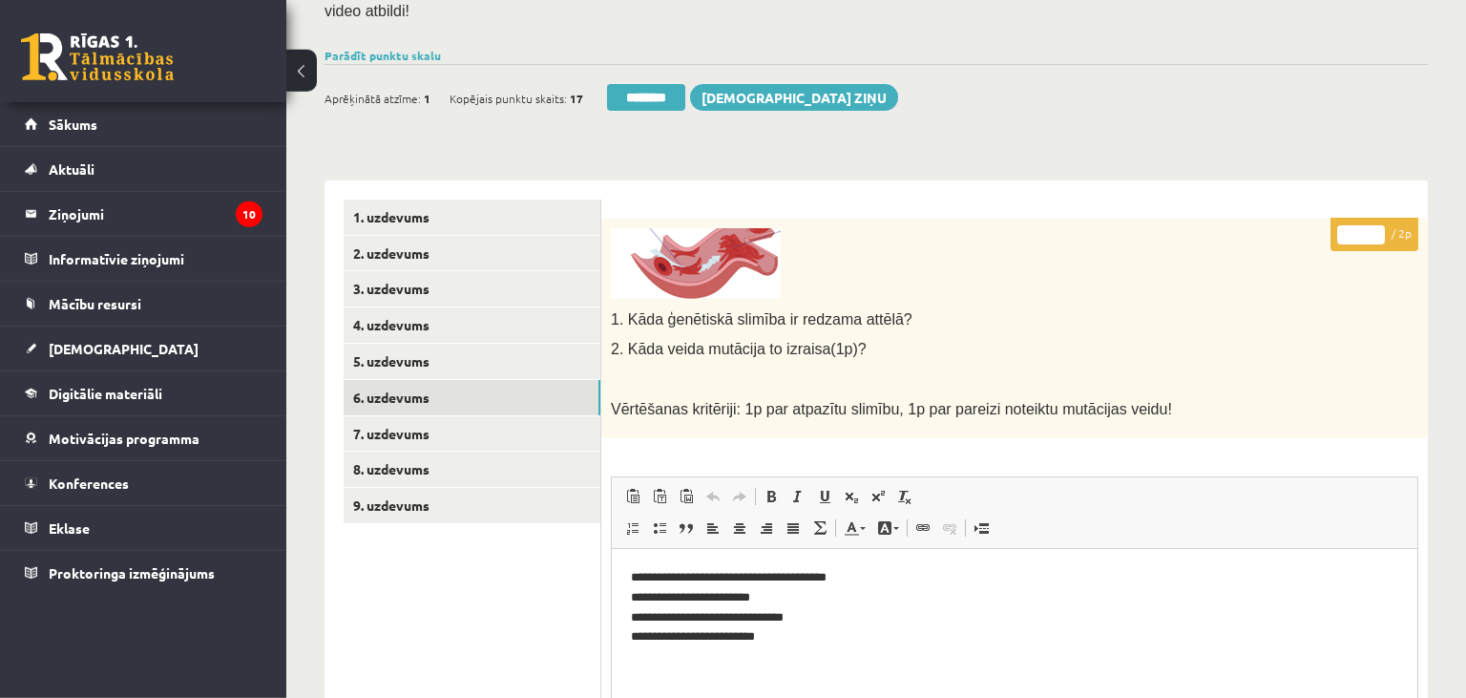
scroll to position [210, 0]
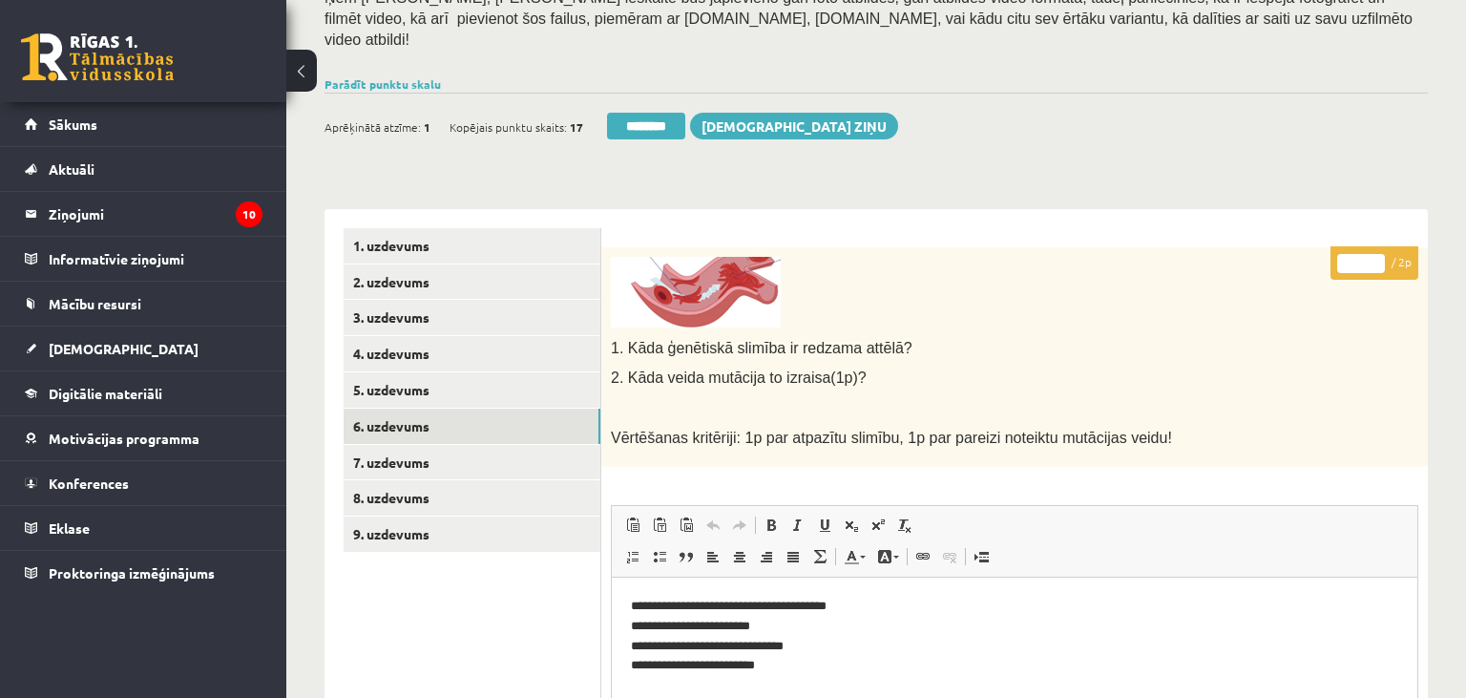
click at [1380, 254] on input "*" at bounding box center [1361, 263] width 48 height 19
type input "*"
click at [1380, 254] on input "*" at bounding box center [1361, 263] width 48 height 19
click at [399, 445] on link "7. uzdevums" at bounding box center [472, 462] width 257 height 35
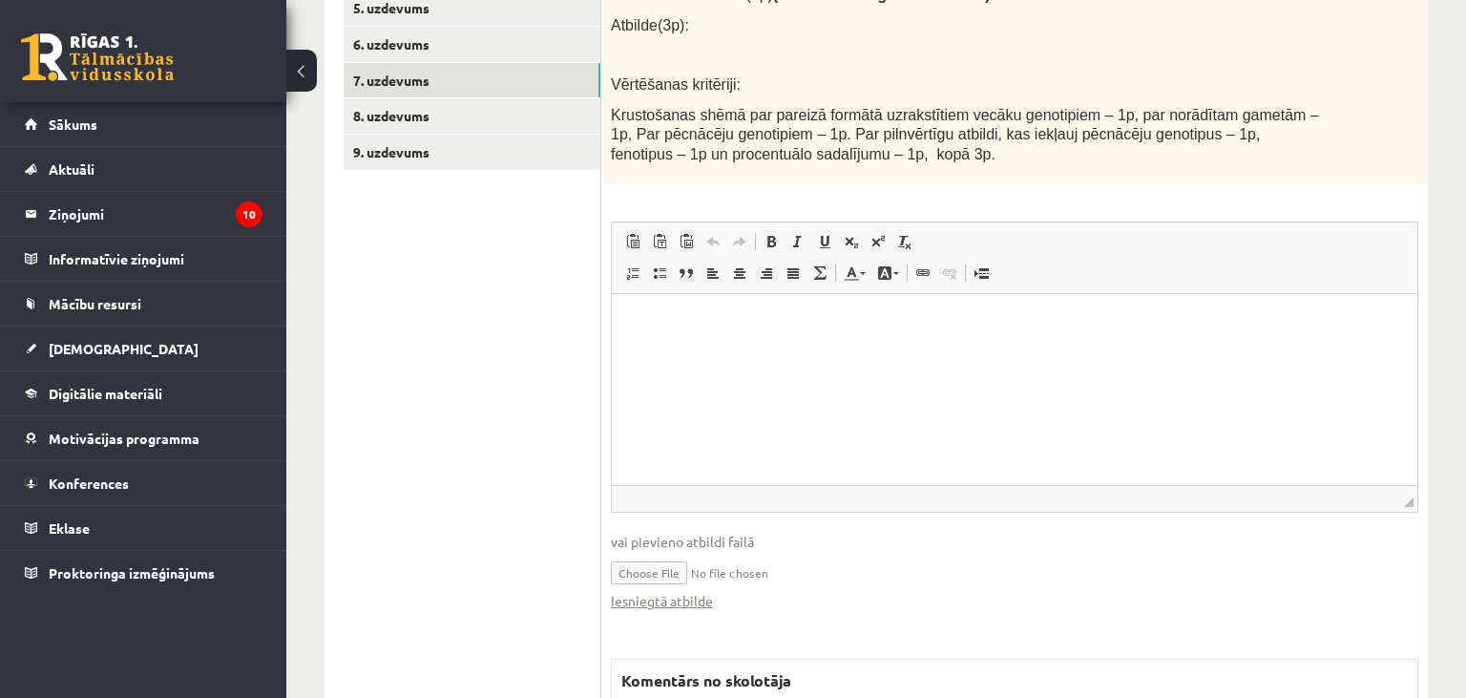
scroll to position [0, 0]
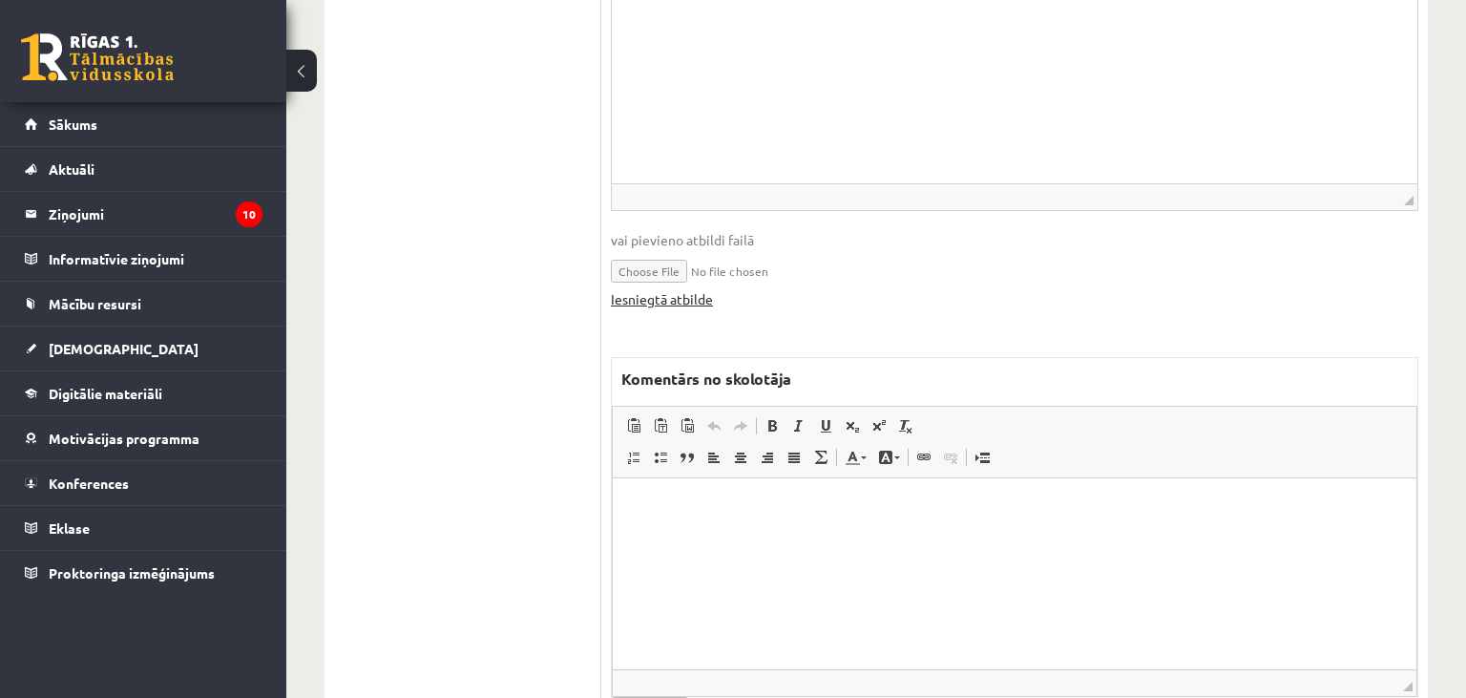
click at [693, 289] on link "Iesniegtā atbilde" at bounding box center [662, 299] width 102 height 20
click at [765, 601] on html at bounding box center [1015, 573] width 804 height 191
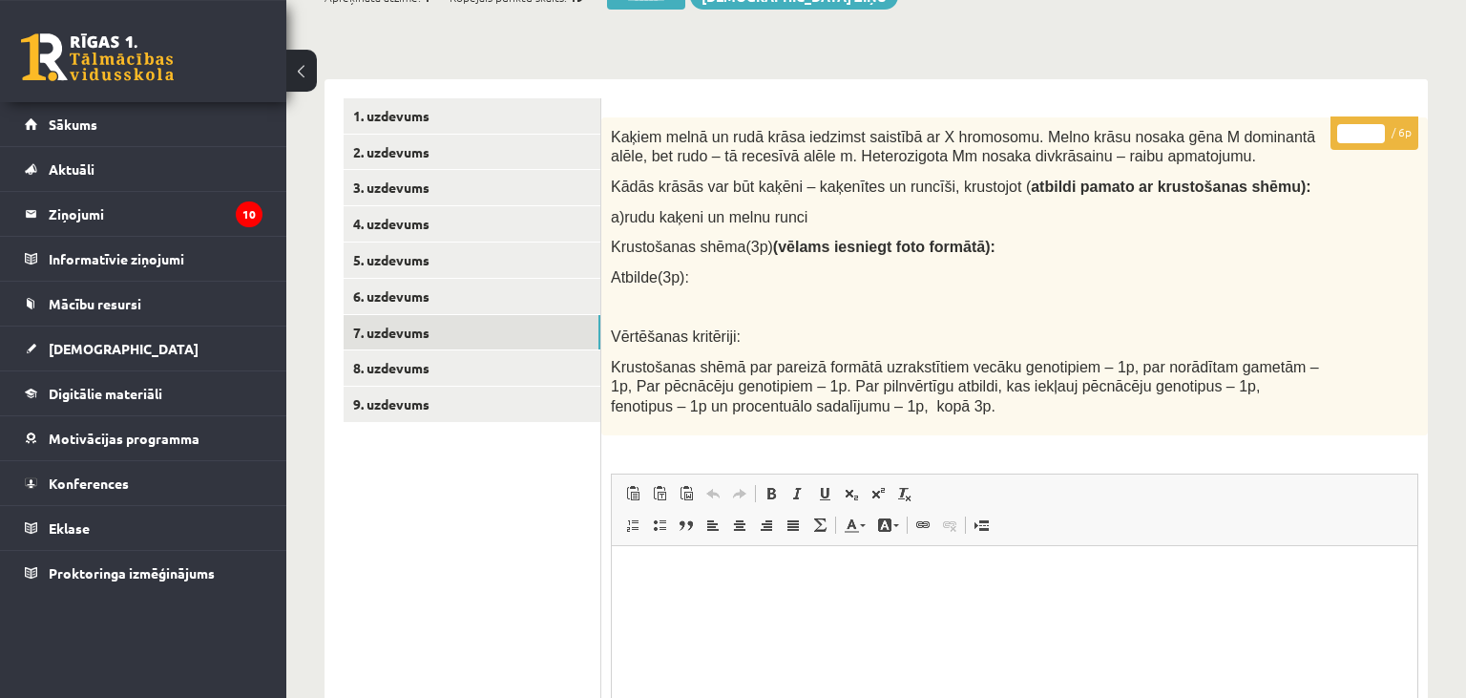
scroll to position [289, 0]
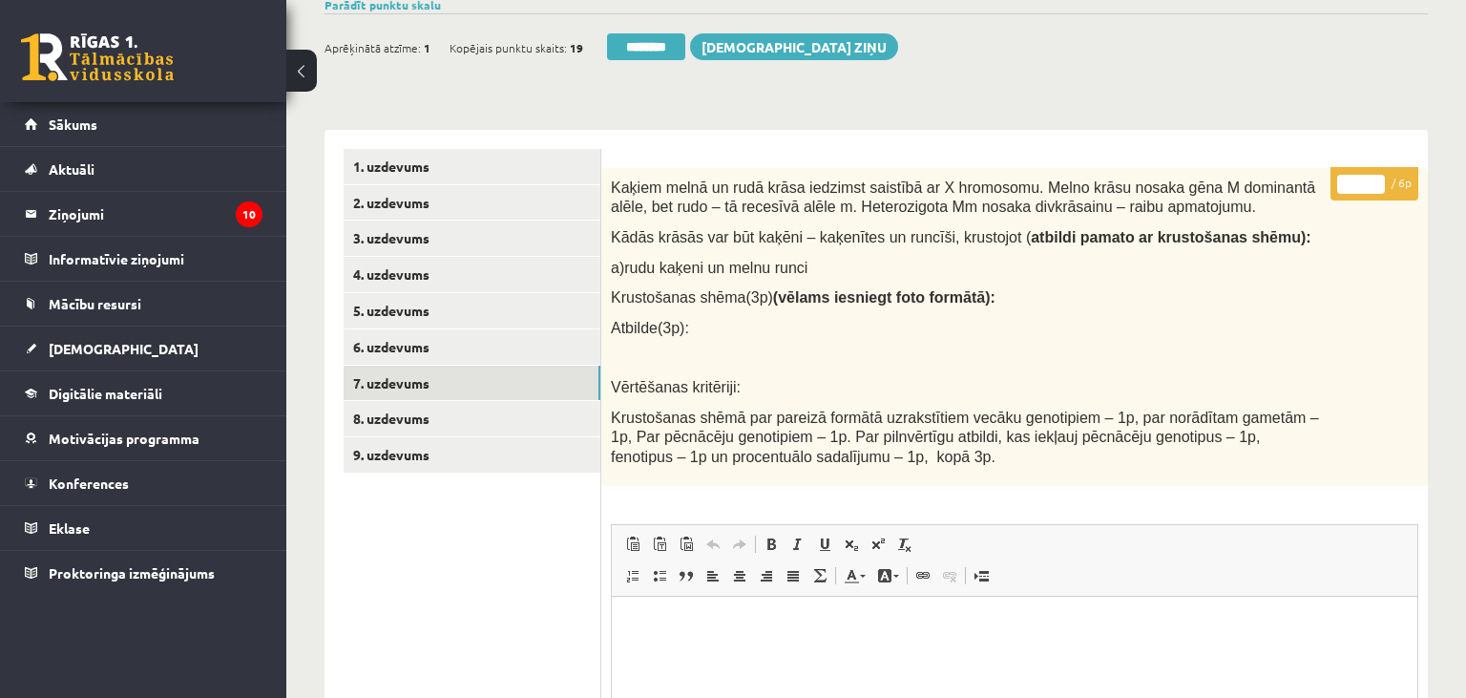
click at [1376, 175] on input "*" at bounding box center [1361, 184] width 48 height 19
type input "*"
click at [1376, 175] on input "*" at bounding box center [1361, 184] width 48 height 19
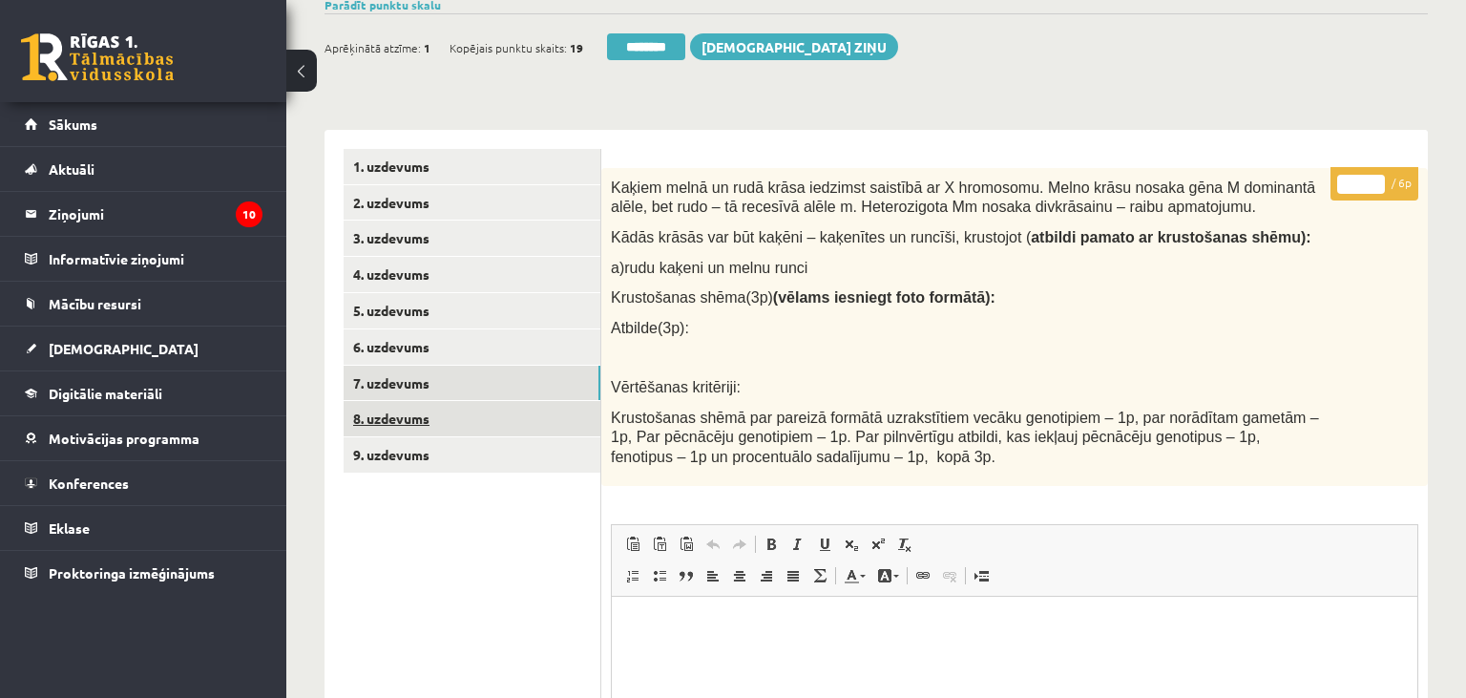
click at [419, 401] on link "8. uzdevums" at bounding box center [472, 418] width 257 height 35
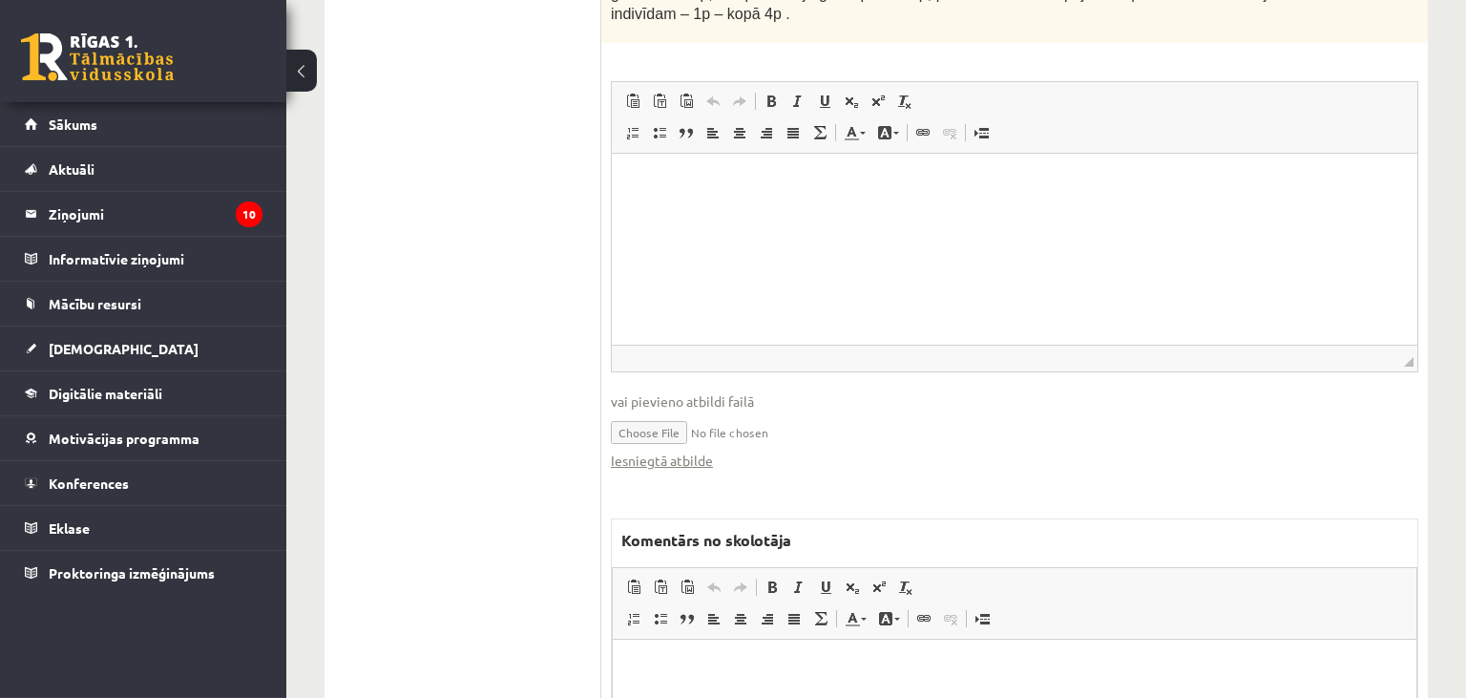
scroll to position [1096, 0]
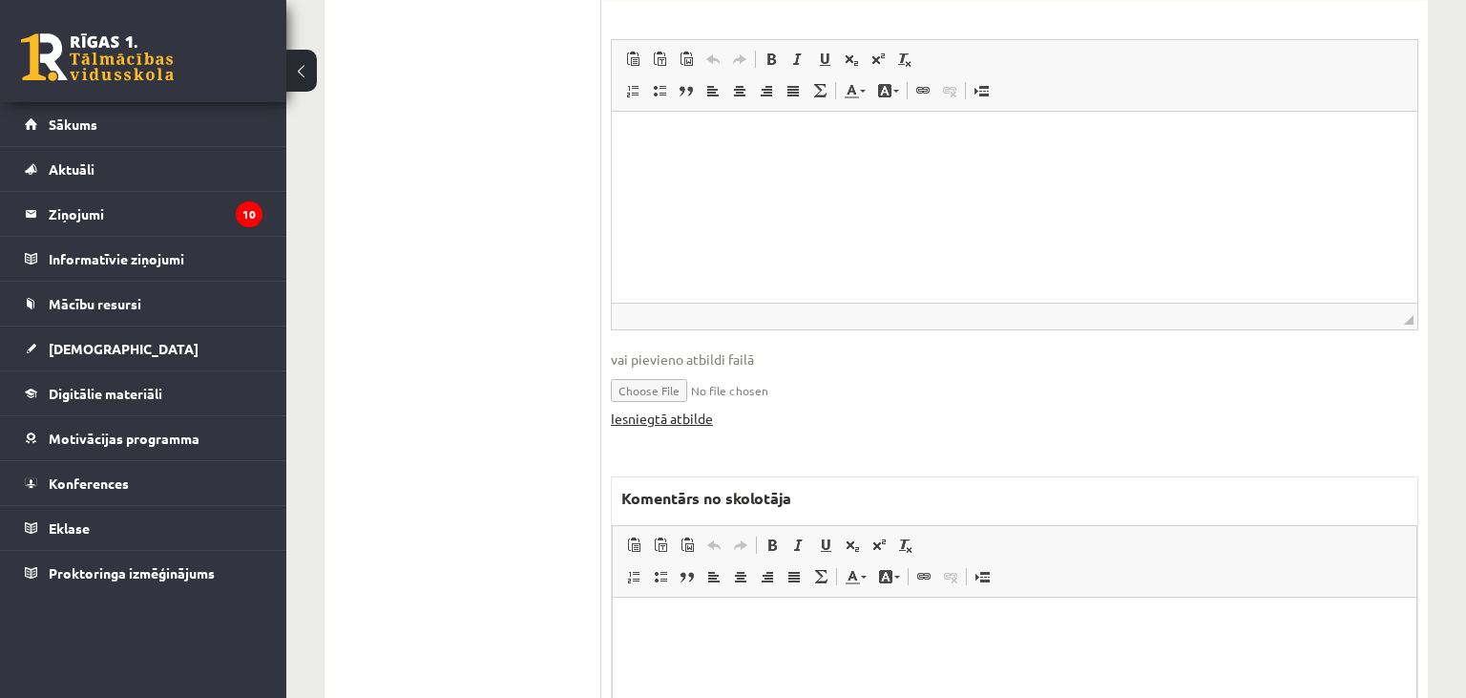
click at [698, 408] on link "Iesniegtā atbilde" at bounding box center [662, 418] width 102 height 20
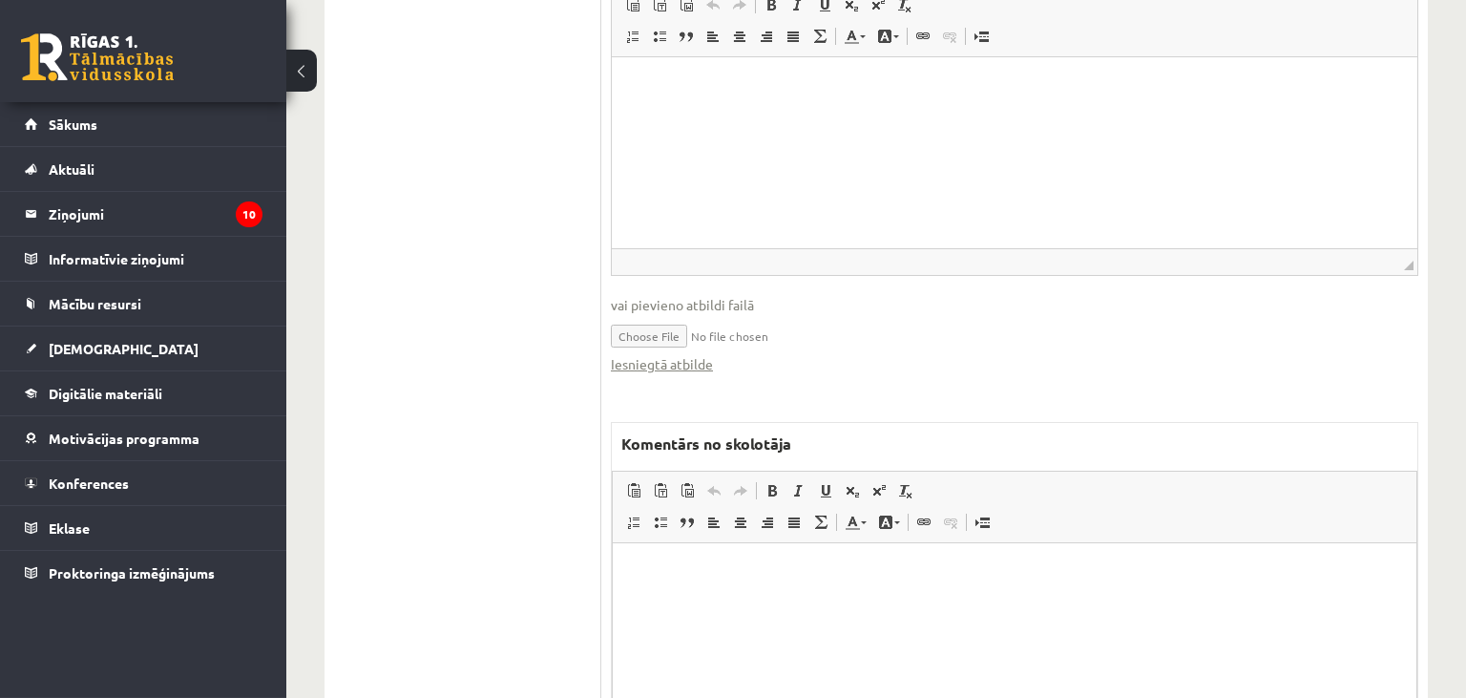
scroll to position [1196, 0]
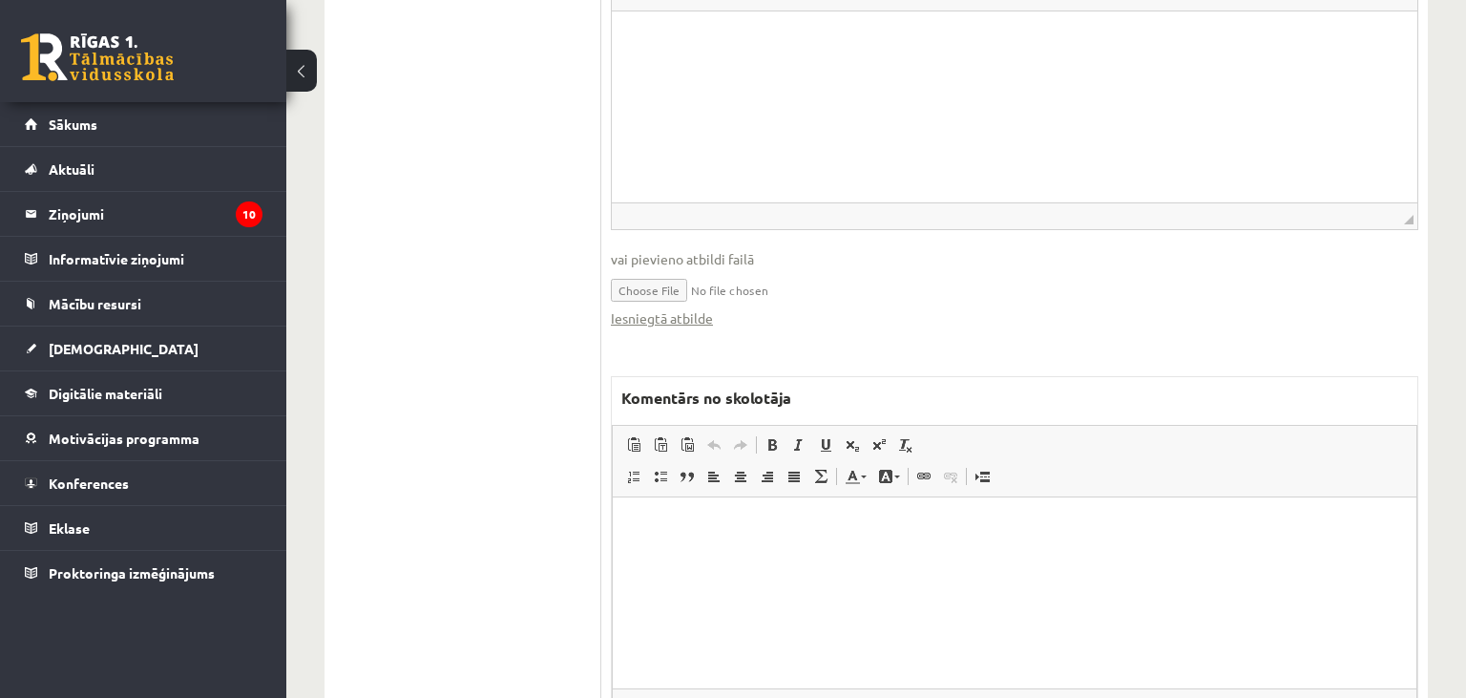
drag, startPoint x: 751, startPoint y: 573, endPoint x: 765, endPoint y: 571, distance: 14.4
click at [750, 573] on html at bounding box center [1015, 592] width 804 height 191
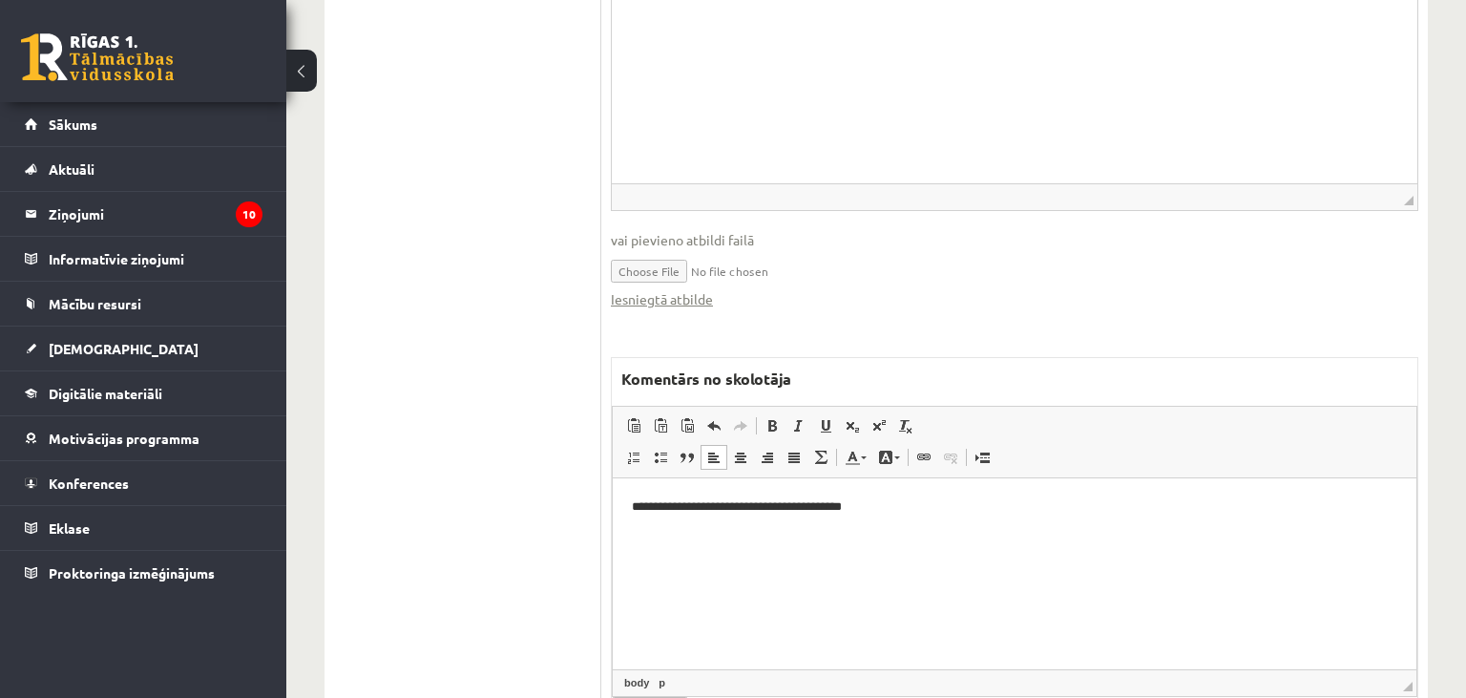
scroll to position [1274, 0]
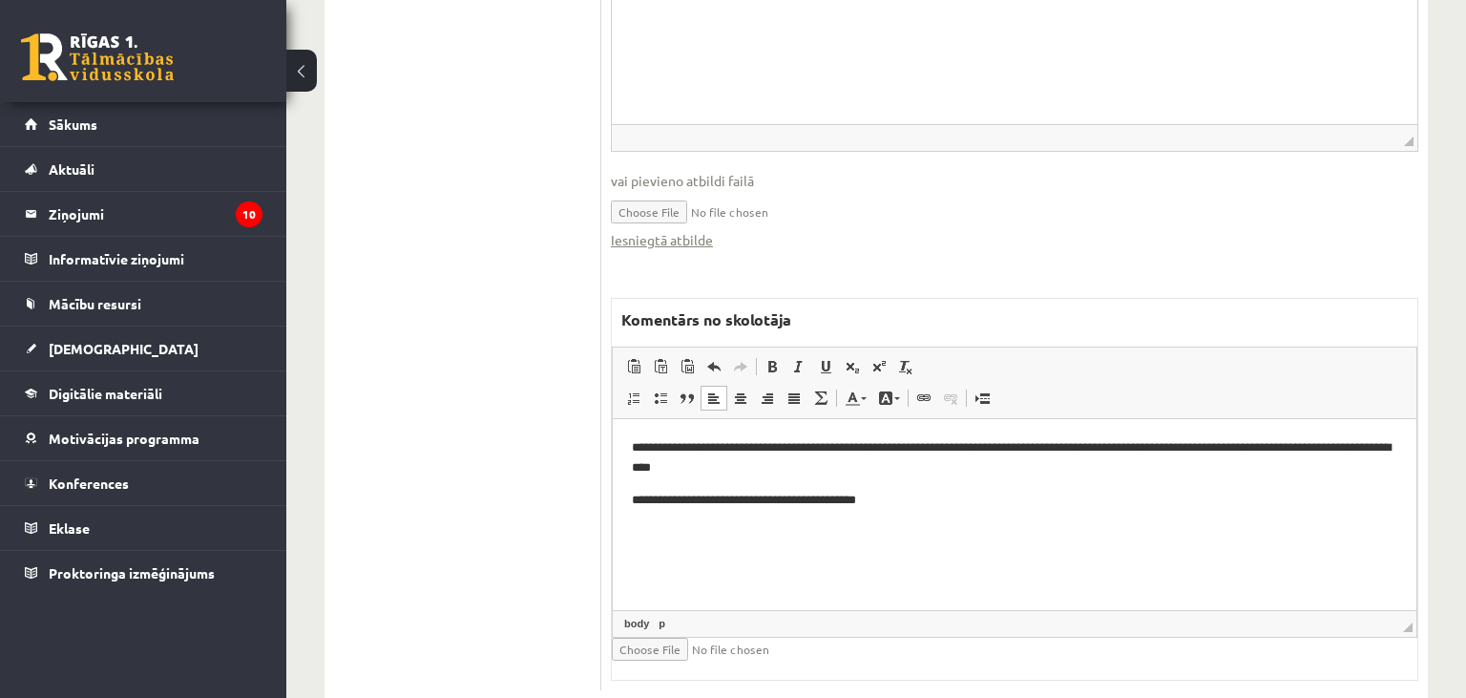
click at [690, 498] on p "**********" at bounding box center [1015, 501] width 766 height 20
click at [698, 448] on p "**********" at bounding box center [1015, 458] width 766 height 40
click at [730, 444] on p "**********" at bounding box center [1015, 458] width 766 height 40
click at [900, 448] on p "**********" at bounding box center [1015, 458] width 766 height 40
click at [906, 446] on p "**********" at bounding box center [1015, 458] width 766 height 40
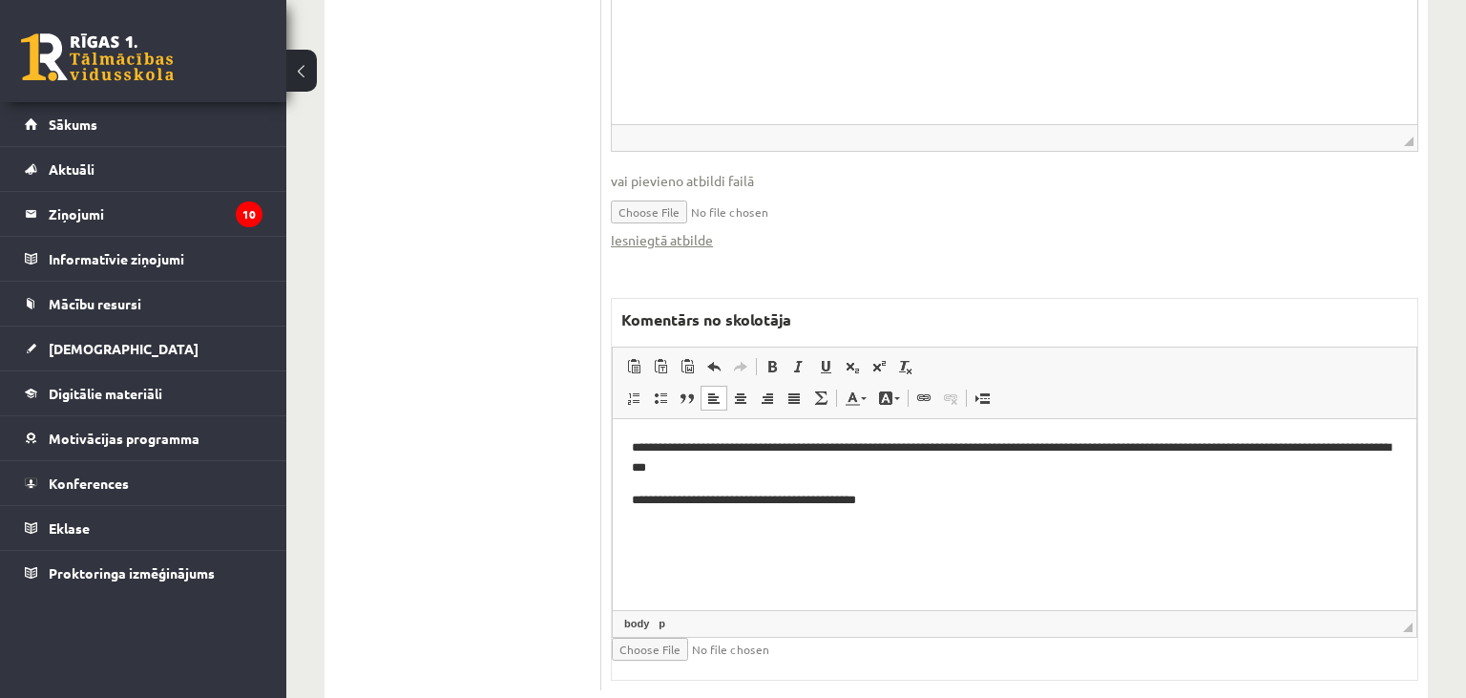
click at [900, 449] on p "**********" at bounding box center [1015, 458] width 766 height 40
click at [905, 452] on p "**********" at bounding box center [1015, 458] width 766 height 40
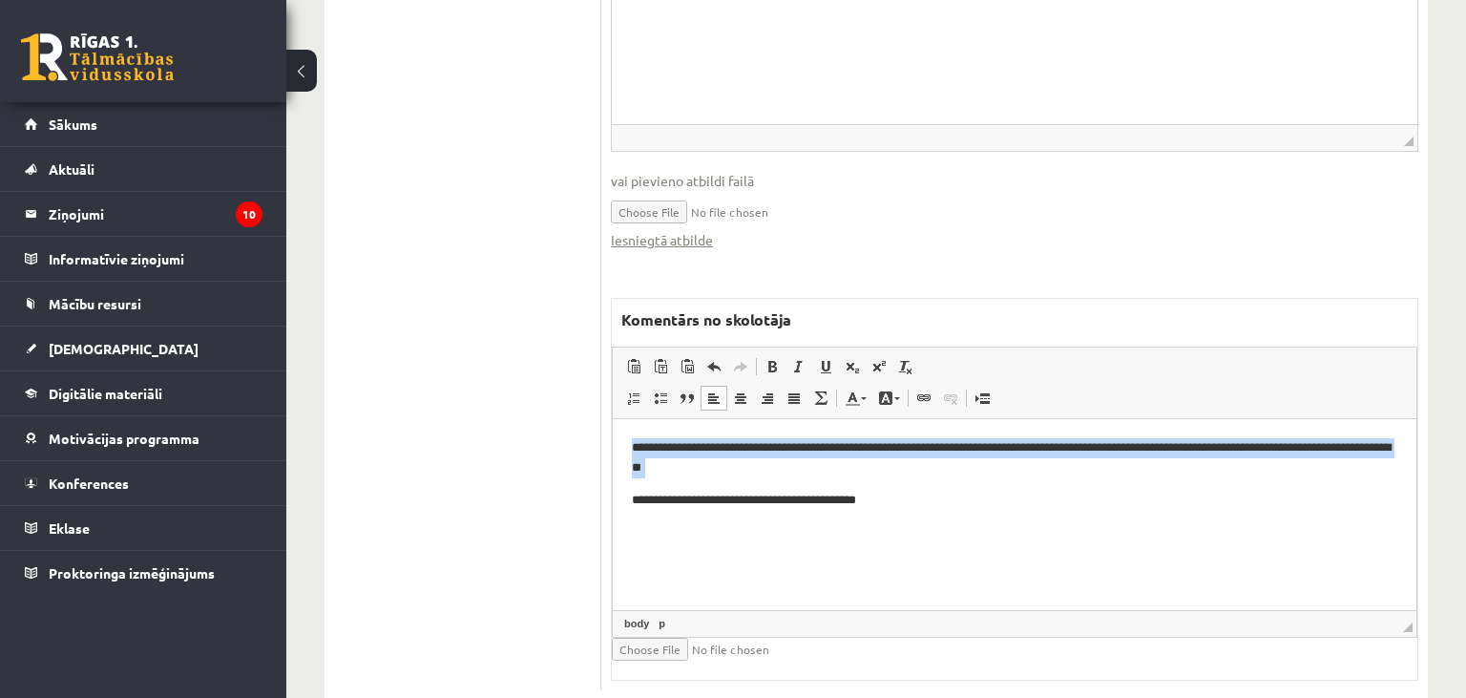
click at [888, 450] on p "**********" at bounding box center [1015, 458] width 766 height 40
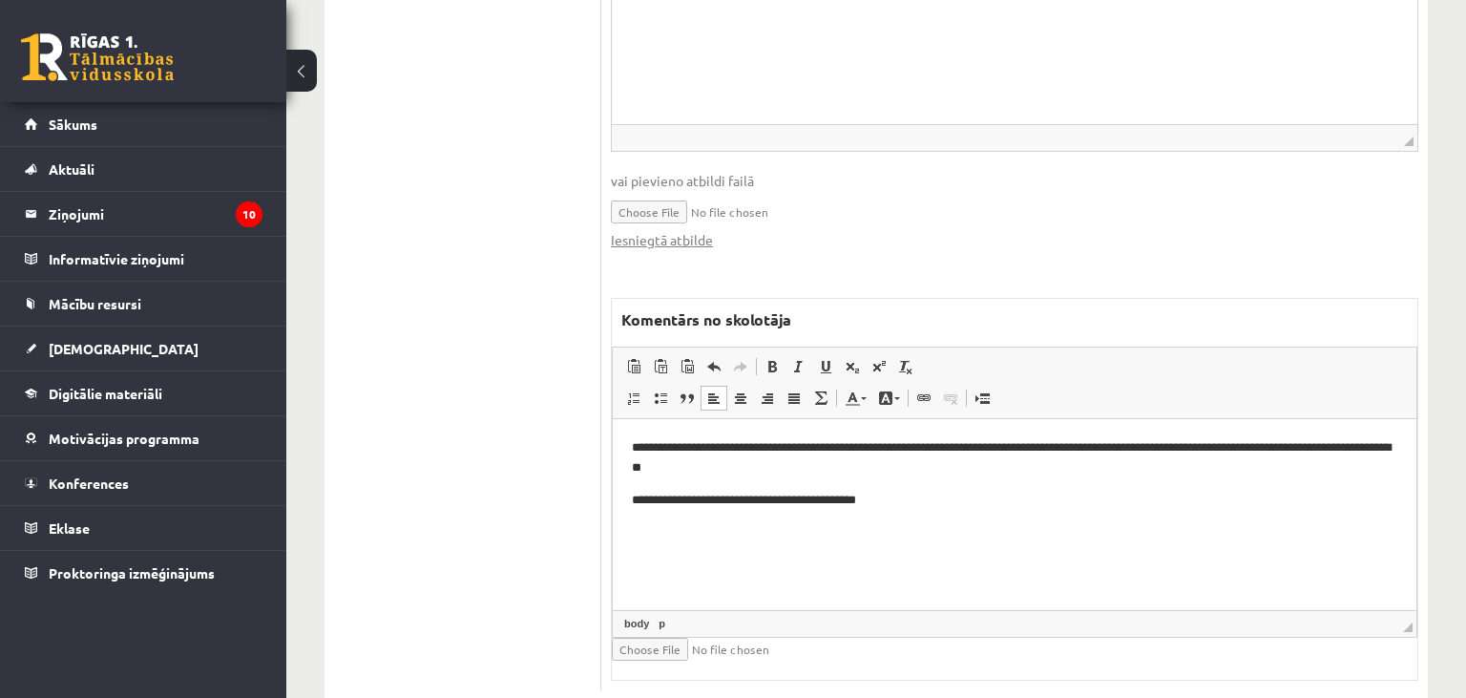
click at [896, 452] on p "**********" at bounding box center [1015, 458] width 766 height 40
click at [931, 449] on p "**********" at bounding box center [1015, 458] width 766 height 40
click at [1057, 450] on p "**********" at bounding box center [1015, 458] width 766 height 40
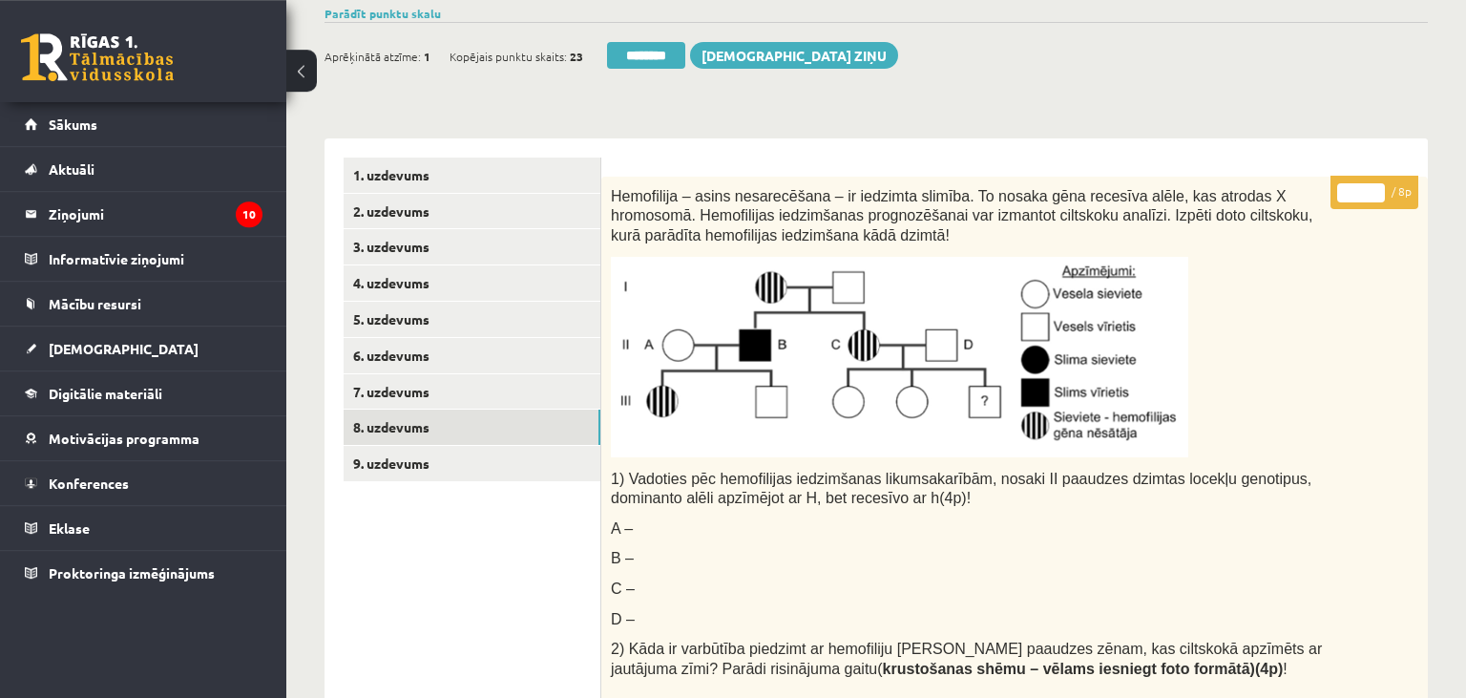
scroll to position [165, 0]
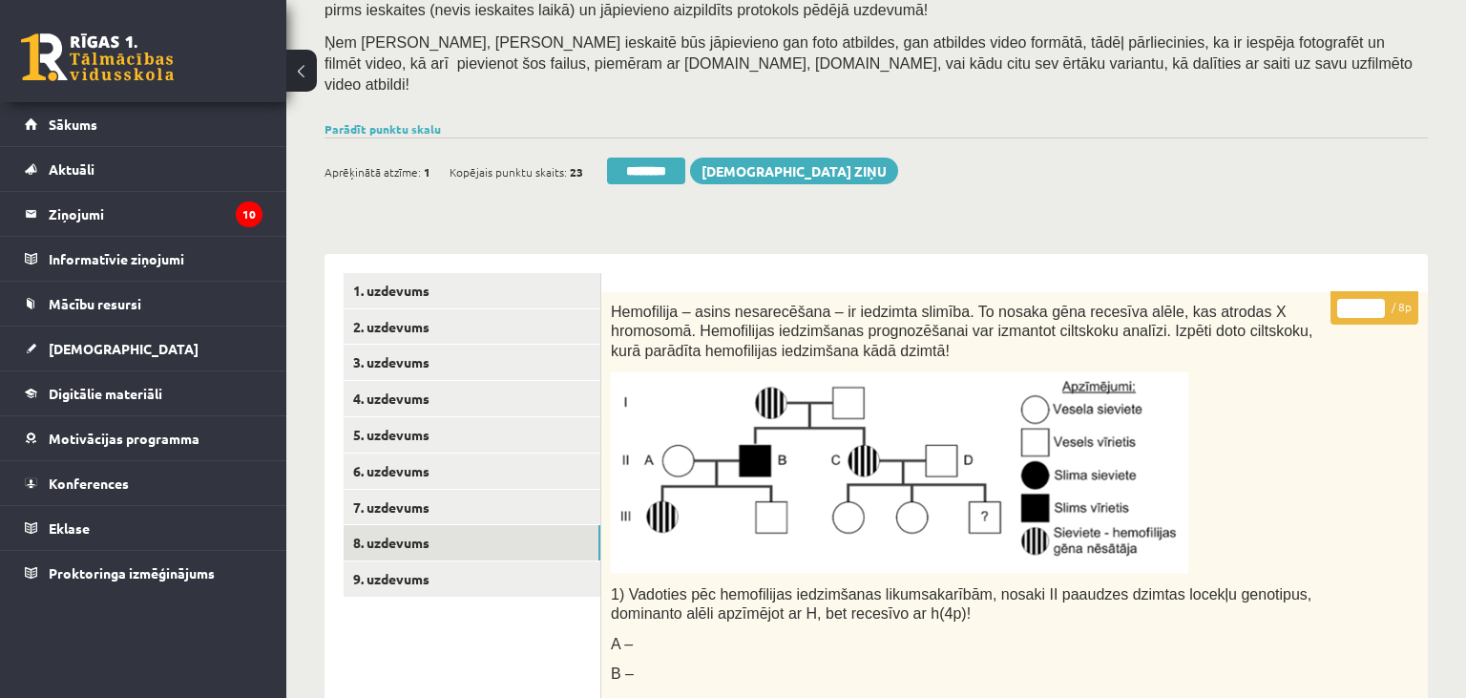
click at [1372, 299] on input "*" at bounding box center [1361, 308] width 48 height 19
type input "*"
click at [1372, 299] on input "*" at bounding box center [1361, 308] width 48 height 19
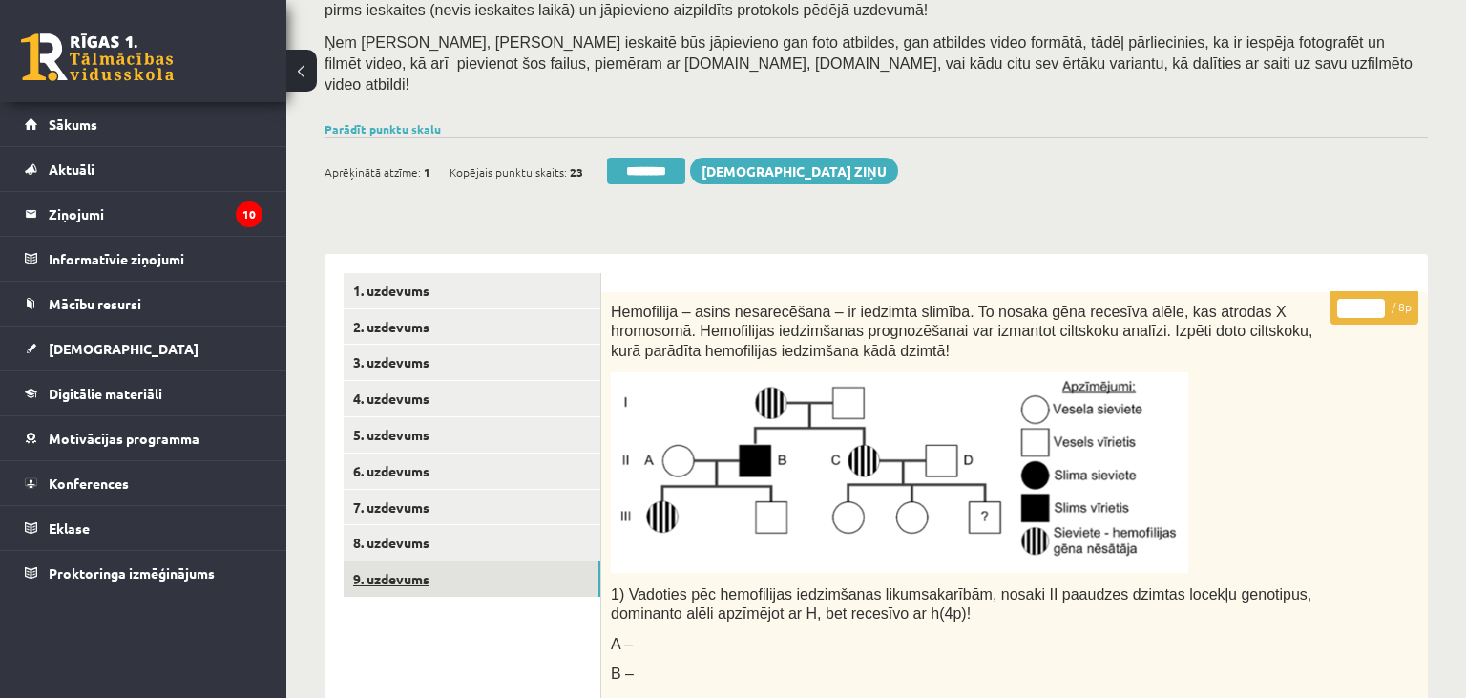
click at [389, 561] on link "9. uzdevums" at bounding box center [472, 578] width 257 height 35
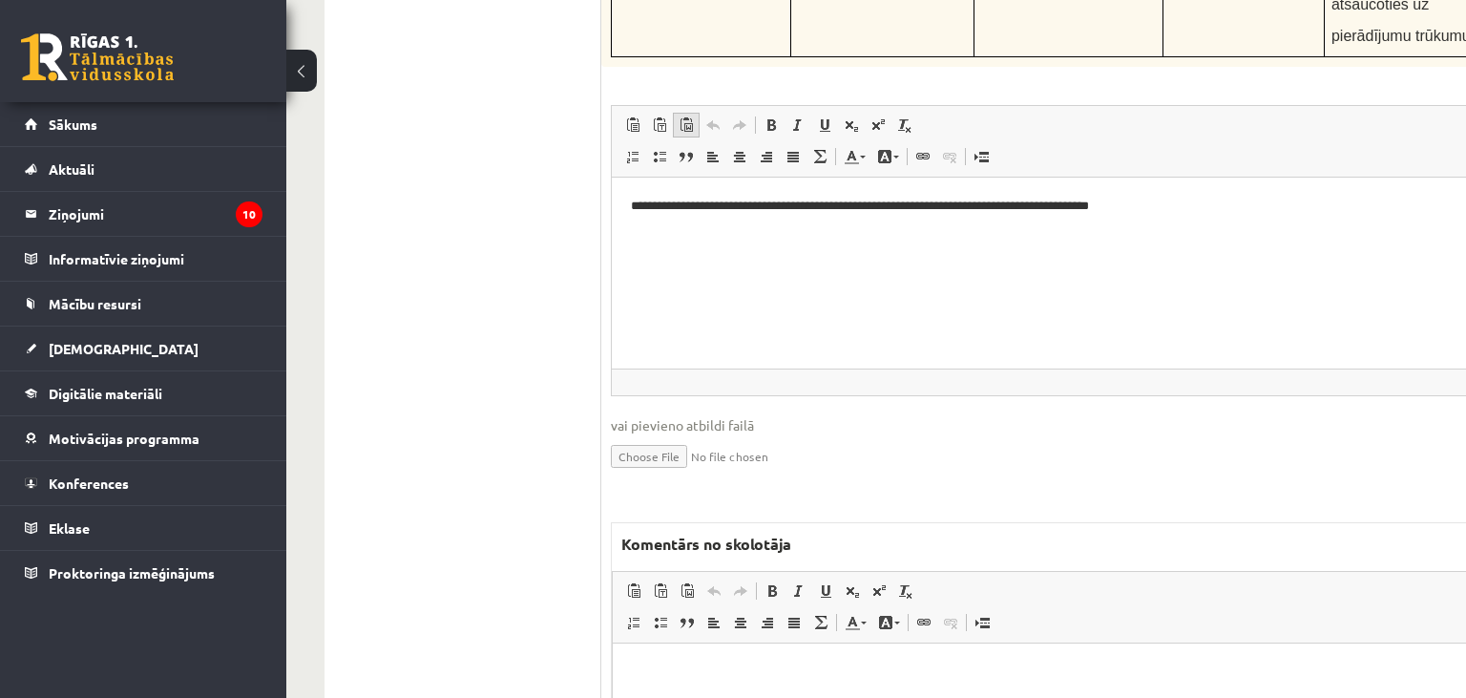
scroll to position [6817, 0]
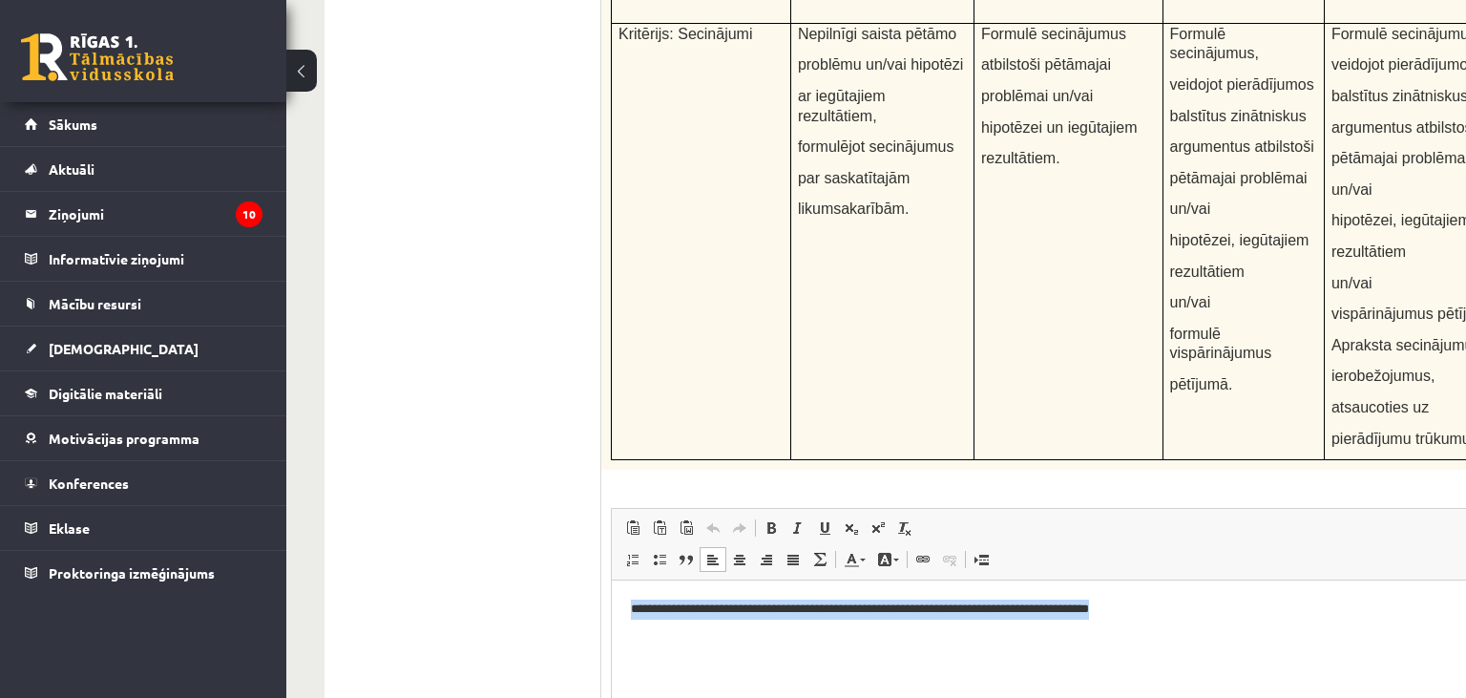
drag, startPoint x: 906, startPoint y: 604, endPoint x: 1278, endPoint y: 594, distance: 372.4
click at [1278, 594] on html "**********" at bounding box center [1107, 675] width 991 height 191
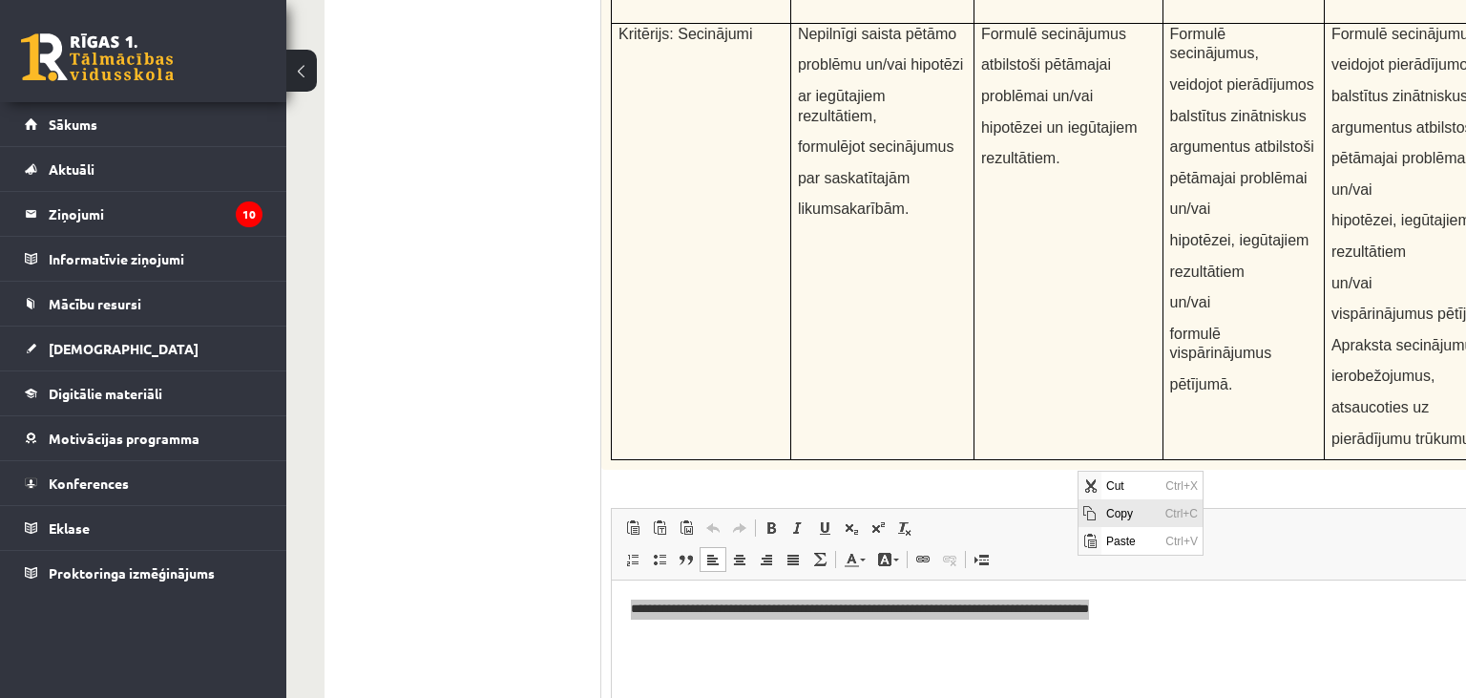
click at [1120, 505] on span "Copy" at bounding box center [1129, 513] width 59 height 28
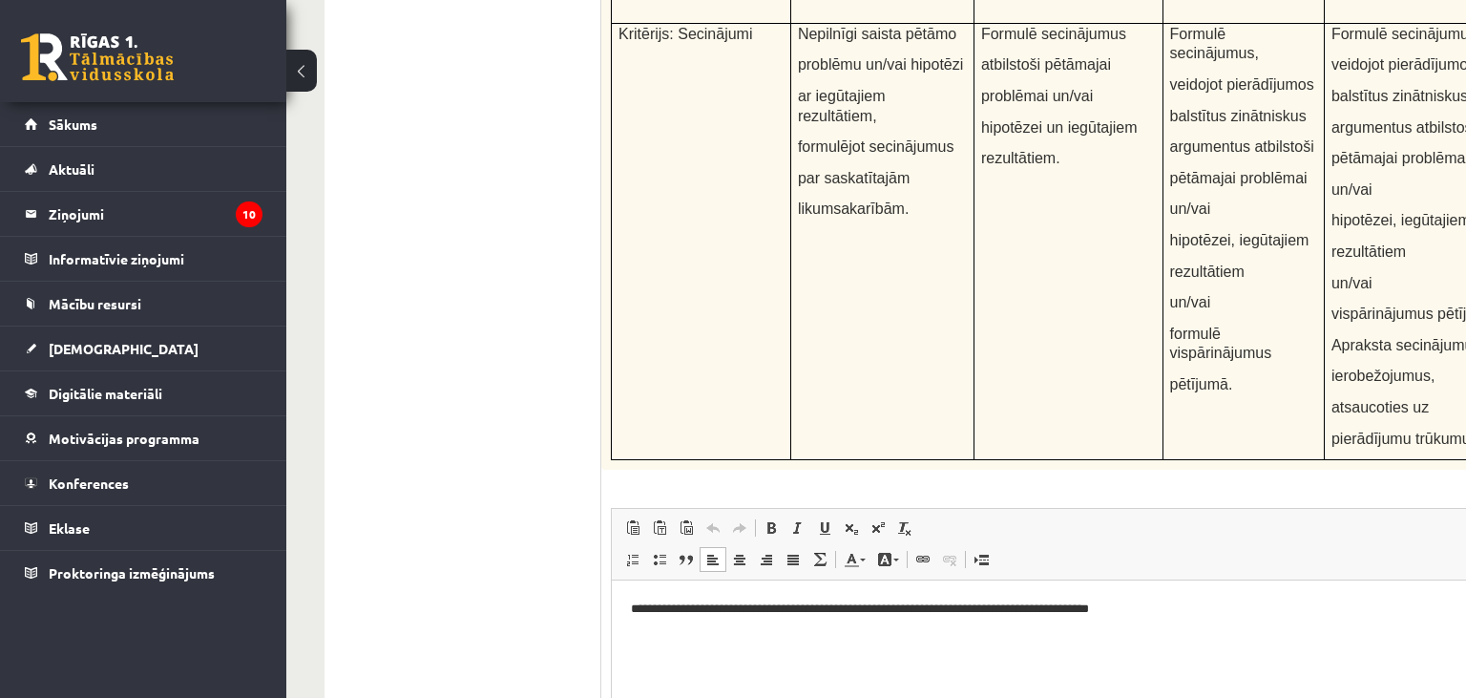
click at [915, 697] on html "**********" at bounding box center [1107, 675] width 991 height 191
click at [1331, 613] on p "**********" at bounding box center [1107, 609] width 952 height 20
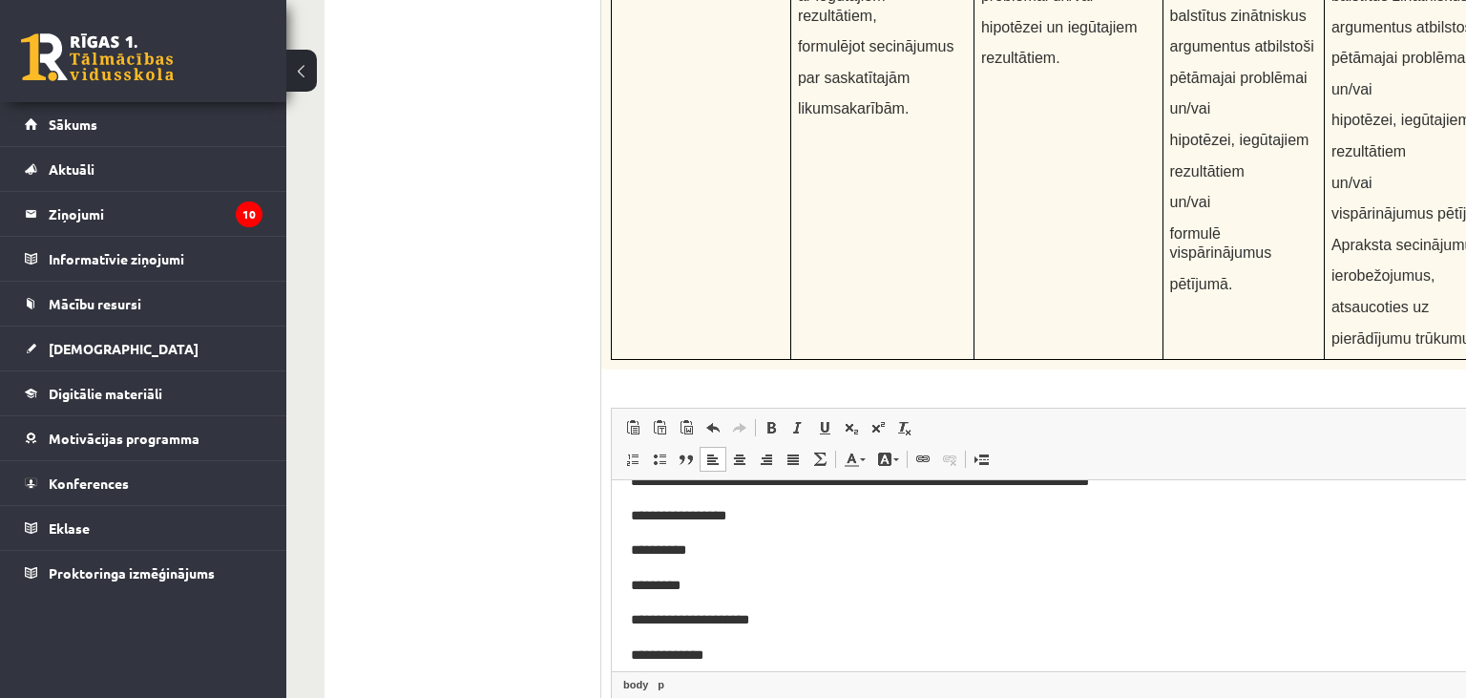
scroll to position [0, 0]
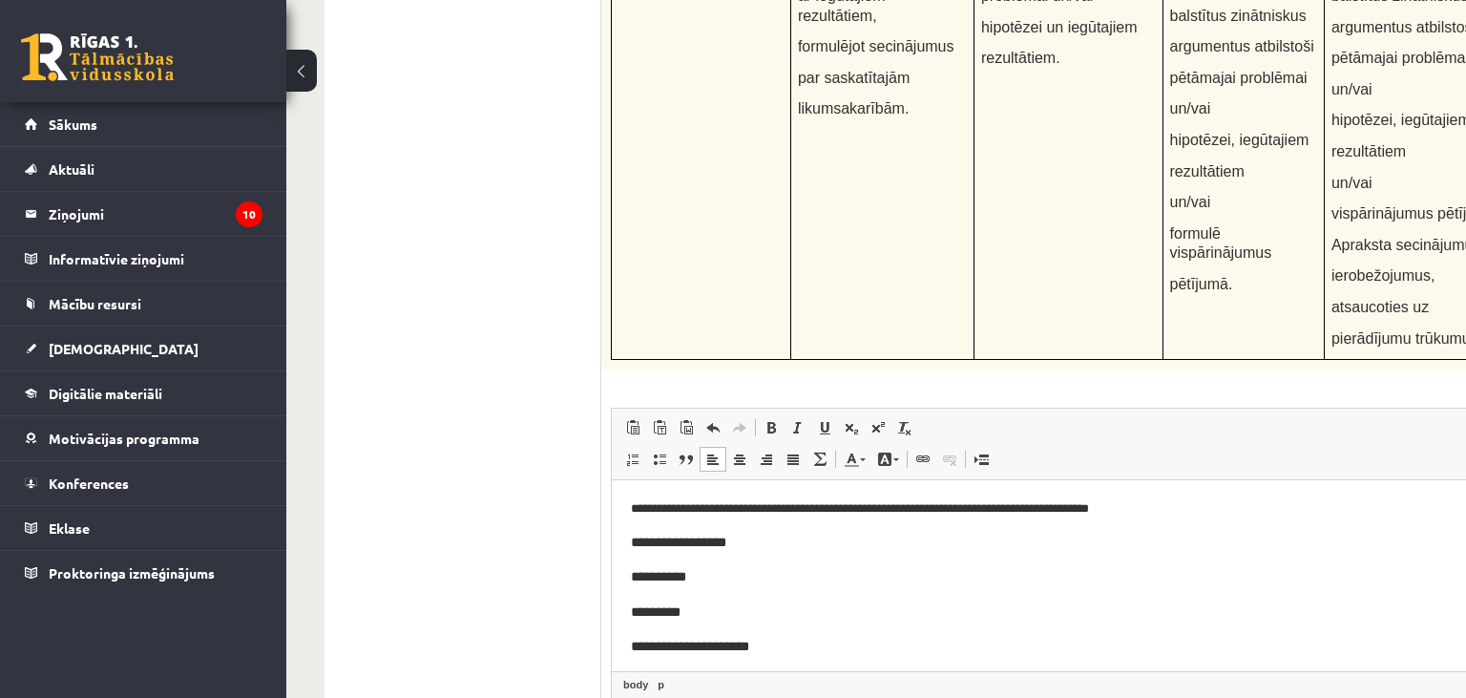
click at [761, 544] on p "**********" at bounding box center [1107, 543] width 952 height 22
click at [724, 575] on p "**********" at bounding box center [1107, 577] width 952 height 22
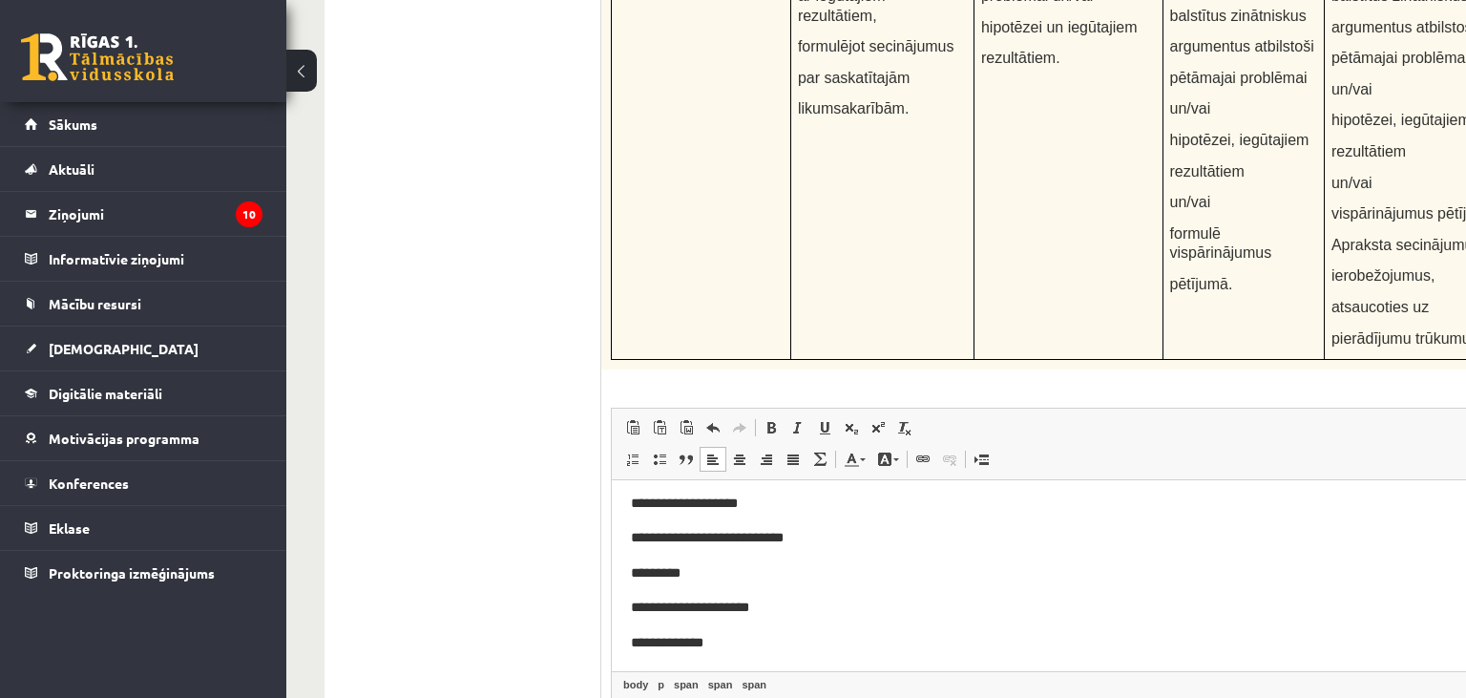
scroll to position [100, 0]
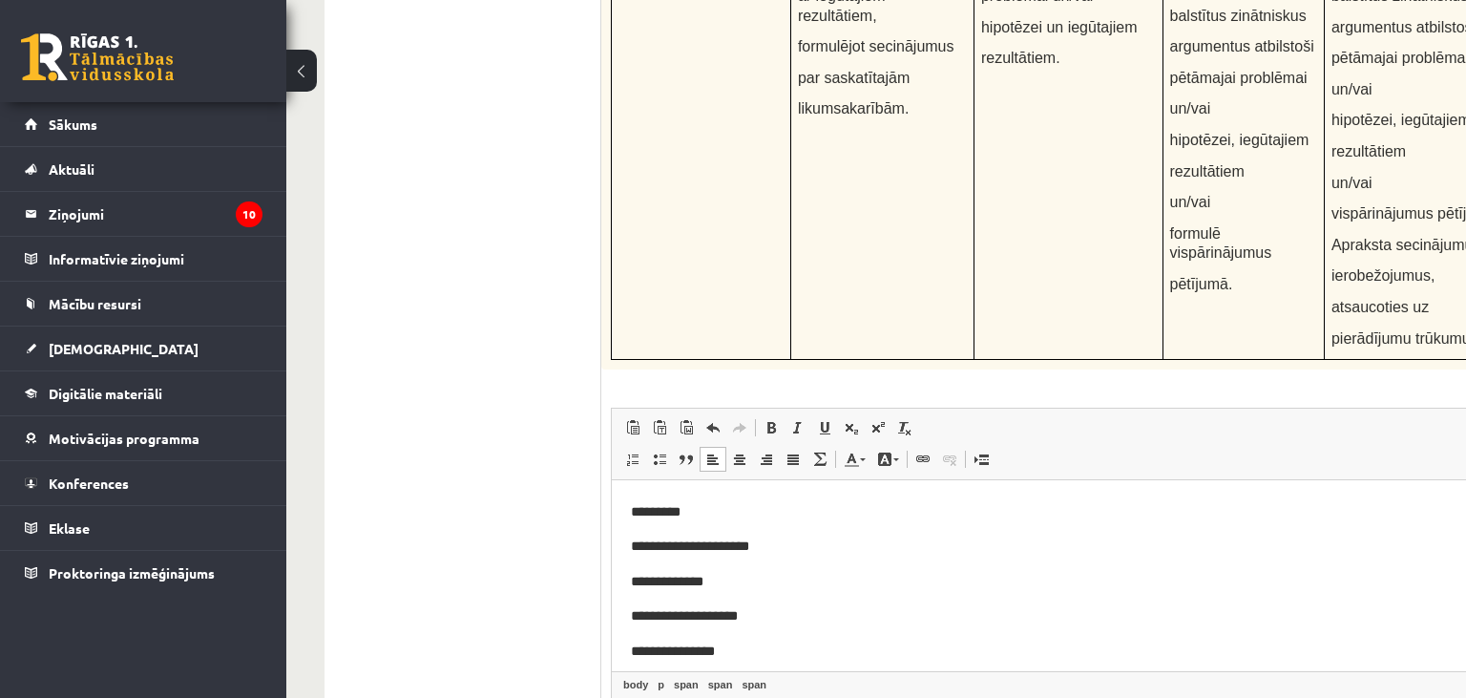
click at [694, 513] on p "*********" at bounding box center [1107, 512] width 952 height 22
click at [784, 540] on p "**********" at bounding box center [1107, 546] width 952 height 22
click at [743, 591] on p "**********" at bounding box center [1107, 582] width 952 height 22
click at [759, 613] on p "**********" at bounding box center [1107, 616] width 952 height 22
click at [749, 614] on p "**********" at bounding box center [1107, 616] width 952 height 22
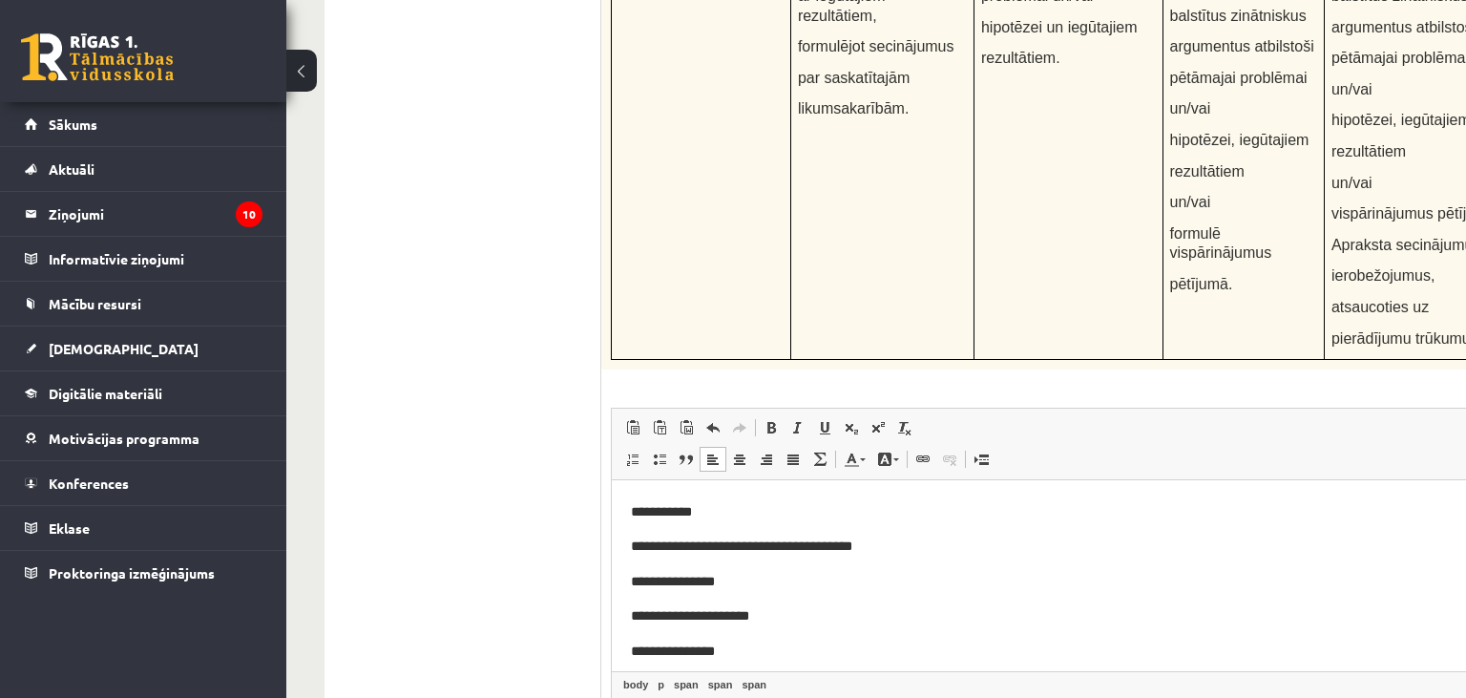
click at [763, 541] on span "**********" at bounding box center [741, 545] width 221 height 13
drag, startPoint x: 812, startPoint y: 541, endPoint x: 760, endPoint y: 545, distance: 52.6
click at [760, 545] on p "**********" at bounding box center [1107, 546] width 952 height 22
click at [741, 656] on p "**********" at bounding box center [1107, 651] width 952 height 22
drag, startPoint x: 777, startPoint y: 616, endPoint x: 807, endPoint y: 616, distance: 30.5
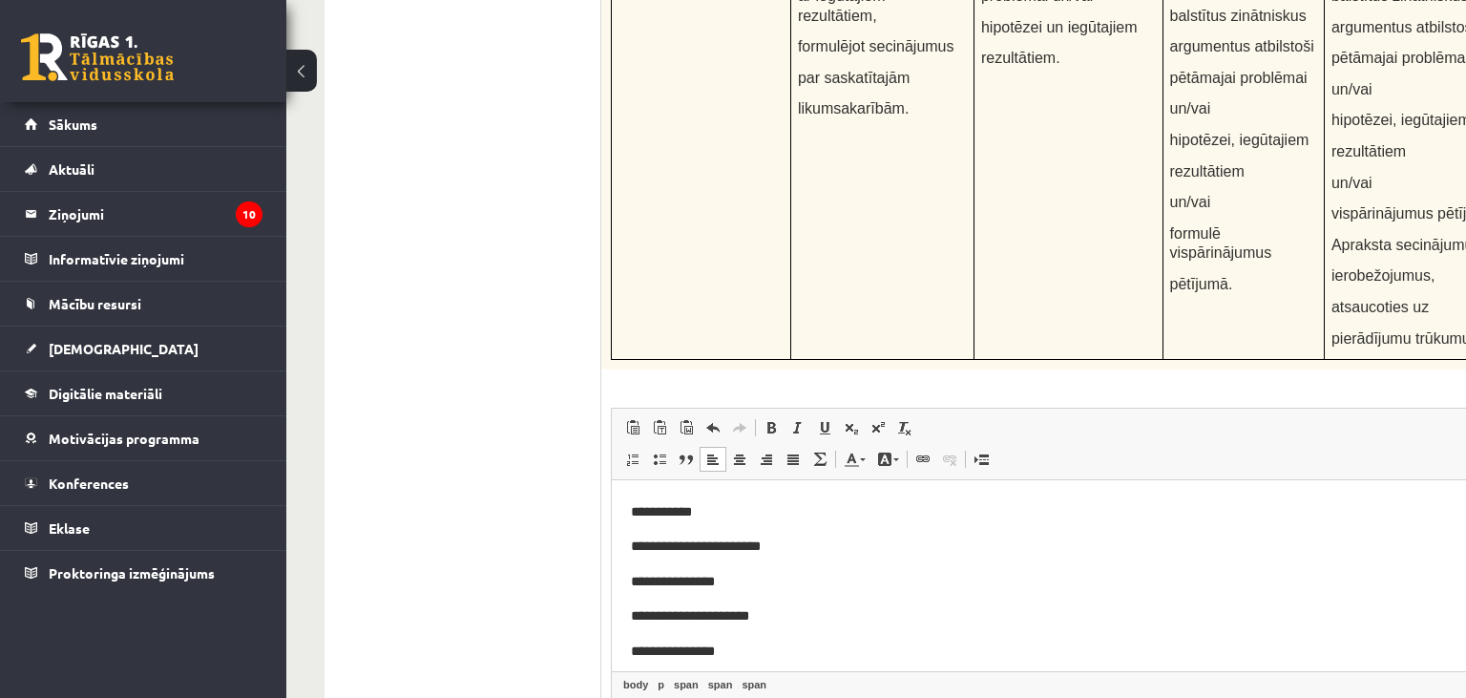
click at [784, 613] on p "**********" at bounding box center [1107, 616] width 952 height 22
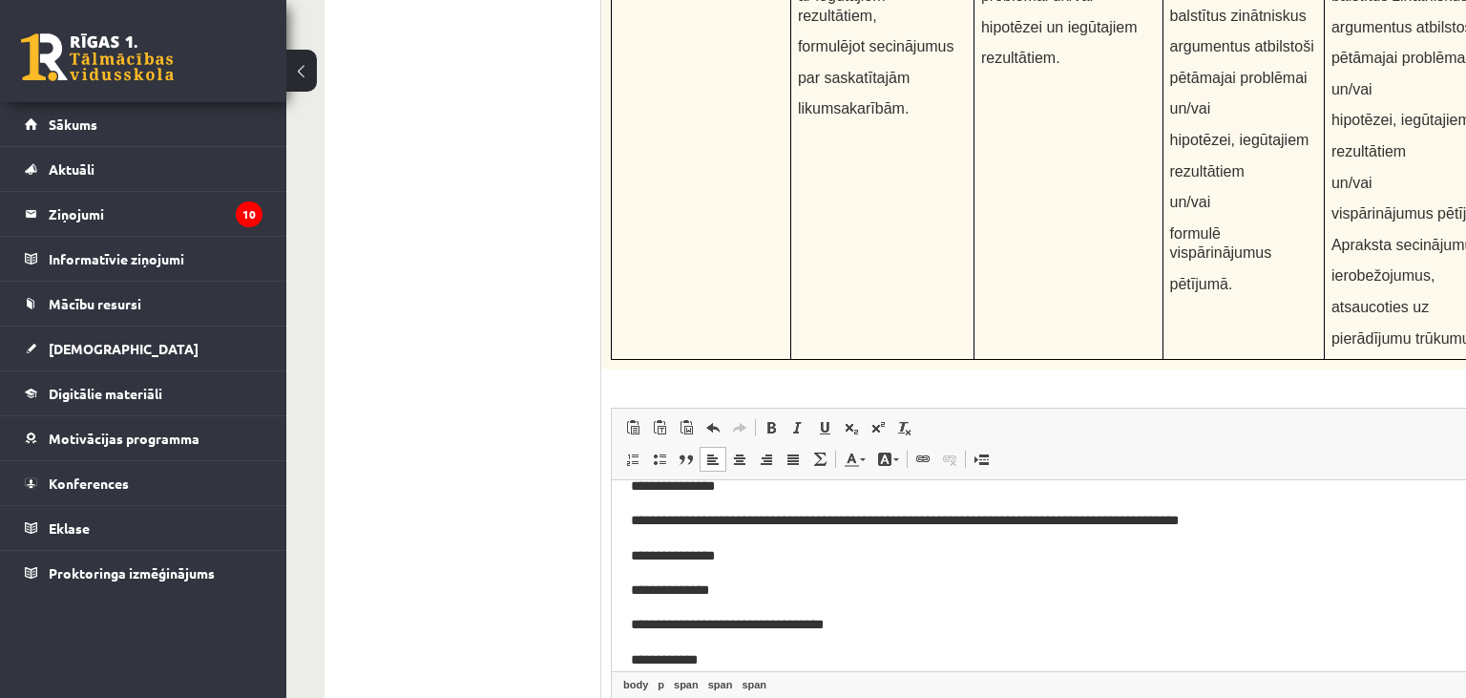
click at [793, 562] on p "**********" at bounding box center [1107, 556] width 952 height 22
drag, startPoint x: 756, startPoint y: 592, endPoint x: 1570, endPoint y: 501, distance: 819.1
click at [756, 592] on p "**********" at bounding box center [1107, 590] width 952 height 22
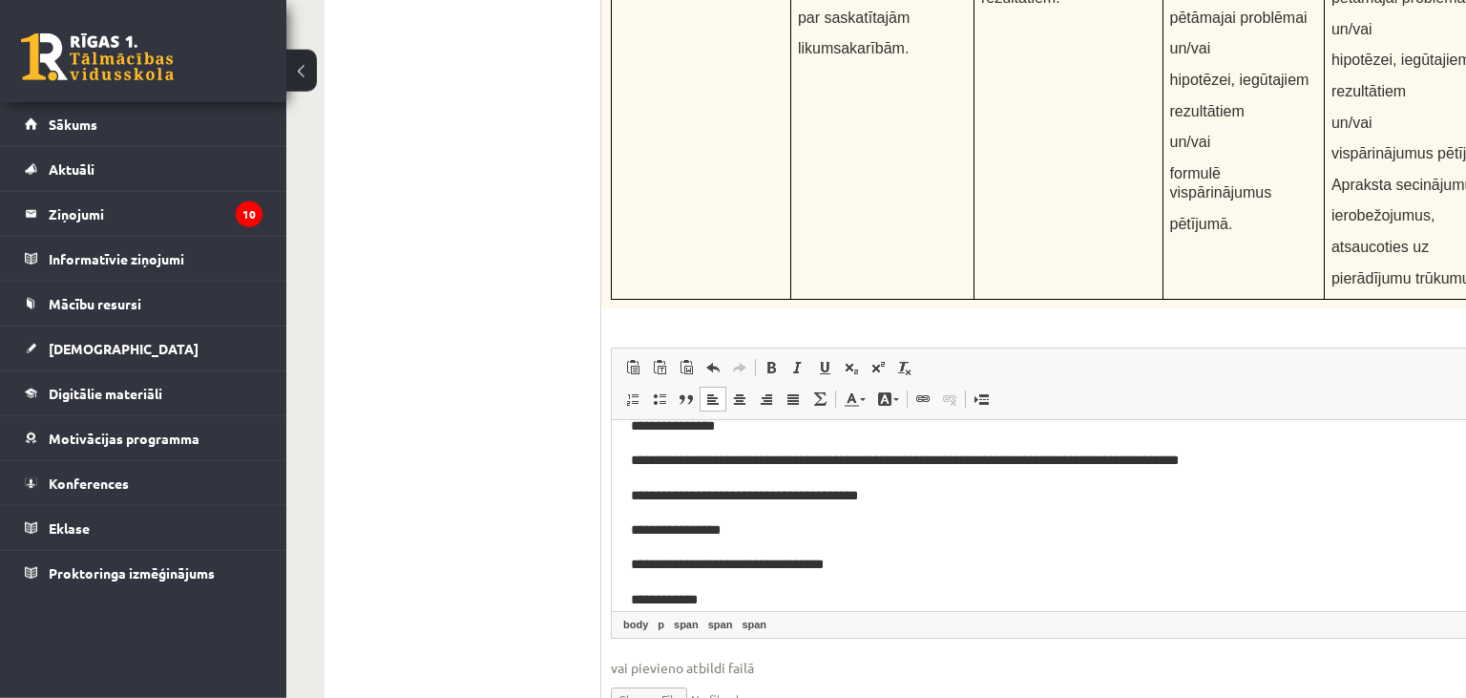
scroll to position [7019, 0]
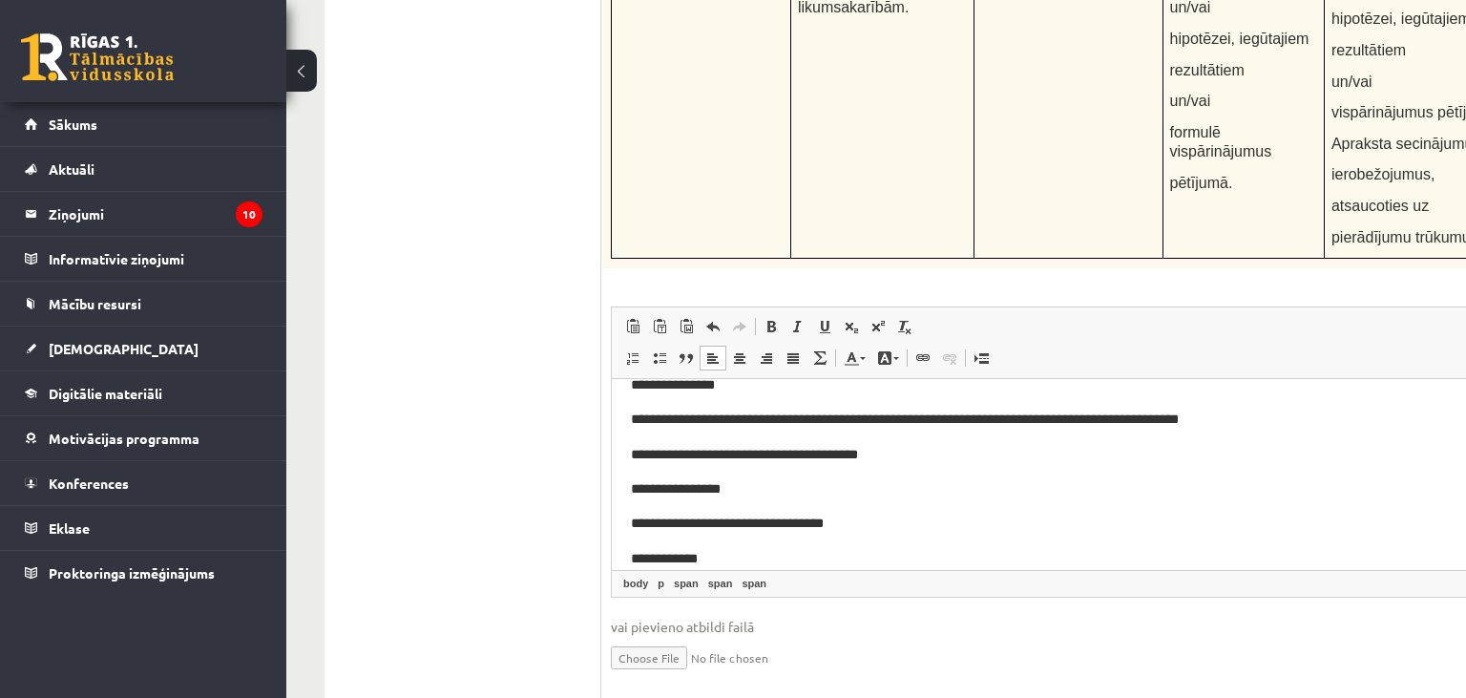
click at [927, 522] on p "**********" at bounding box center [1107, 524] width 952 height 22
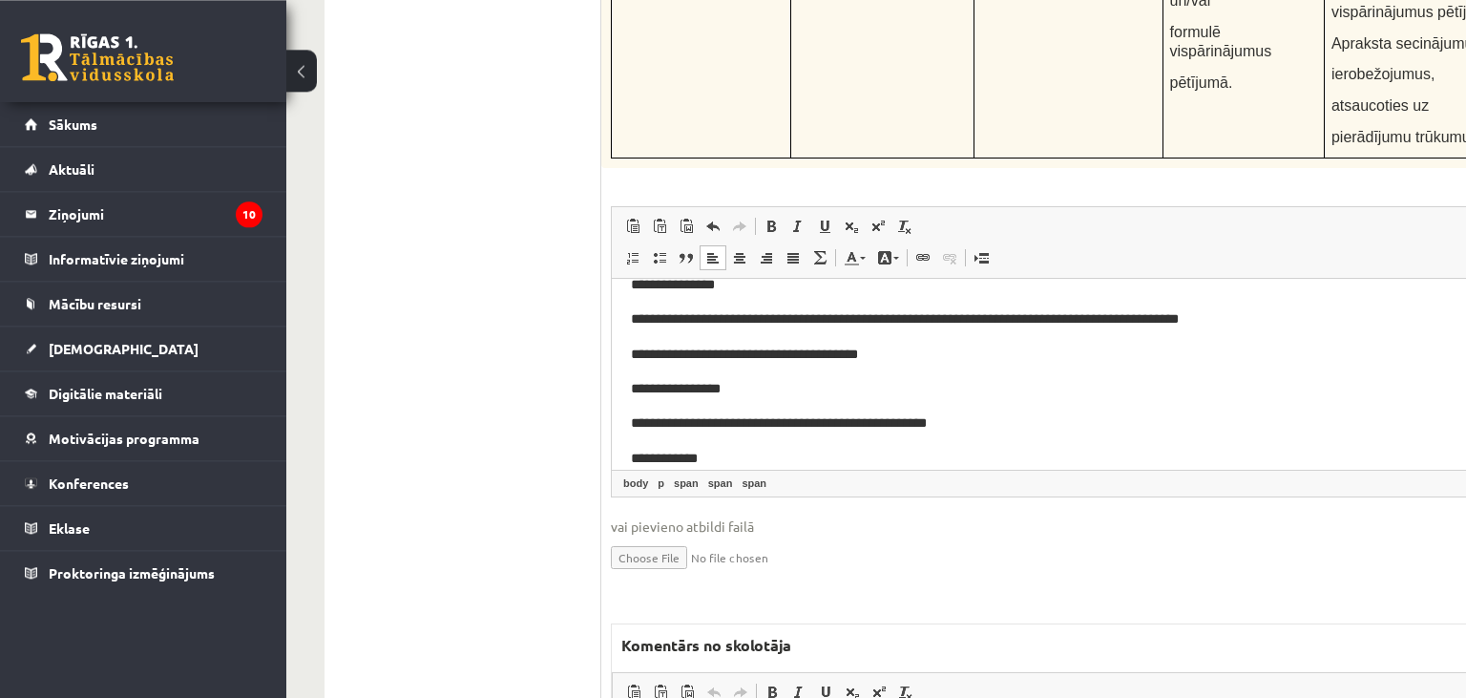
scroll to position [7120, 0]
click at [737, 455] on p "**********" at bounding box center [1107, 458] width 952 height 22
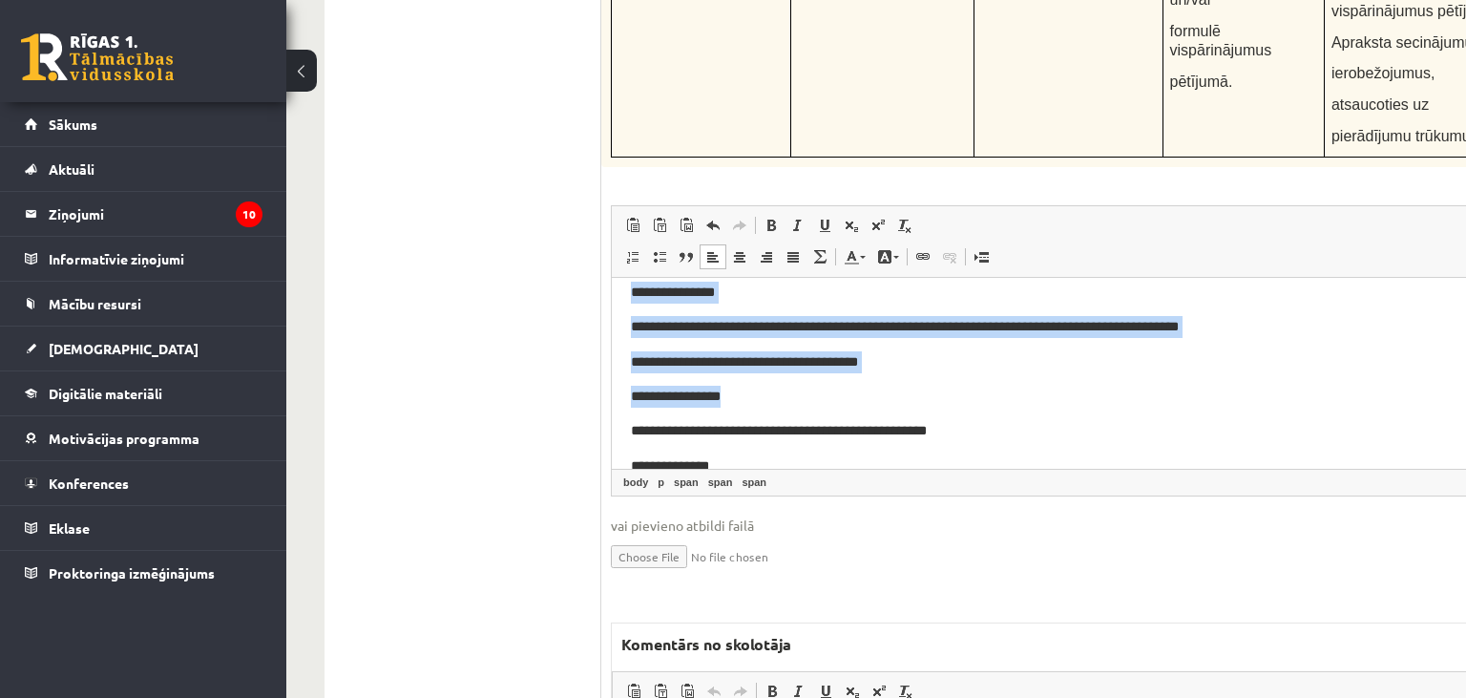
scroll to position [196, 0]
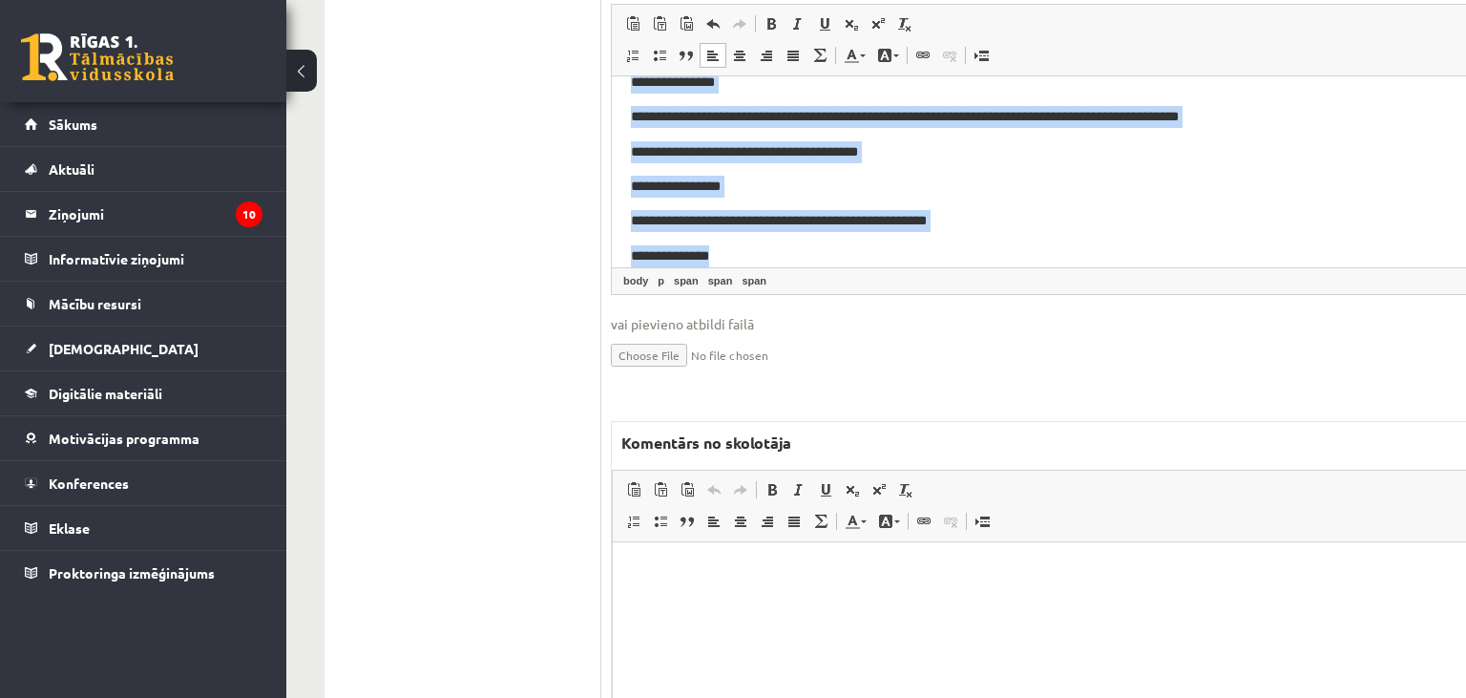
drag, startPoint x: 622, startPoint y: 139, endPoint x: 802, endPoint y: 436, distance: 346.8
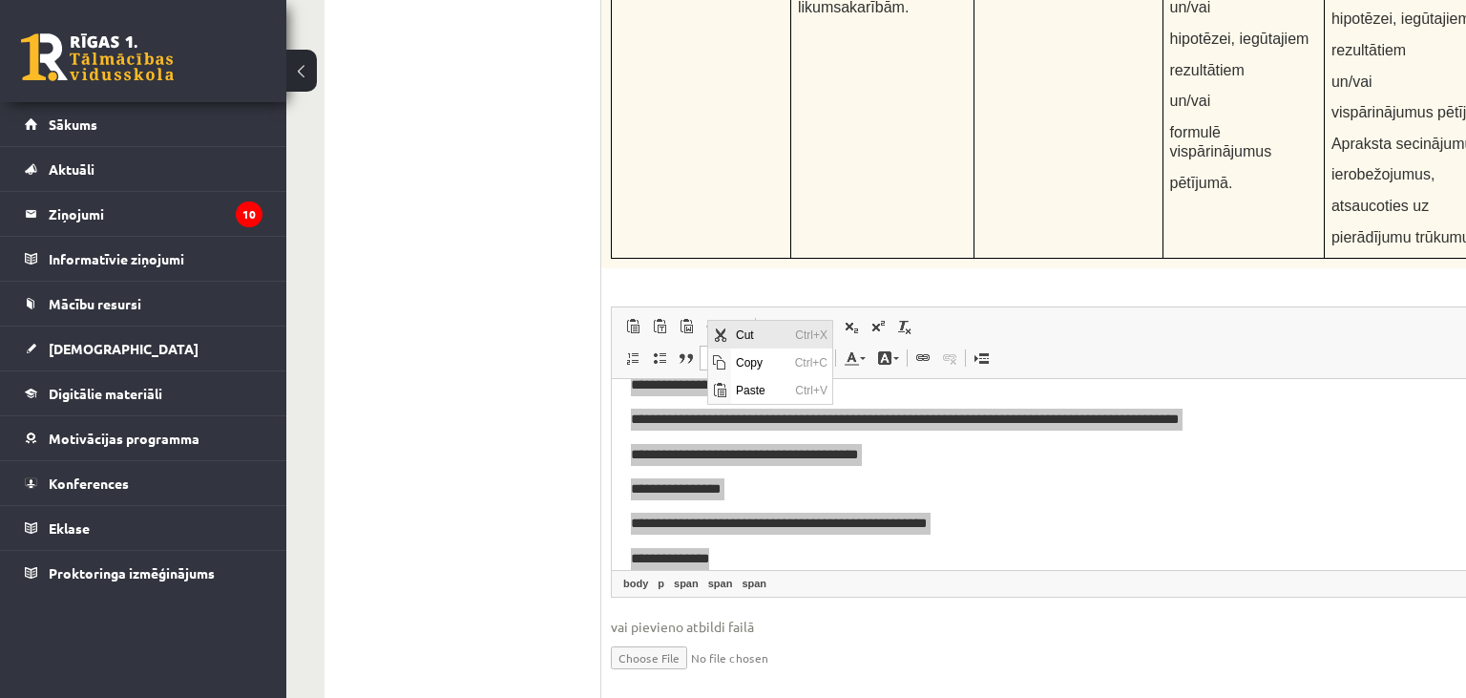
click at [751, 338] on span "Cut" at bounding box center [759, 335] width 59 height 28
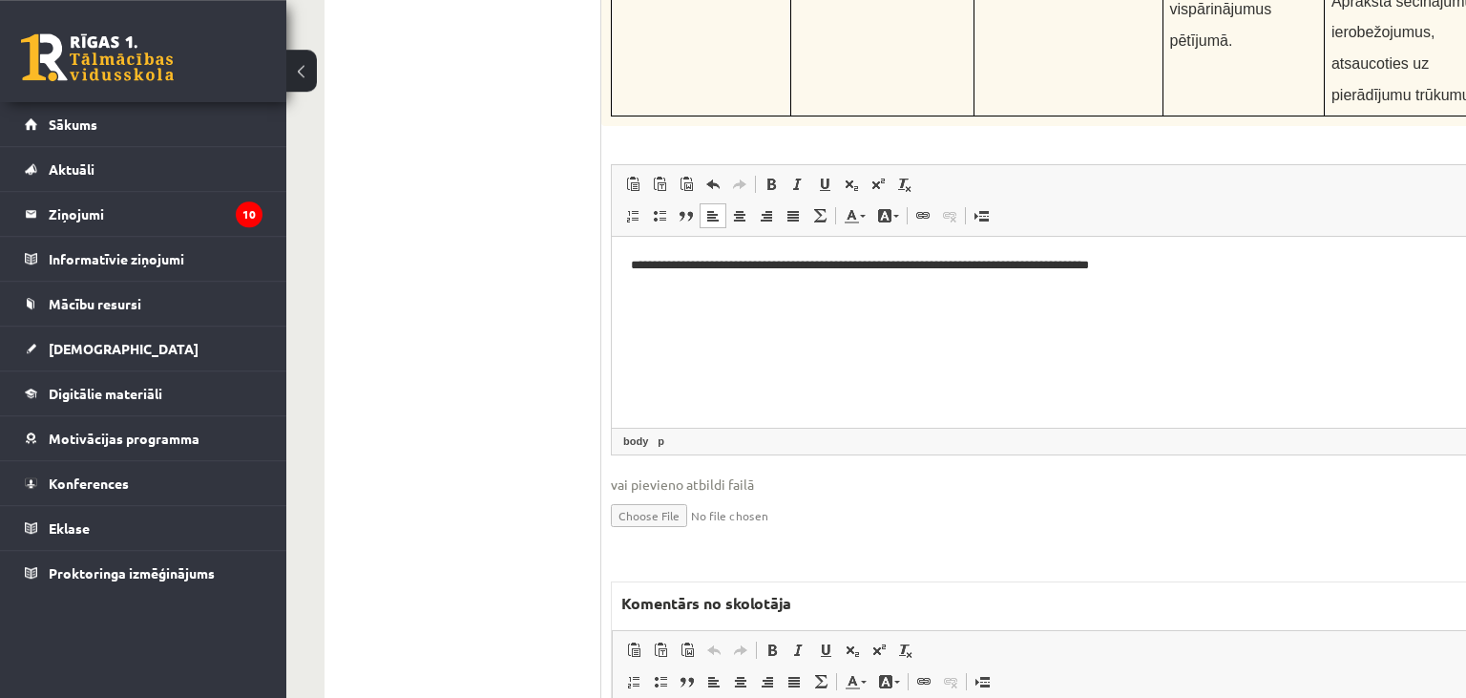
scroll to position [7220, 0]
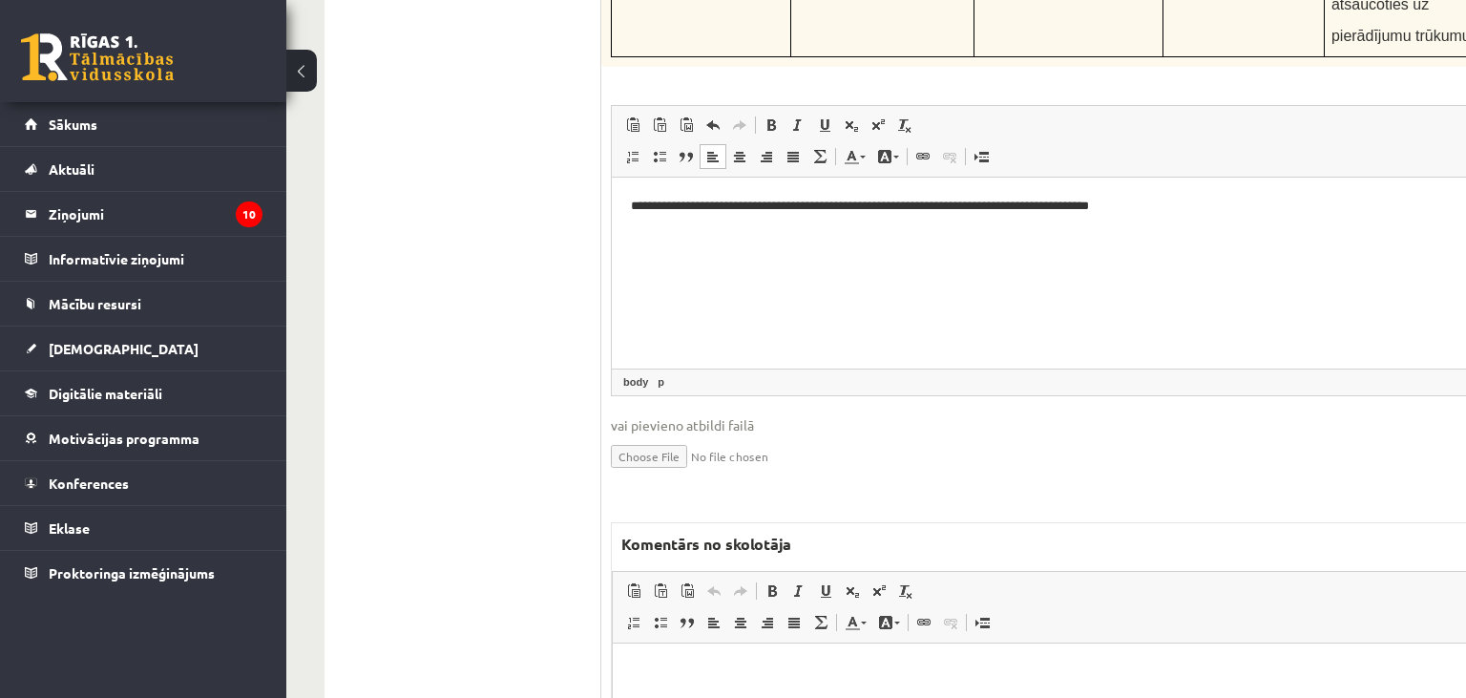
drag, startPoint x: 724, startPoint y: 667, endPoint x: 706, endPoint y: 682, distance: 23.7
click at [724, 668] on p "Editor, wiswyg-editor-47433946043220-1760278936-293" at bounding box center [1107, 672] width 951 height 20
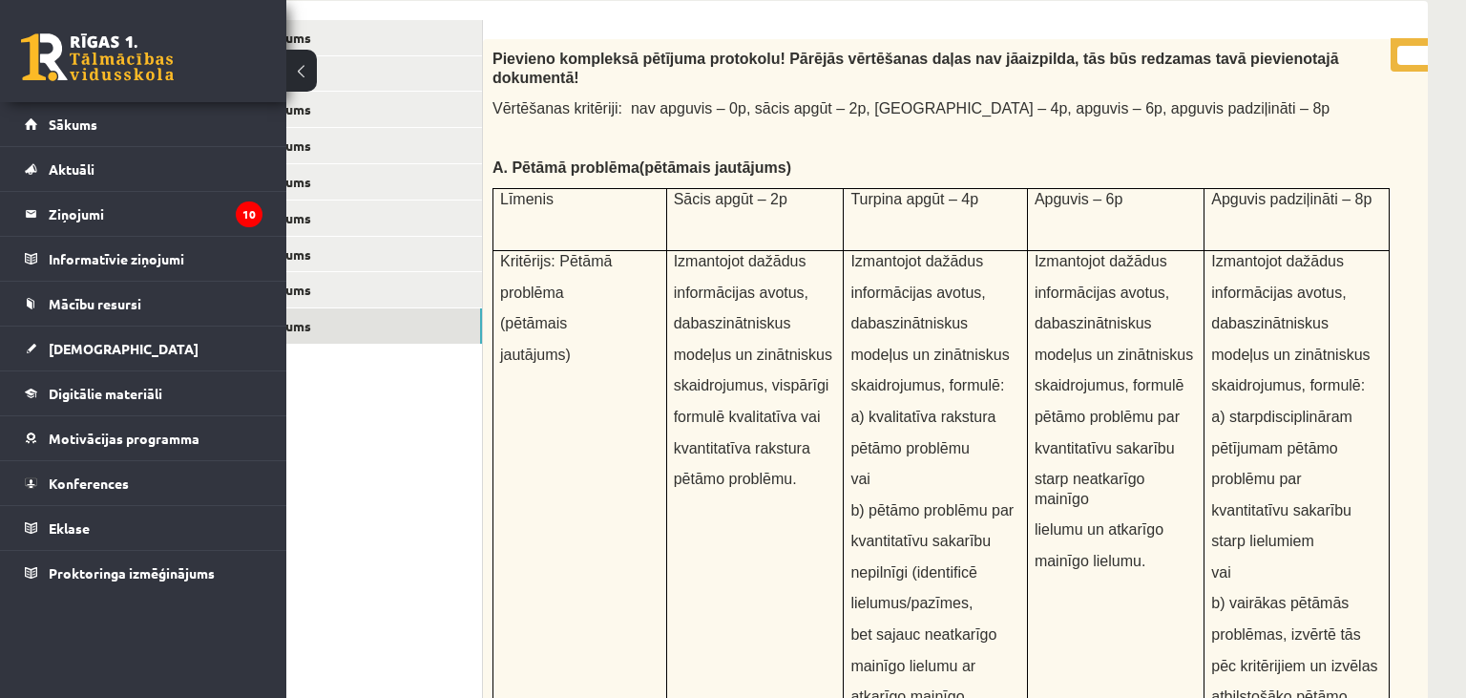
scroll to position [0, 118]
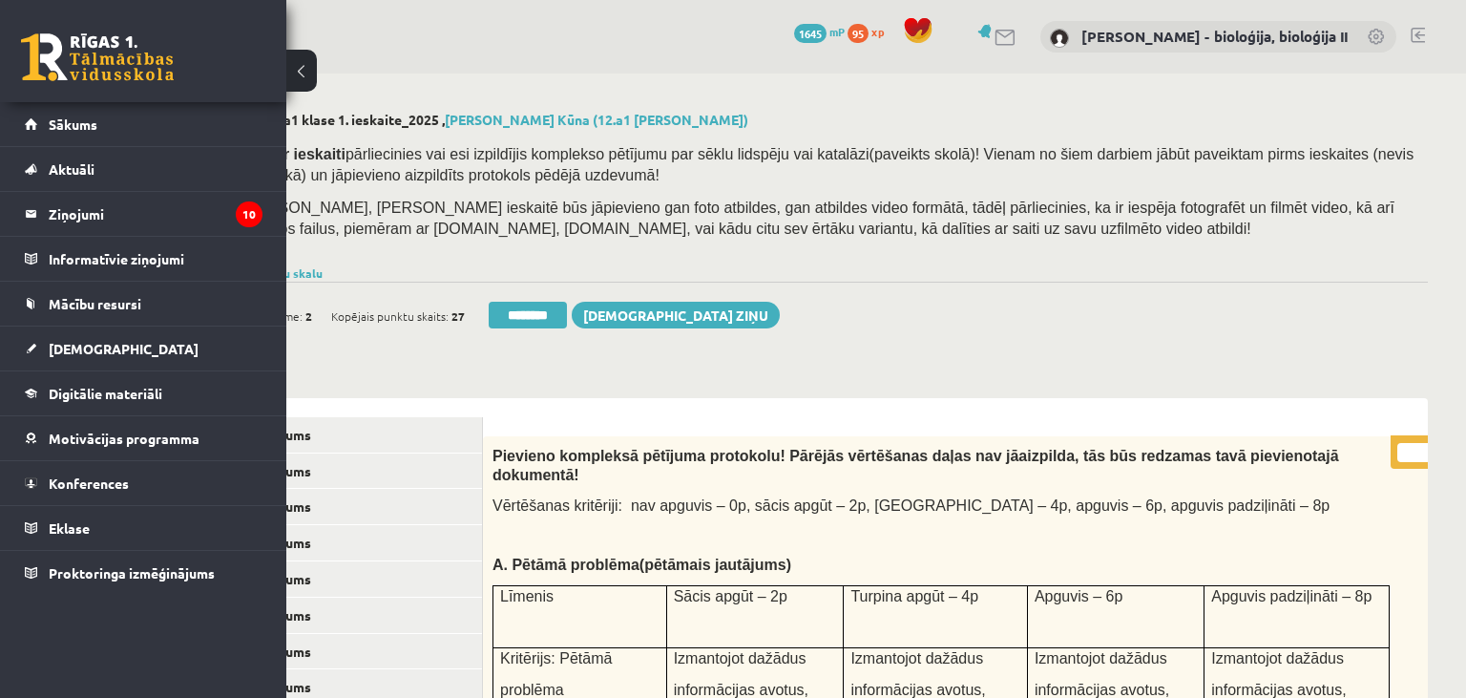
click at [1403, 456] on input "*" at bounding box center [1421, 452] width 48 height 19
type input "**"
click at [378, 532] on link "4. uzdevums" at bounding box center [353, 542] width 257 height 35
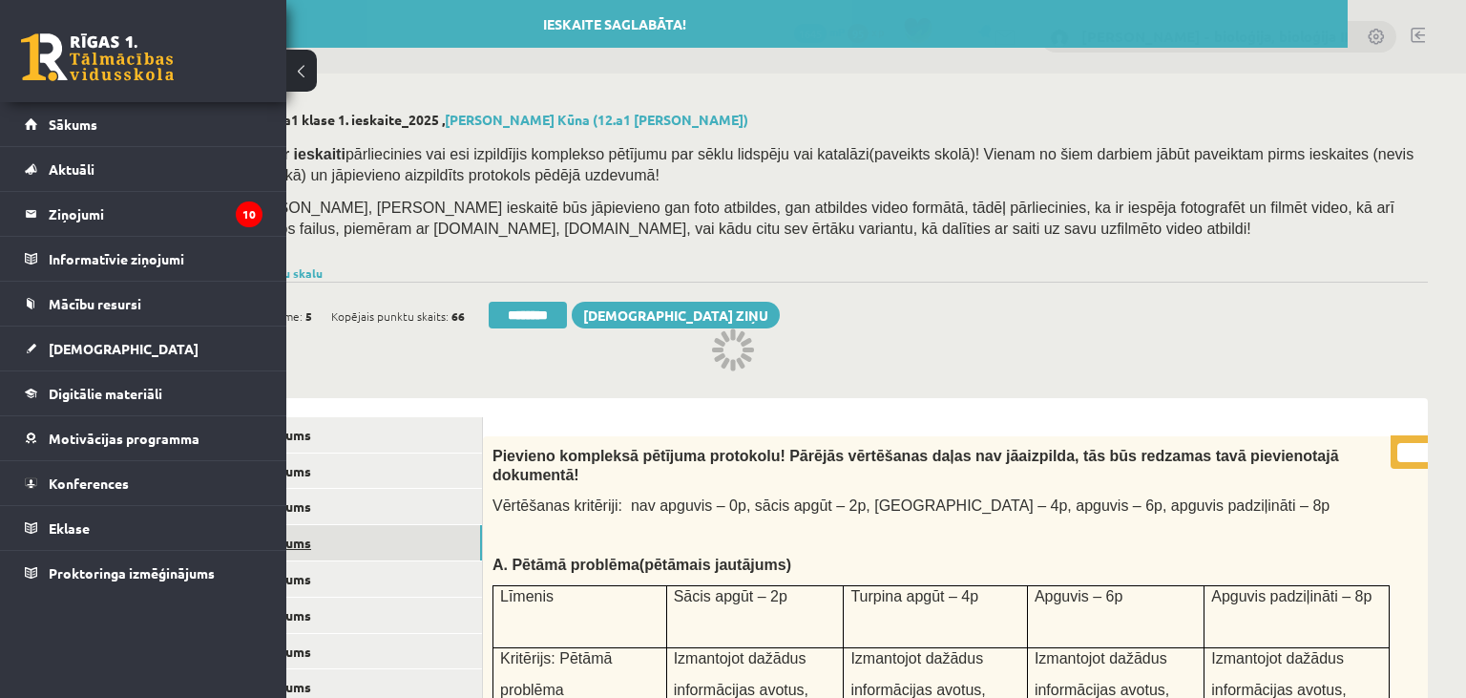
scroll to position [0, 0]
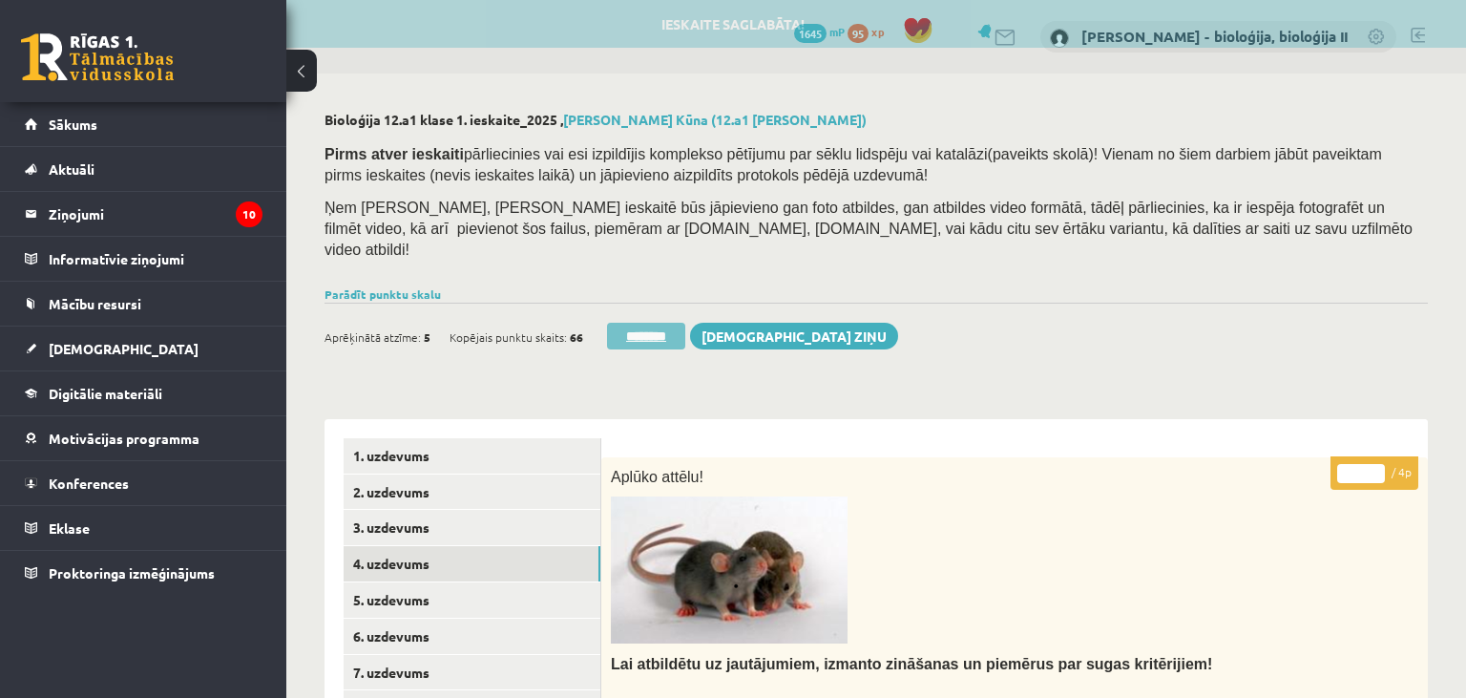
click at [642, 323] on input "********" at bounding box center [646, 336] width 78 height 27
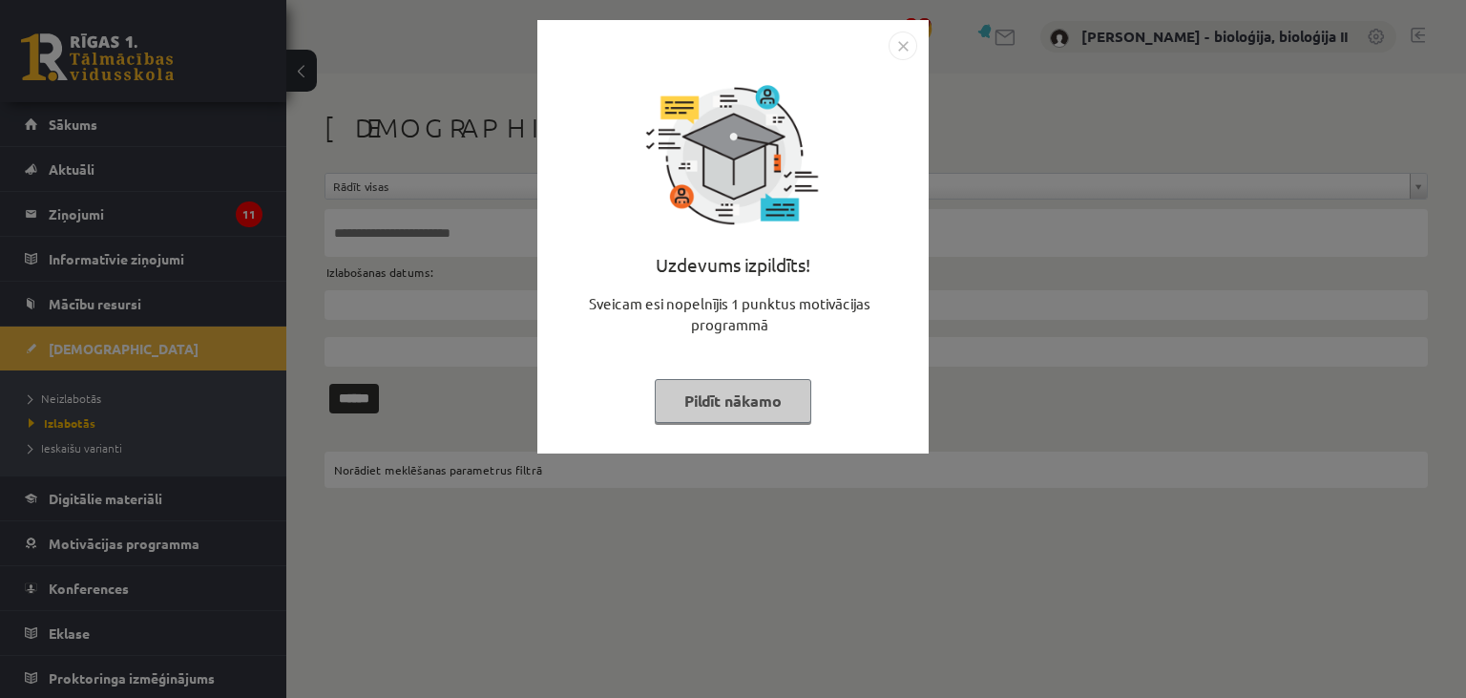
click at [757, 395] on button "Pildīt nākamo" at bounding box center [733, 401] width 157 height 44
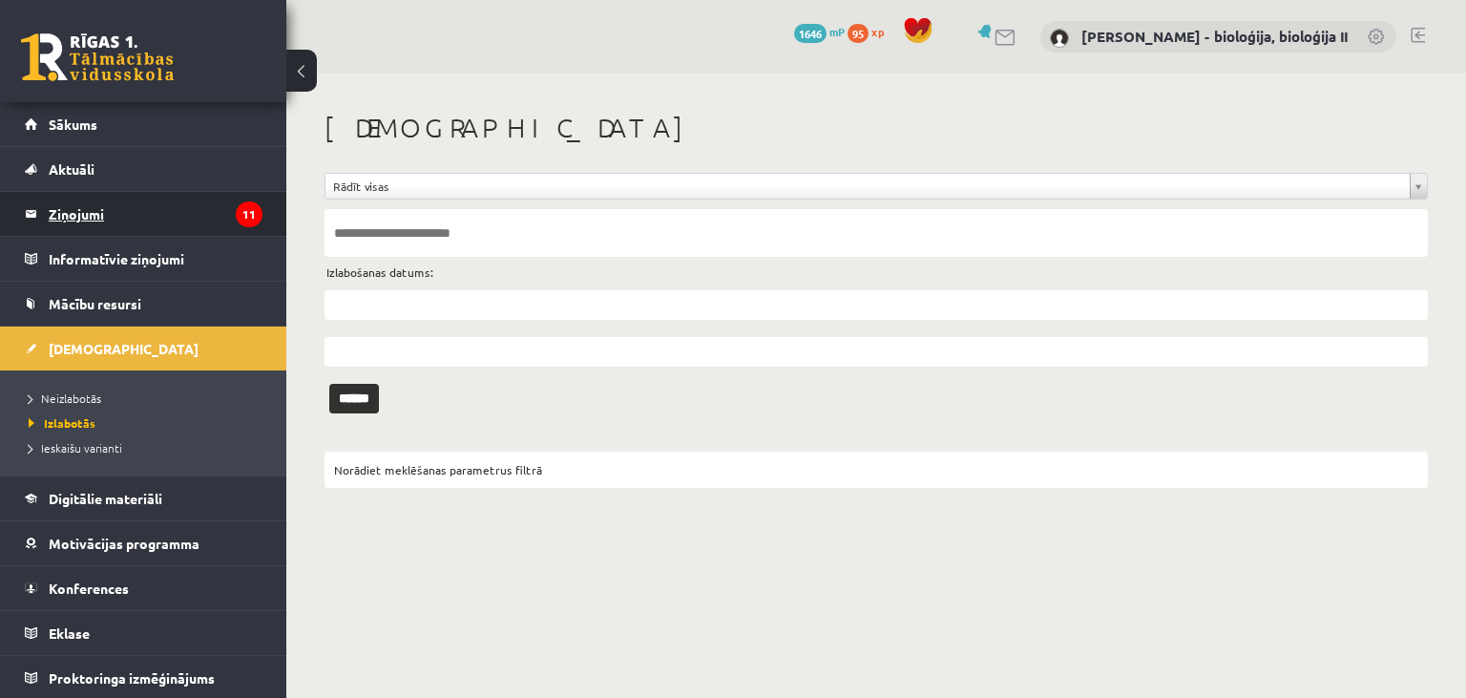
click at [136, 214] on legend "Ziņojumi 11" at bounding box center [156, 214] width 214 height 44
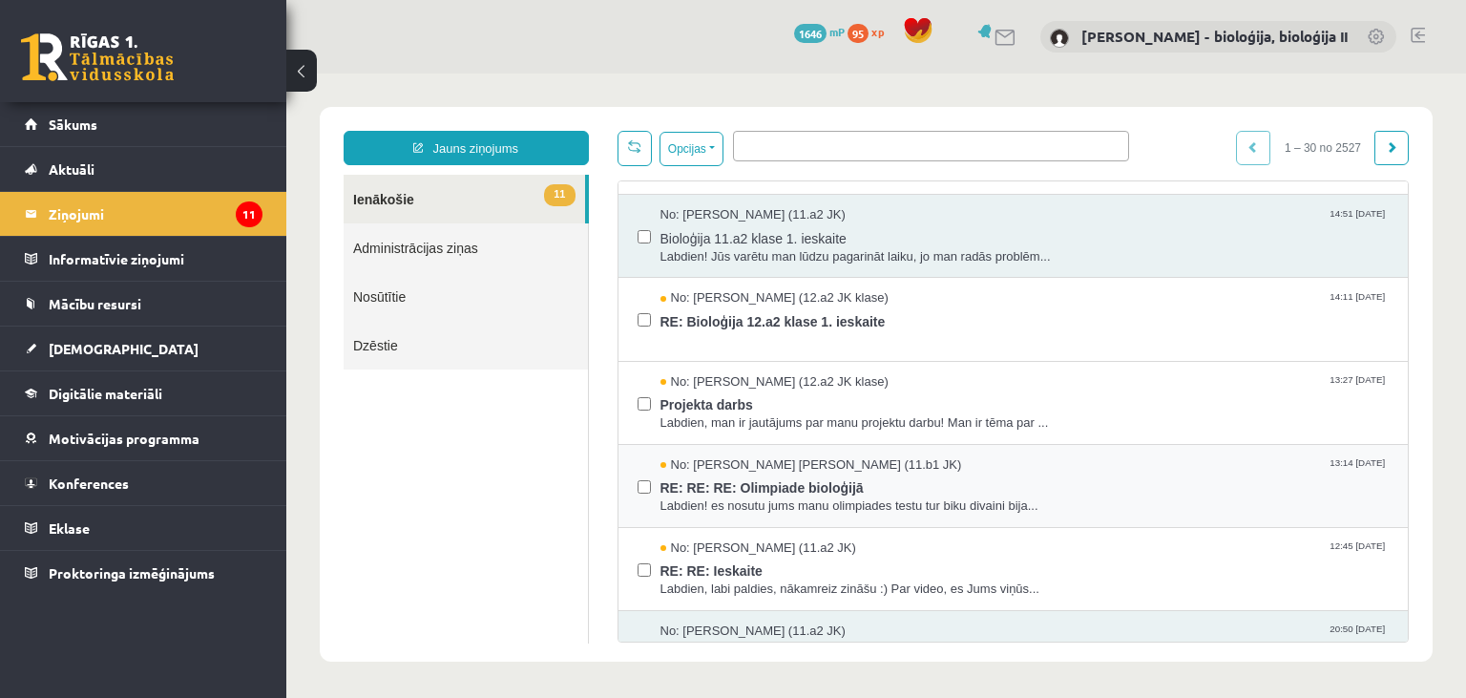
scroll to position [183, 0]
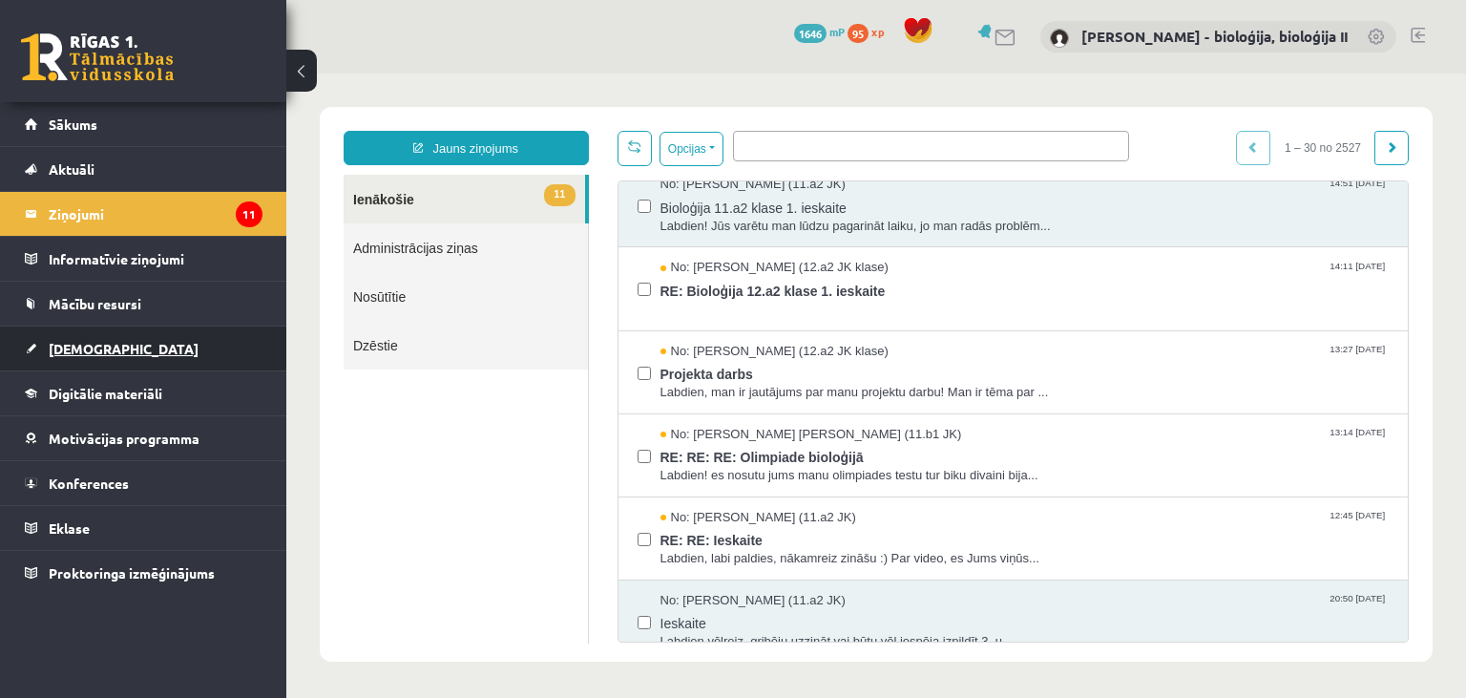
click at [123, 353] on link "[DEMOGRAPHIC_DATA]" at bounding box center [144, 348] width 238 height 44
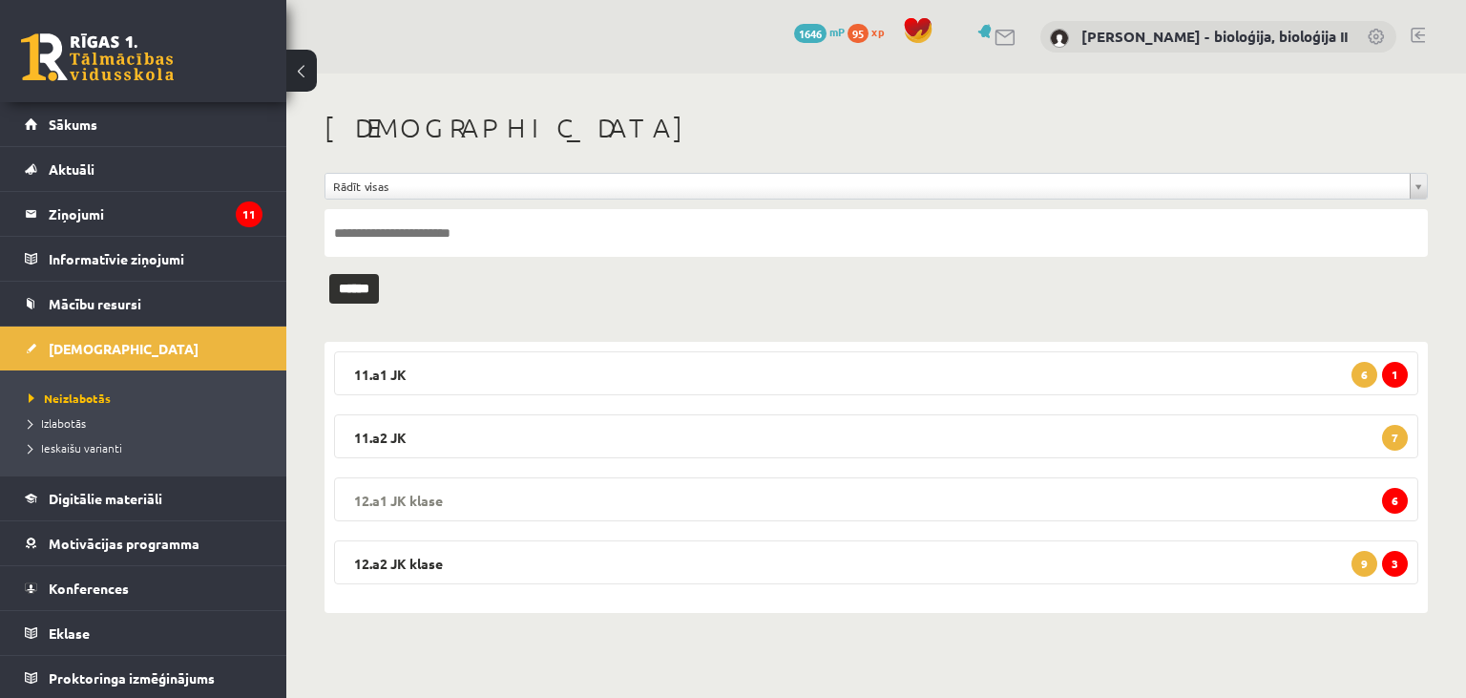
click at [880, 489] on legend "12.a1 JK klase 6" at bounding box center [876, 499] width 1084 height 44
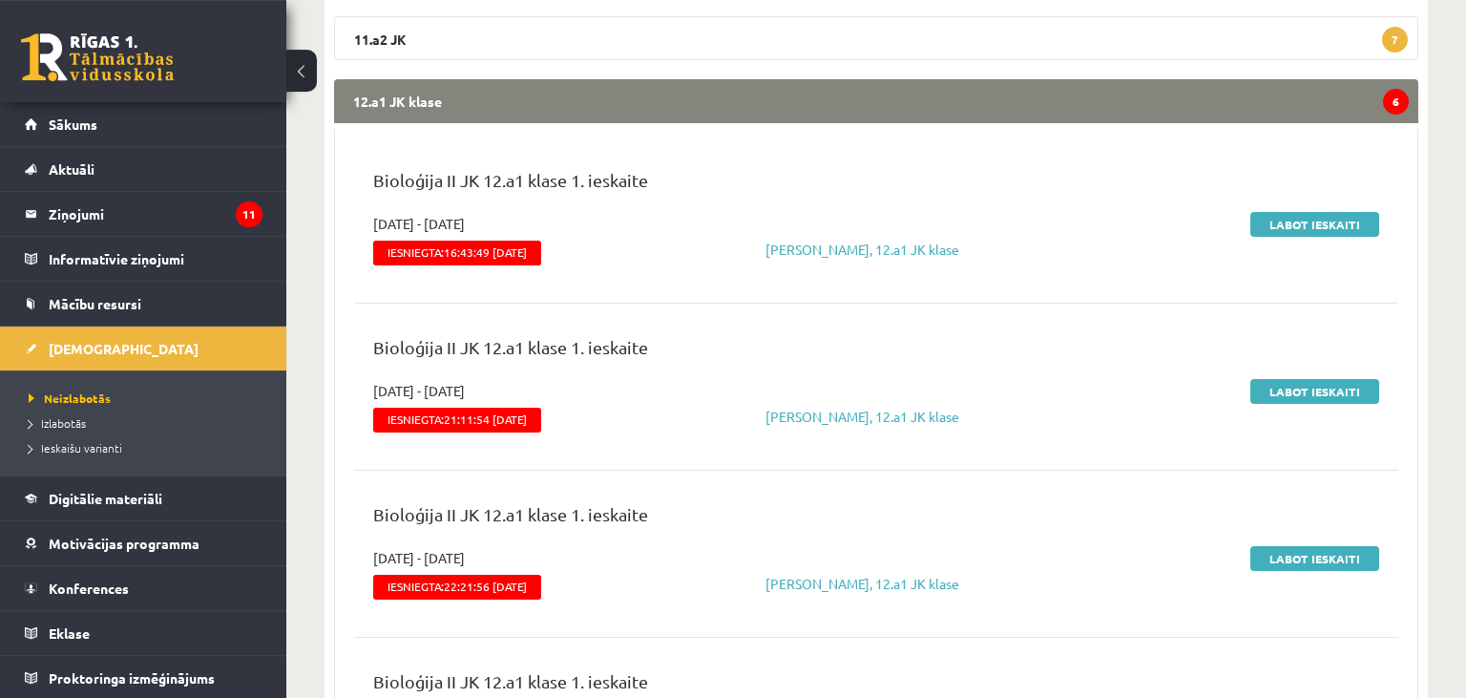
scroll to position [377, 0]
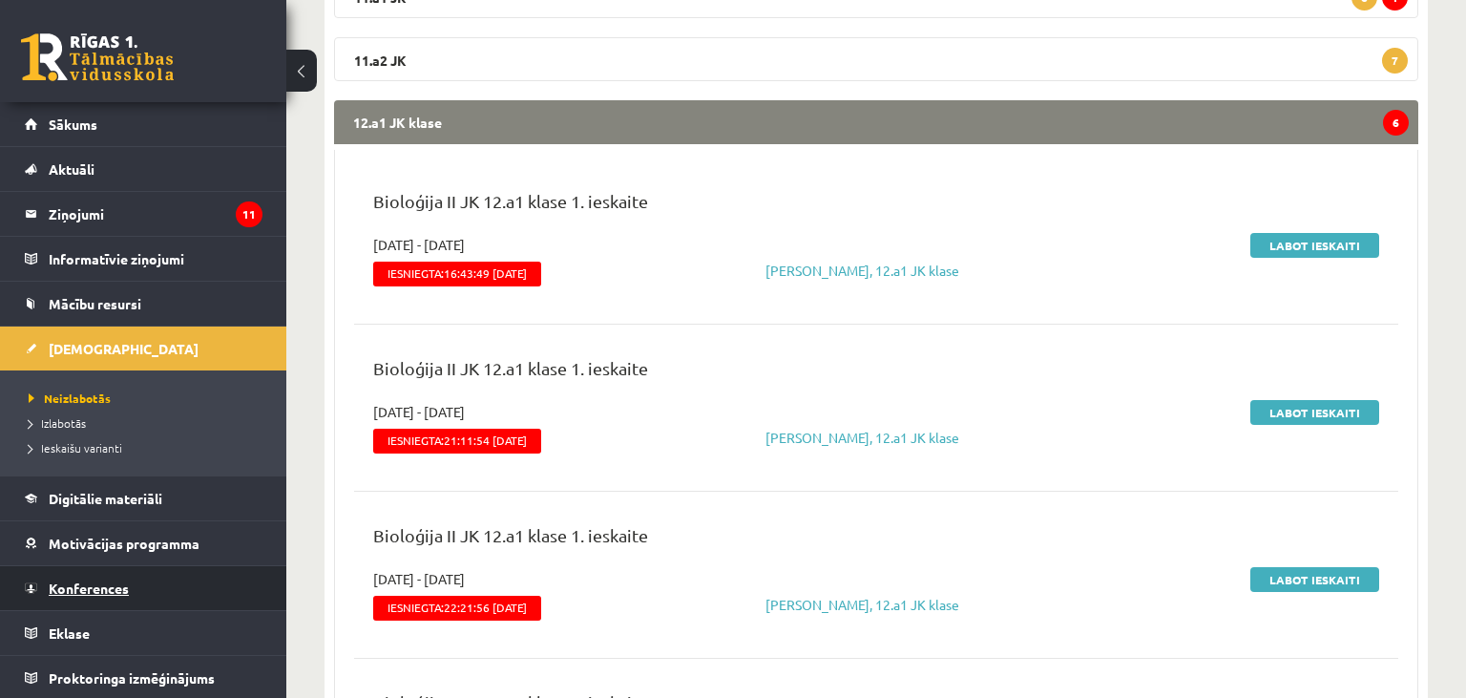
click at [78, 596] on link "Konferences" at bounding box center [144, 588] width 238 height 44
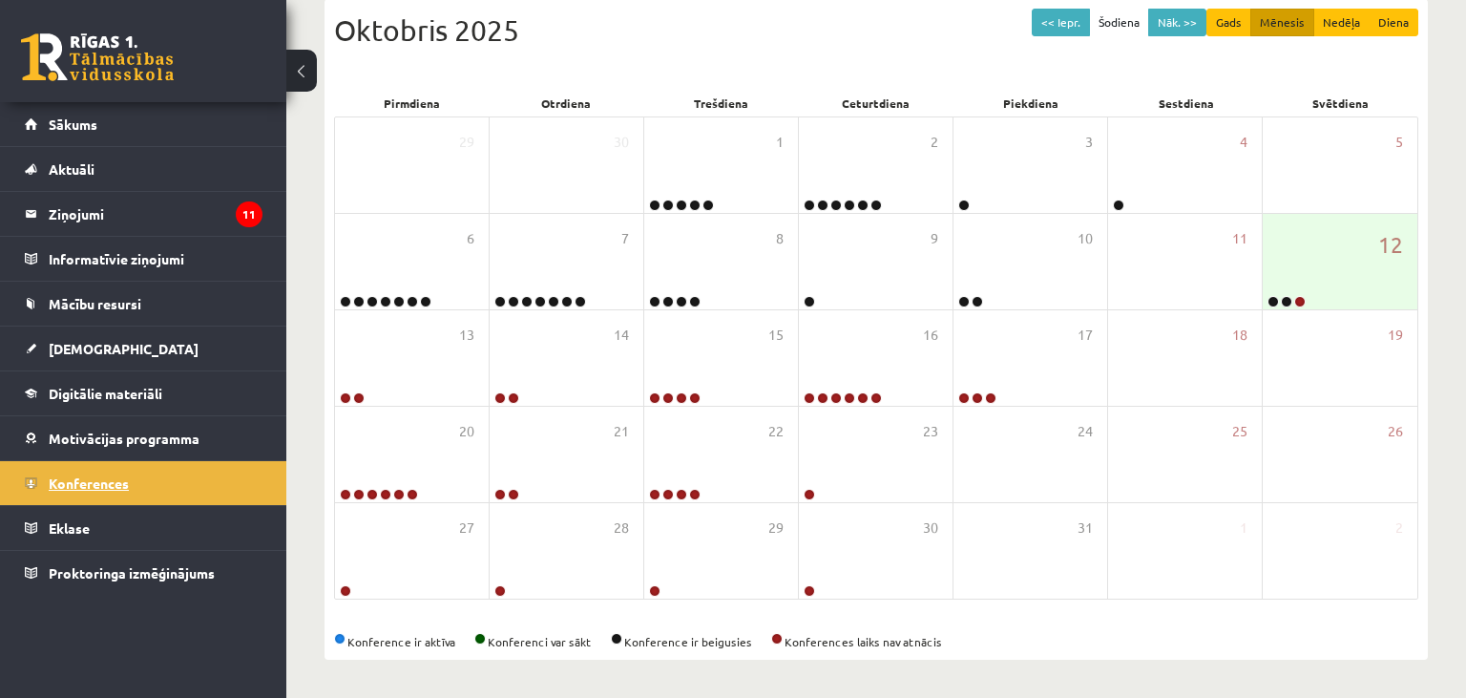
scroll to position [265, 0]
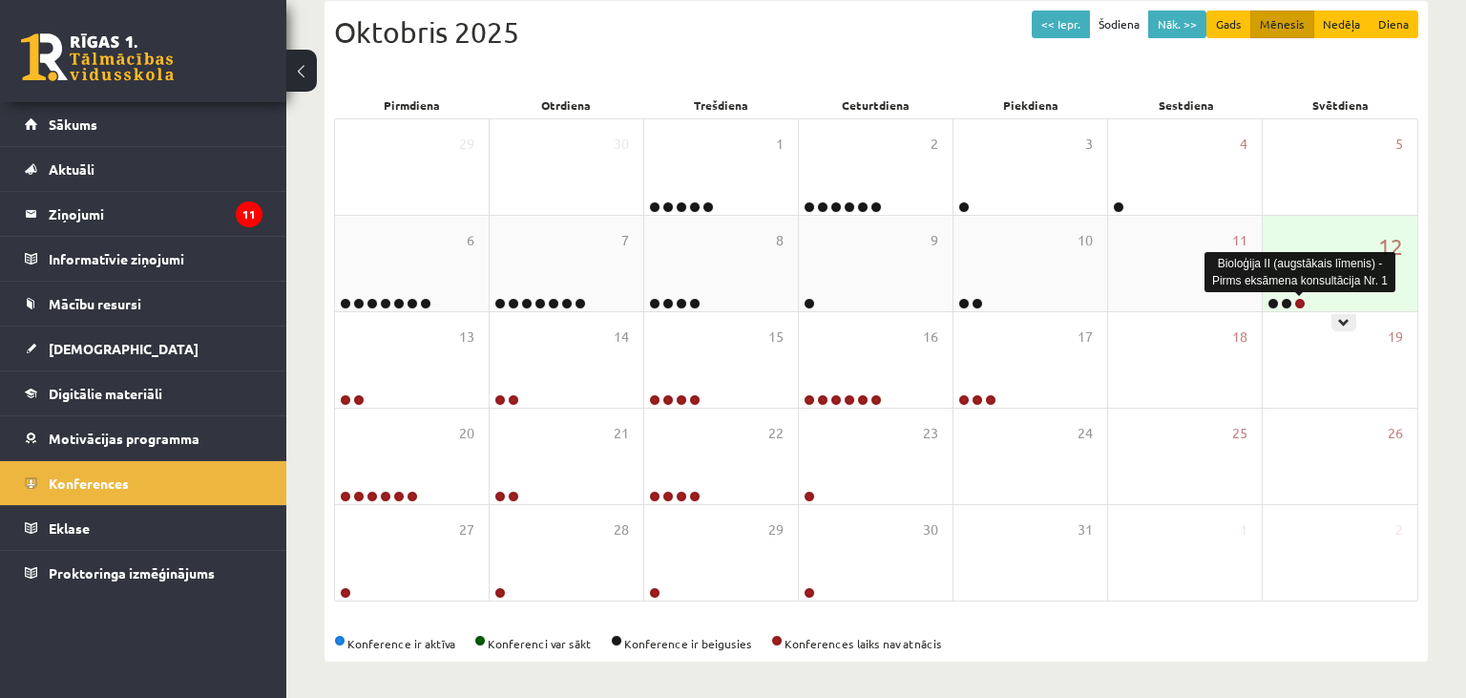
click at [1298, 303] on link at bounding box center [1299, 303] width 11 height 11
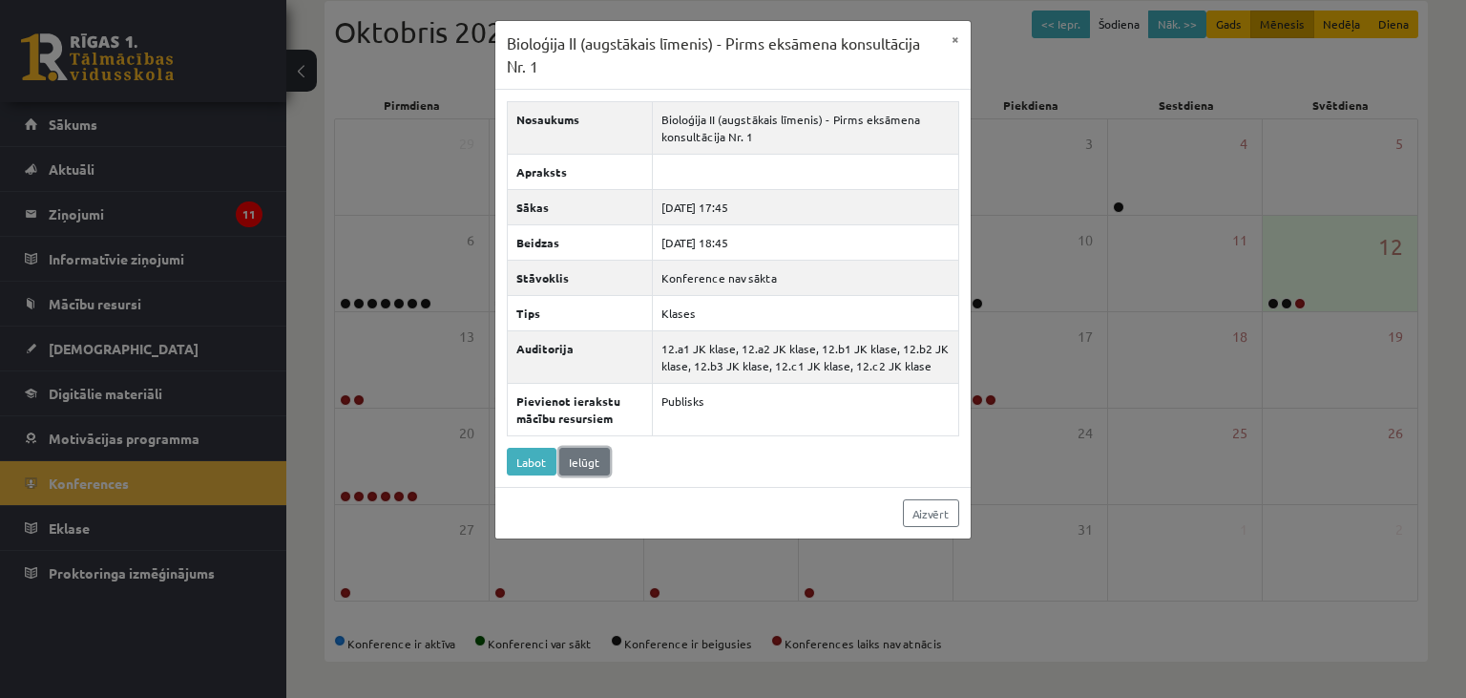
click at [588, 452] on link "Ielūgt" at bounding box center [584, 462] width 51 height 28
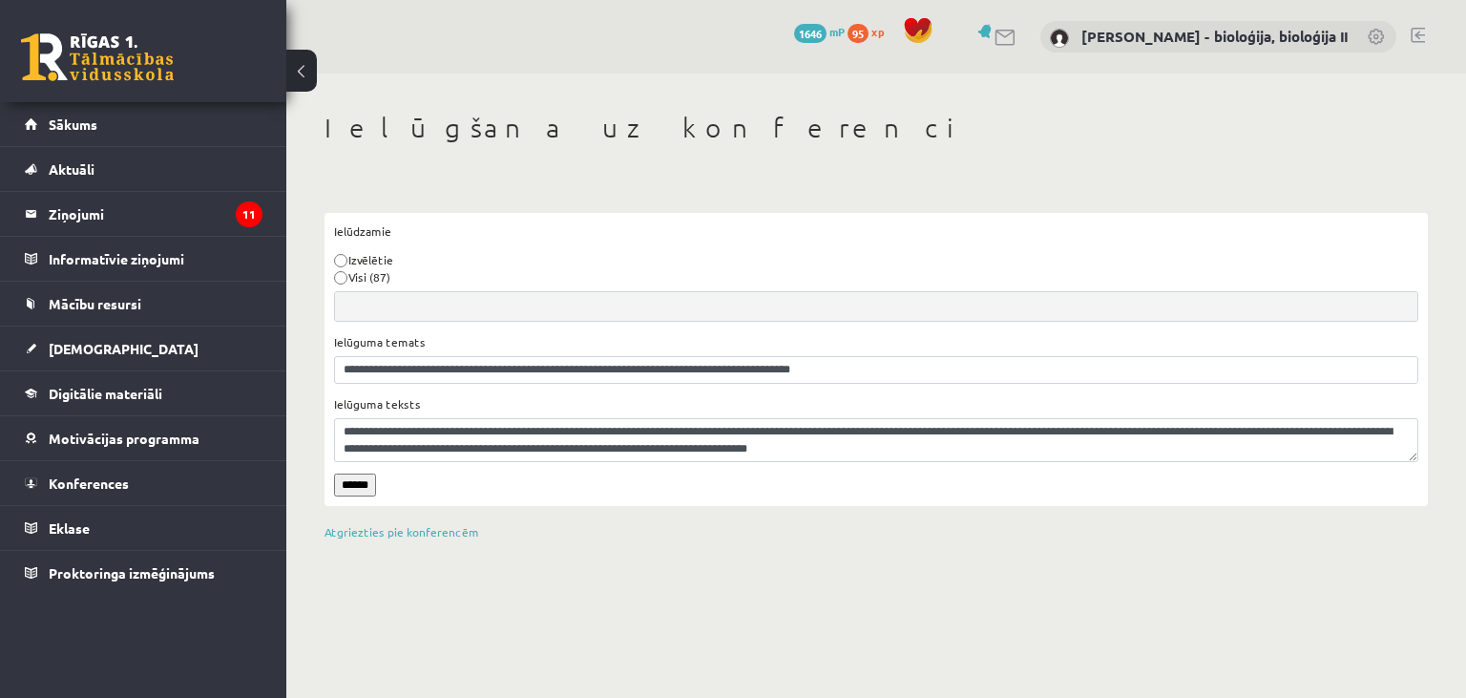
click at [345, 485] on input "******" at bounding box center [355, 484] width 42 height 23
